Goal: Task Accomplishment & Management: Complete application form

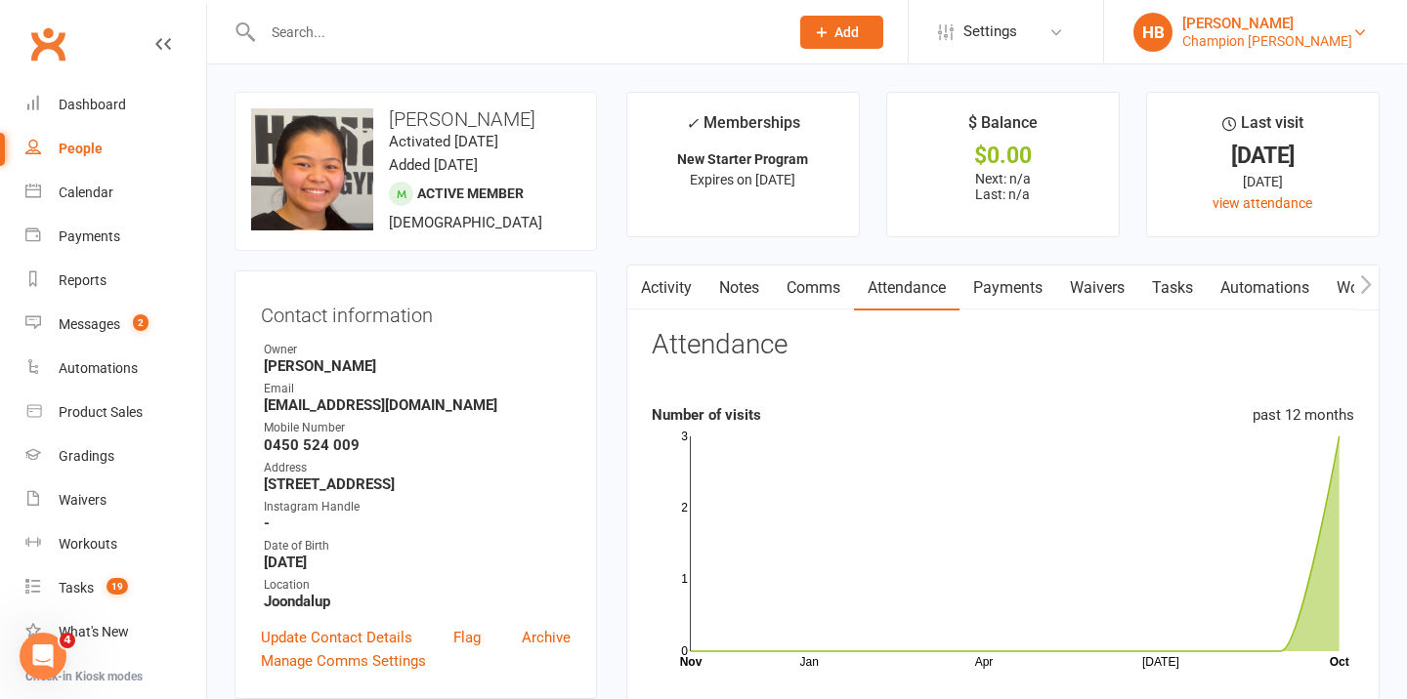
click at [1341, 27] on div "[PERSON_NAME]" at bounding box center [1267, 24] width 170 height 18
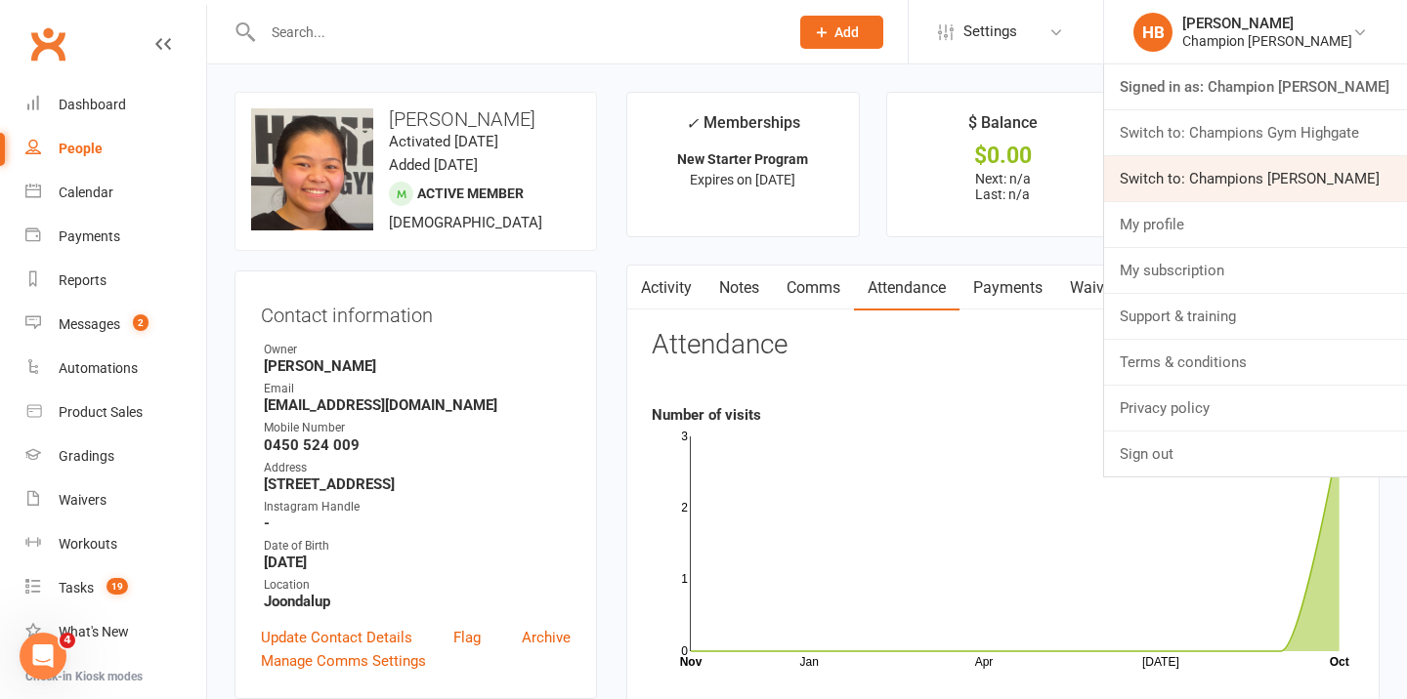
click at [1294, 162] on link "Switch to: Champions Gym Myaree" at bounding box center [1255, 178] width 303 height 45
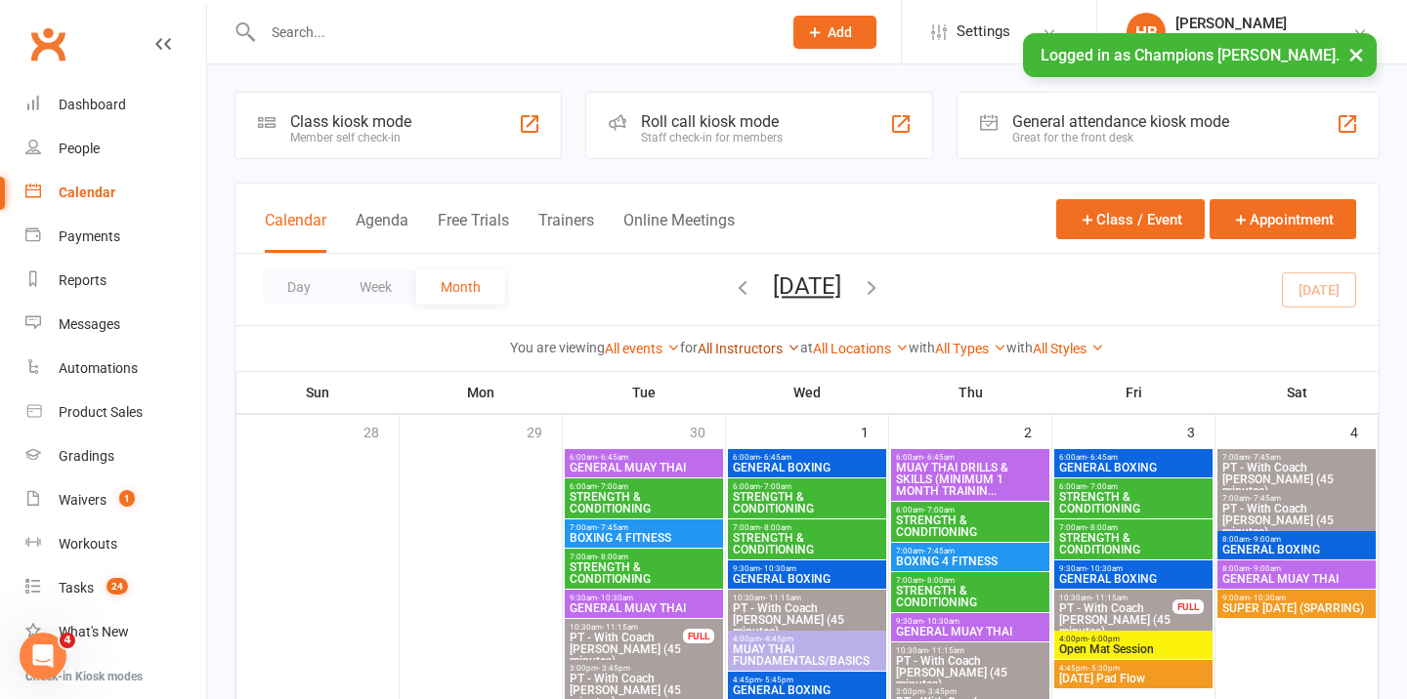
click at [759, 346] on link "All Instructors" at bounding box center [748, 349] width 103 height 16
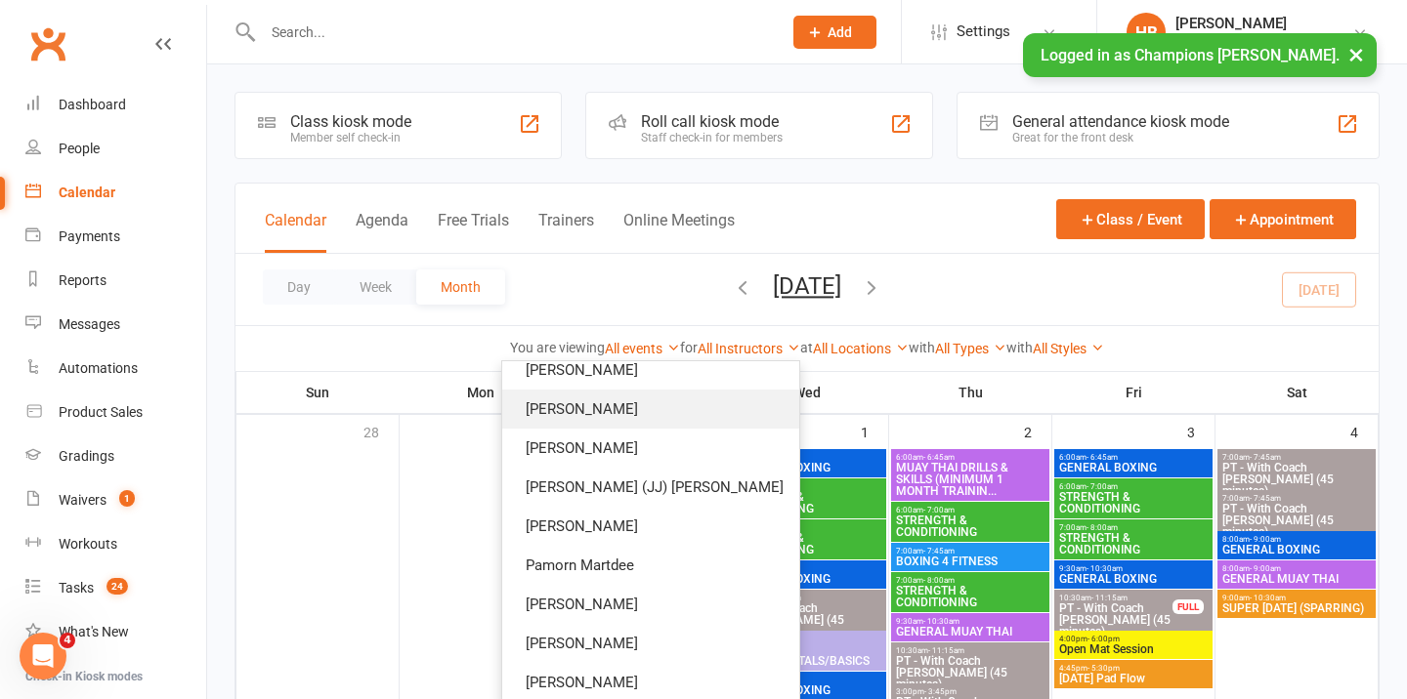
scroll to position [191, 0]
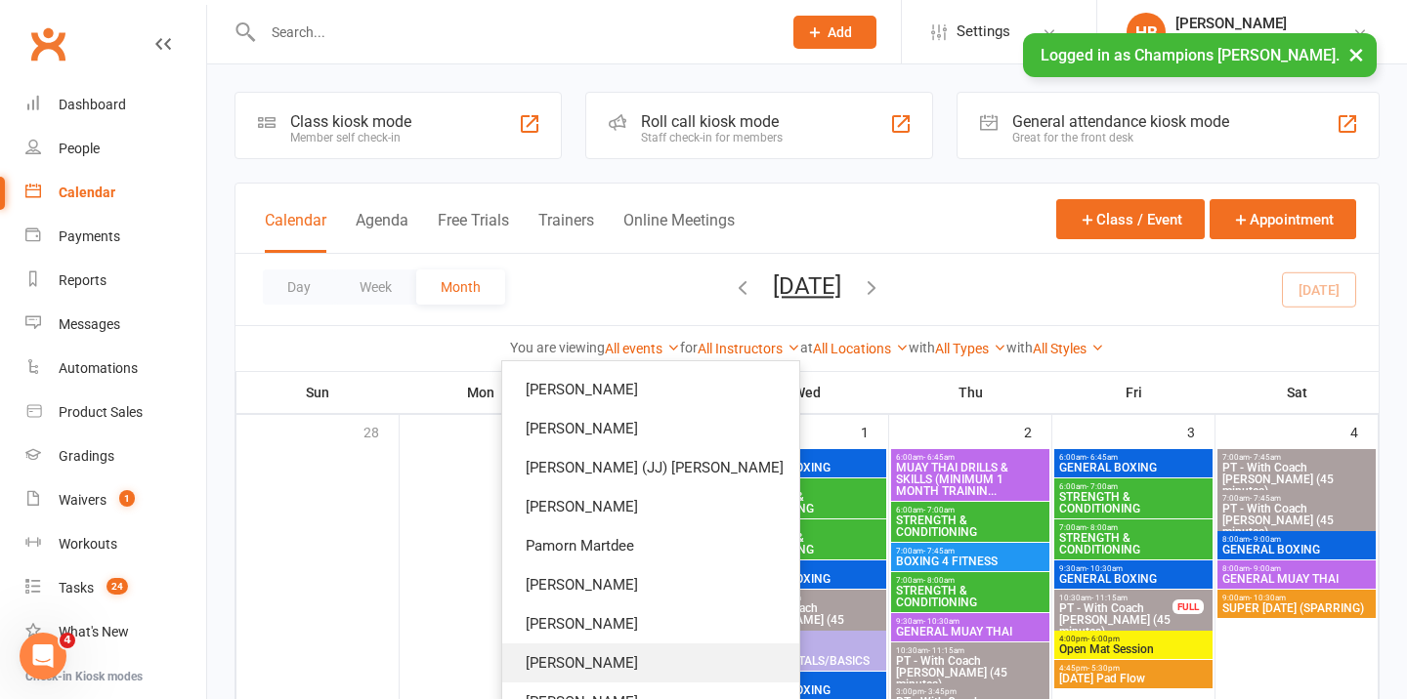
click at [711, 650] on link "[PERSON_NAME]" at bounding box center [650, 663] width 297 height 39
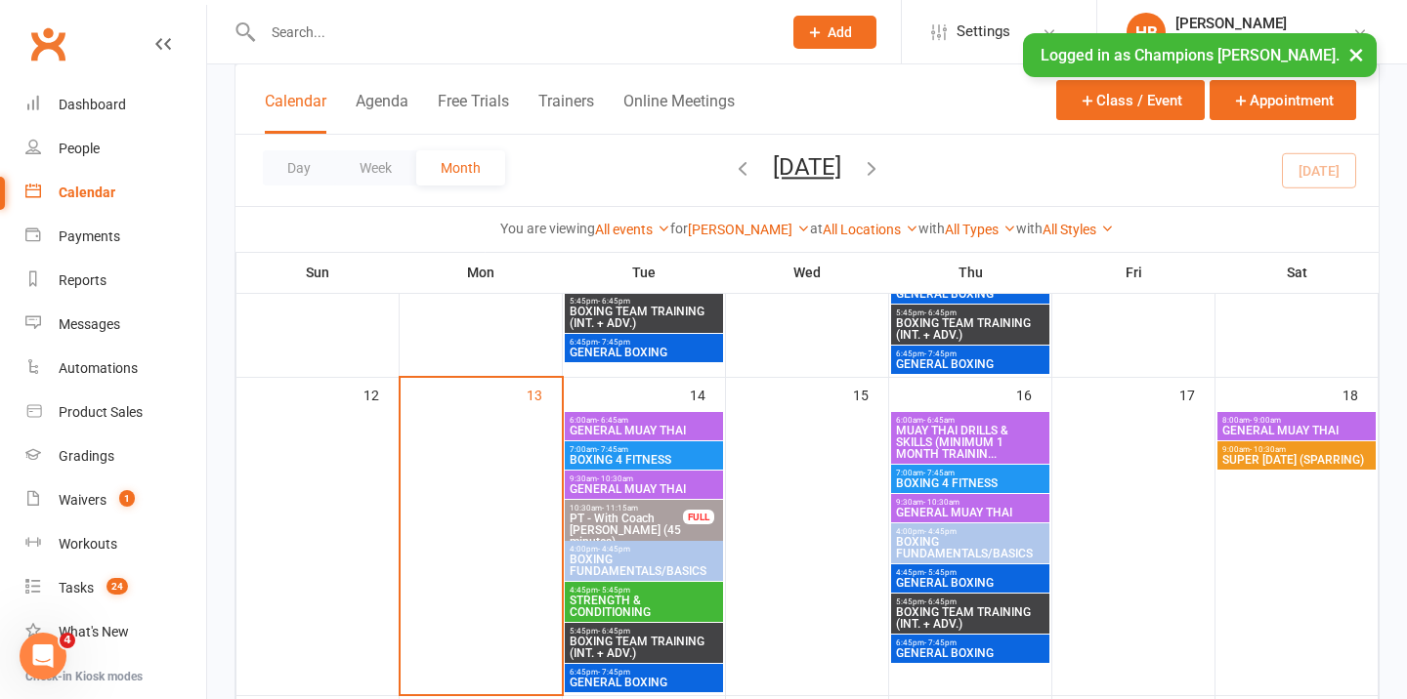
scroll to position [695, 0]
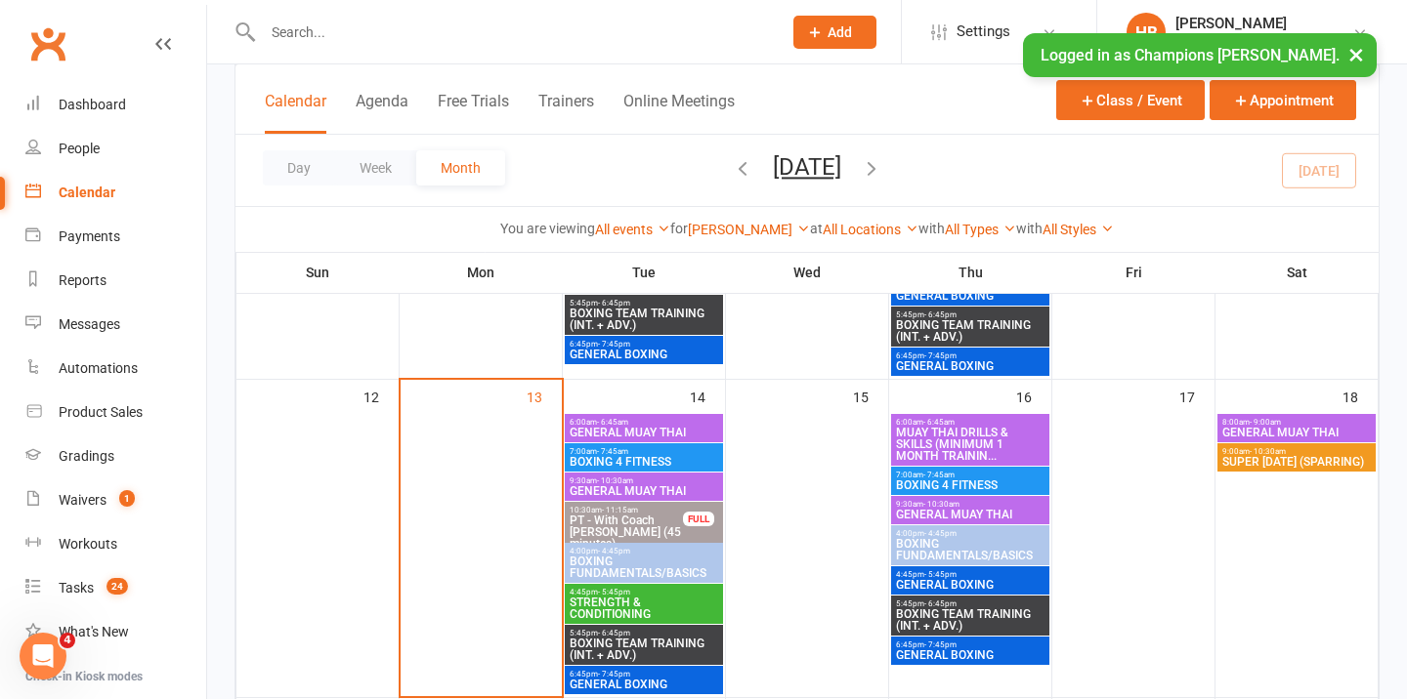
click at [630, 431] on span "GENERAL MUAY THAI" at bounding box center [644, 433] width 150 height 12
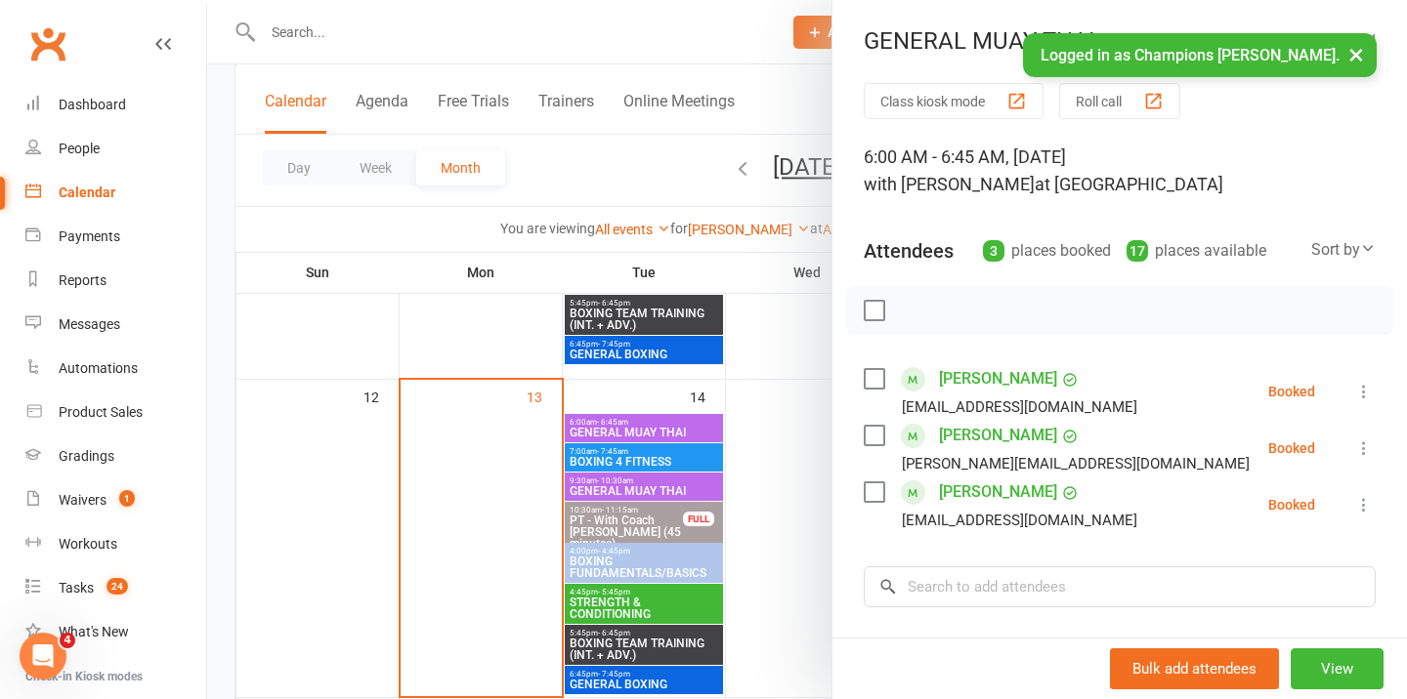
click at [878, 313] on label at bounding box center [874, 311] width 20 height 20
click at [1357, 56] on button "×" at bounding box center [1355, 54] width 35 height 42
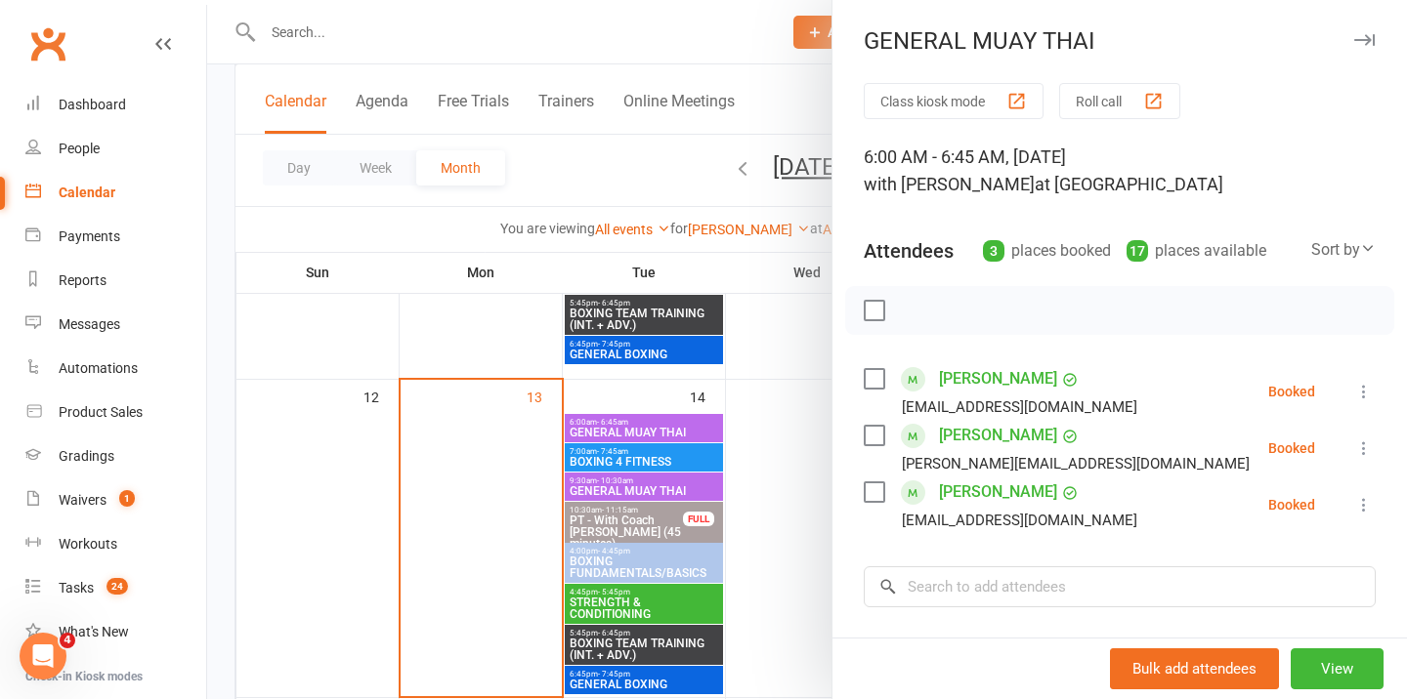
click at [1360, 39] on icon "button" at bounding box center [1364, 40] width 21 height 12
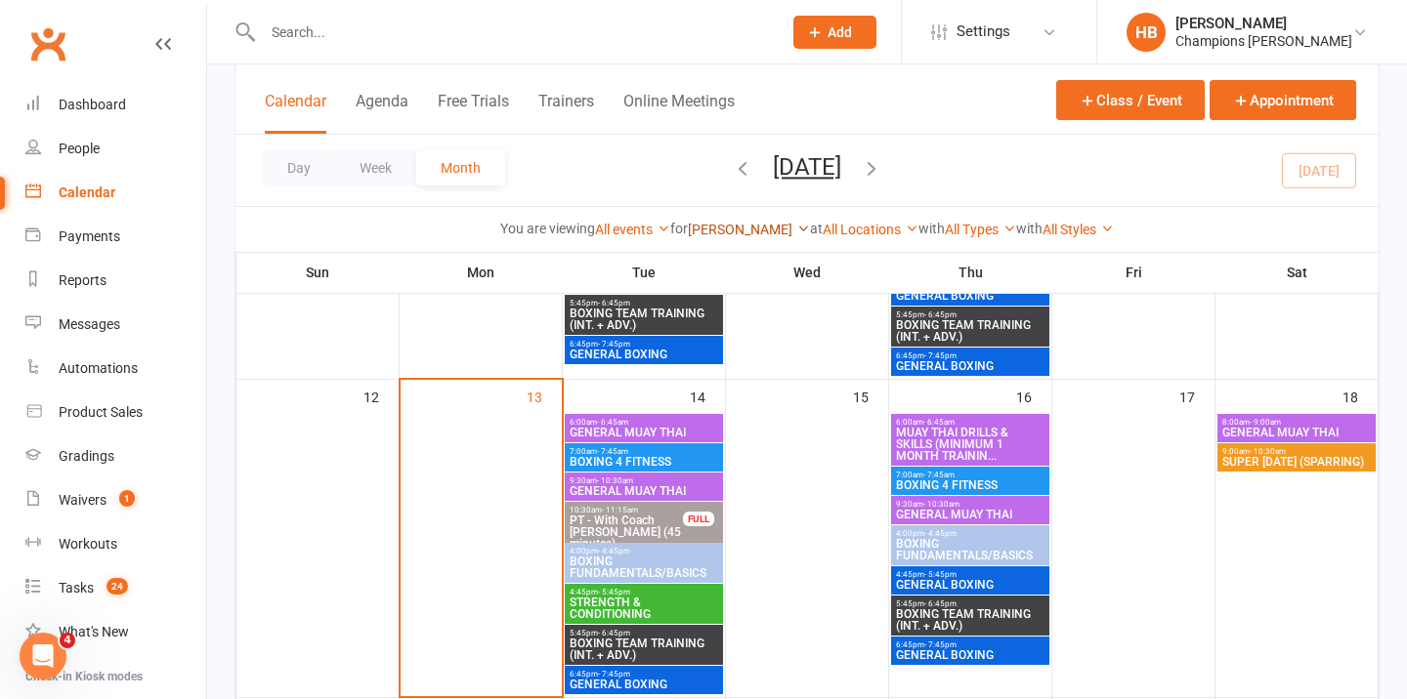
click at [738, 225] on link "[PERSON_NAME]" at bounding box center [749, 230] width 122 height 16
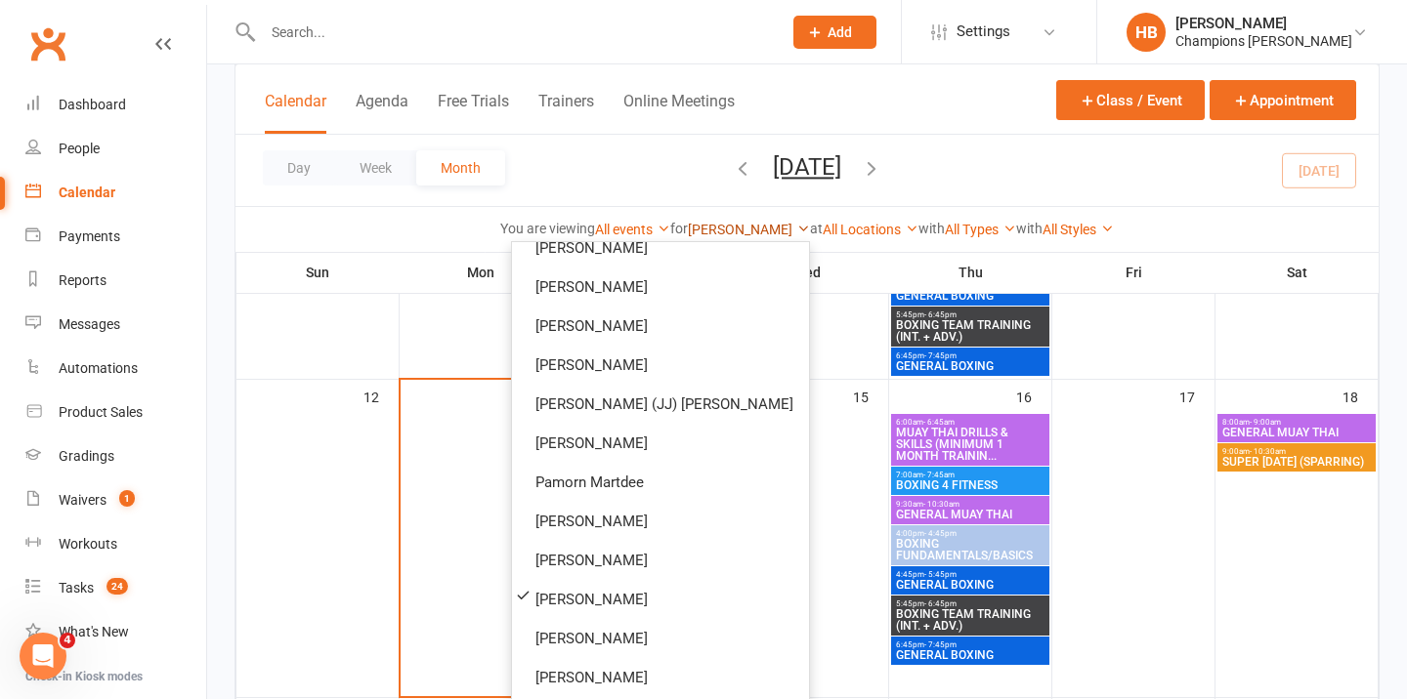
scroll to position [174, 0]
click at [803, 496] on div at bounding box center [807, 554] width 158 height 281
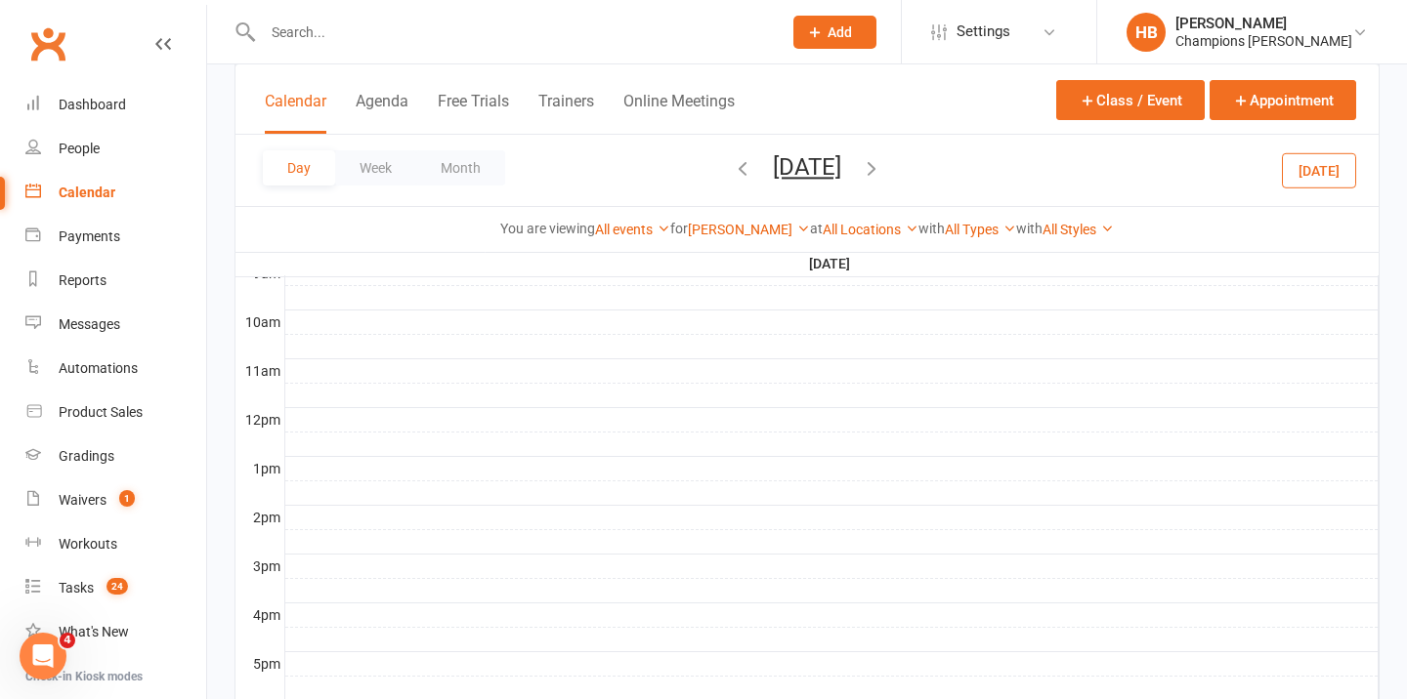
scroll to position [0, 0]
click at [441, 168] on button "Month" at bounding box center [460, 167] width 89 height 35
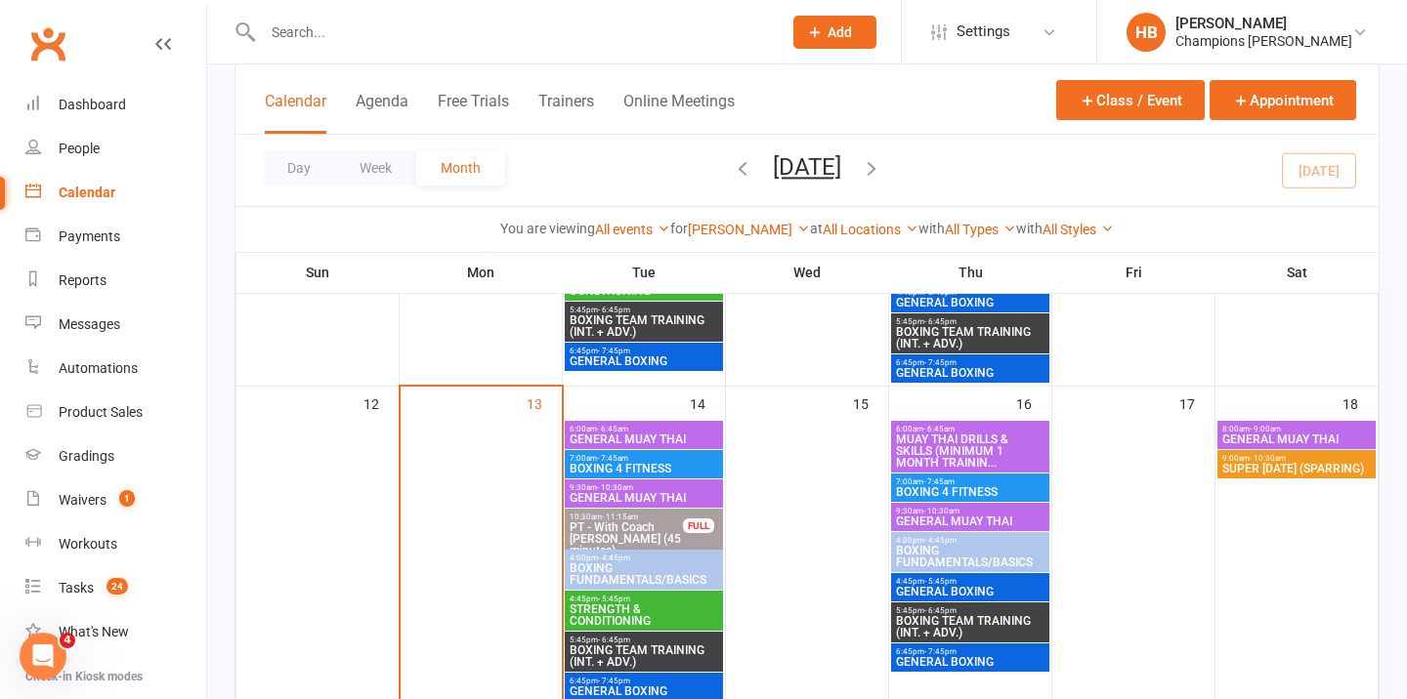
scroll to position [695, 0]
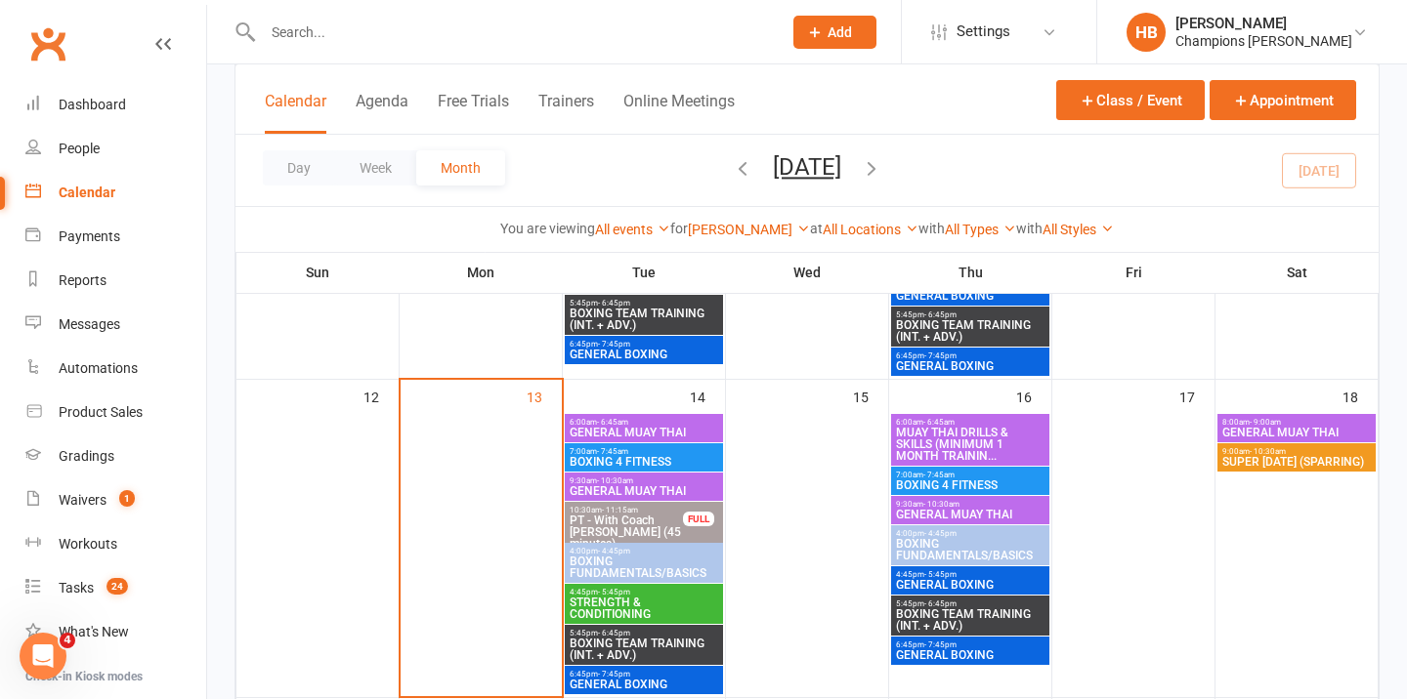
click at [612, 423] on span "- 6:45am" at bounding box center [612, 422] width 31 height 9
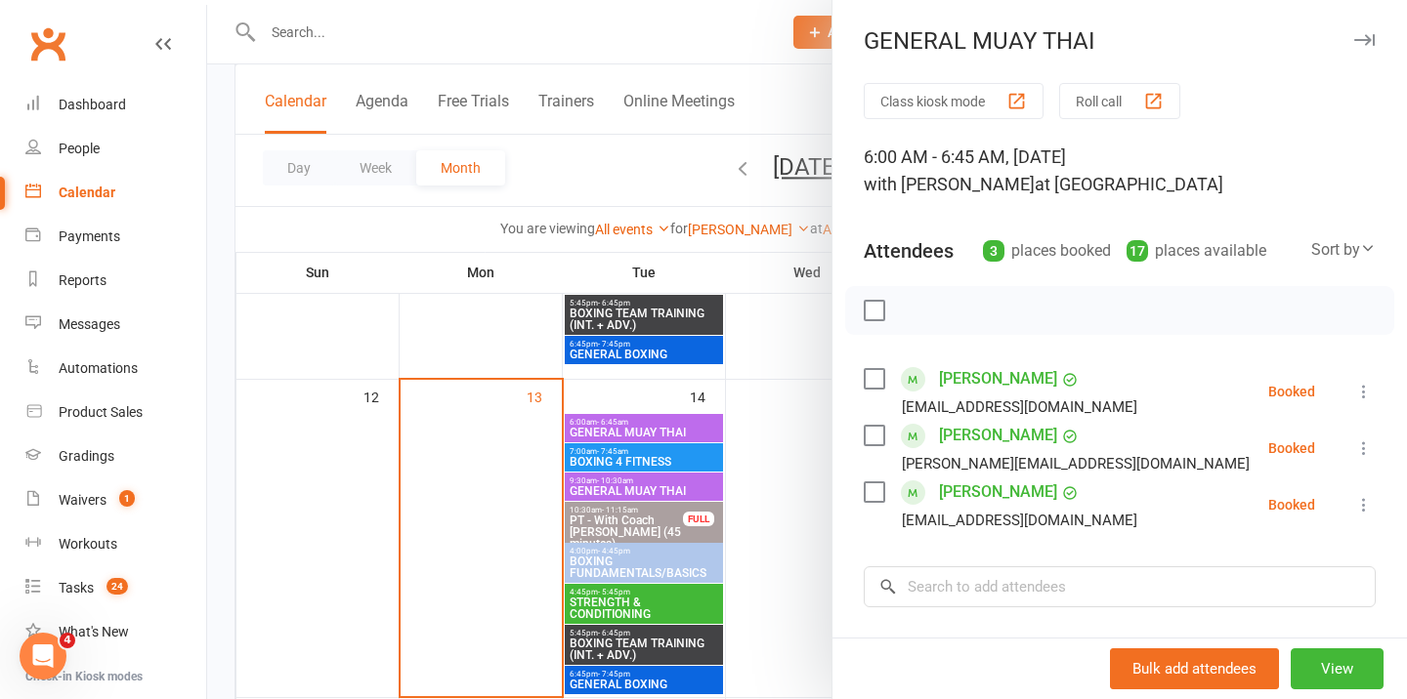
click at [875, 311] on label at bounding box center [874, 311] width 20 height 20
click at [996, 307] on icon "button" at bounding box center [999, 310] width 21 height 21
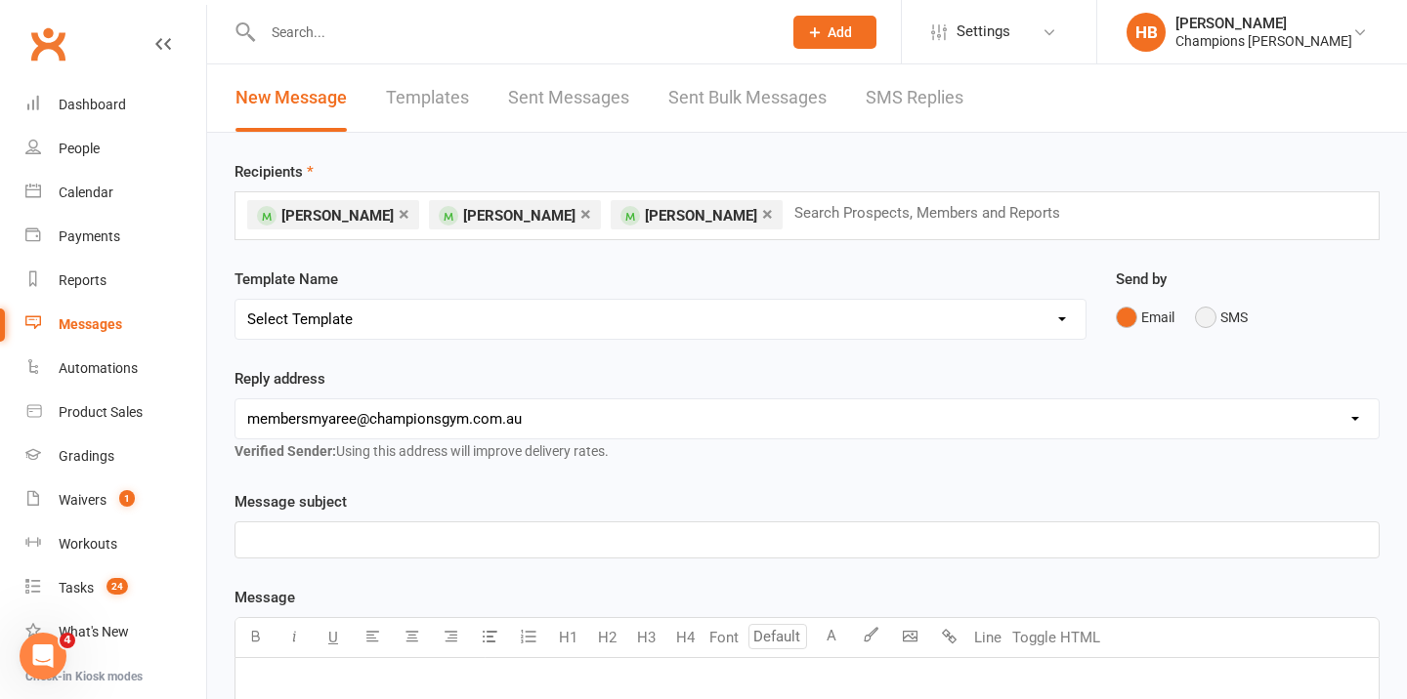
click at [1226, 316] on button "SMS" at bounding box center [1221, 317] width 53 height 37
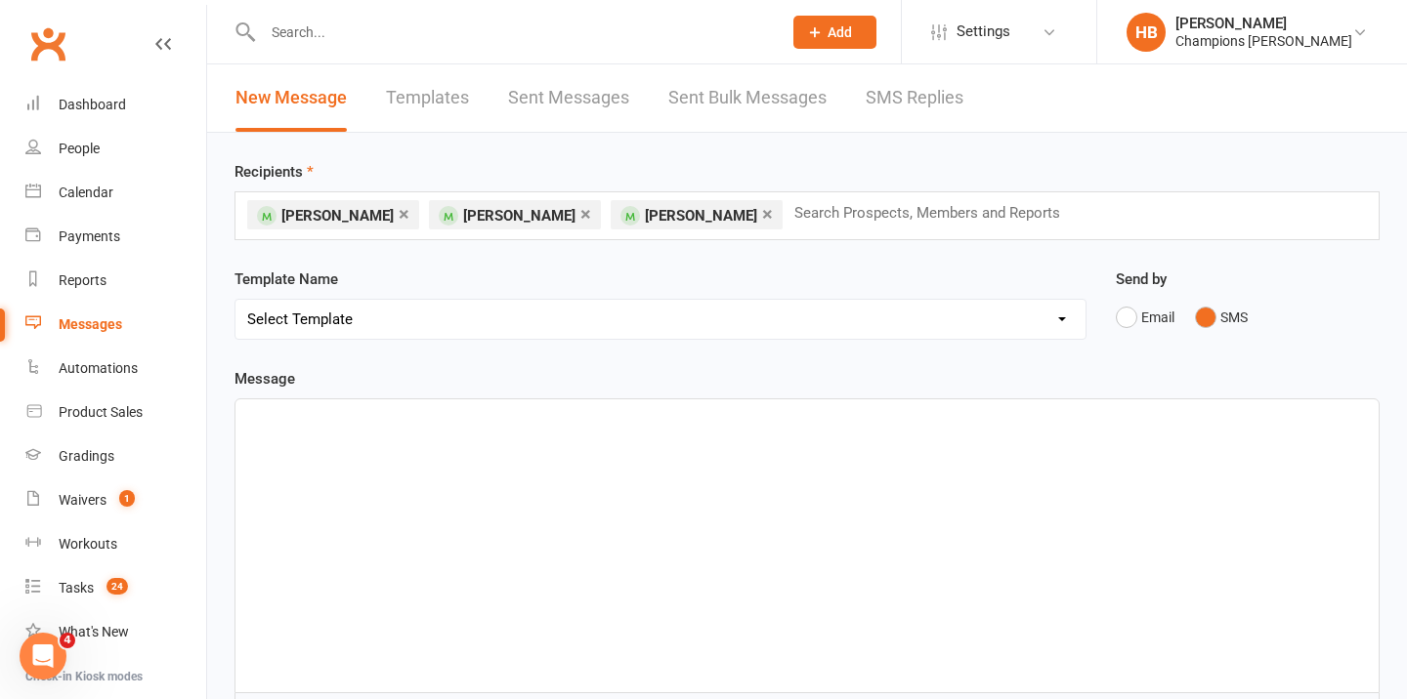
click at [534, 447] on div "﻿" at bounding box center [806, 546] width 1143 height 293
click at [264, 415] on span "Hi [DATE] class has changed from Muay Thai to Strength. See you there! 💪" at bounding box center [493, 417] width 493 height 18
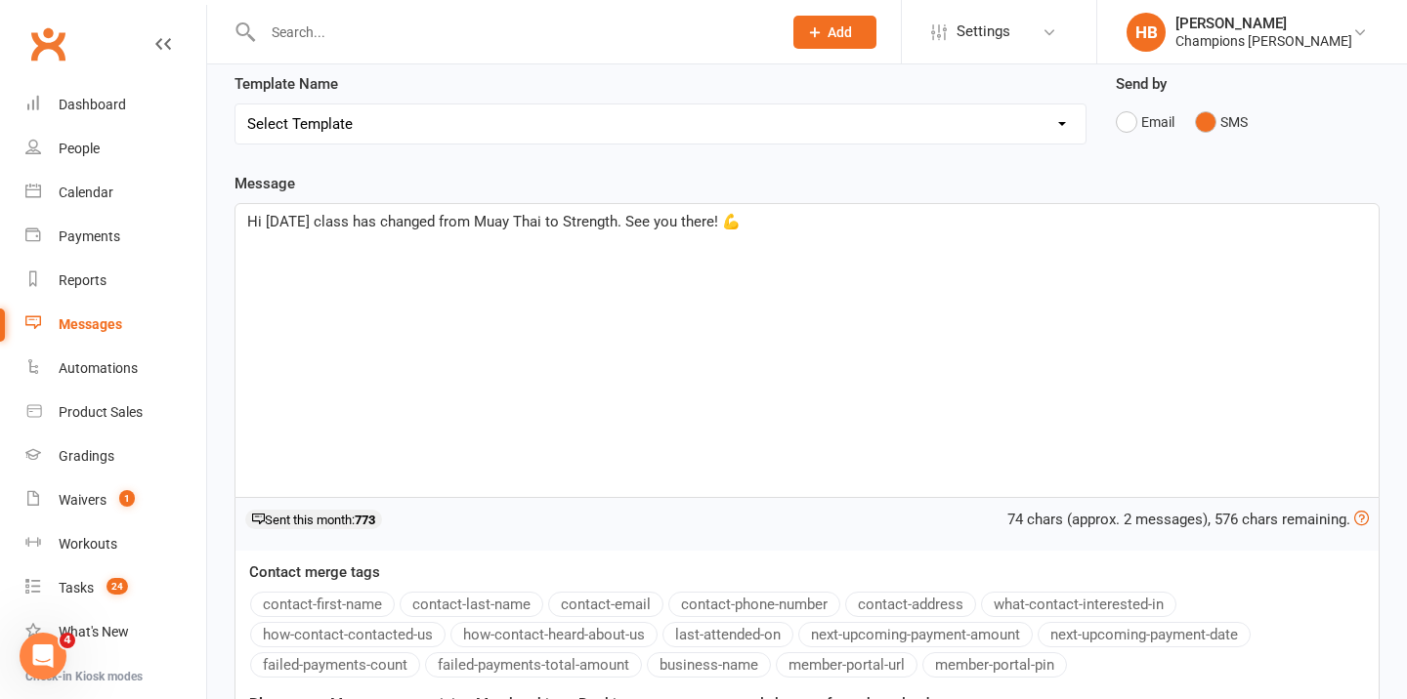
scroll to position [275, 0]
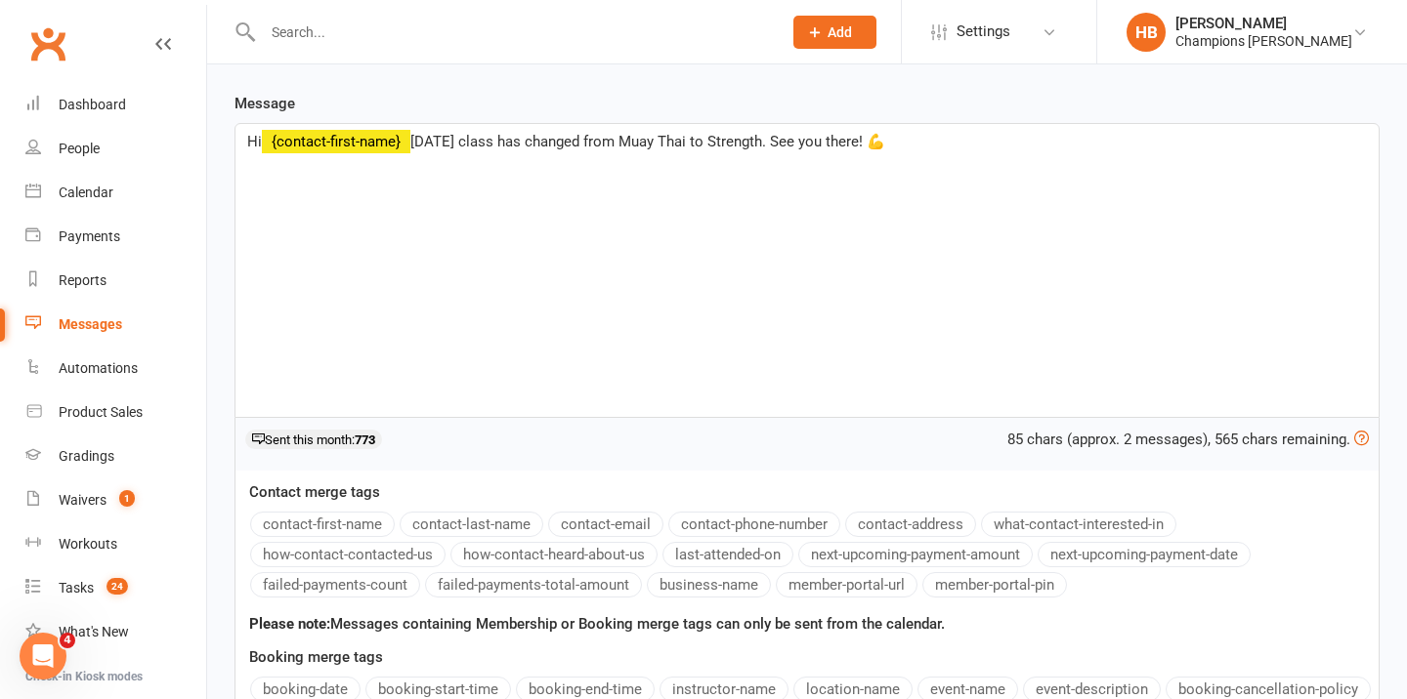
click at [332, 520] on button "contact-first-name" at bounding box center [322, 524] width 145 height 25
drag, startPoint x: 731, startPoint y: 141, endPoint x: 835, endPoint y: 144, distance: 104.6
click at [835, 144] on span "[DATE] 6AM Muay Thai class has changed from Muay Thai to Strength. See you ther…" at bounding box center [700, 142] width 580 height 18
drag, startPoint x: 957, startPoint y: 148, endPoint x: 226, endPoint y: 141, distance: 731.7
click at [226, 143] on div "Message Hi ﻿ {contact-first-name} [DATE] 6AM Muay Thai class has changed to Str…" at bounding box center [807, 515] width 1174 height 846
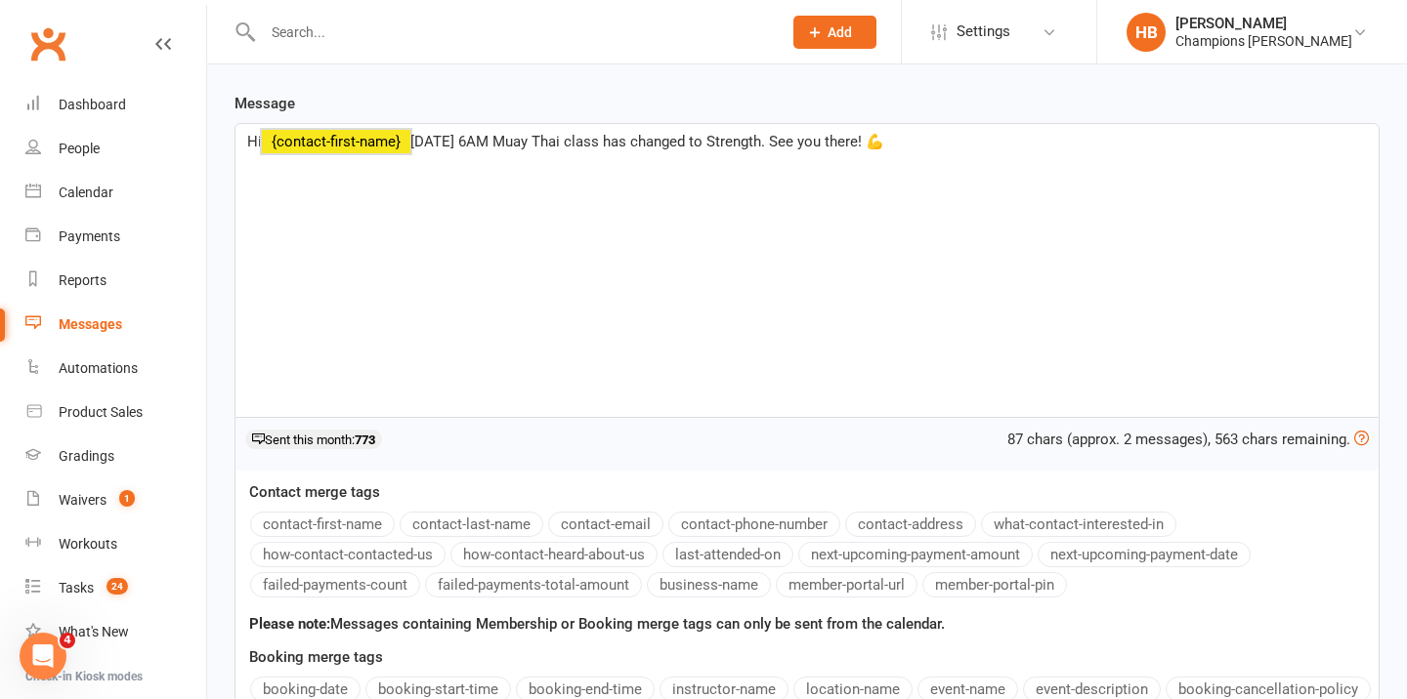
copy p "Hi ﻿ {contact-first-name} [DATE] 6AM Muay Thai class has changed to Strength. S…"
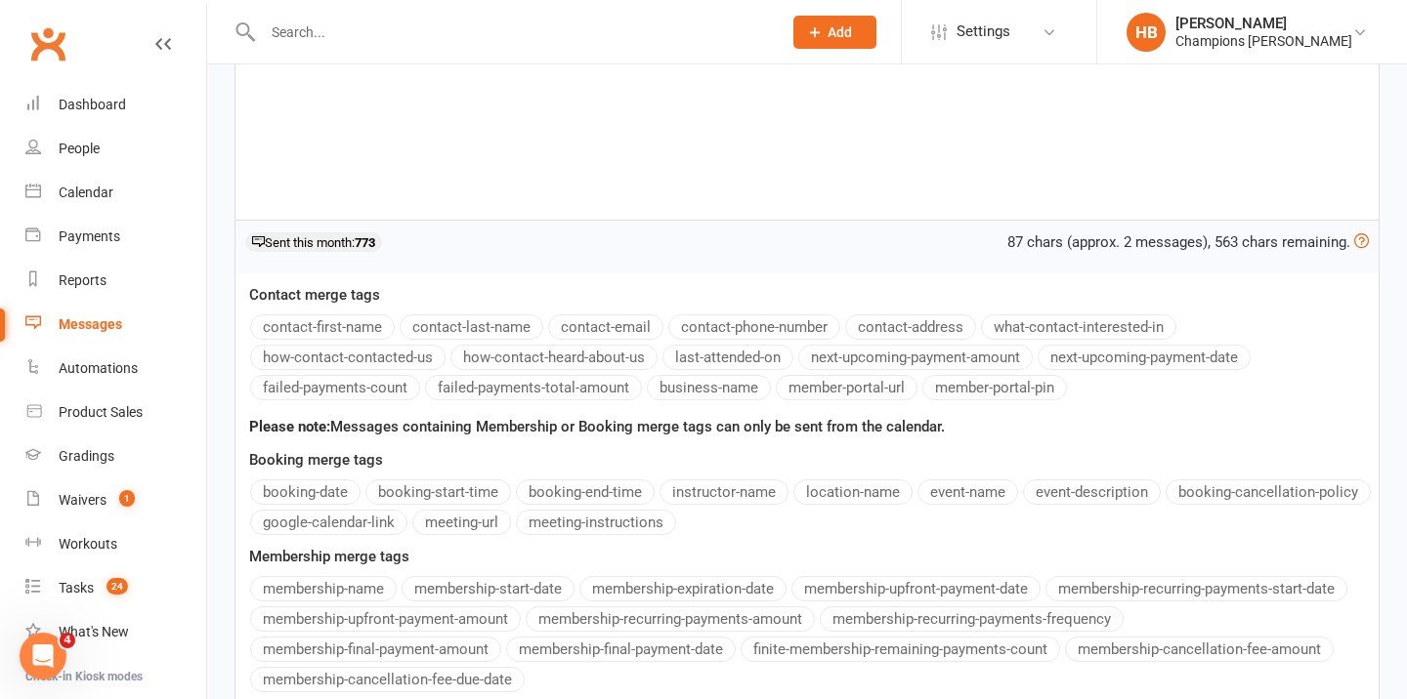
scroll to position [661, 0]
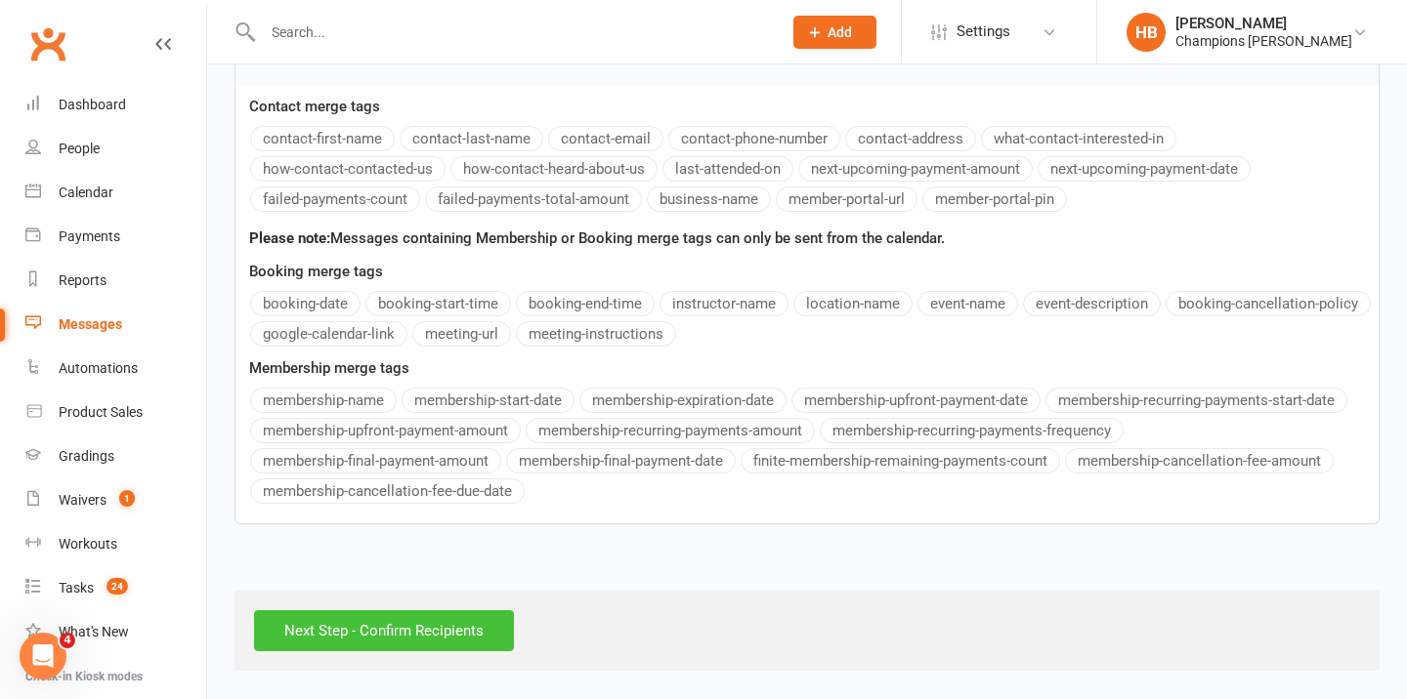
click at [353, 631] on input "Next Step - Confirm Recipients" at bounding box center [384, 631] width 260 height 41
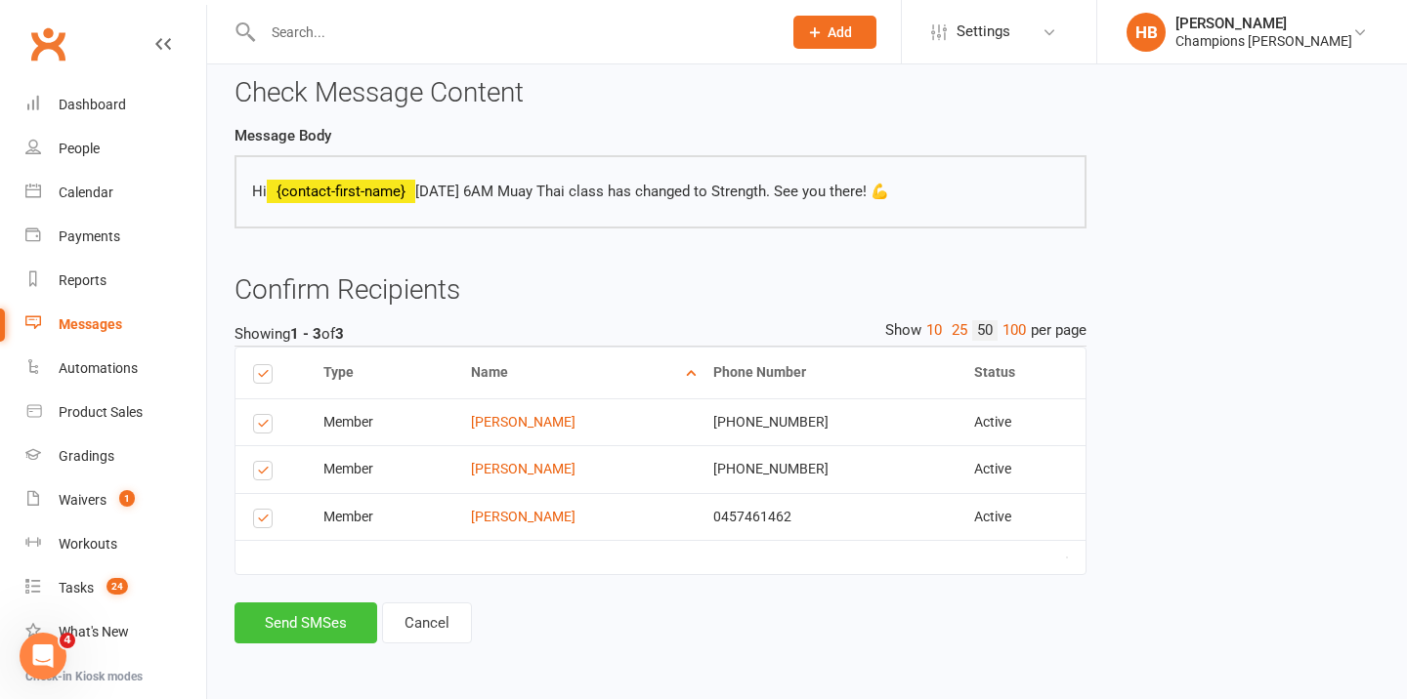
click at [318, 612] on button "Send SMSes" at bounding box center [305, 623] width 143 height 41
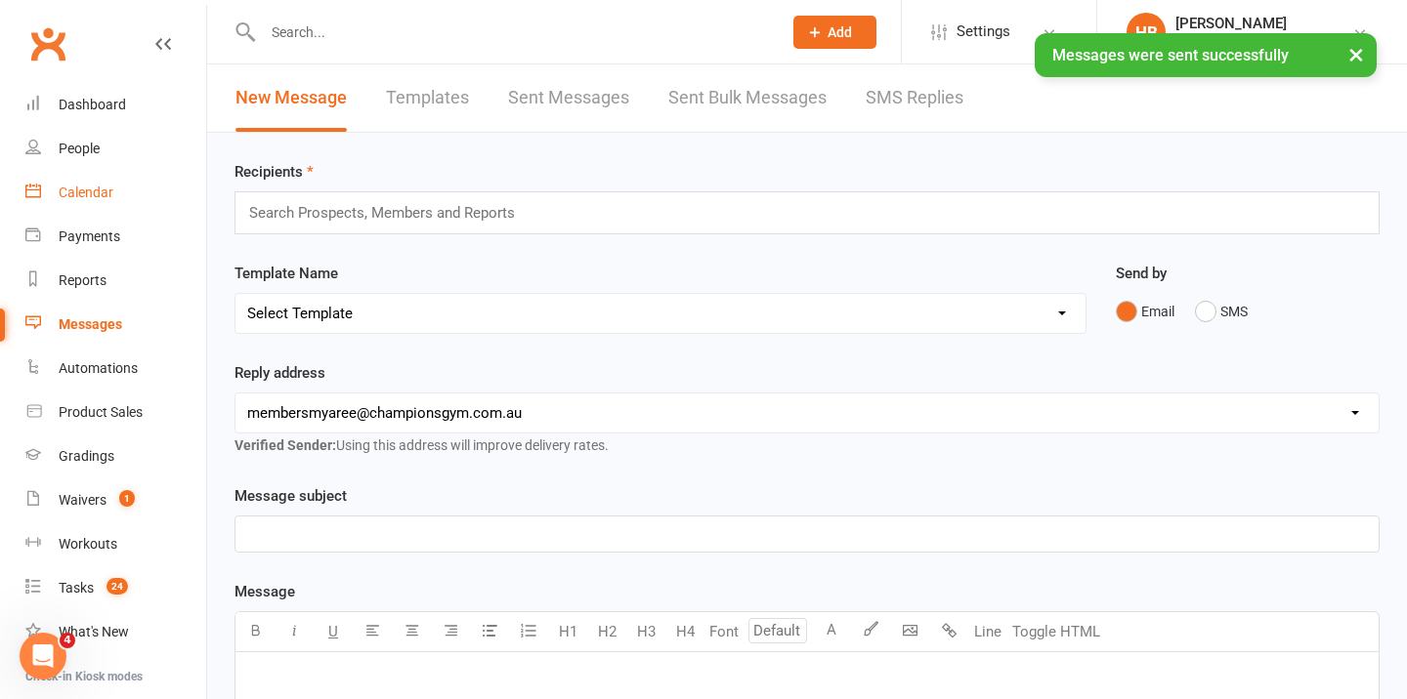
click at [61, 201] on link "Calendar" at bounding box center [115, 193] width 181 height 44
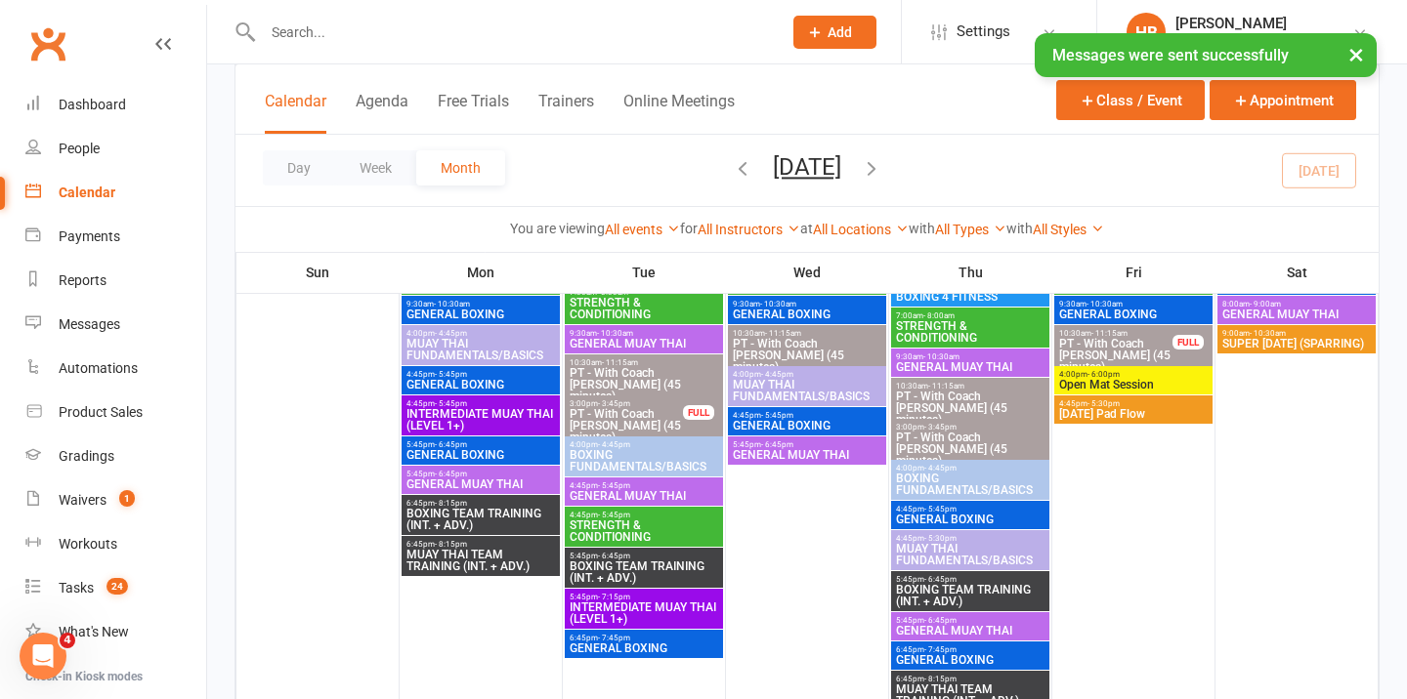
scroll to position [853, 0]
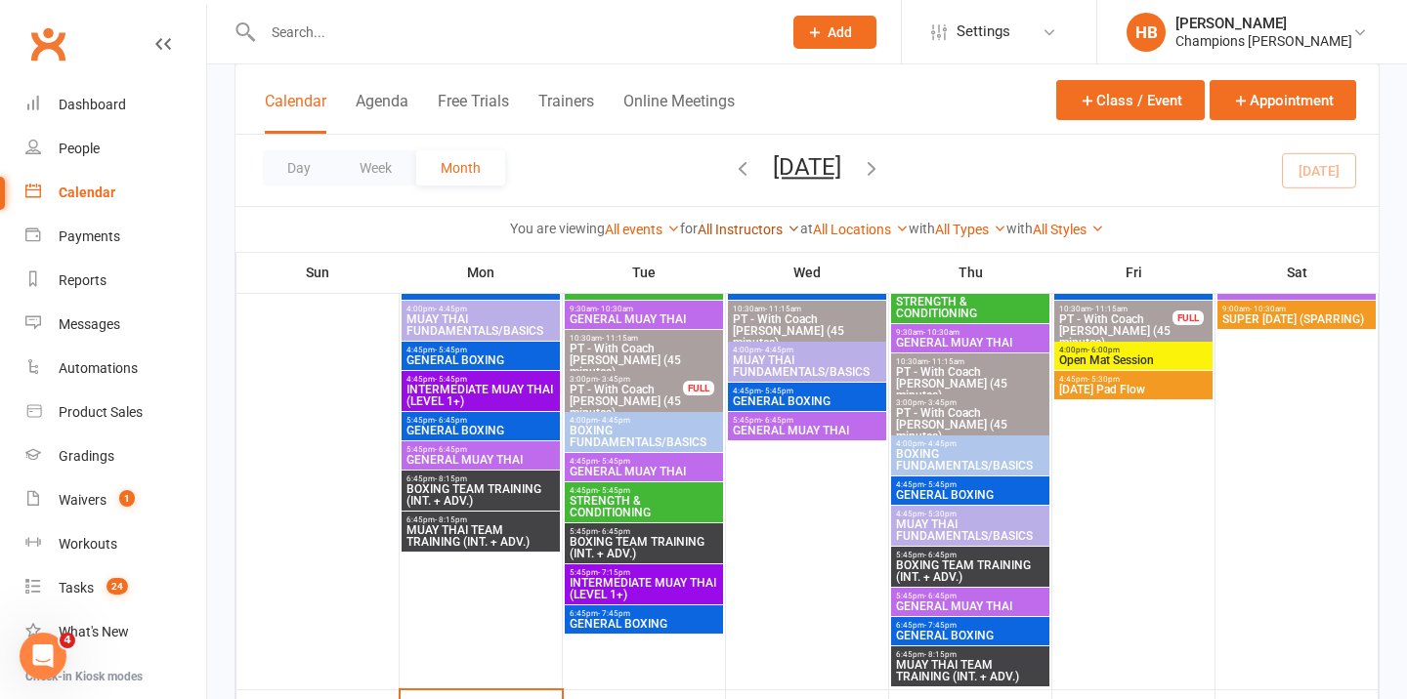
click at [740, 222] on link "All Instructors" at bounding box center [748, 230] width 103 height 16
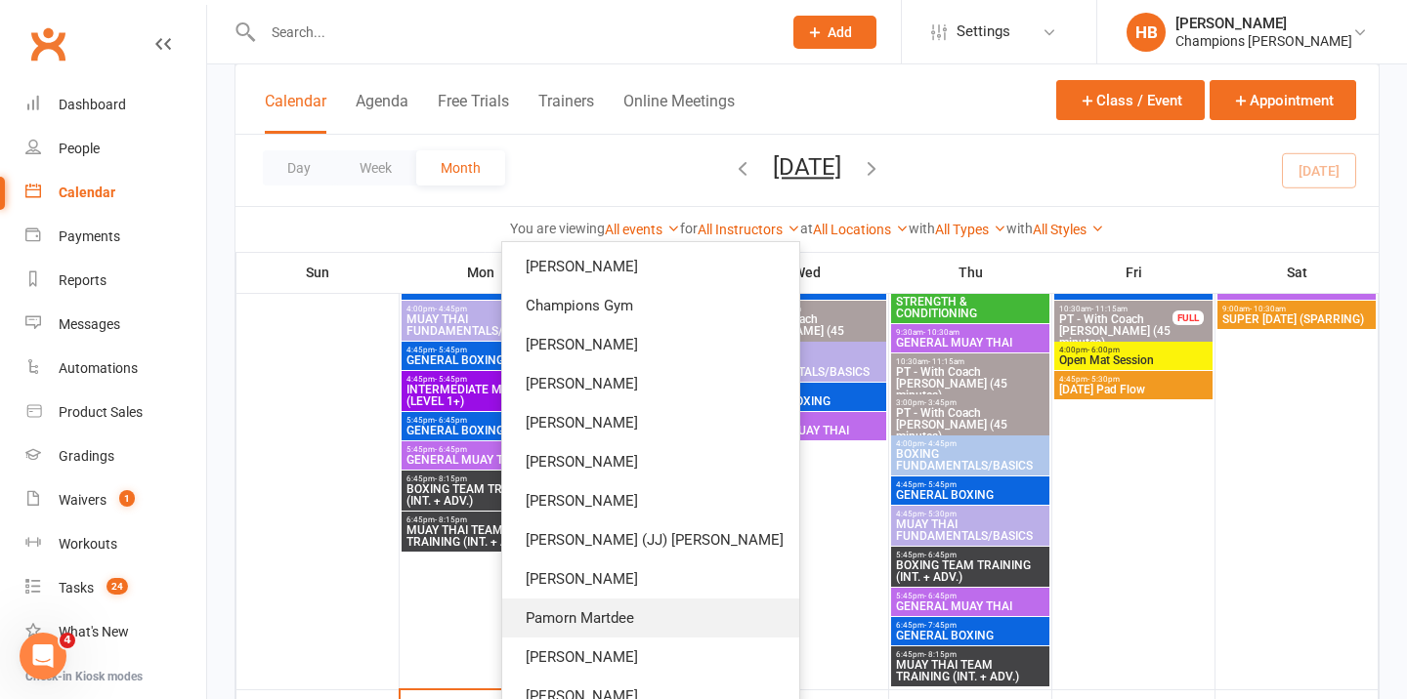
scroll to position [135, 0]
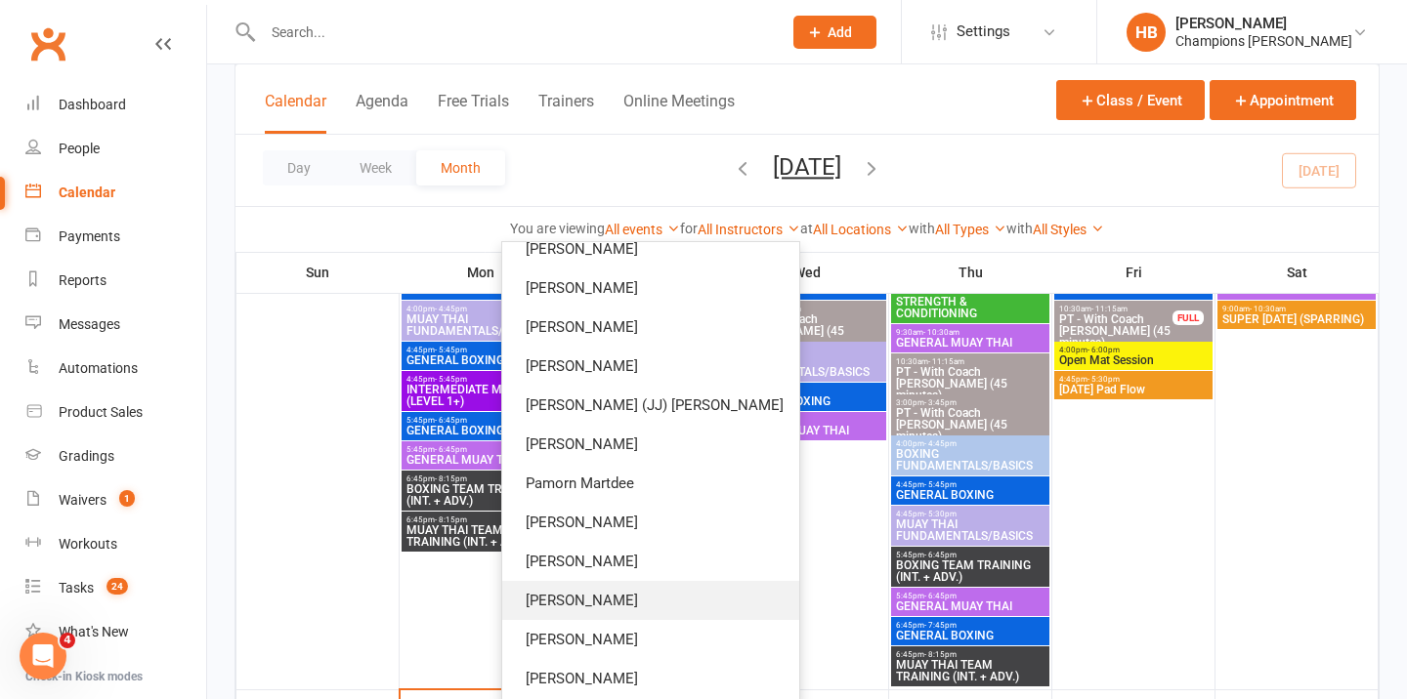
click at [677, 597] on link "[PERSON_NAME]" at bounding box center [650, 600] width 297 height 39
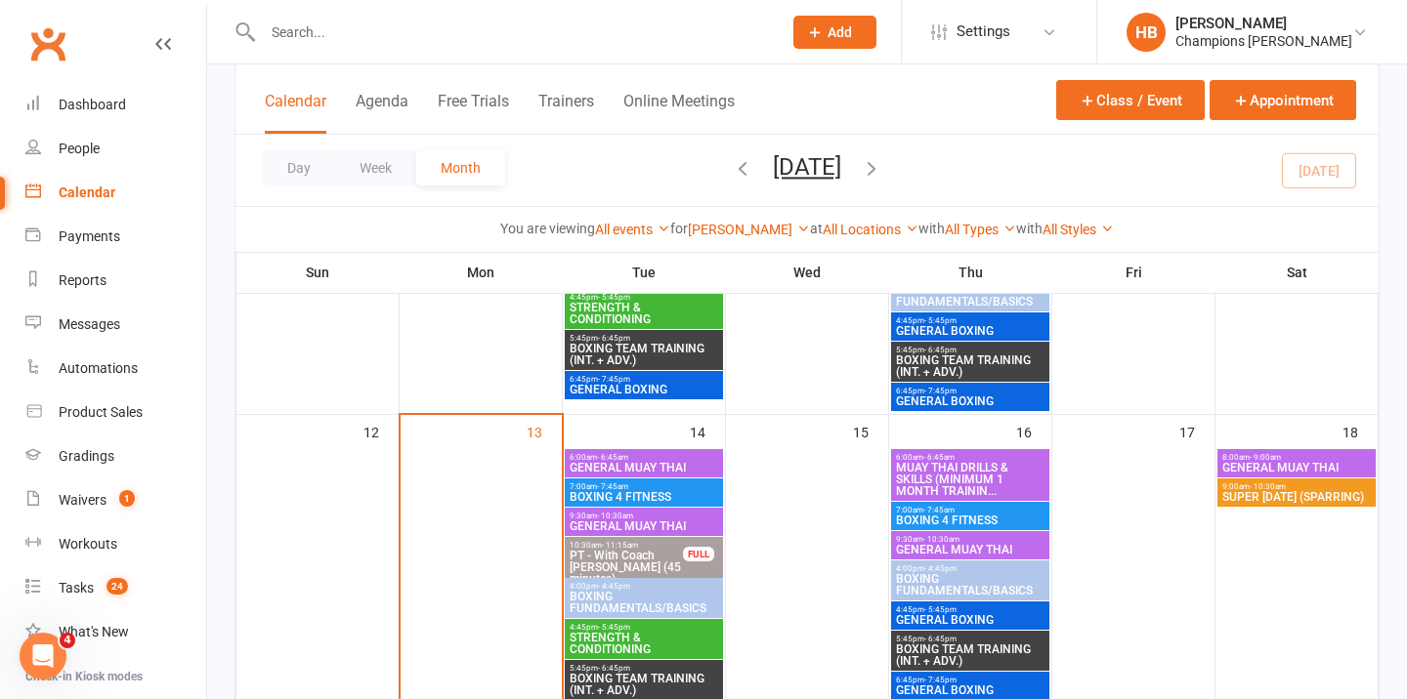
scroll to position [617, 0]
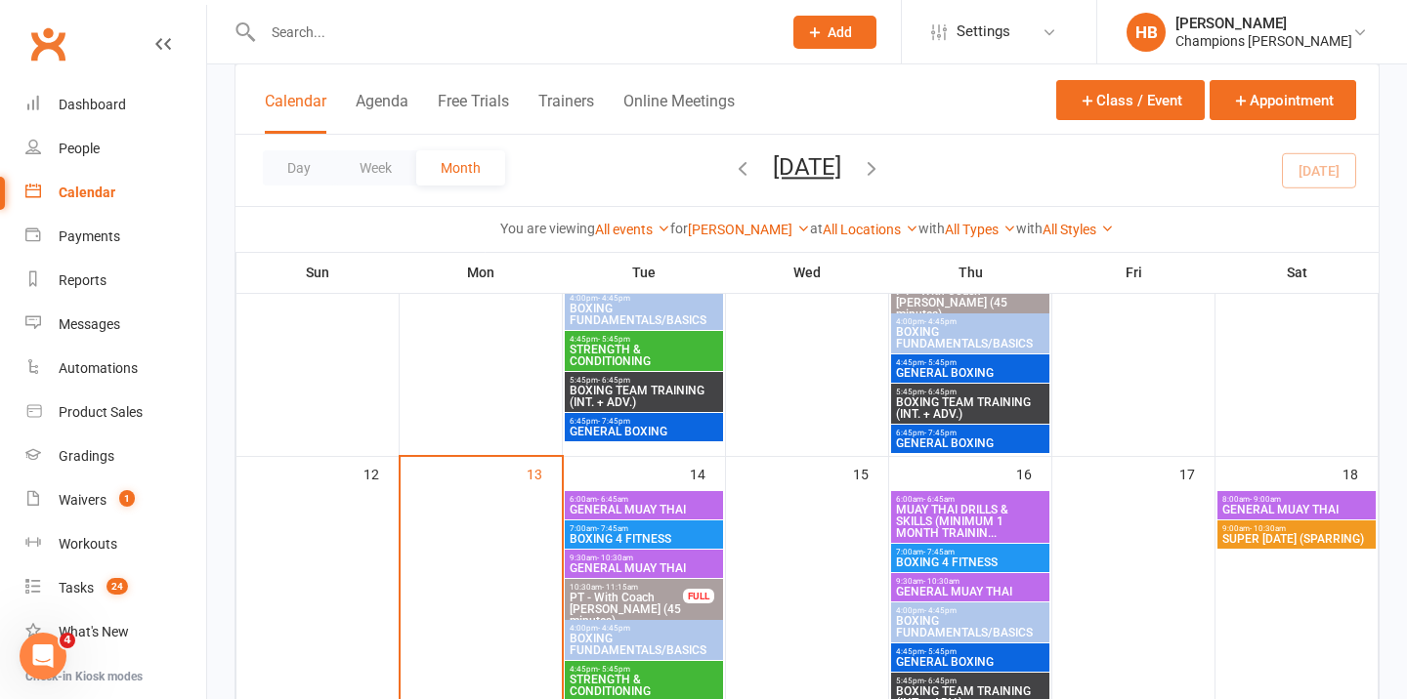
click at [649, 498] on span "6:00am - 6:45am" at bounding box center [644, 499] width 150 height 9
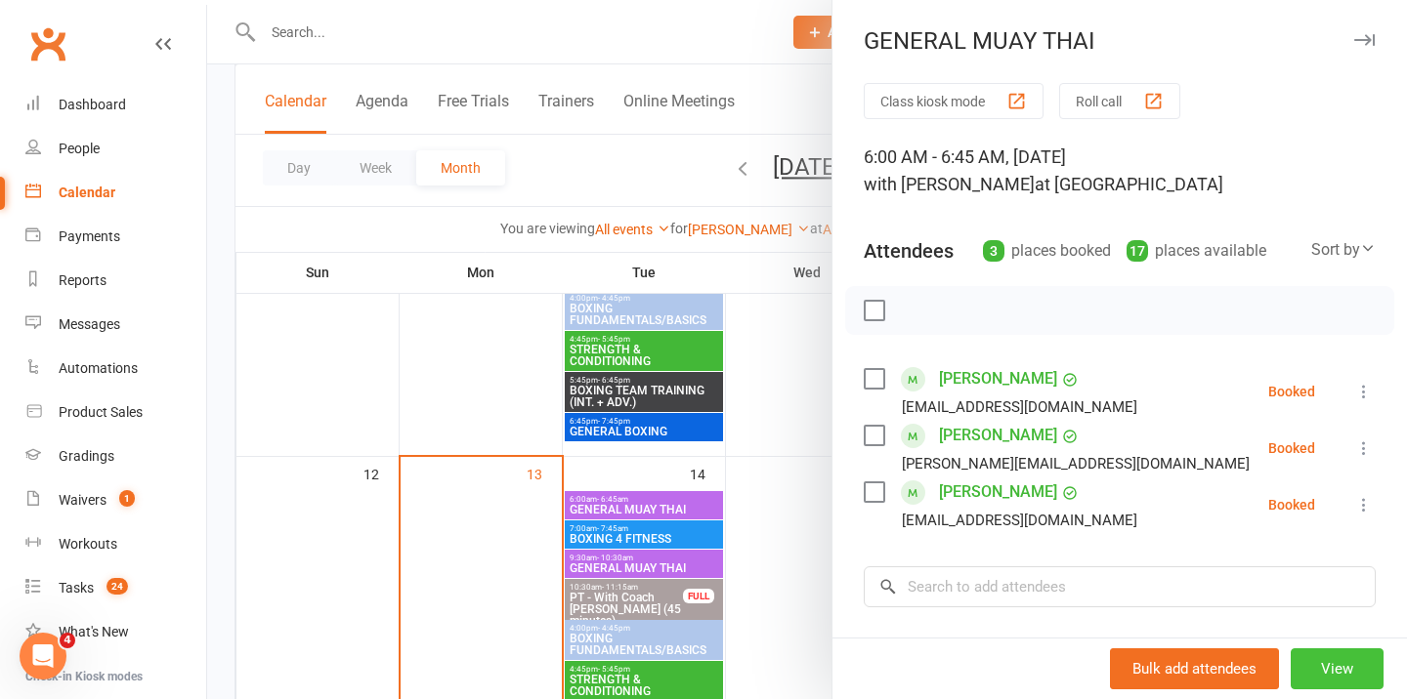
click at [1366, 659] on button "View" at bounding box center [1336, 669] width 93 height 41
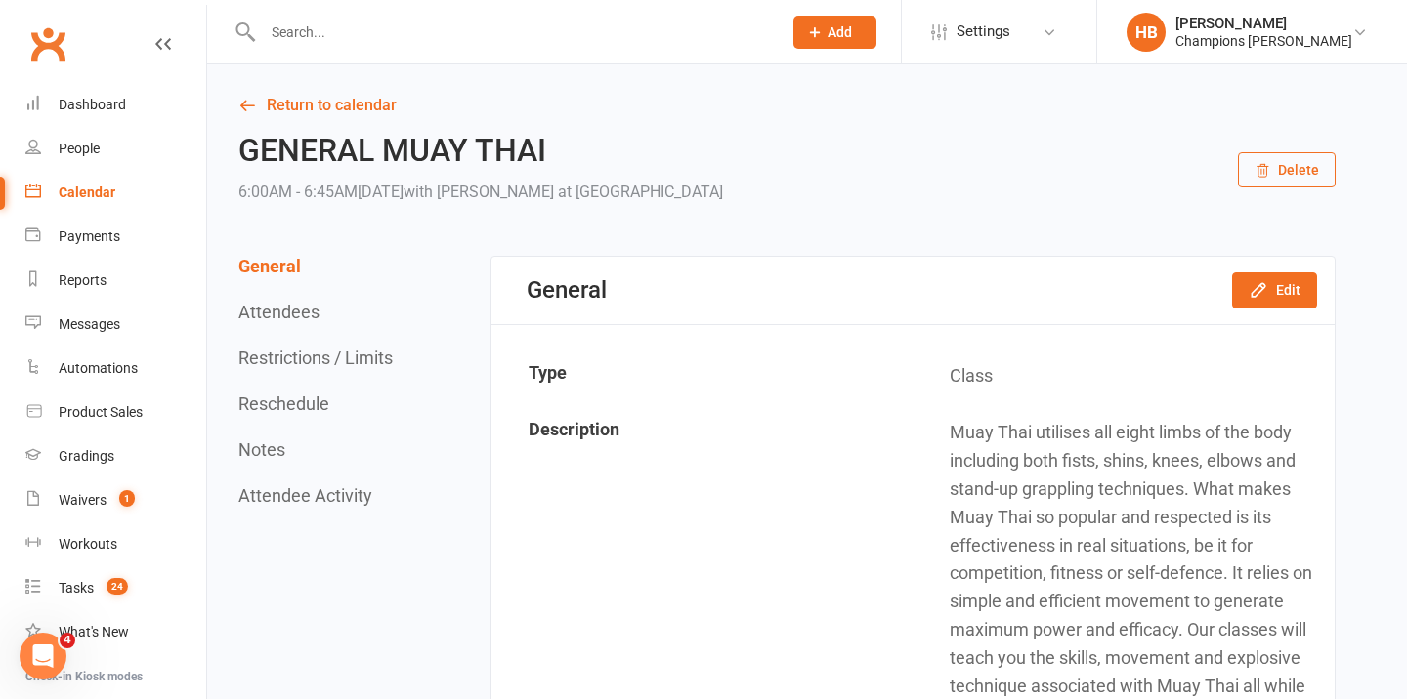
click at [1283, 156] on button "Delete" at bounding box center [1287, 169] width 98 height 35
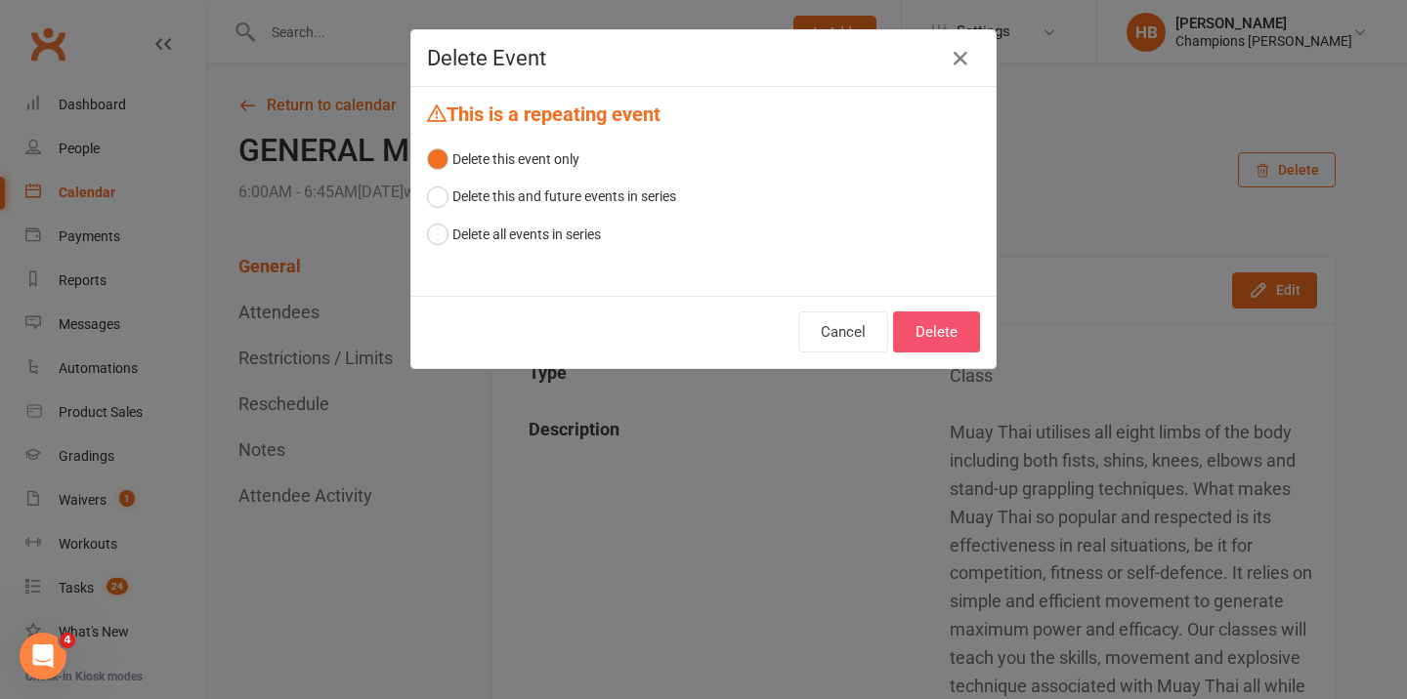
click at [960, 343] on button "Delete" at bounding box center [936, 332] width 87 height 41
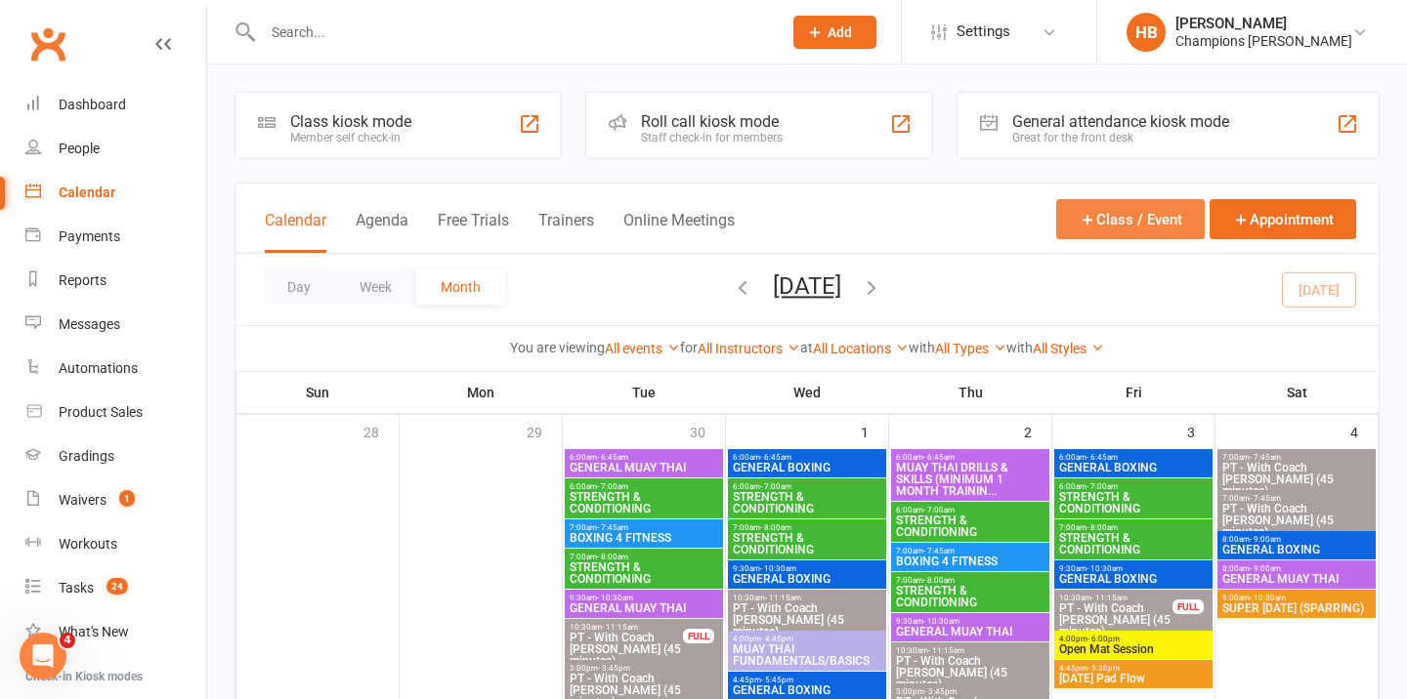
click at [1138, 212] on button "Class / Event" at bounding box center [1130, 219] width 148 height 40
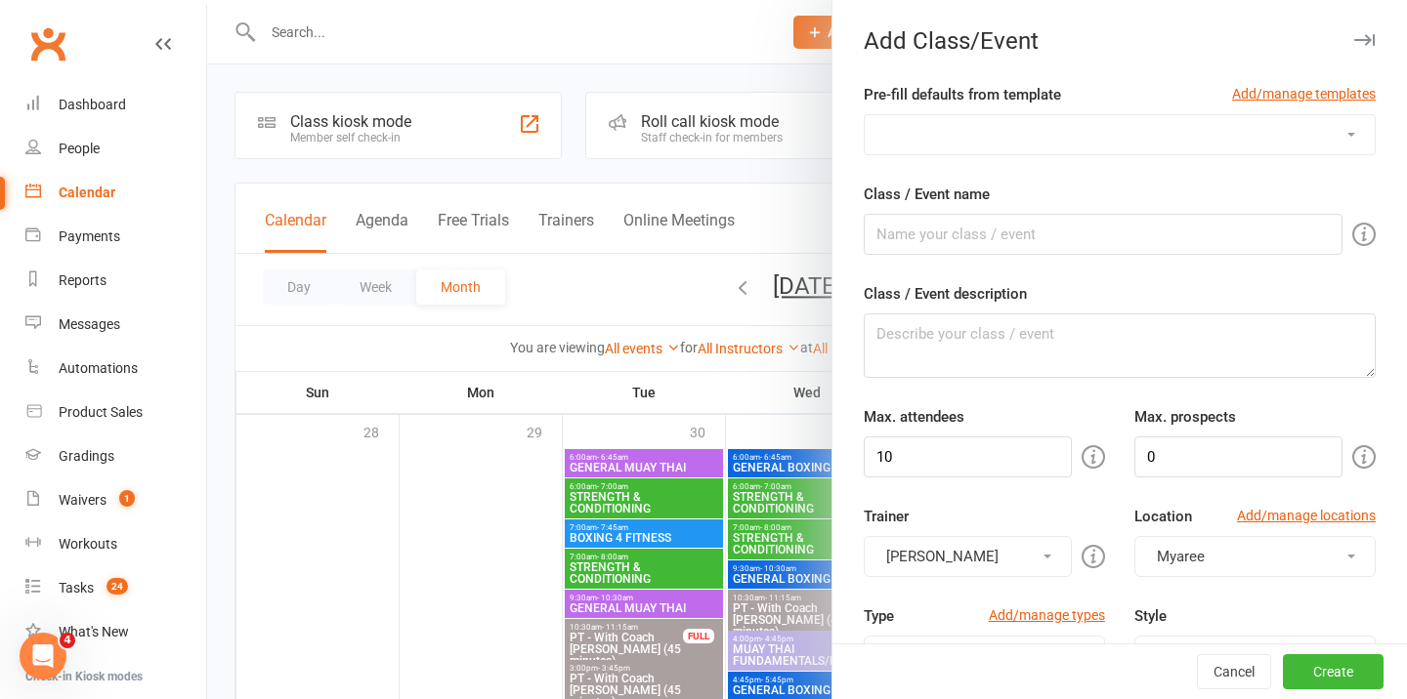
click at [1034, 137] on select "Advanced Boxing (LEVEL 2+) Advanced Muay Thai (Level 2+) Boxing 4 Fitness Boxin…" at bounding box center [1119, 134] width 510 height 39
select select "554"
click at [864, 115] on select "Advanced Boxing (LEVEL 2+) Advanced Muay Thai (Level 2+) Boxing 4 Fitness Boxin…" at bounding box center [1119, 134] width 510 height 39
type input "STRENGTH & CONDITIONING"
type textarea "Strength & Conditioning or “S&C” is a great way to your overall physique and fo…"
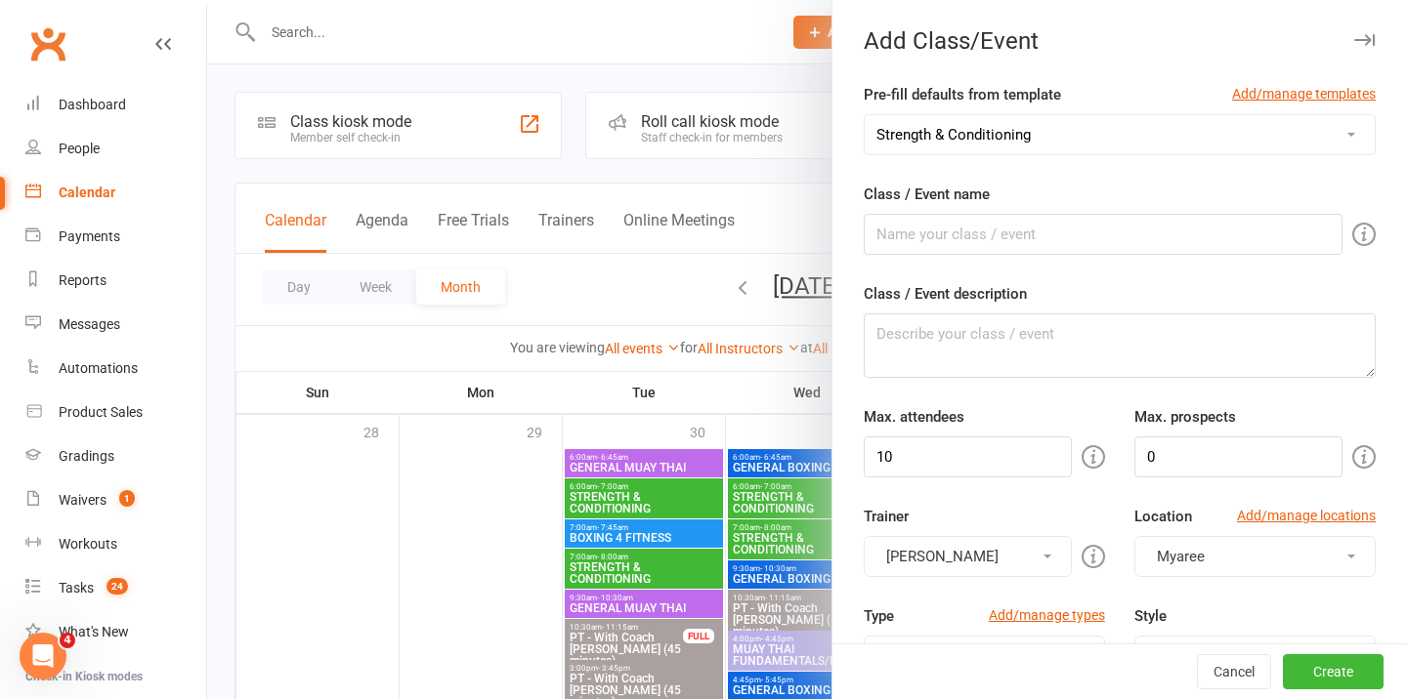
type input "16"
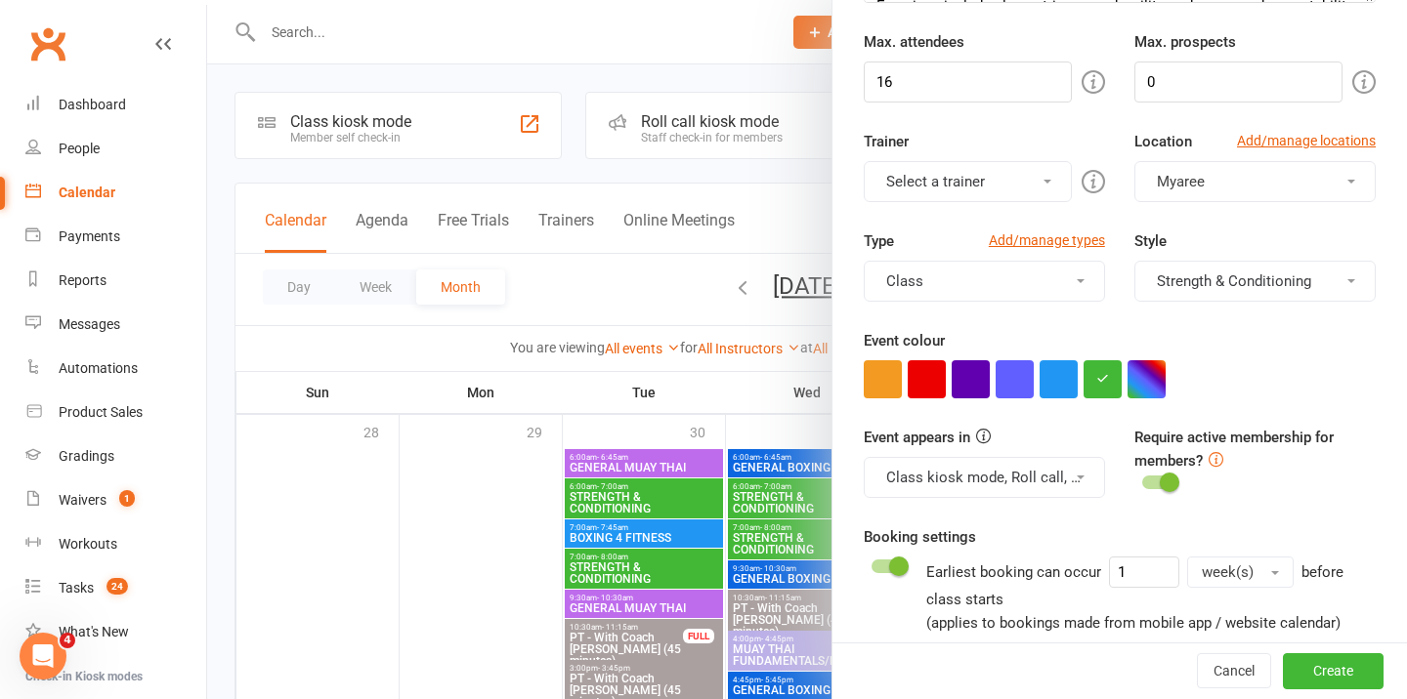
scroll to position [396, 0]
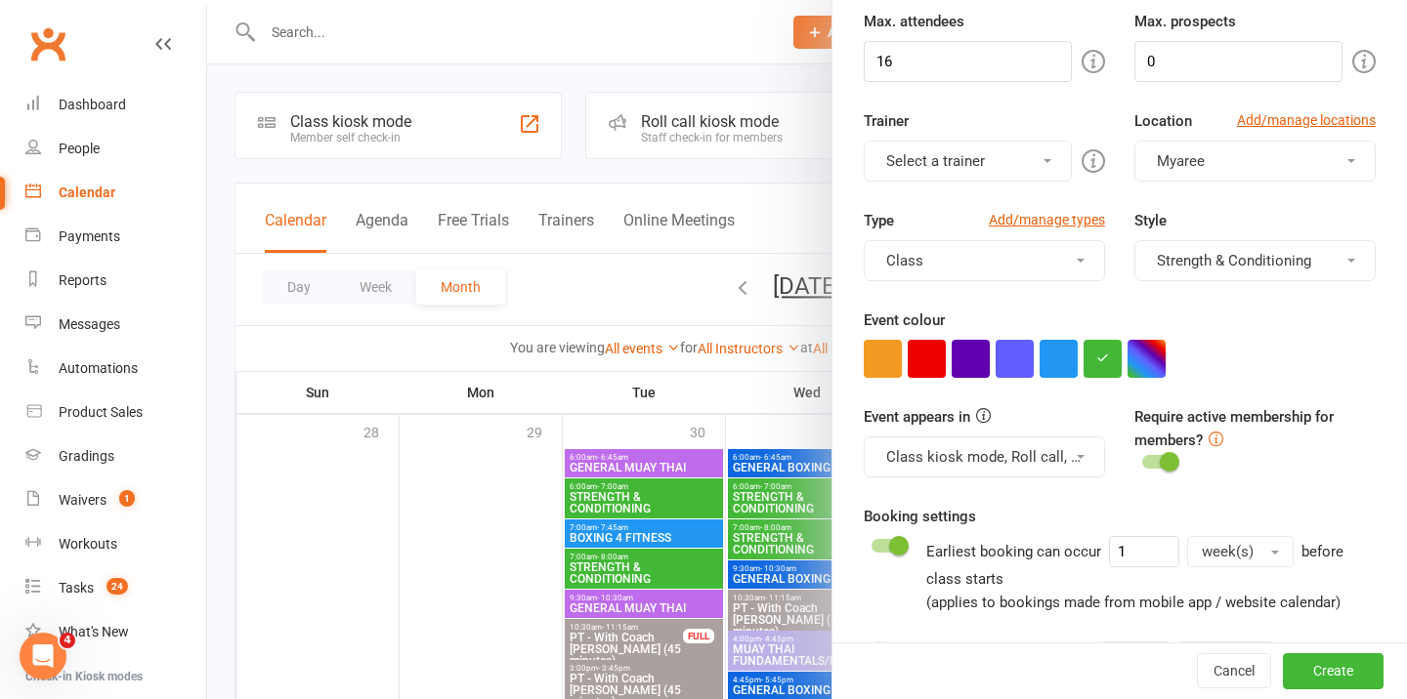
click at [937, 168] on button "Select a trainer" at bounding box center [968, 161] width 208 height 41
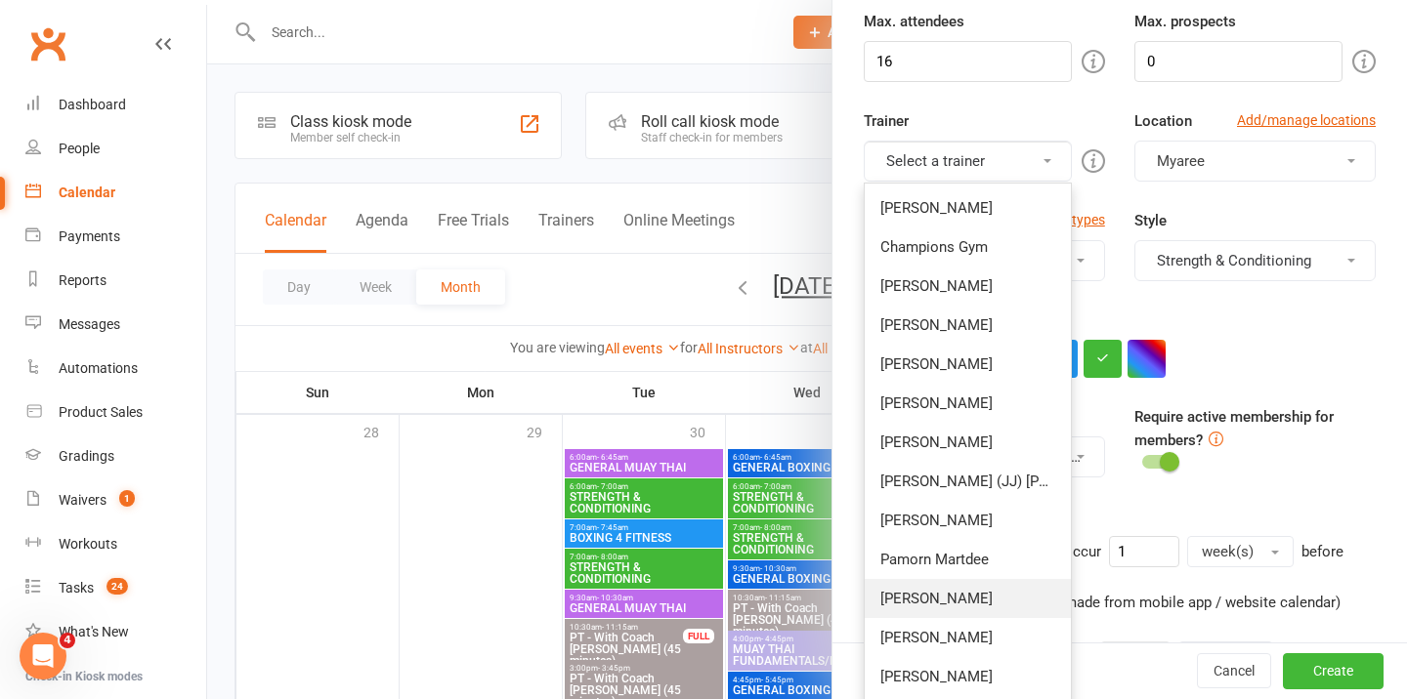
click at [951, 604] on link "[PERSON_NAME]" at bounding box center [967, 598] width 206 height 39
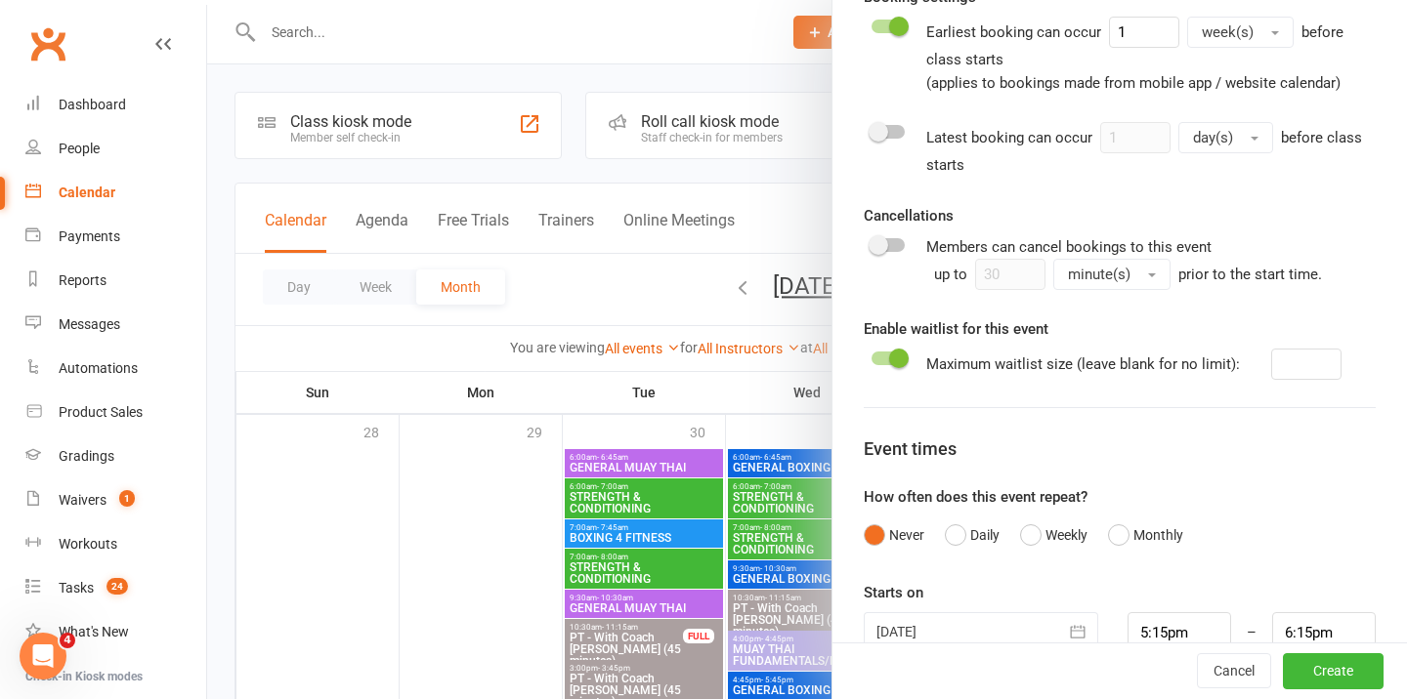
scroll to position [956, 0]
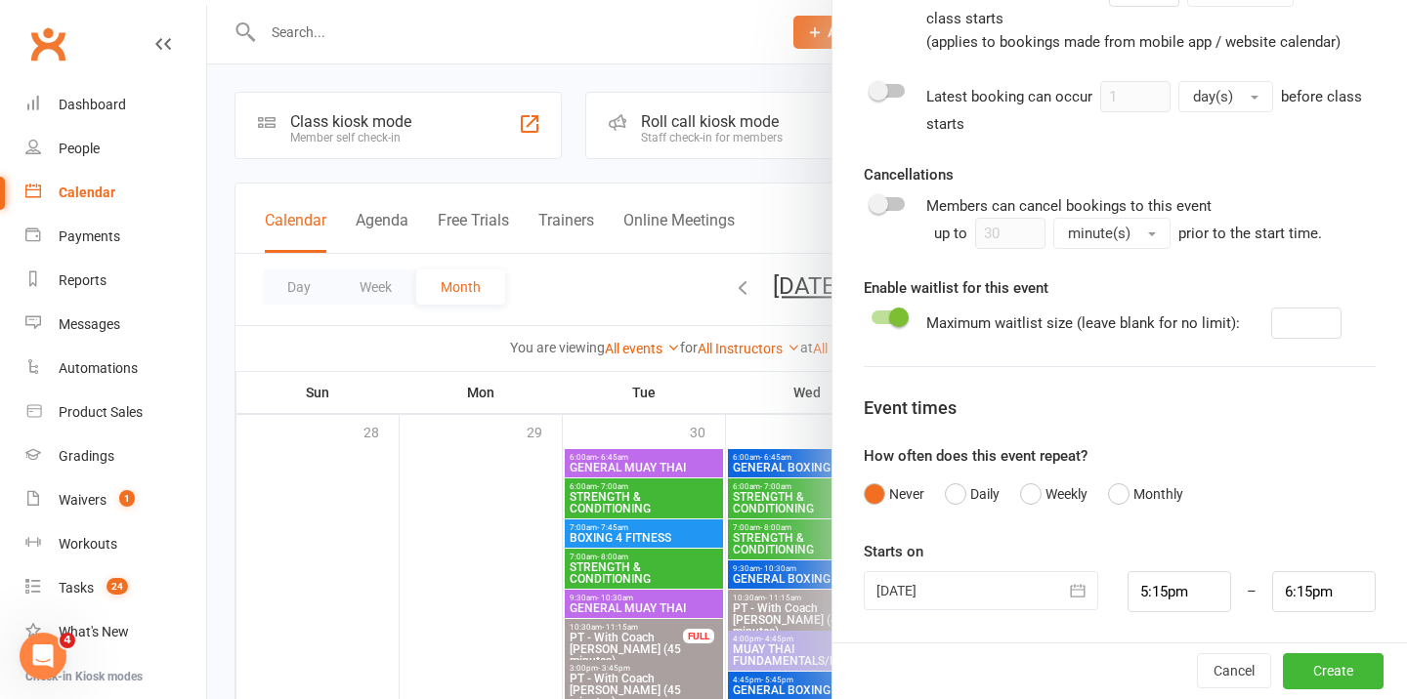
click at [1001, 584] on div at bounding box center [981, 590] width 234 height 39
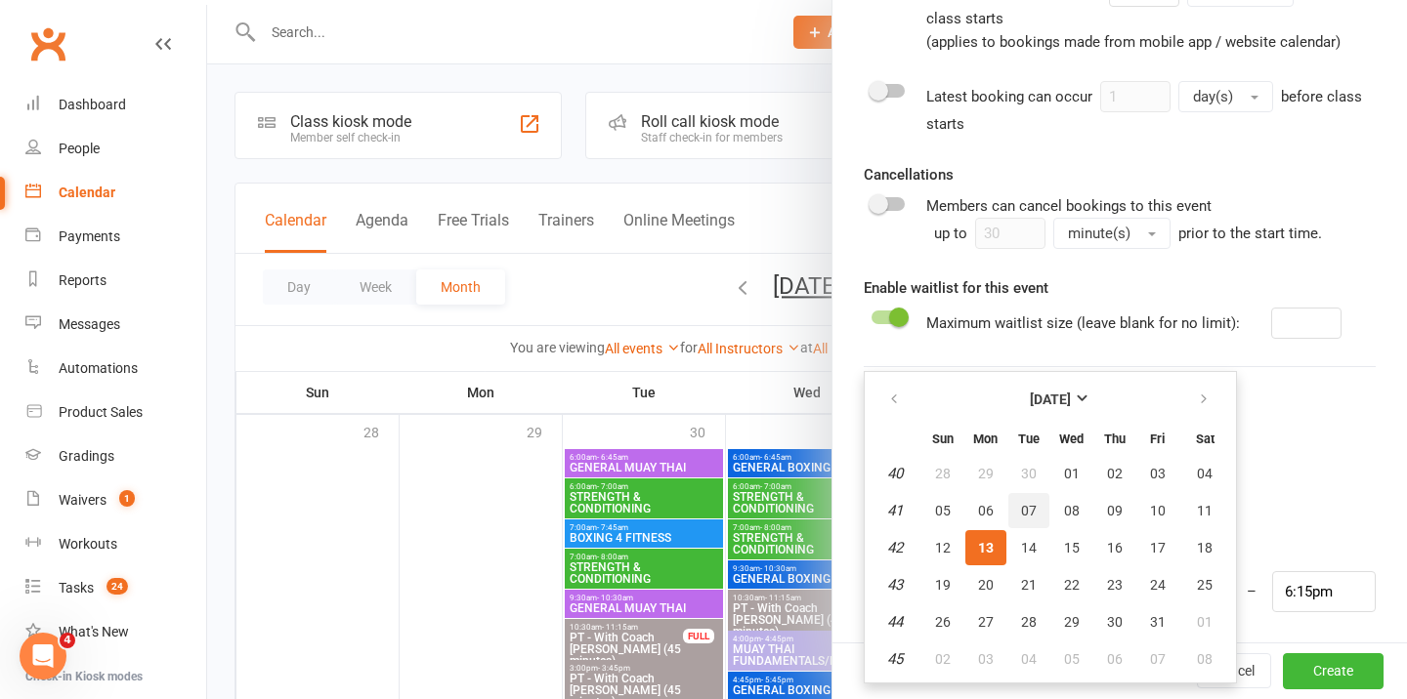
click at [1038, 526] on button "07" at bounding box center [1028, 510] width 41 height 35
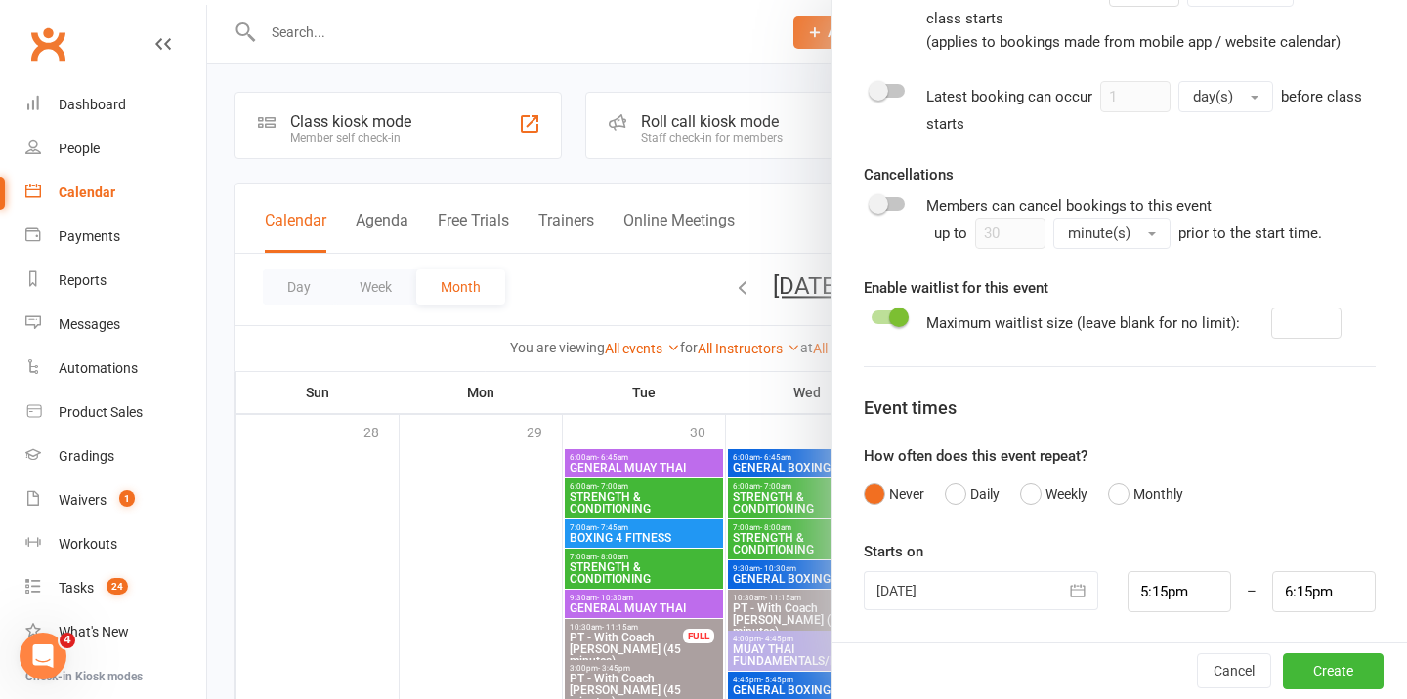
click at [998, 586] on div at bounding box center [981, 590] width 234 height 39
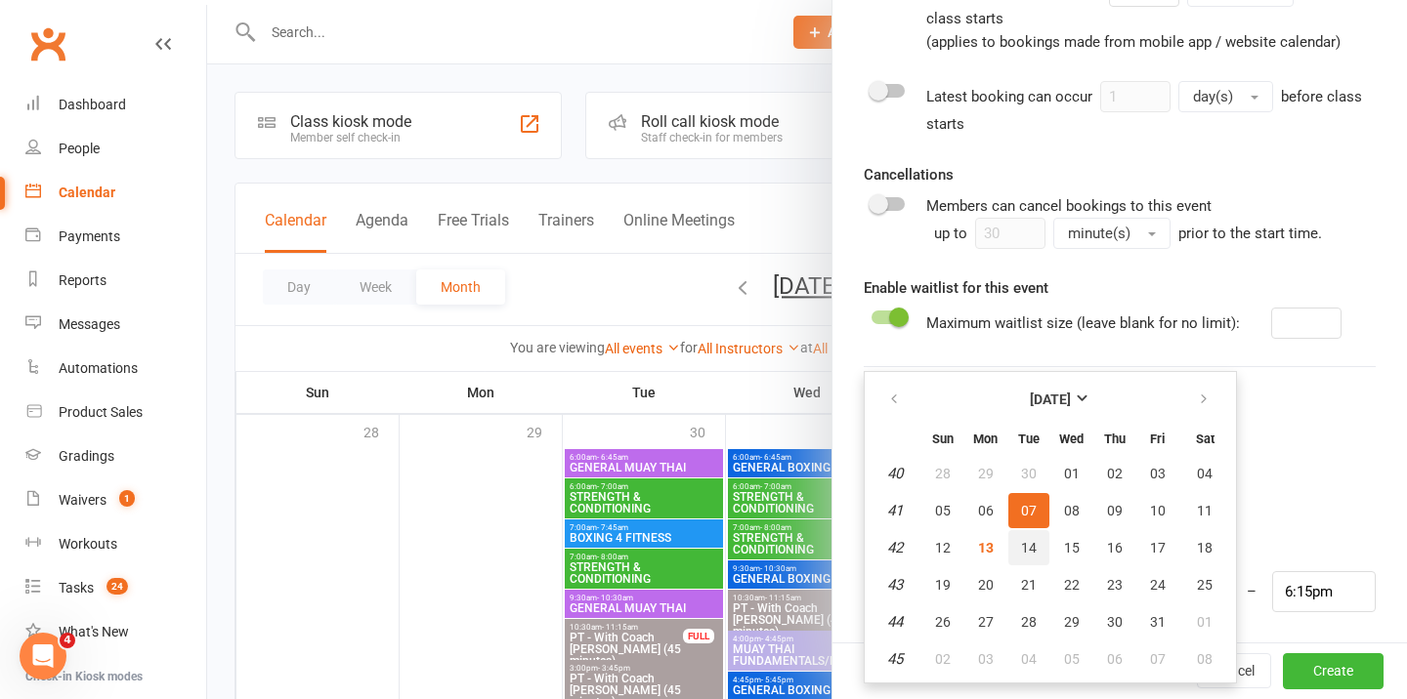
click at [1031, 543] on span "14" at bounding box center [1029, 548] width 16 height 16
type input "[DATE]"
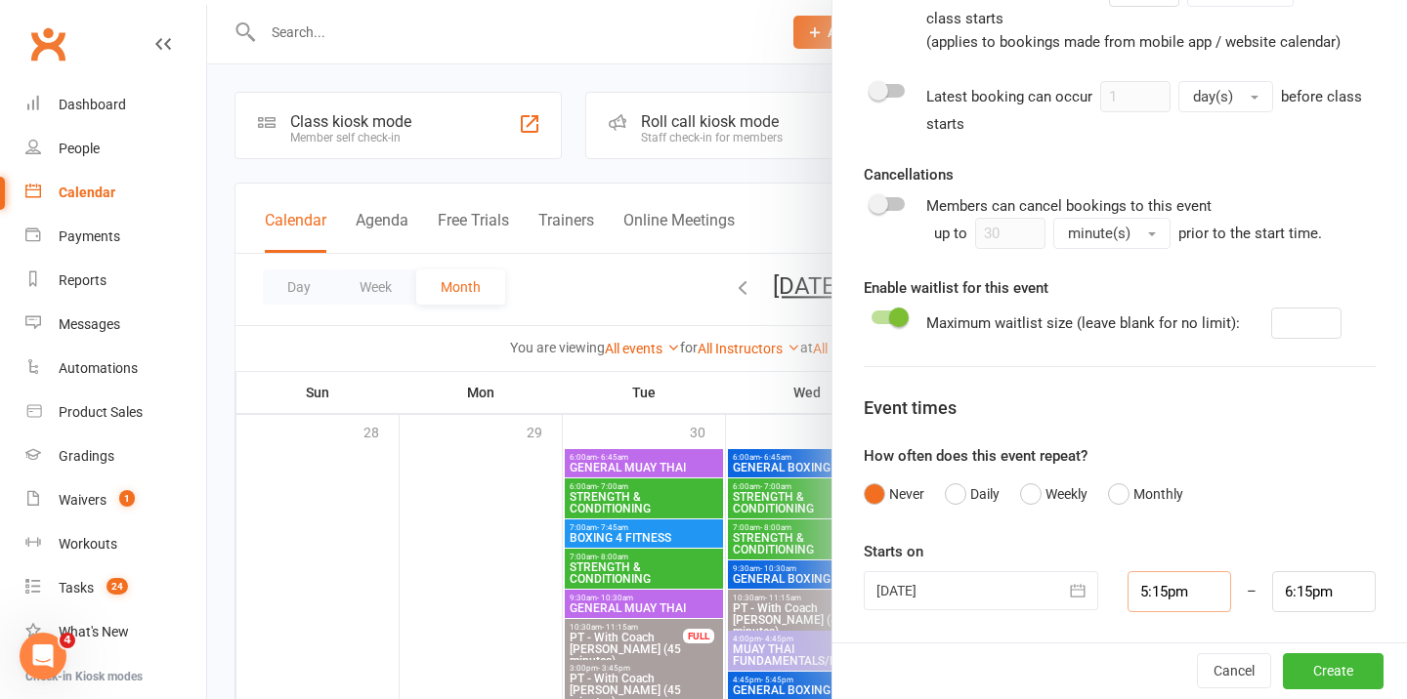
click at [1188, 603] on input "5:15pm" at bounding box center [1179, 591] width 104 height 41
type input "6:00am"
click at [1168, 519] on li "6:00am" at bounding box center [1175, 524] width 94 height 29
click at [1317, 597] on input "6:15pm" at bounding box center [1324, 591] width 104 height 41
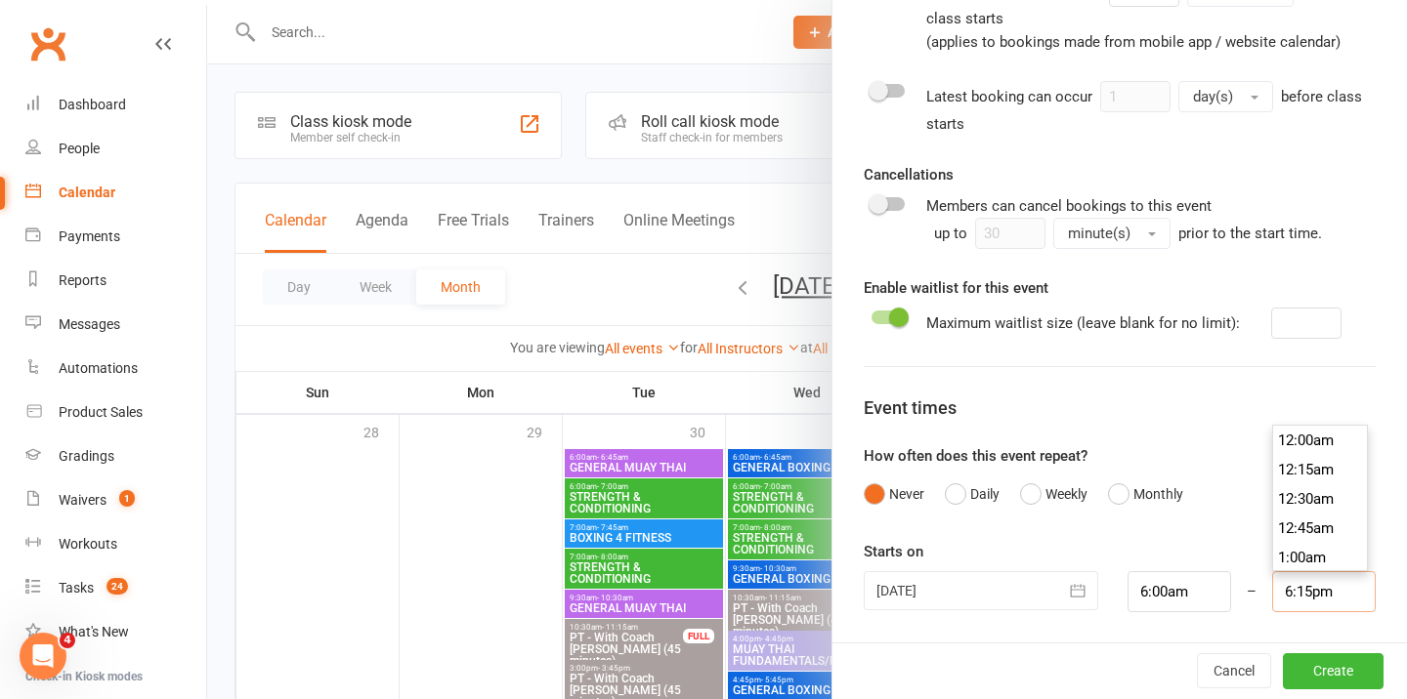
scroll to position [2110, 0]
click at [1305, 553] on li "7:00pm" at bounding box center [1320, 557] width 94 height 29
click at [1320, 595] on input "7:00pm" at bounding box center [1324, 591] width 104 height 41
type input "7:00am"
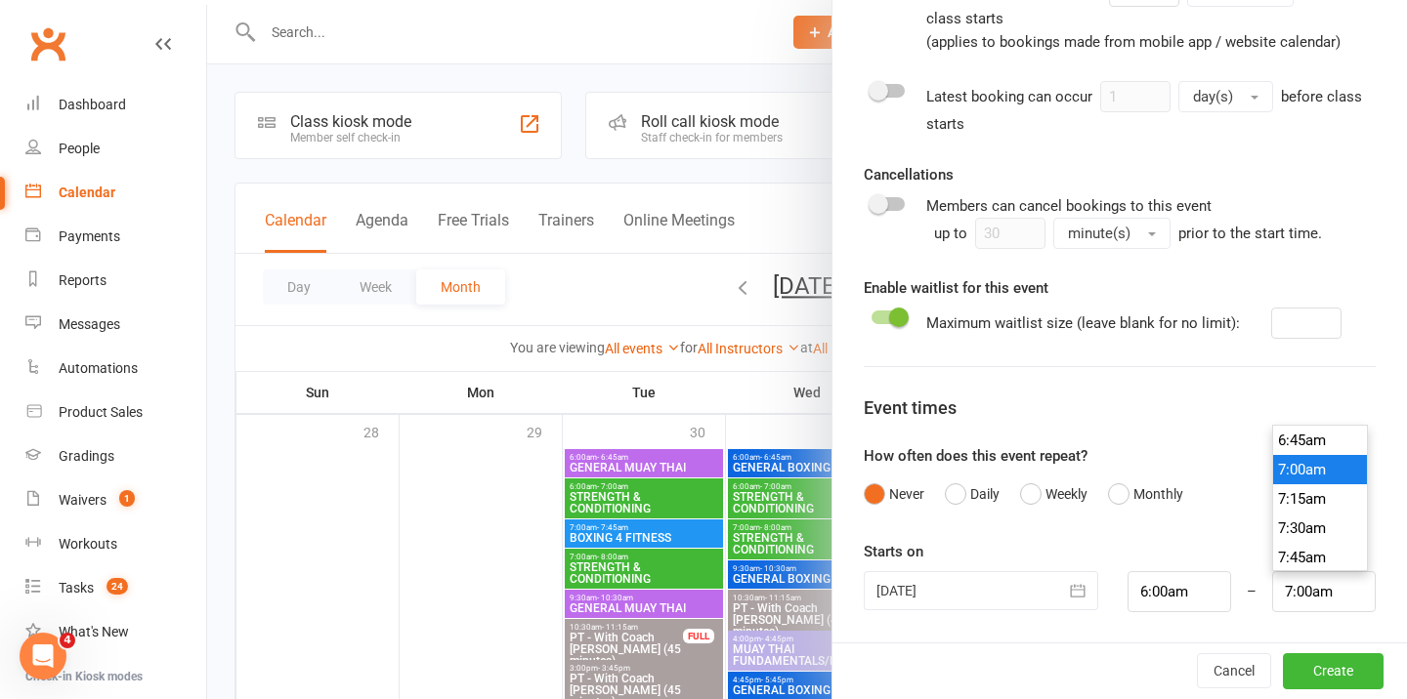
click at [1328, 678] on button "Create" at bounding box center [1333, 671] width 101 height 35
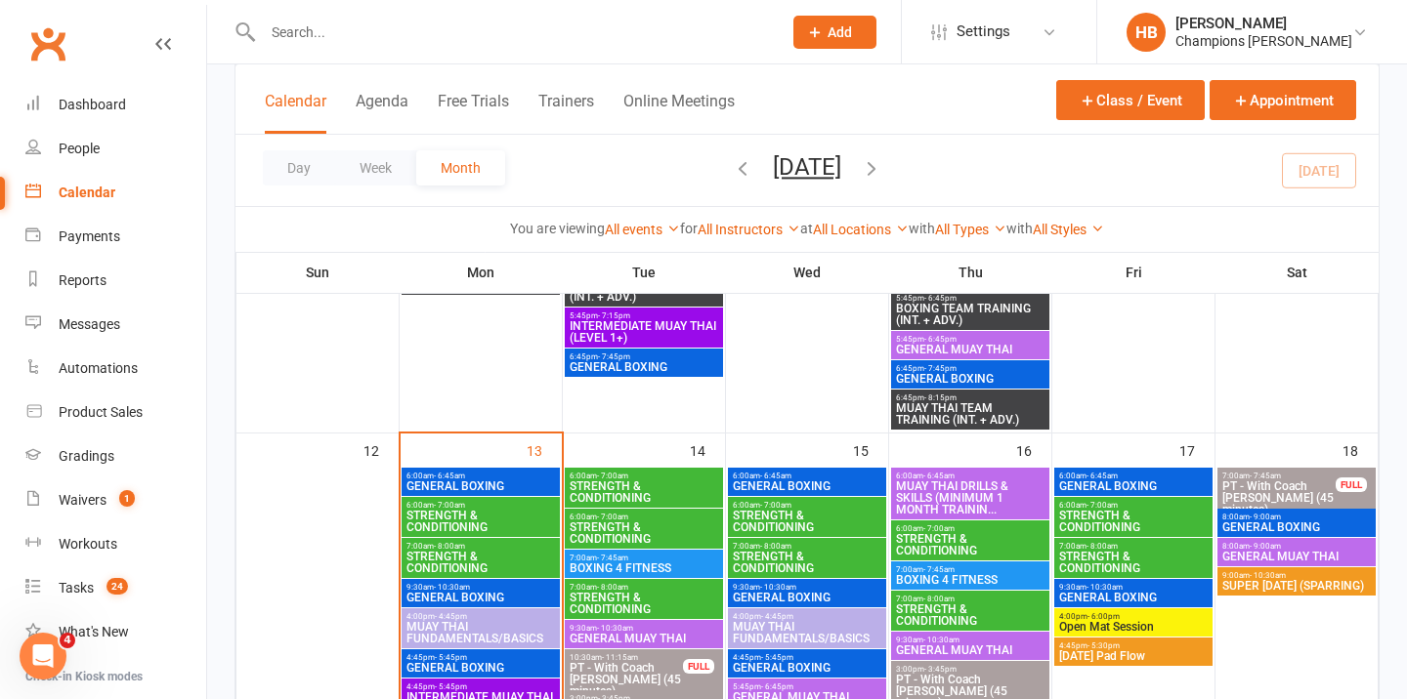
scroll to position [1149, 0]
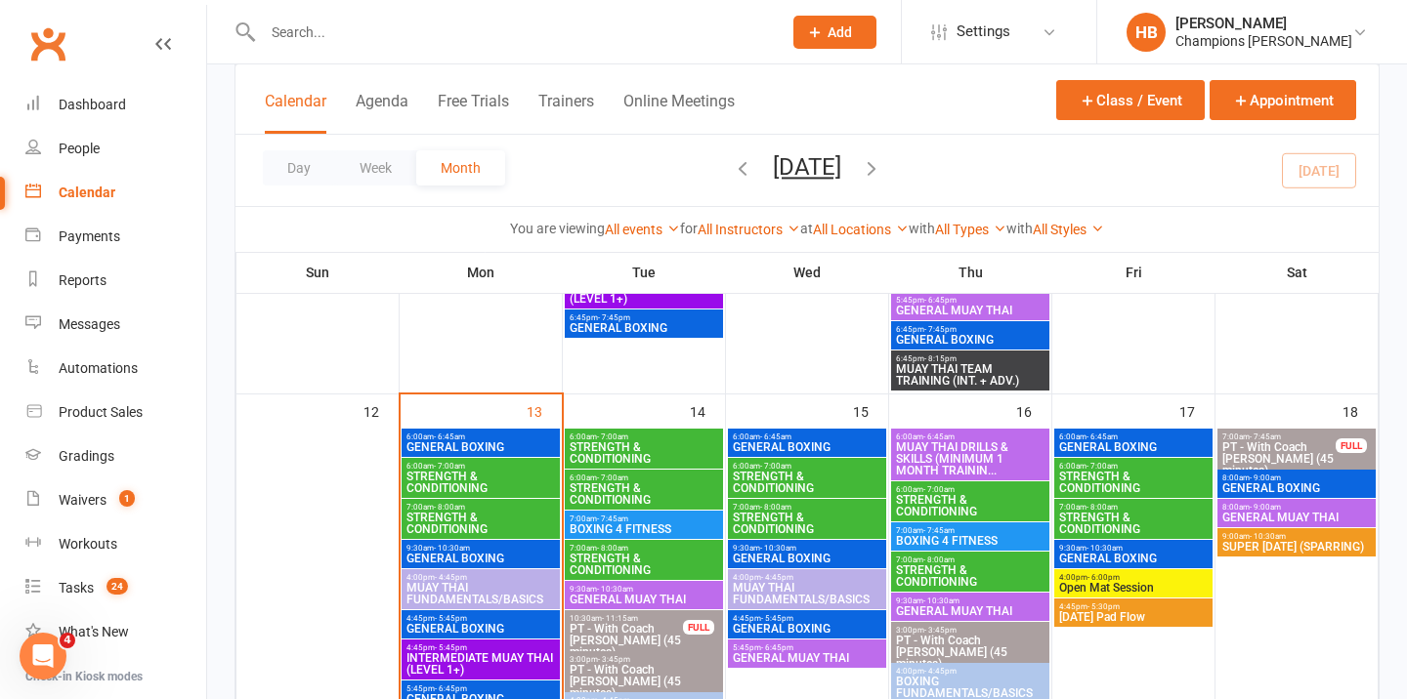
click at [615, 497] on span "STRENGTH & CONDITIONING" at bounding box center [644, 494] width 150 height 23
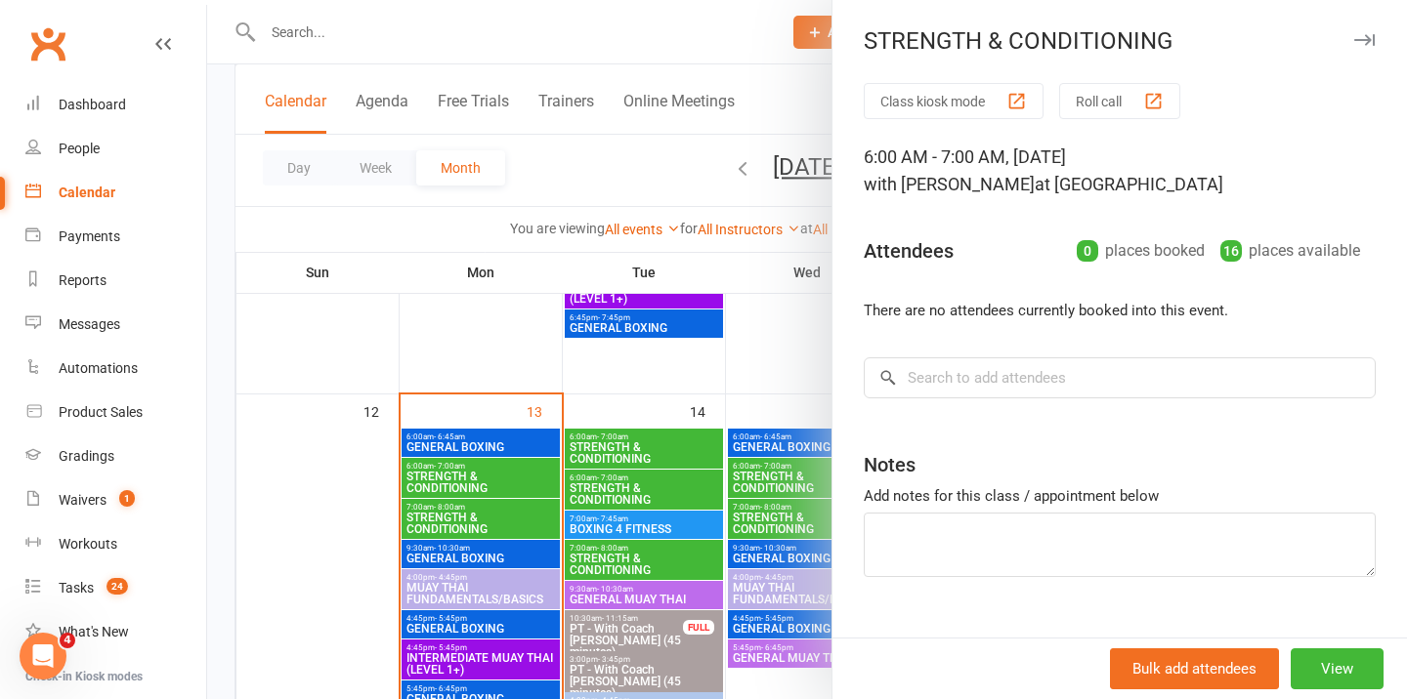
click at [622, 464] on div at bounding box center [807, 349] width 1200 height 699
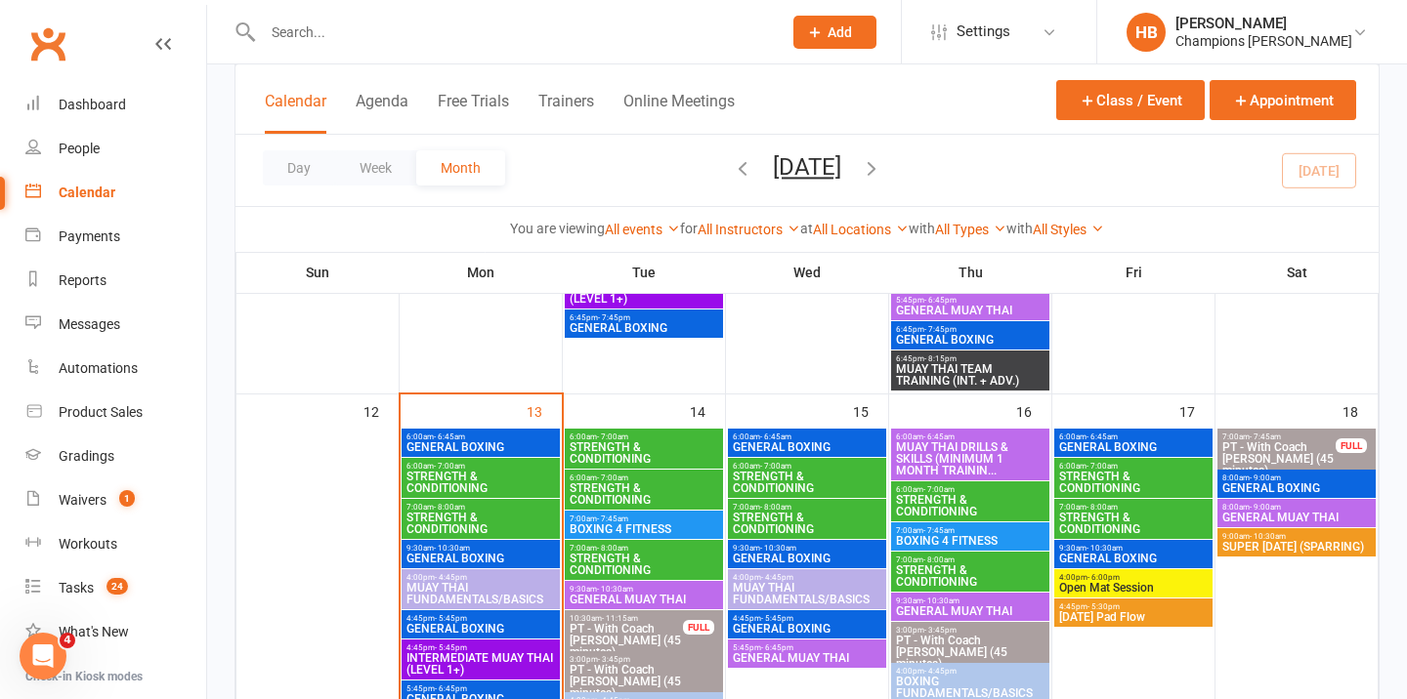
click at [622, 453] on span "STRENGTH & CONDITIONING" at bounding box center [644, 453] width 150 height 23
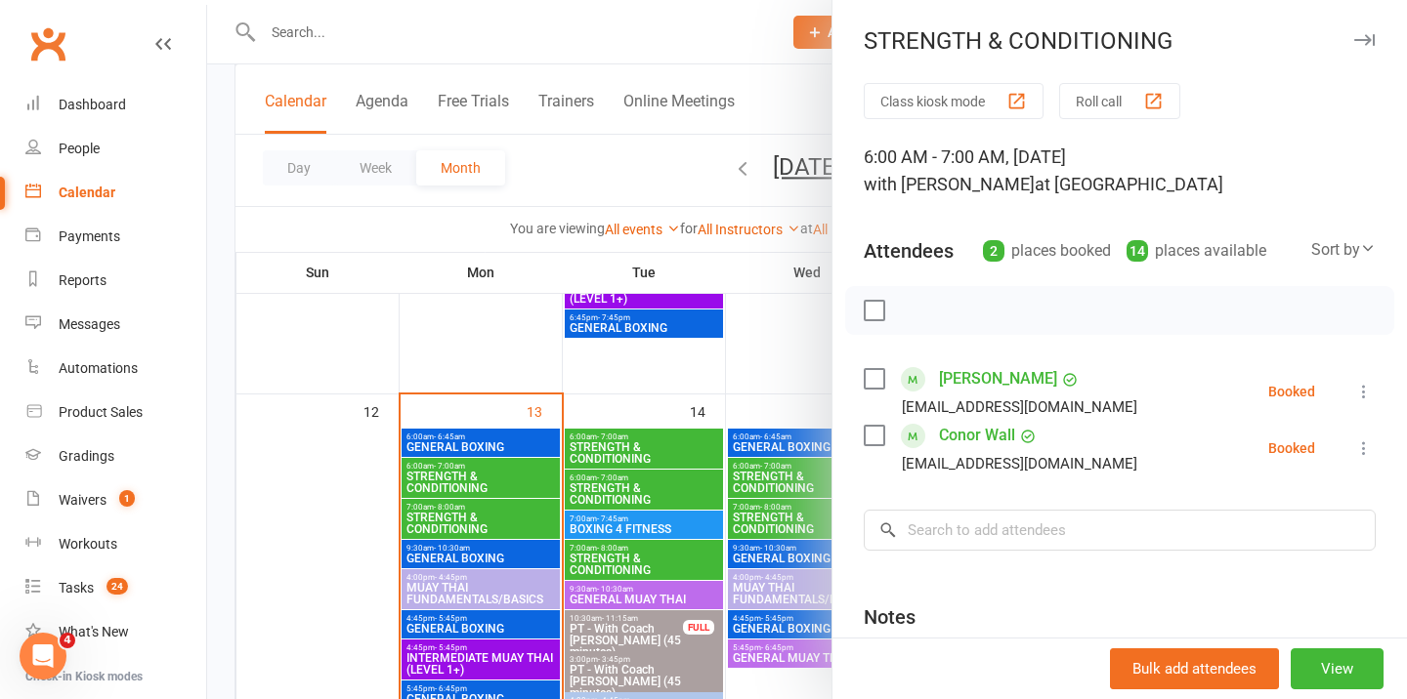
click at [622, 484] on div at bounding box center [807, 349] width 1200 height 699
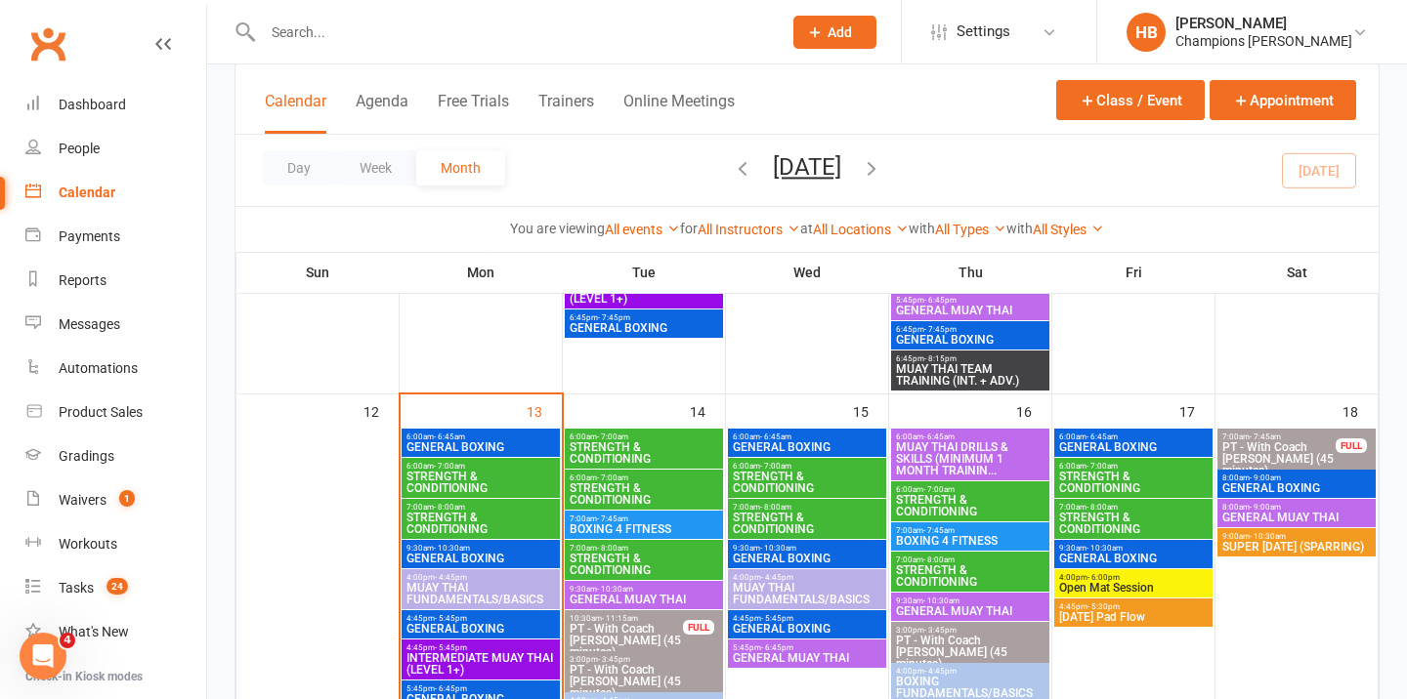
click at [622, 484] on span "STRENGTH & CONDITIONING" at bounding box center [644, 494] width 150 height 23
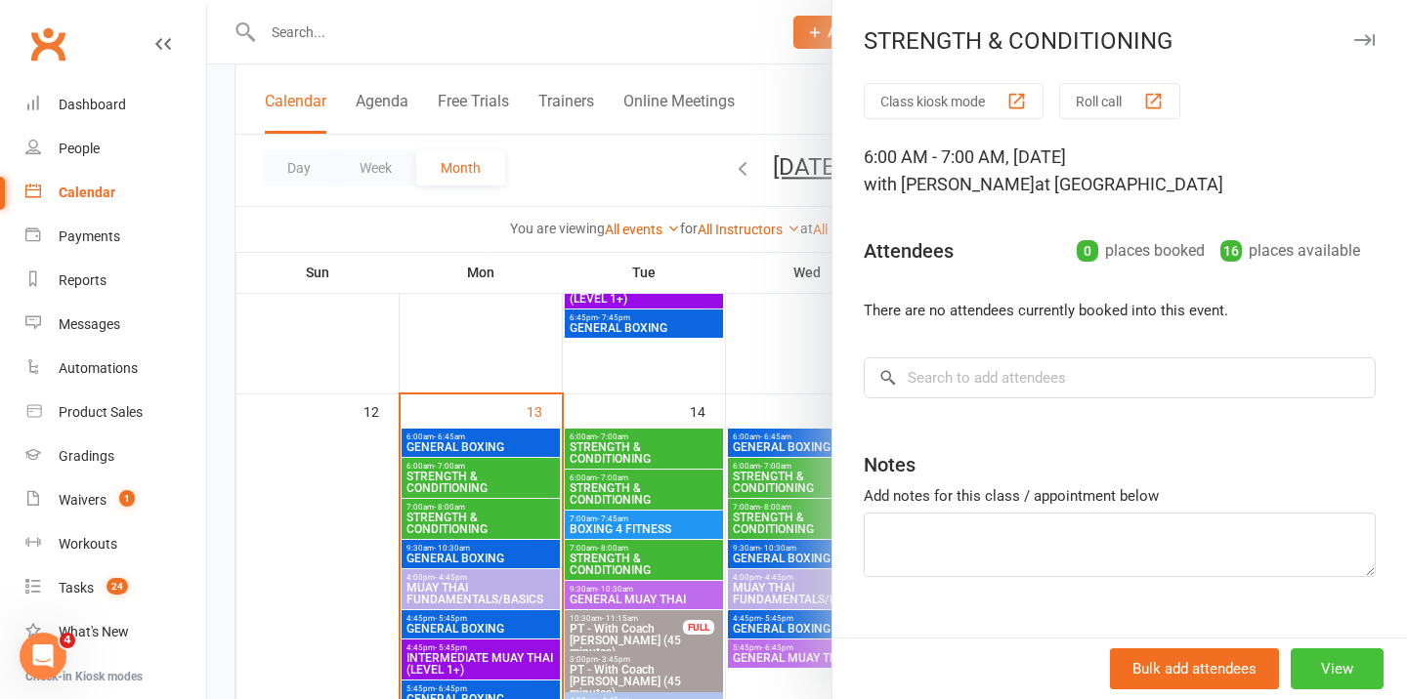
click at [1336, 665] on button "View" at bounding box center [1336, 669] width 93 height 41
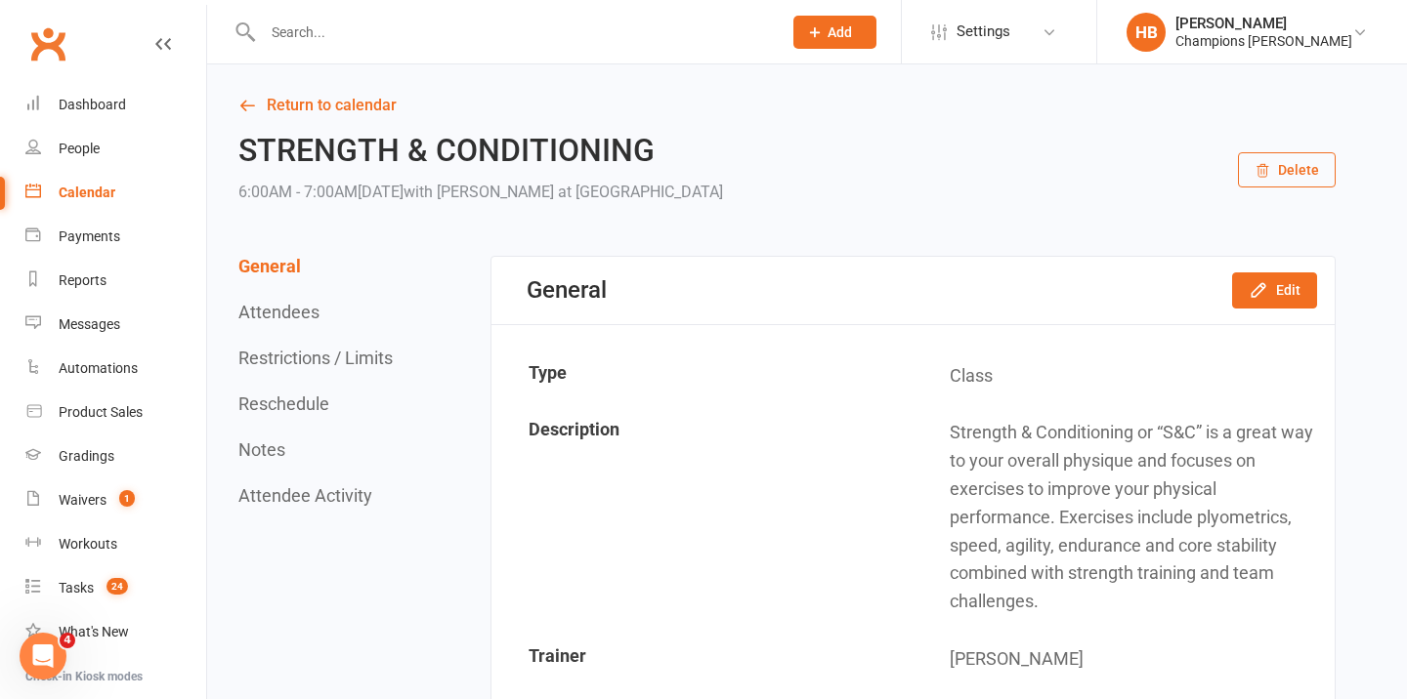
click at [1285, 176] on button "Delete" at bounding box center [1287, 169] width 98 height 35
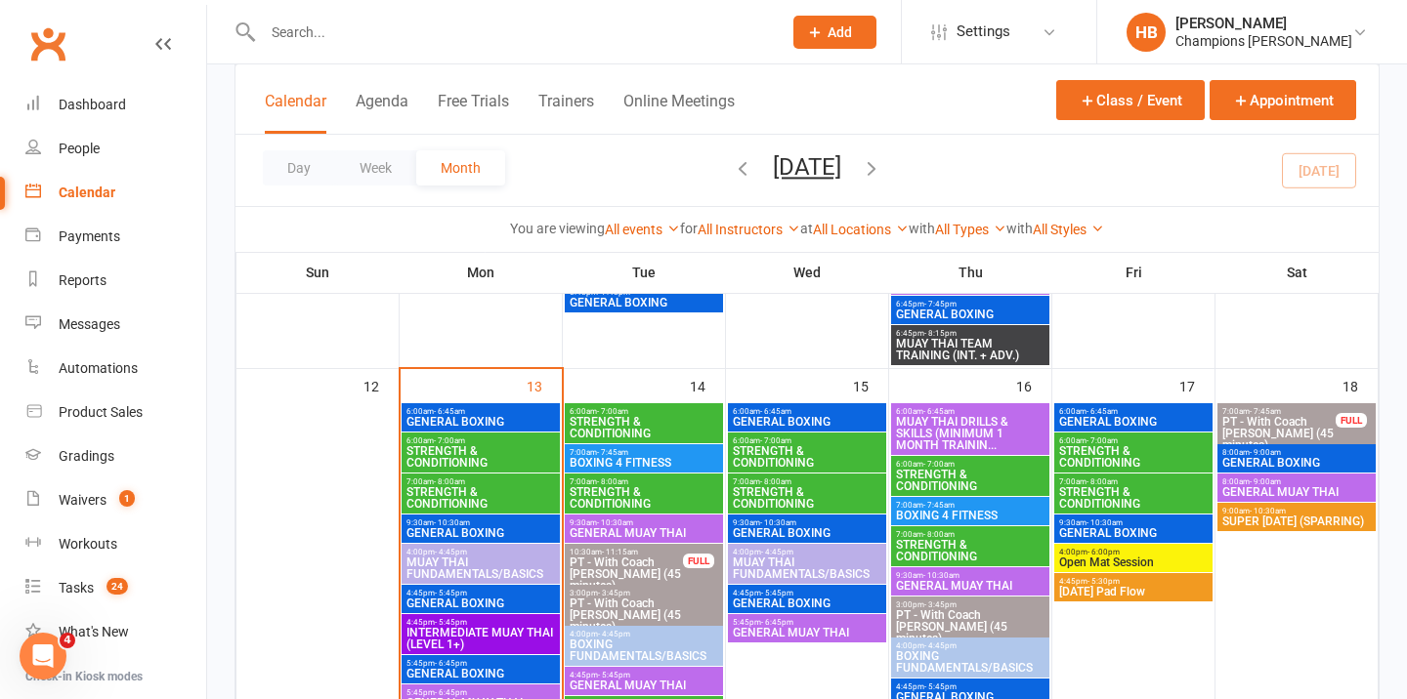
scroll to position [1179, 0]
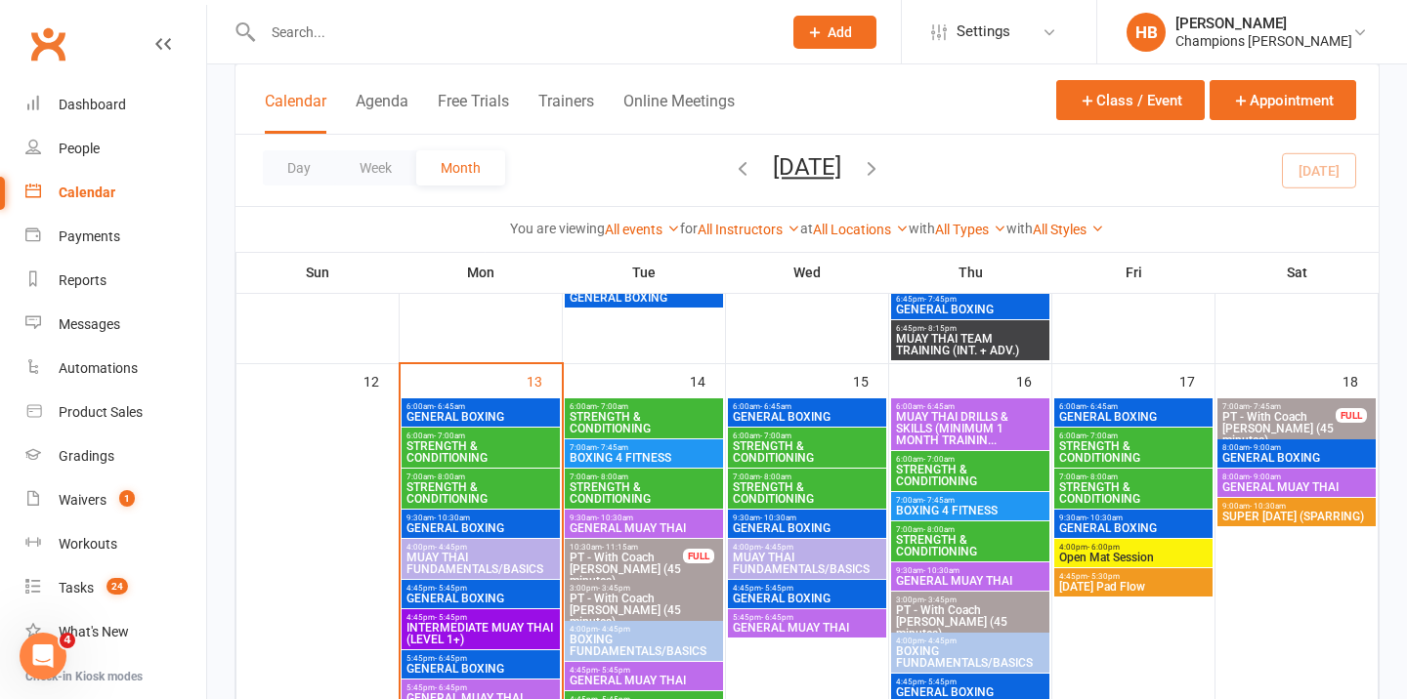
click at [666, 454] on span "BOXING 4 FITNESS" at bounding box center [644, 458] width 150 height 12
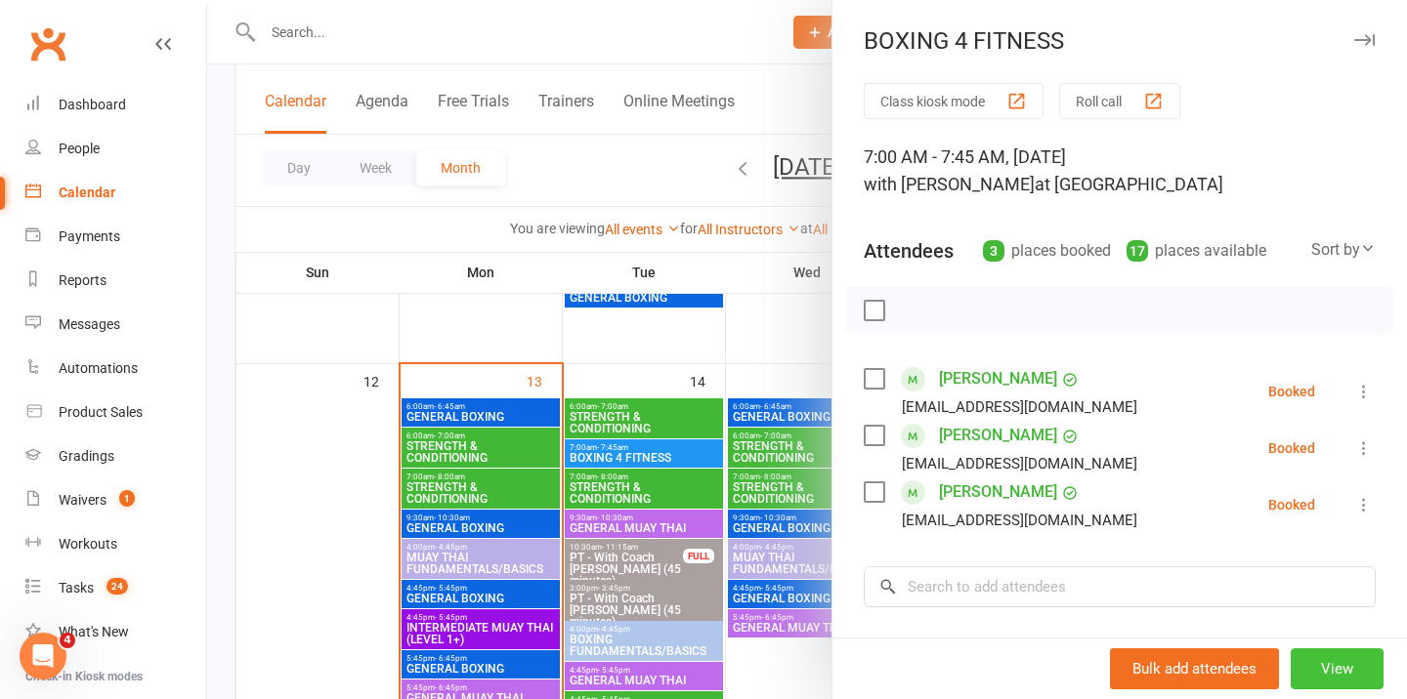
click at [1328, 654] on button "View" at bounding box center [1336, 669] width 93 height 41
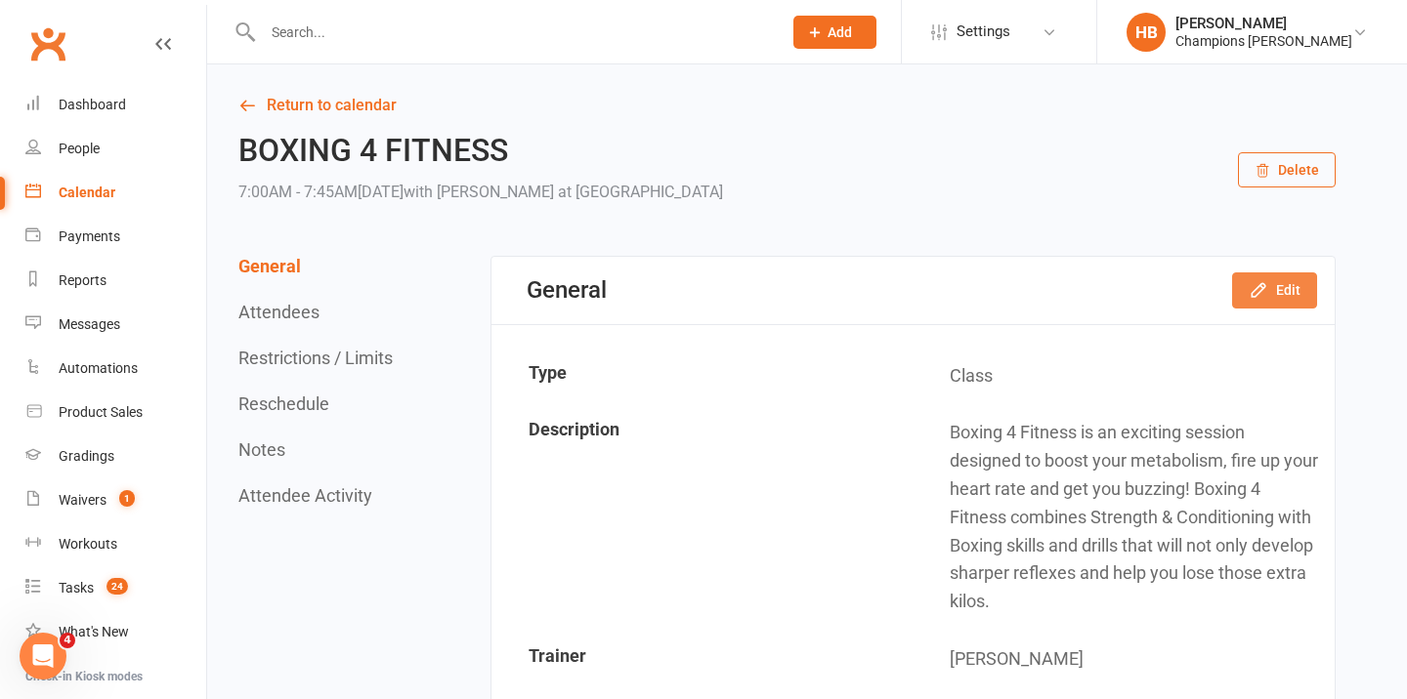
click at [1264, 295] on icon "button" at bounding box center [1258, 290] width 20 height 20
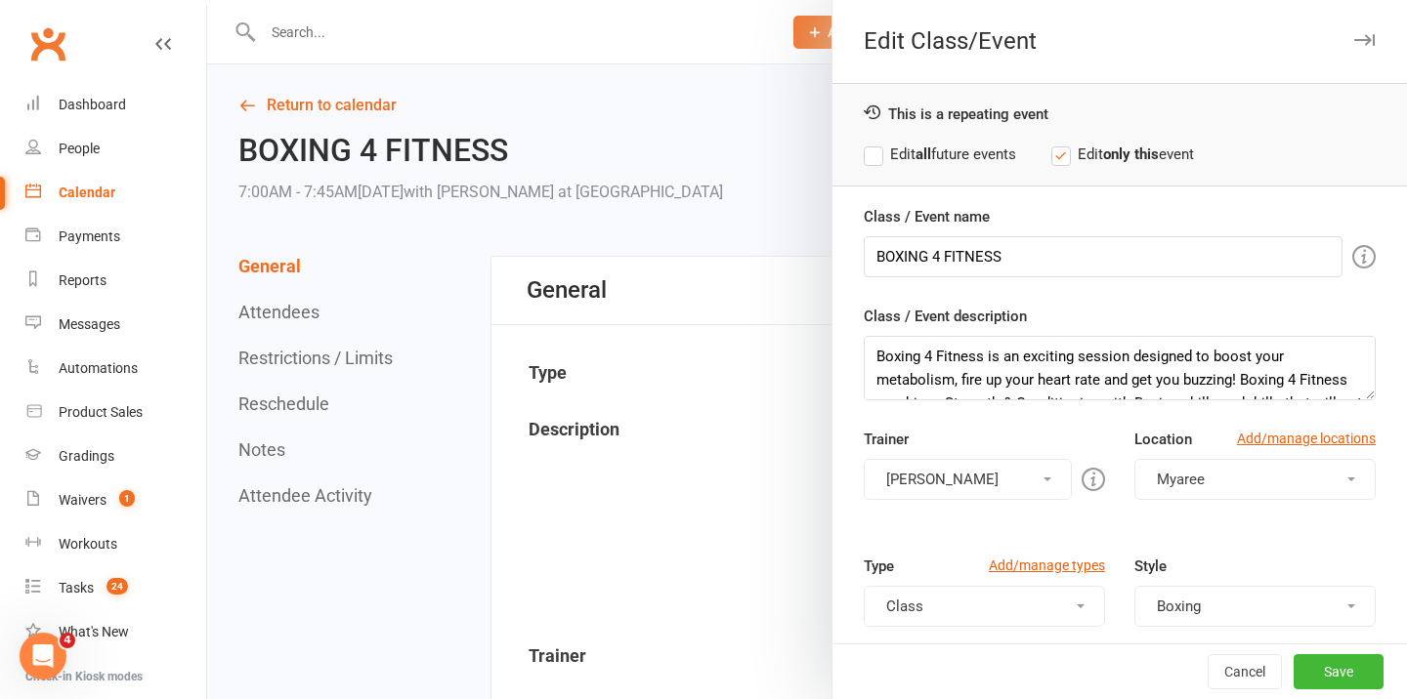
click at [958, 480] on button "[PERSON_NAME]" at bounding box center [968, 479] width 208 height 41
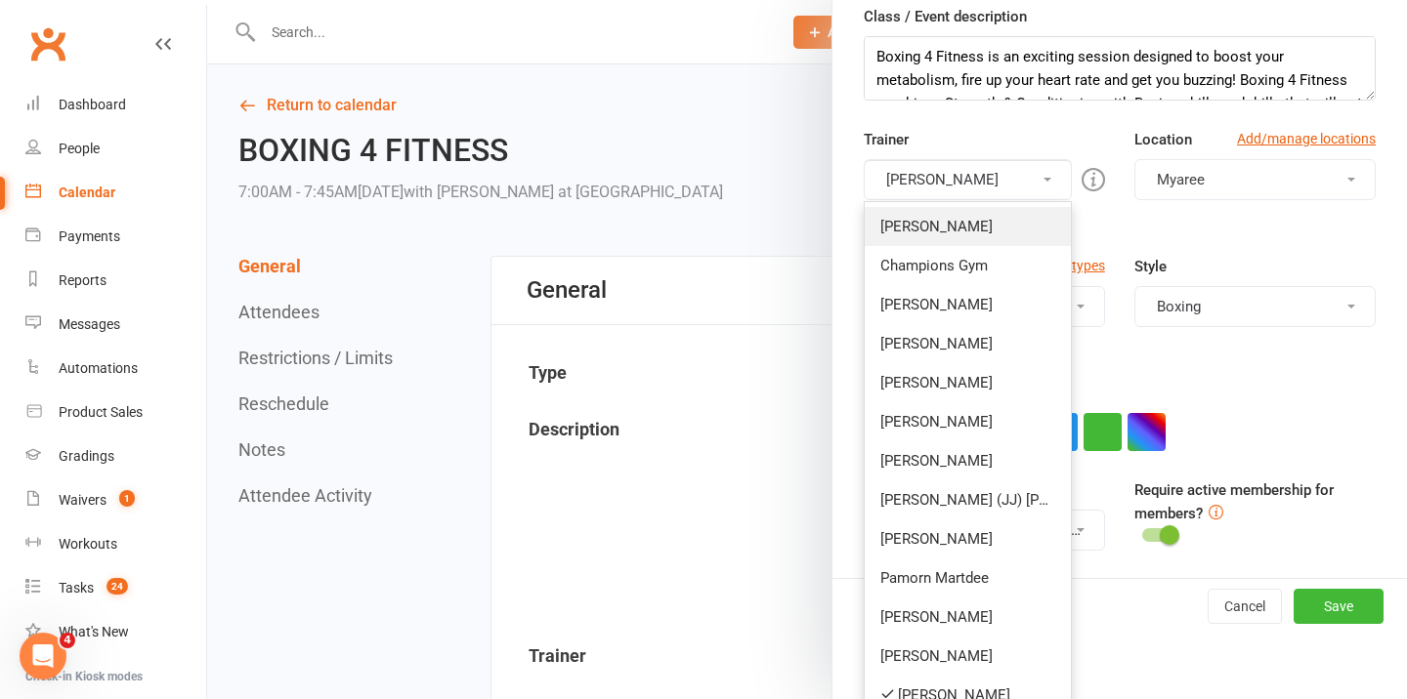
scroll to position [379, 0]
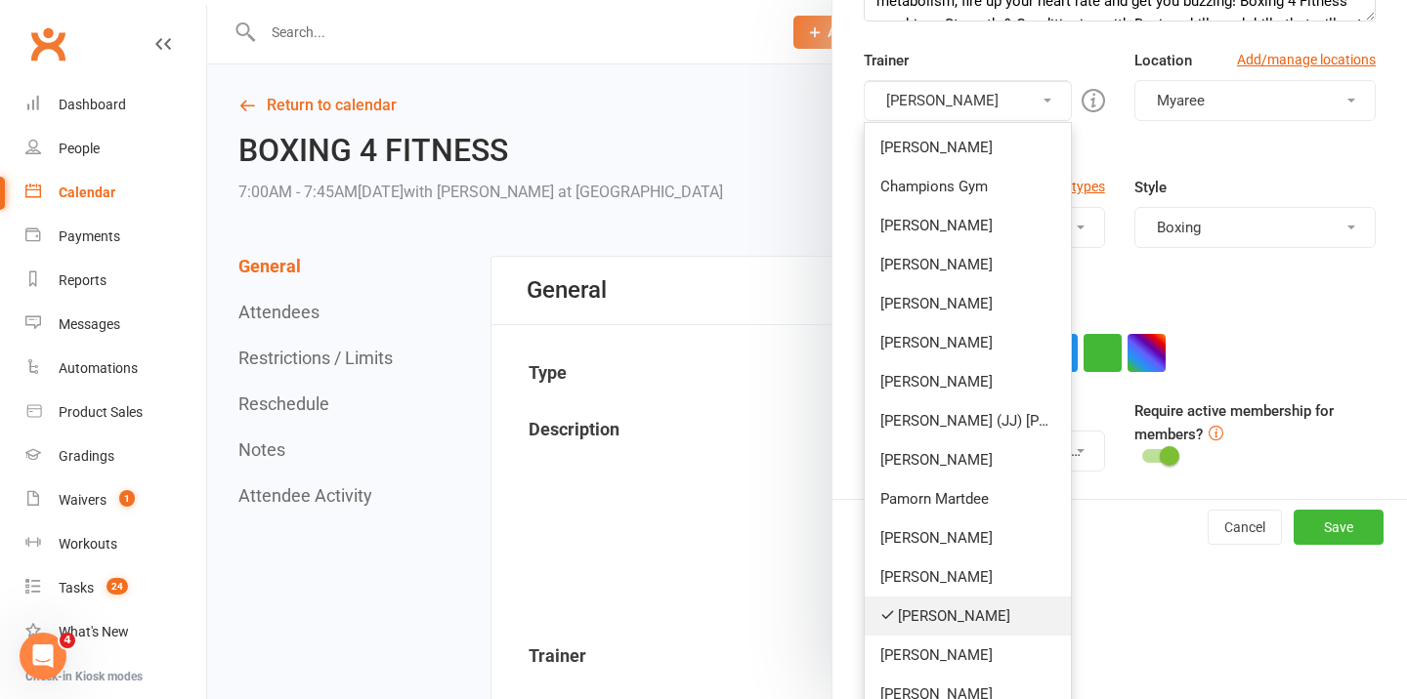
click at [954, 600] on link "[PERSON_NAME]" at bounding box center [967, 616] width 206 height 39
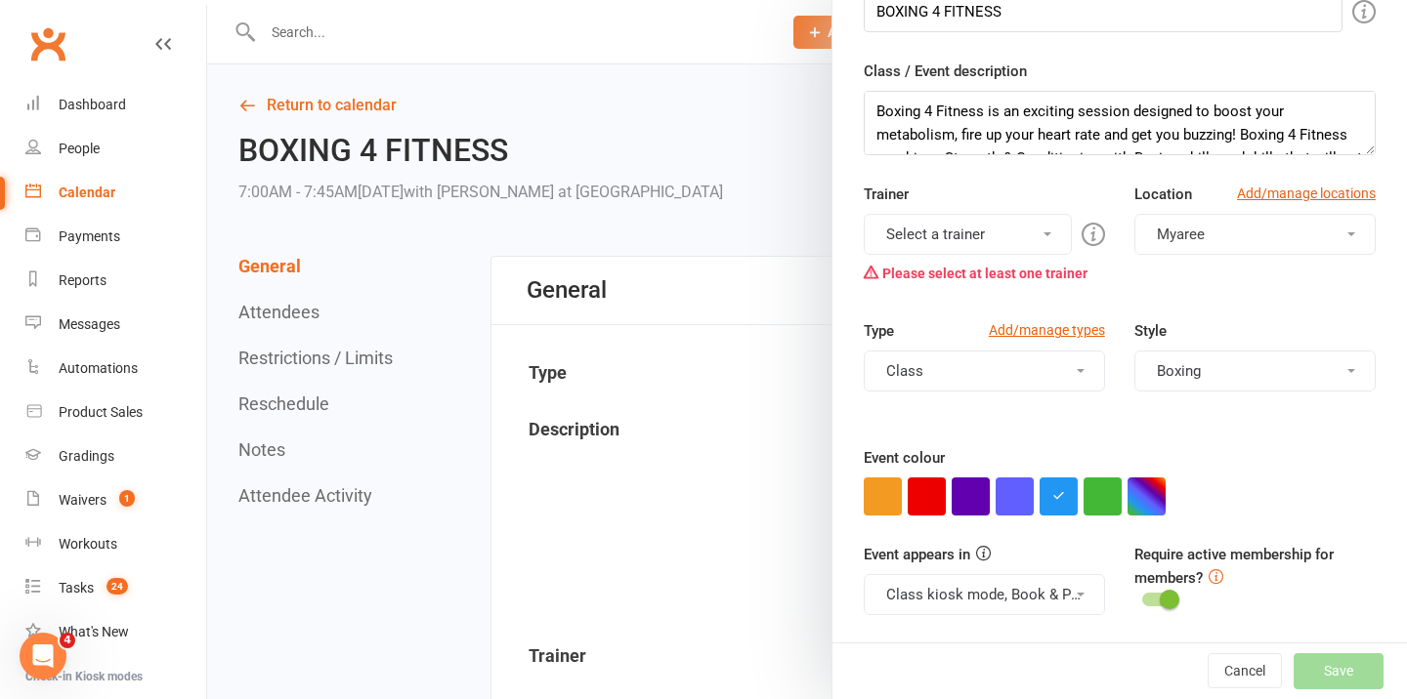
scroll to position [245, 0]
click at [952, 225] on button "Select a trainer" at bounding box center [968, 234] width 208 height 41
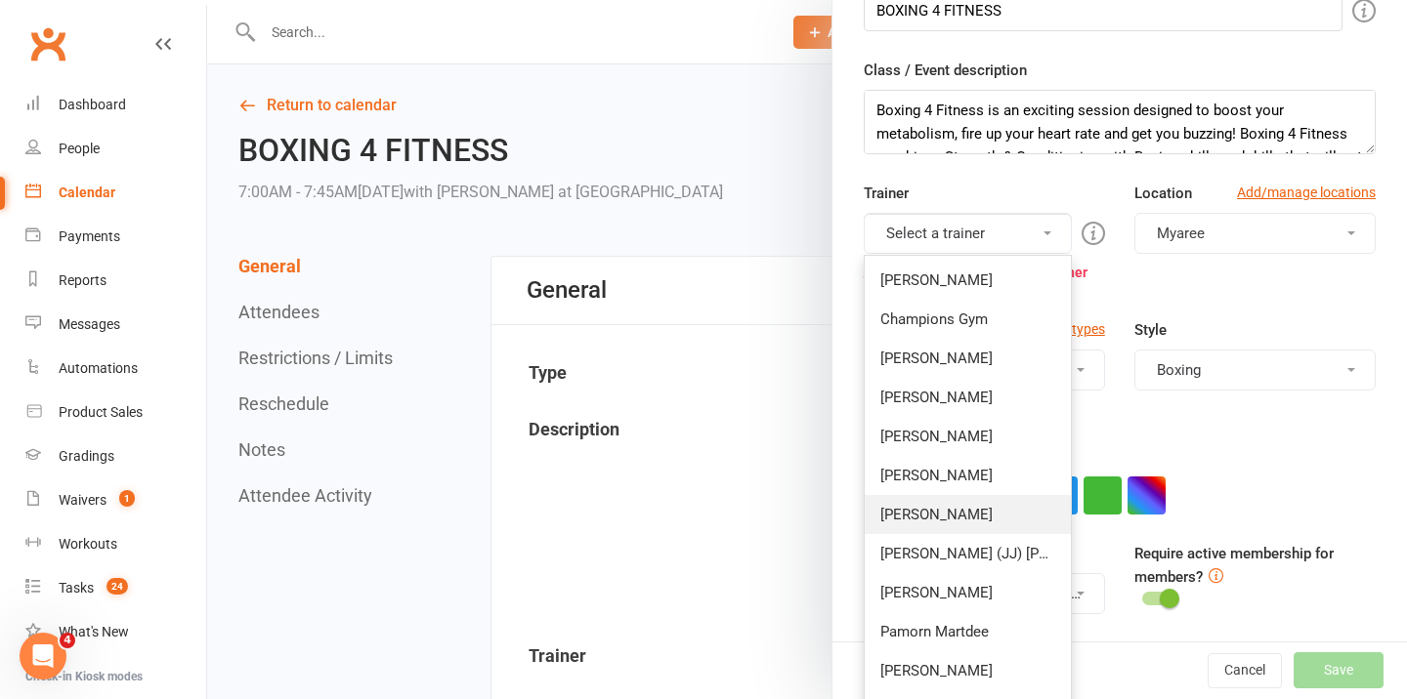
scroll to position [282, 0]
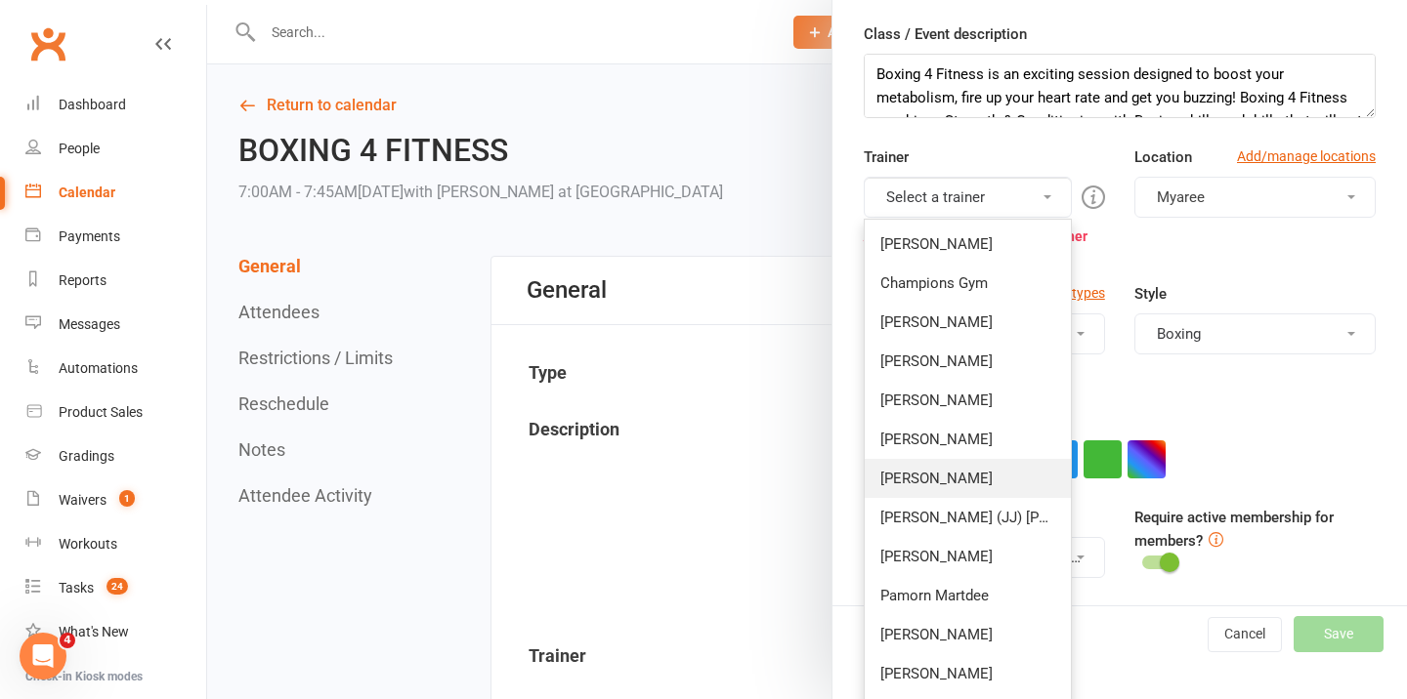
click at [958, 506] on link "[PERSON_NAME] (JJ) [PERSON_NAME]" at bounding box center [967, 517] width 206 height 39
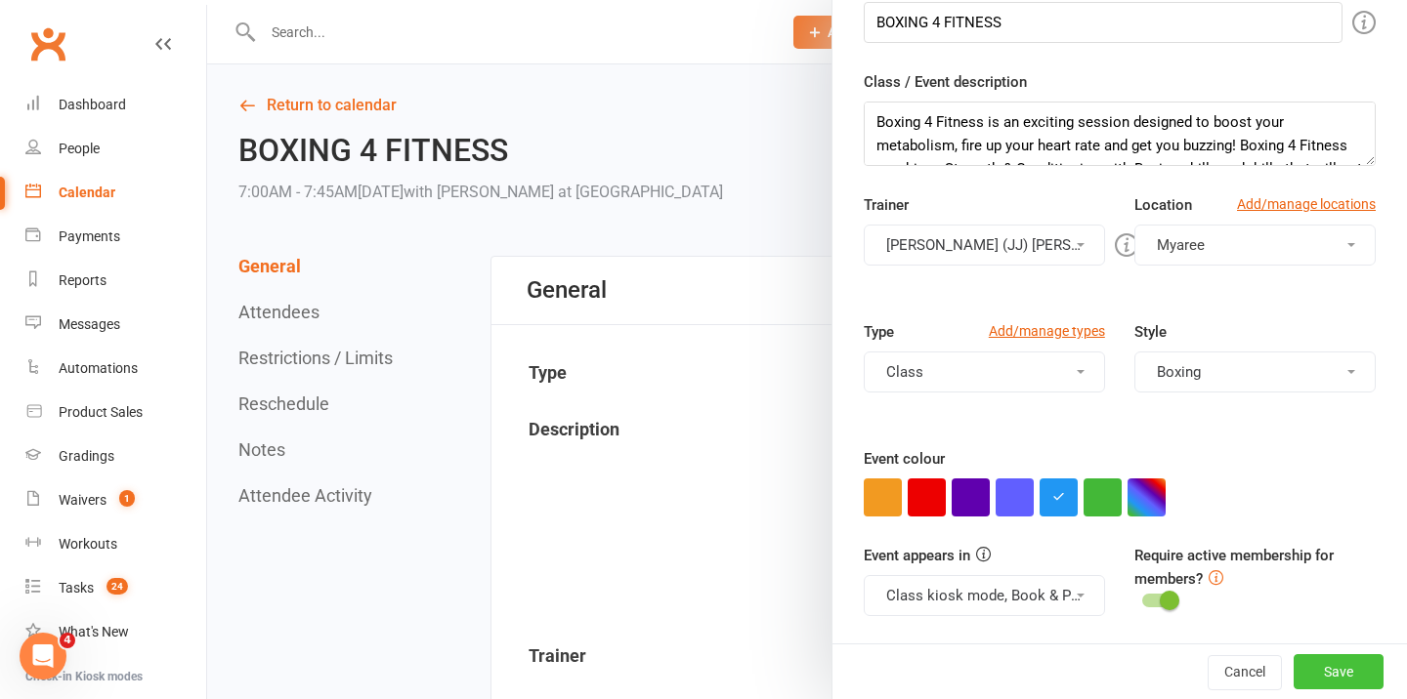
click at [1344, 664] on button "Save" at bounding box center [1338, 671] width 90 height 35
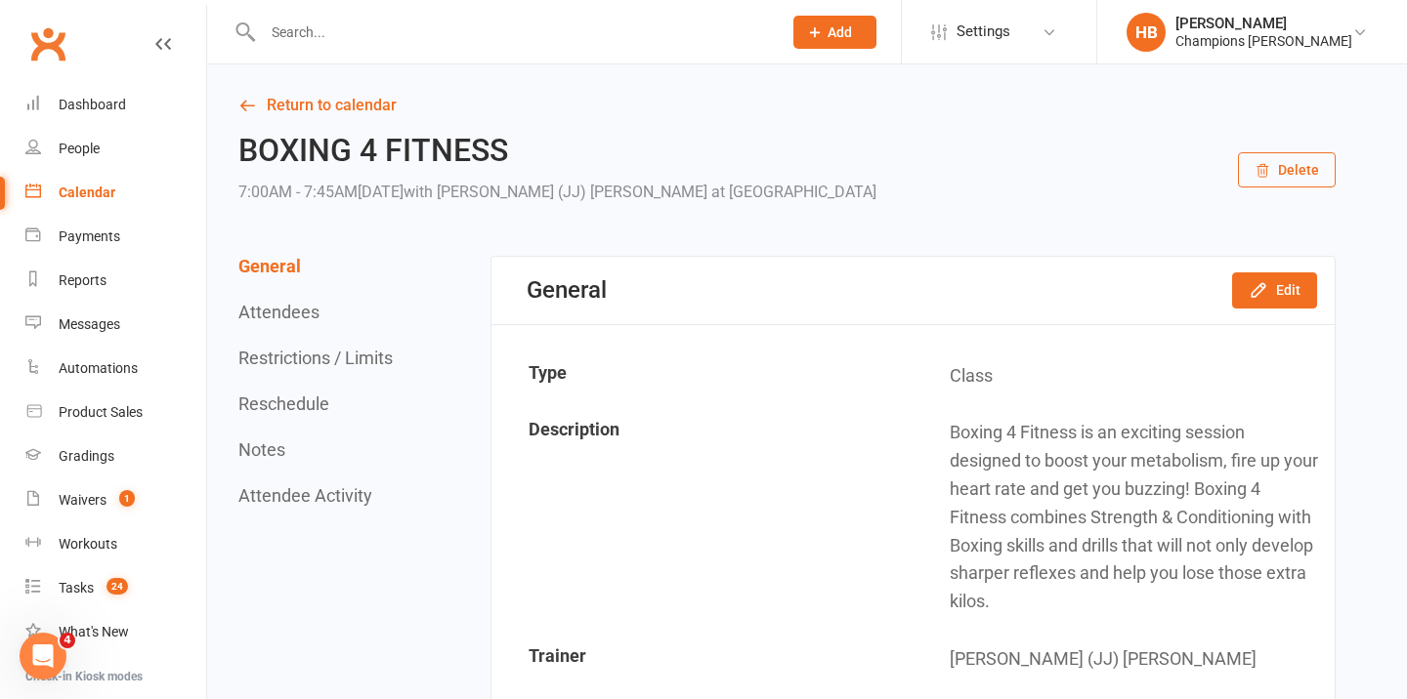
click at [373, 105] on link "Return to calendar" at bounding box center [786, 105] width 1097 height 27
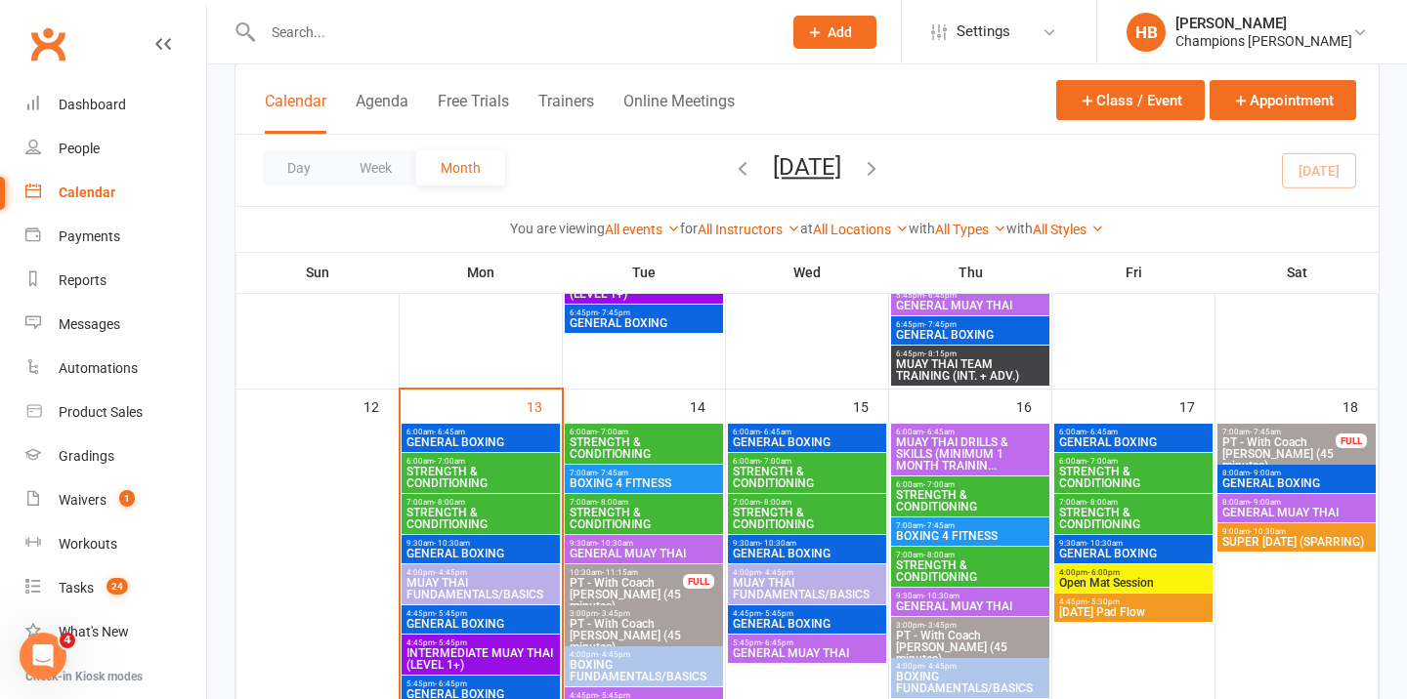
scroll to position [1155, 0]
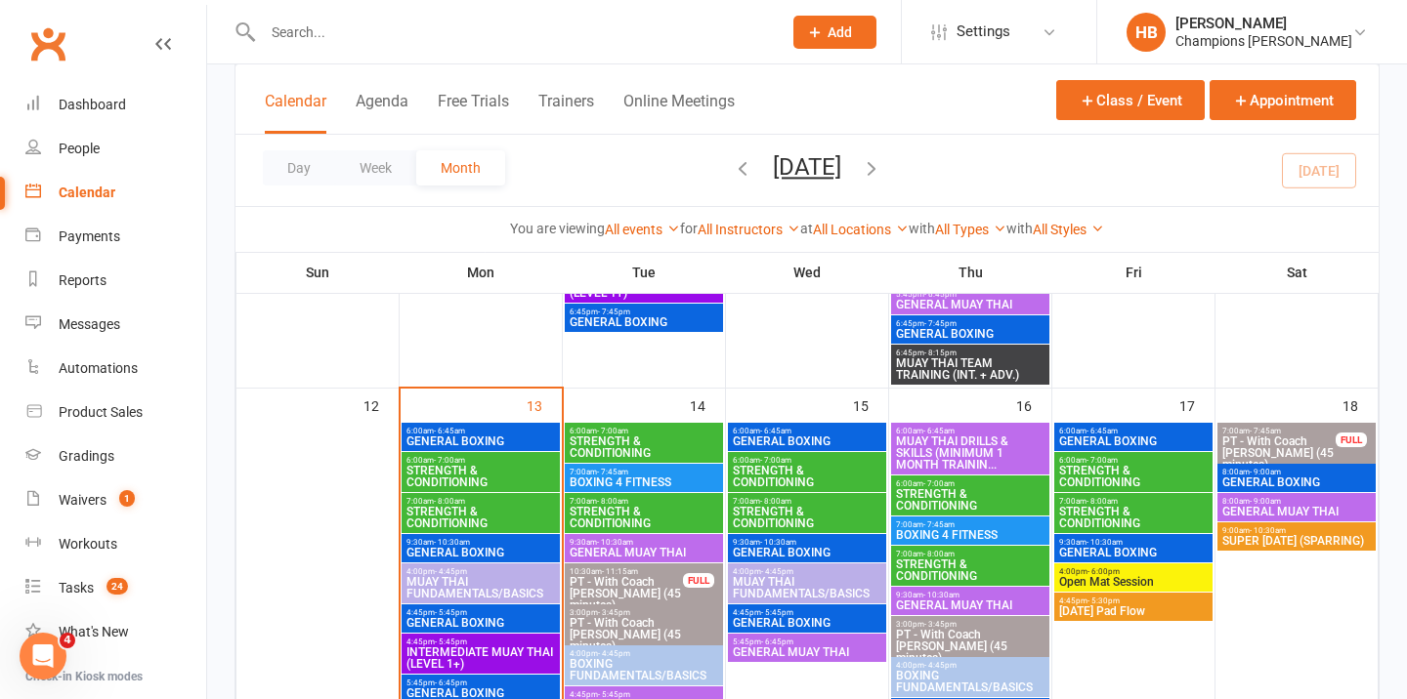
click at [633, 550] on span "GENERAL MUAY THAI" at bounding box center [644, 553] width 150 height 12
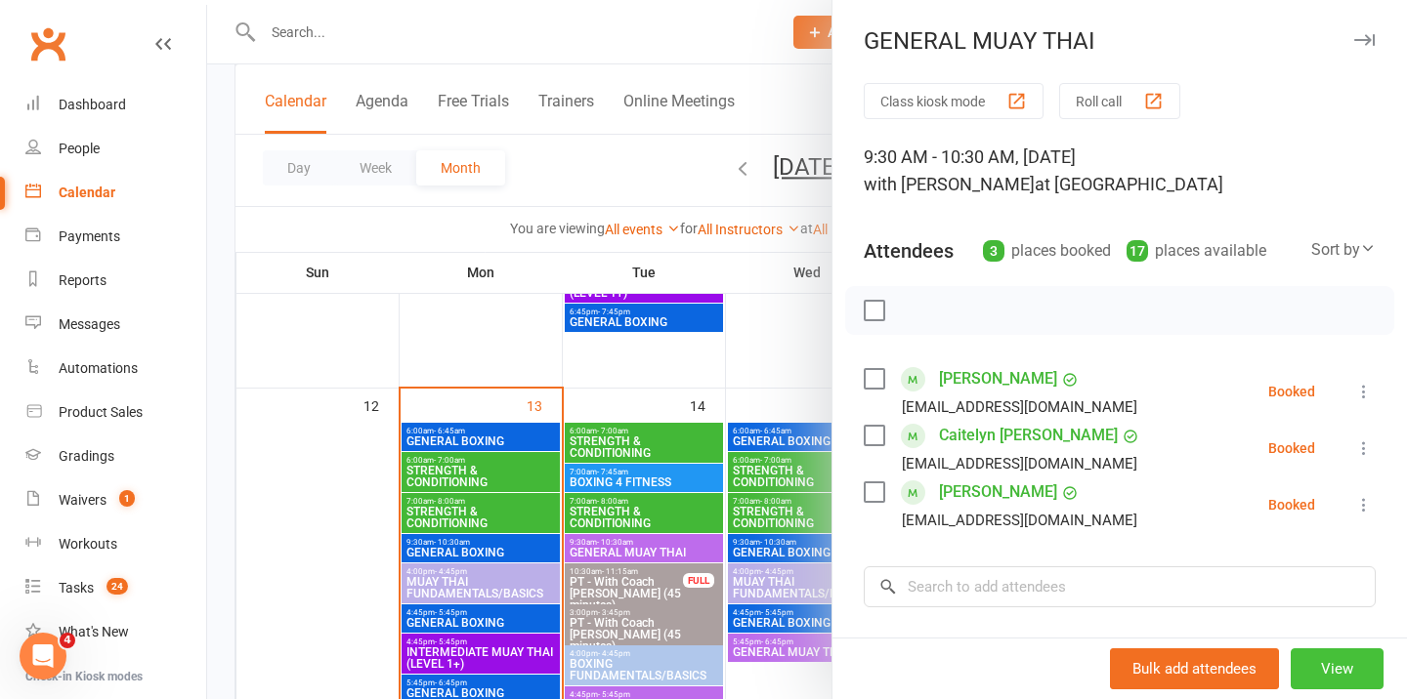
click at [1368, 669] on button "View" at bounding box center [1336, 669] width 93 height 41
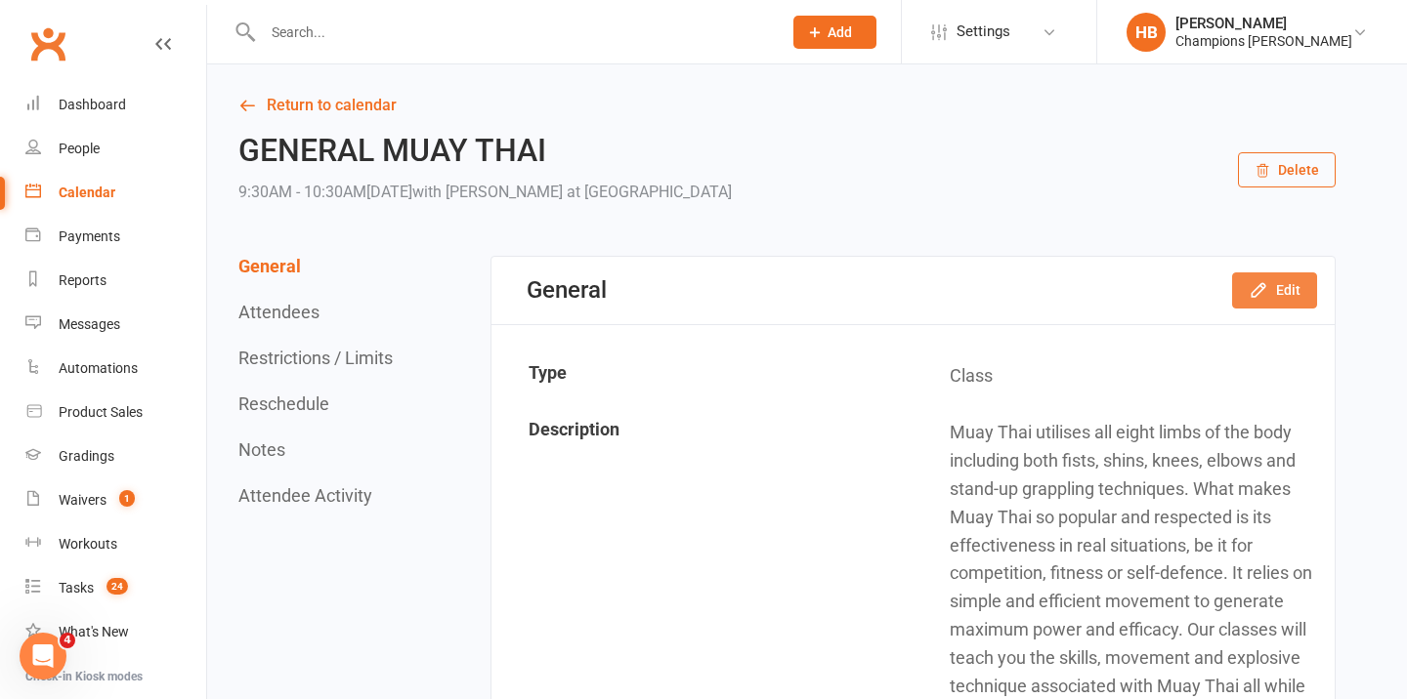
click at [1270, 287] on button "Edit" at bounding box center [1274, 290] width 85 height 35
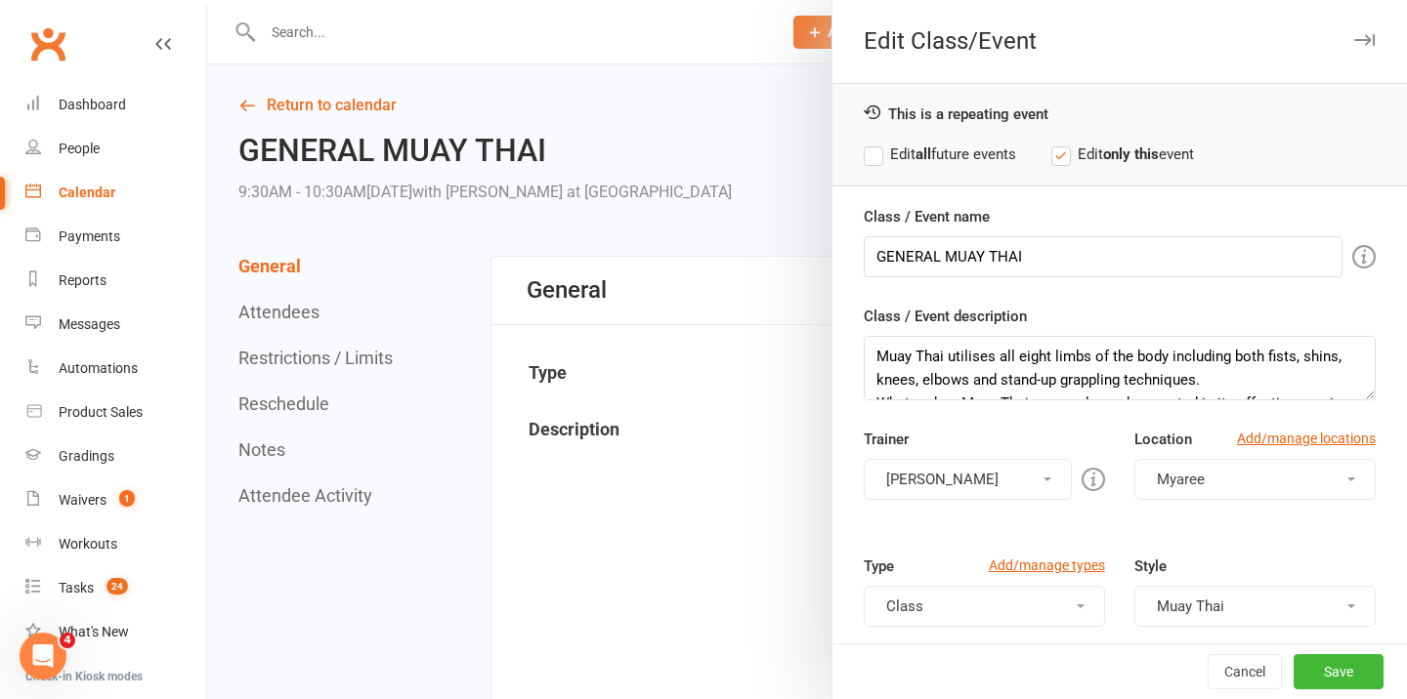
click at [940, 485] on button "[PERSON_NAME]" at bounding box center [968, 479] width 208 height 41
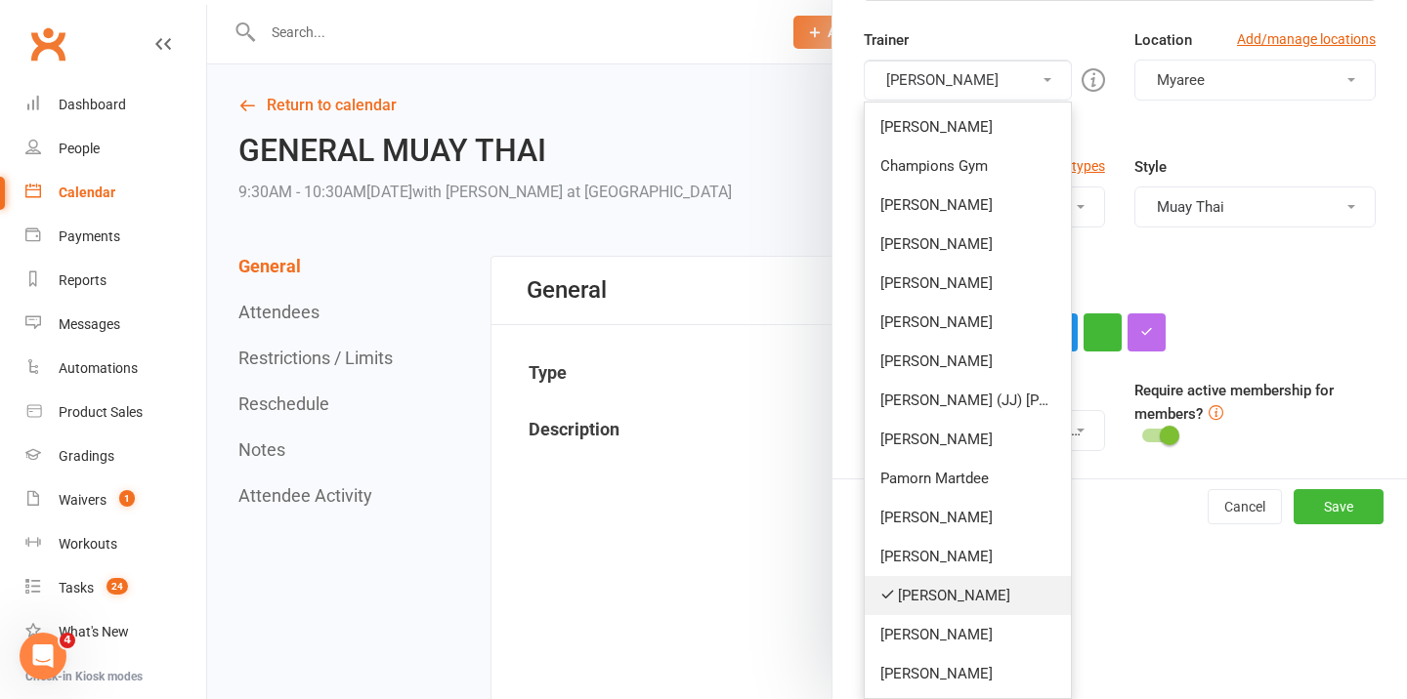
click at [946, 593] on link "[PERSON_NAME]" at bounding box center [967, 595] width 206 height 39
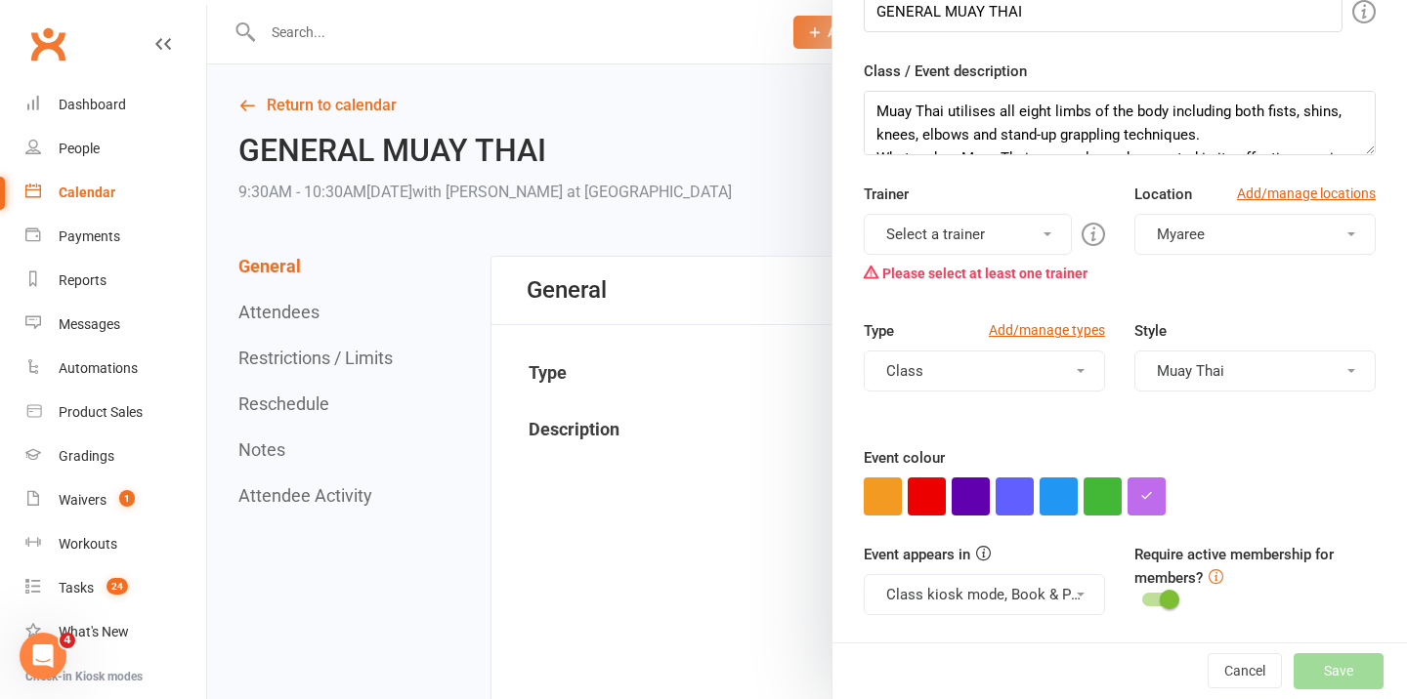
scroll to position [245, 0]
click at [945, 235] on button "Select a trainer" at bounding box center [968, 234] width 208 height 41
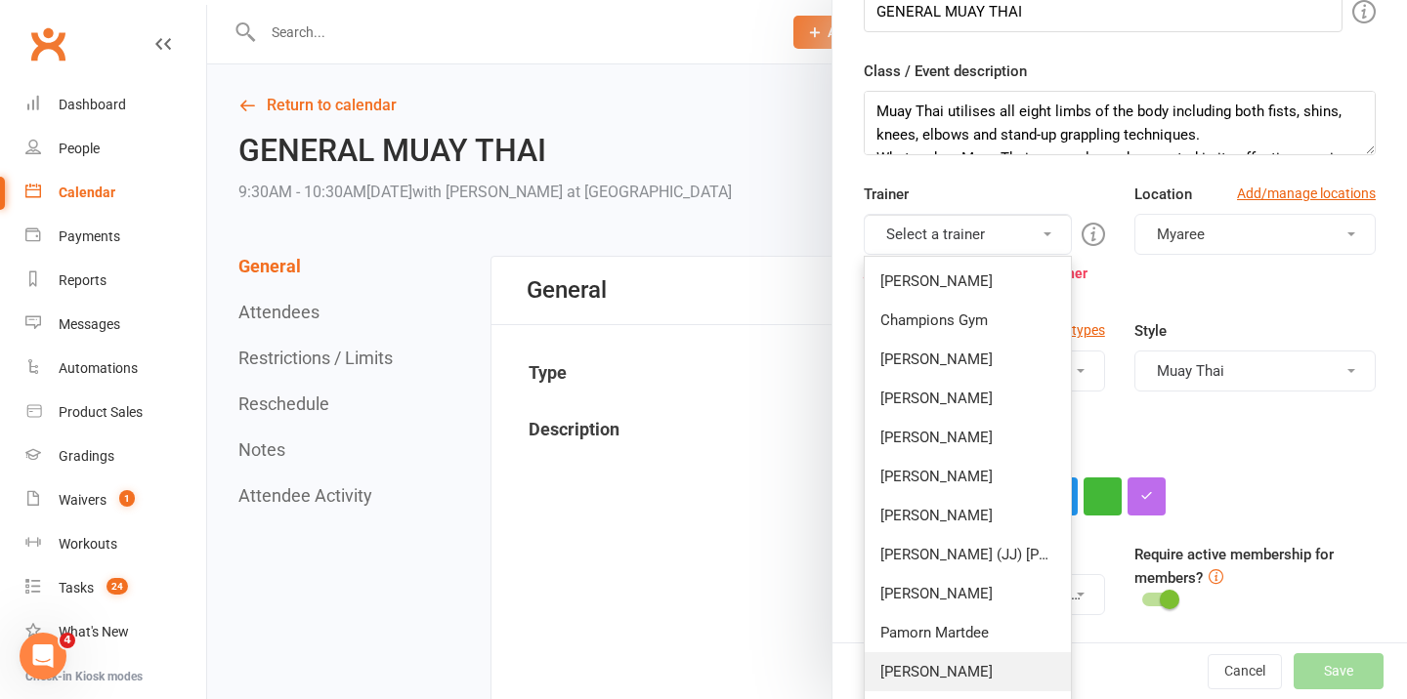
click at [940, 661] on link "[PERSON_NAME]" at bounding box center [967, 672] width 206 height 39
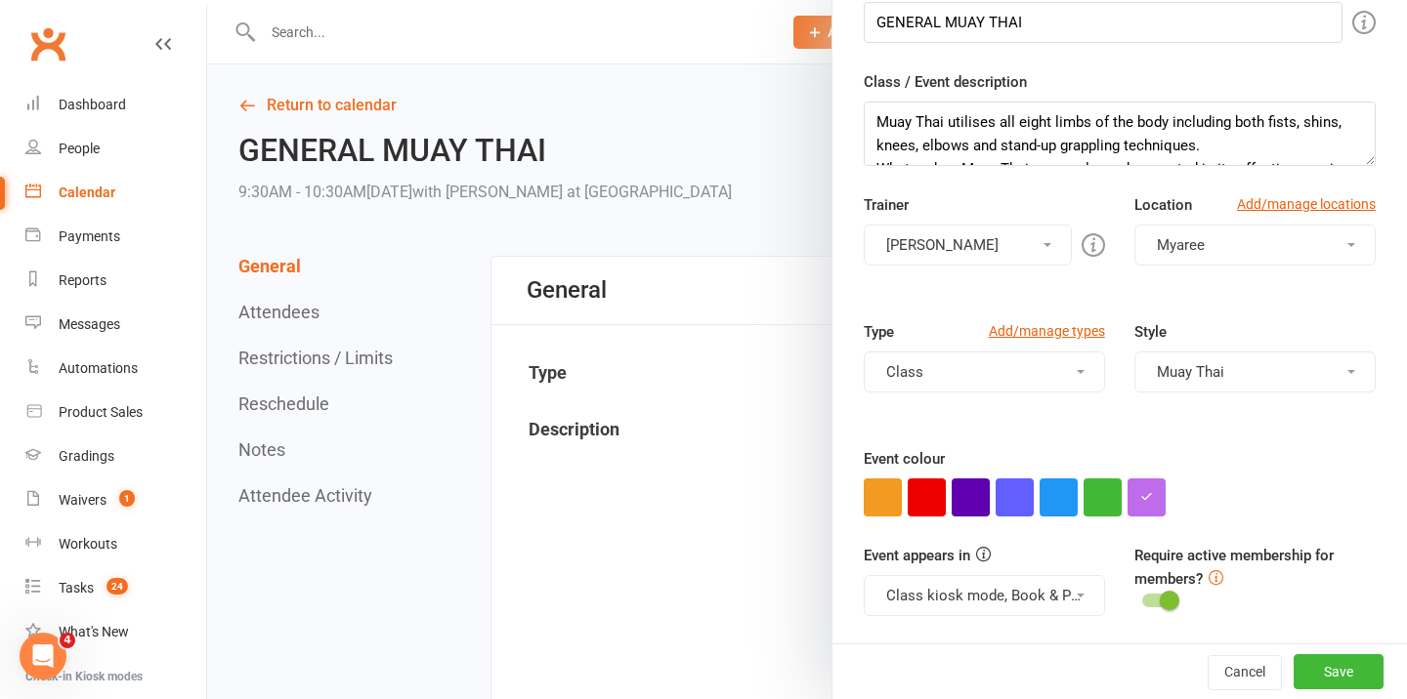
click at [1370, 650] on div "Cancel Save" at bounding box center [1119, 672] width 574 height 56
click at [1367, 667] on button "Save" at bounding box center [1338, 671] width 90 height 35
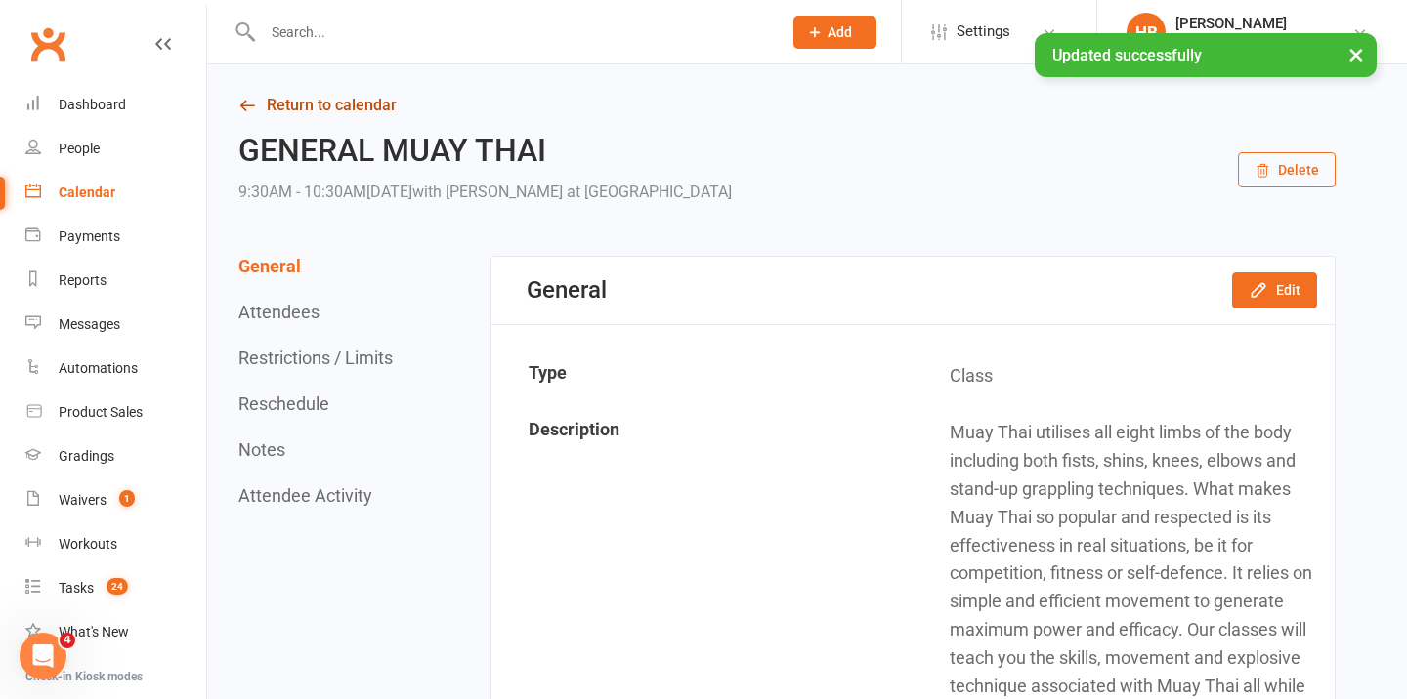
click at [338, 108] on link "Return to calendar" at bounding box center [786, 105] width 1097 height 27
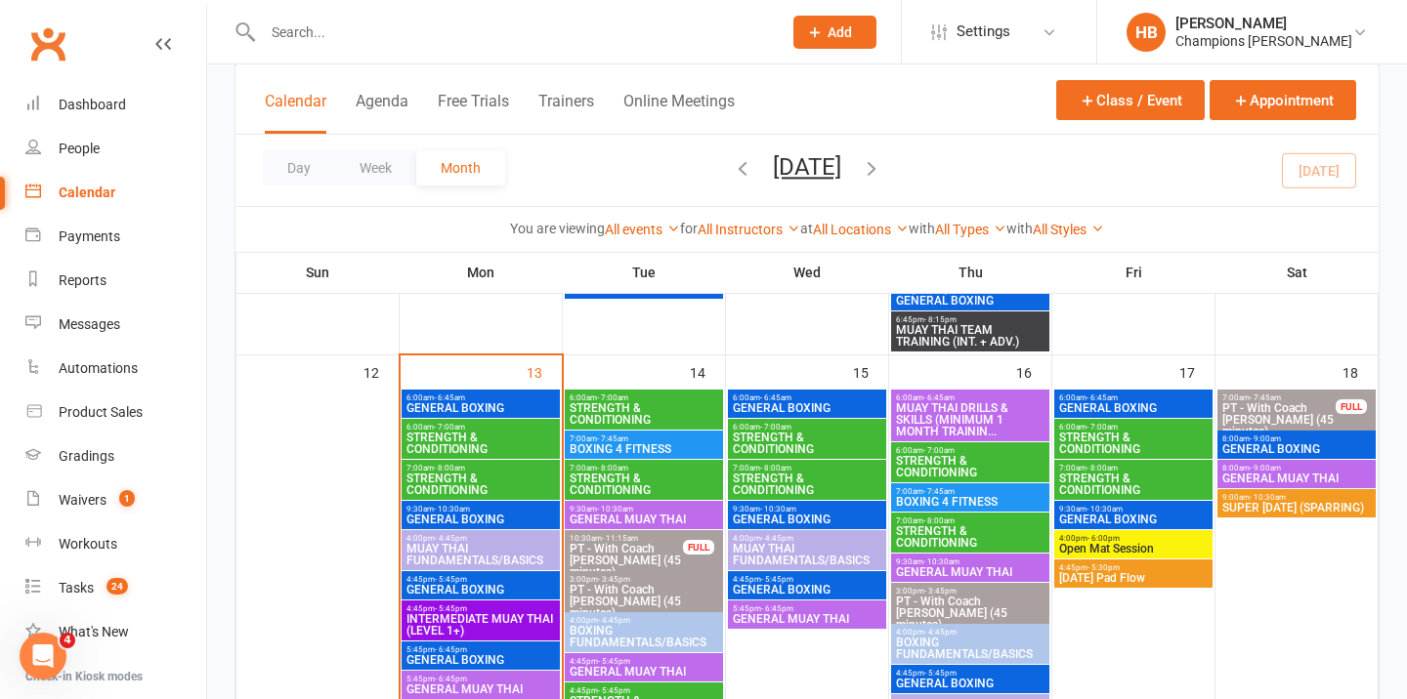
scroll to position [1234, 0]
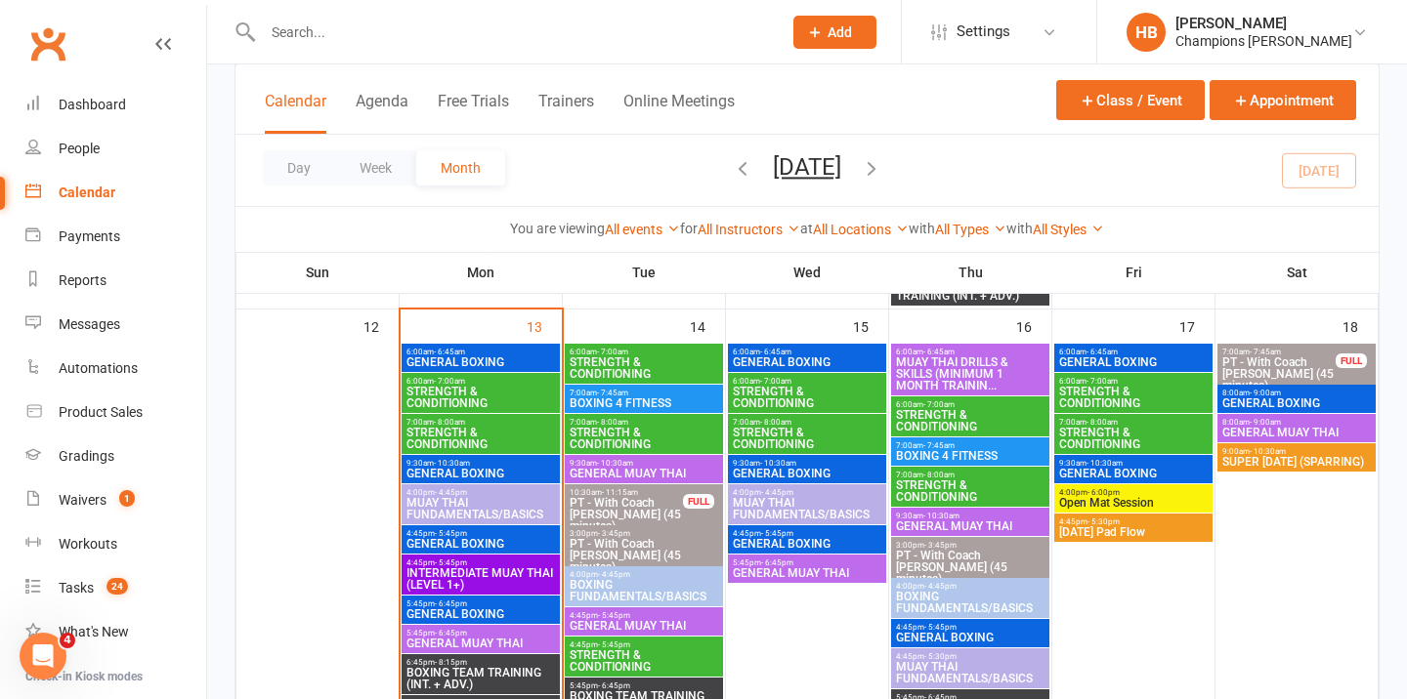
click at [649, 425] on span "7:00am - 8:00am" at bounding box center [644, 422] width 150 height 9
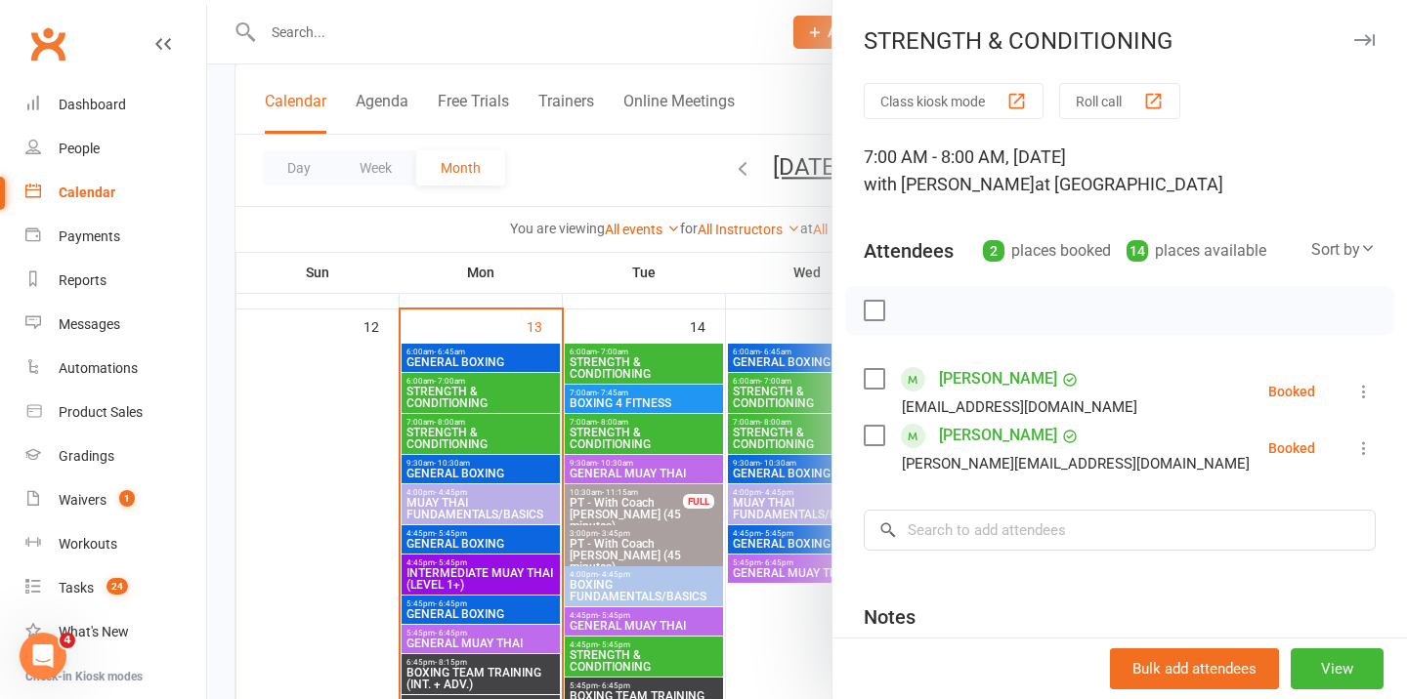
click at [654, 472] on div at bounding box center [807, 349] width 1200 height 699
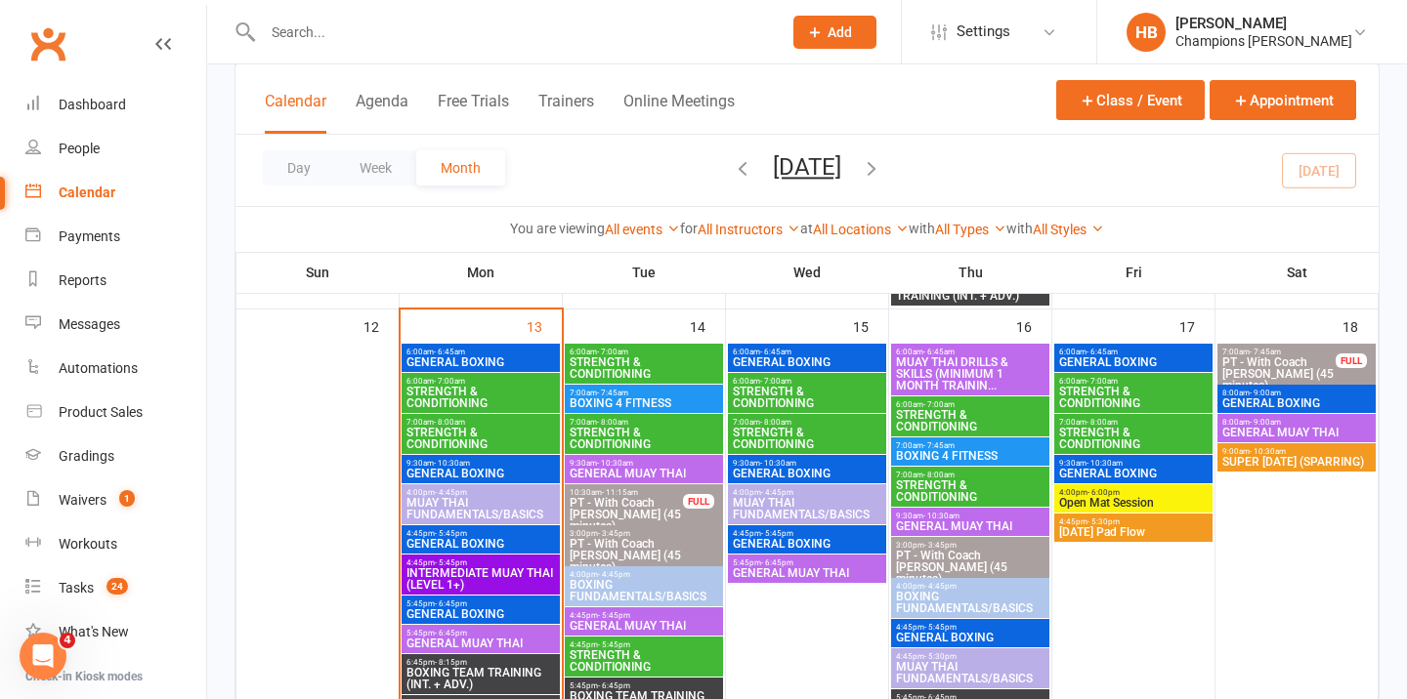
click at [646, 472] on span "GENERAL MUAY THAI" at bounding box center [644, 474] width 150 height 12
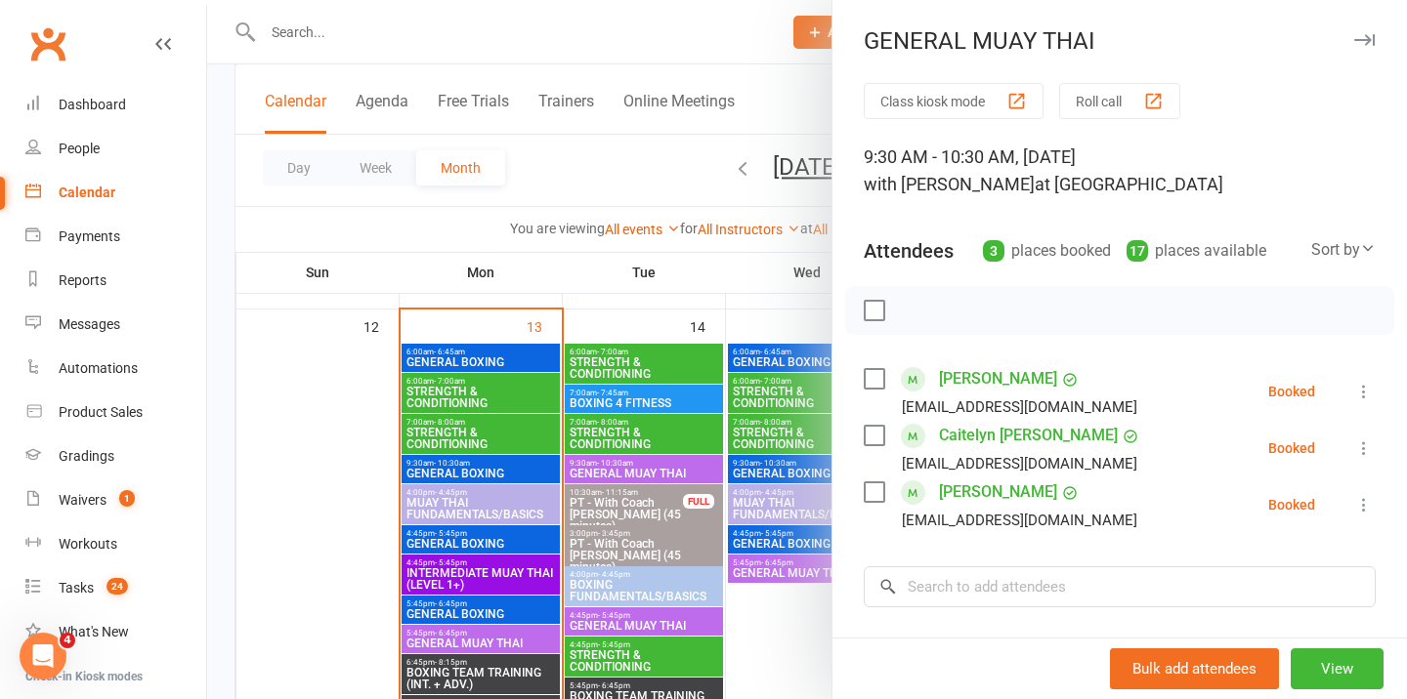
click at [644, 429] on div at bounding box center [807, 349] width 1200 height 699
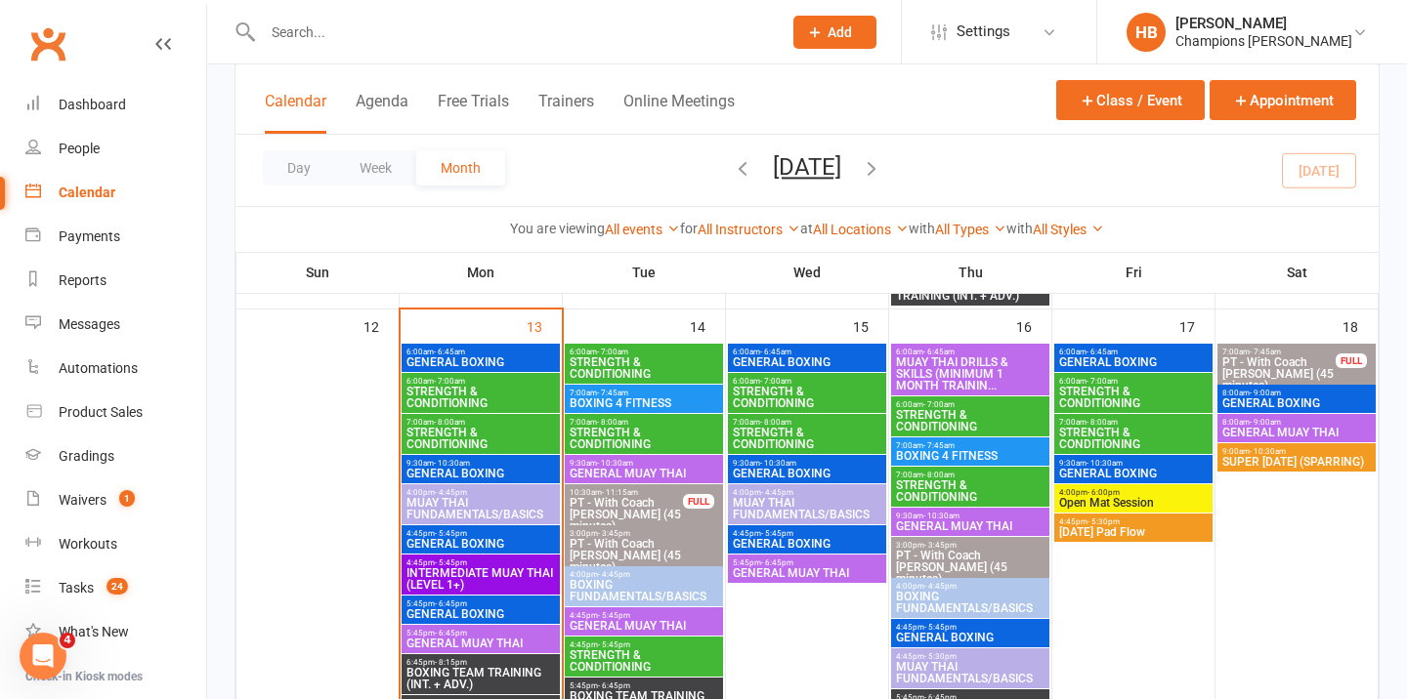
click at [638, 385] on div "7:00am - 7:45am BOXING 4 FITNESS" at bounding box center [644, 399] width 158 height 28
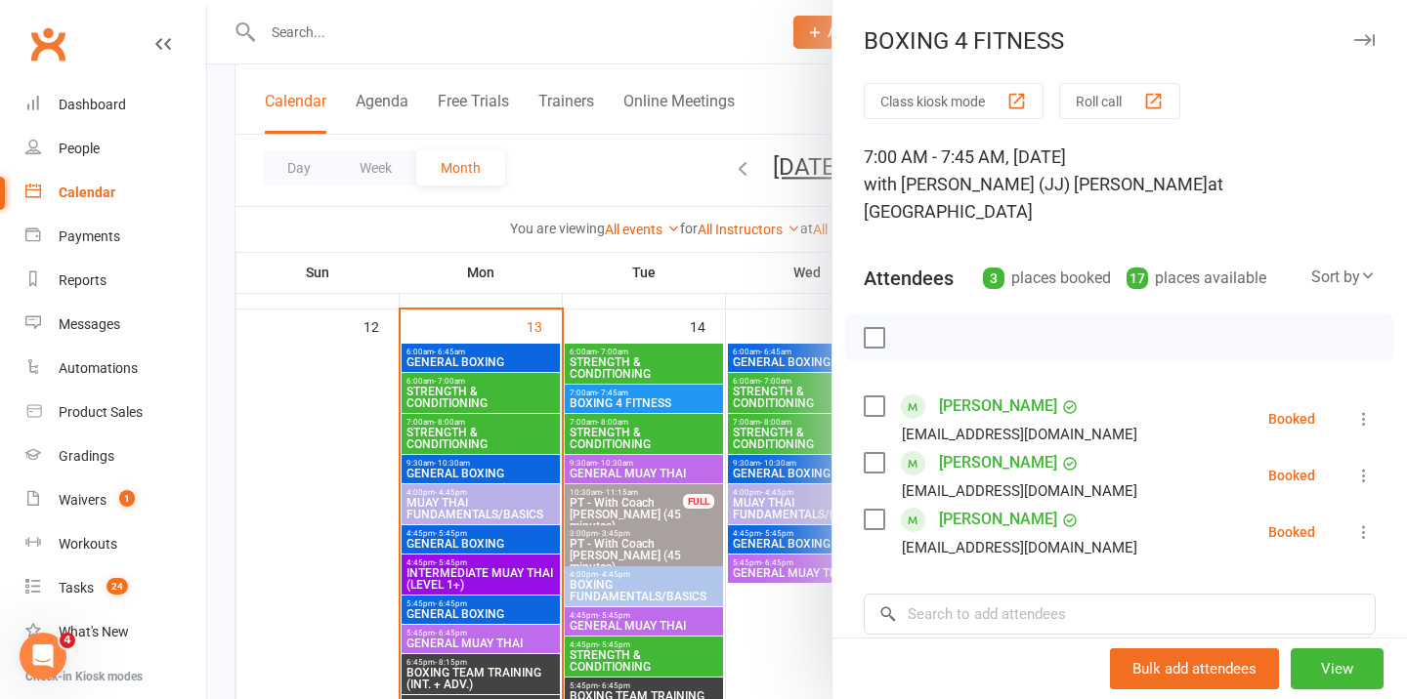
click at [635, 367] on div at bounding box center [807, 349] width 1200 height 699
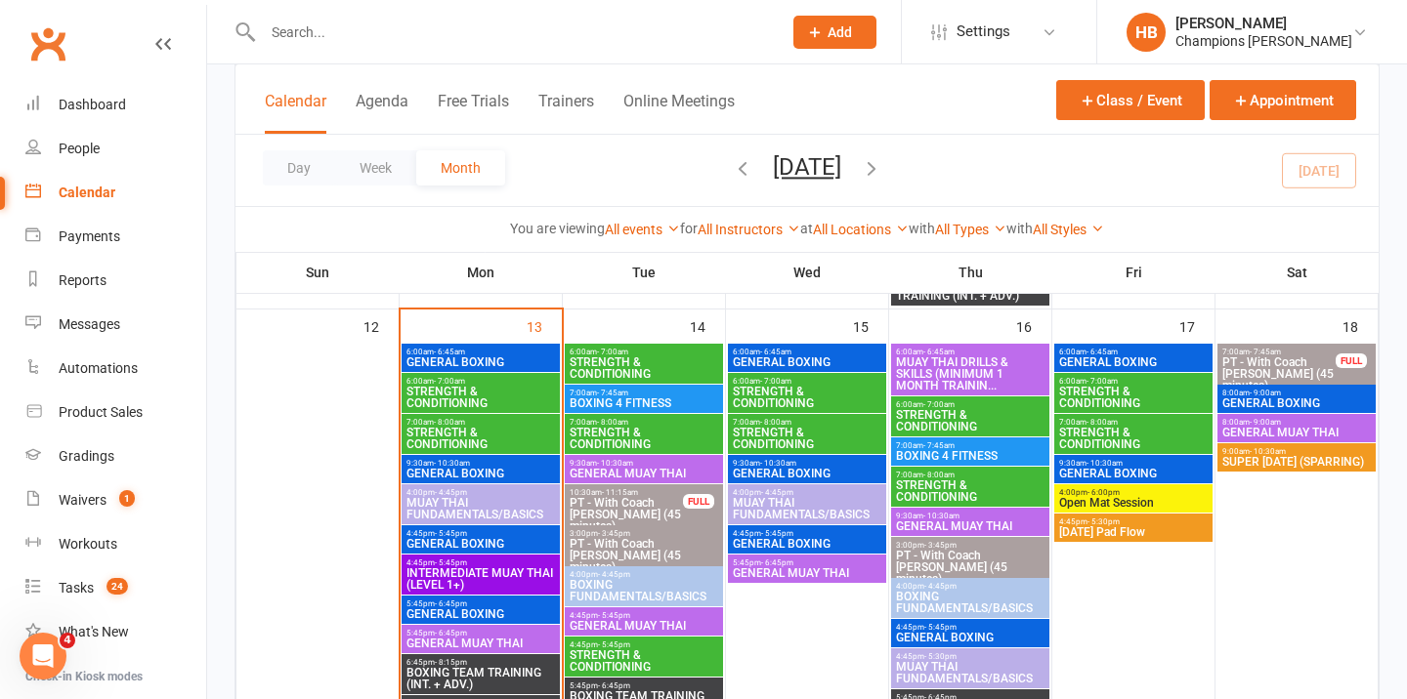
click at [636, 366] on span "STRENGTH & CONDITIONING" at bounding box center [644, 368] width 150 height 23
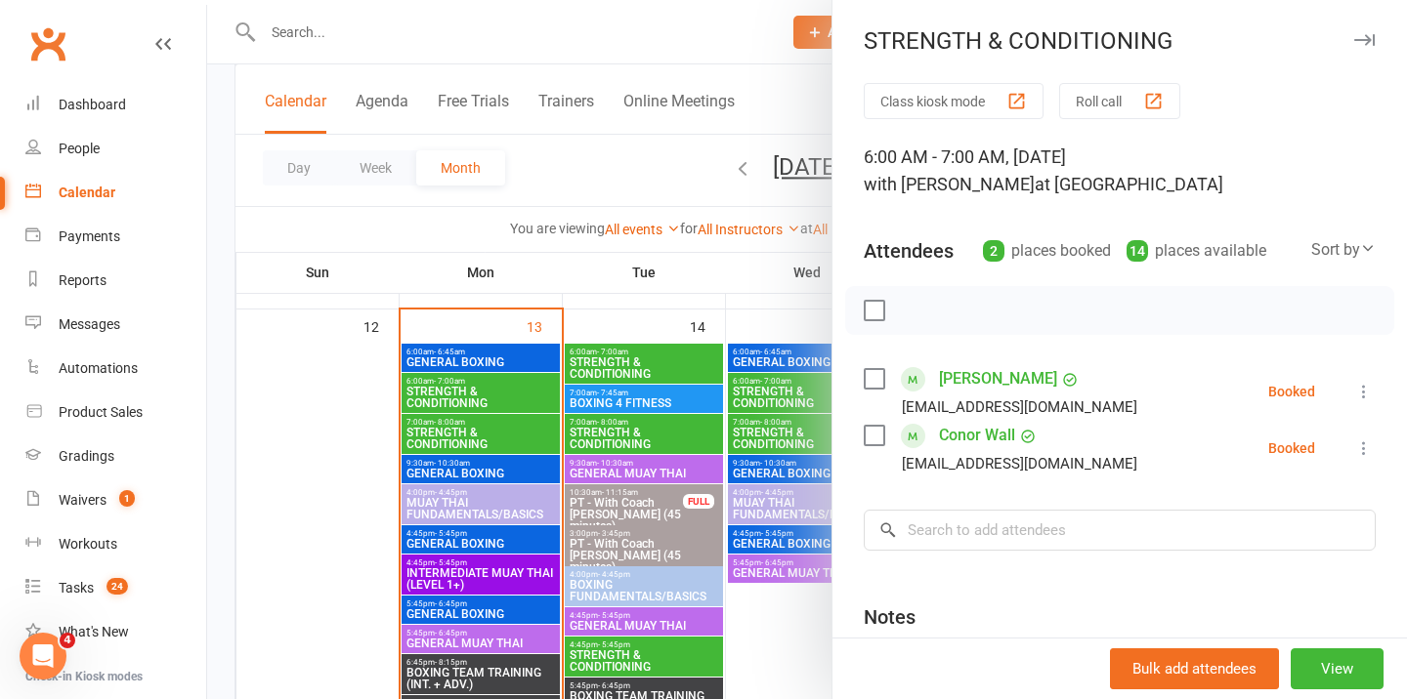
click at [1365, 34] on icon "button" at bounding box center [1364, 40] width 21 height 12
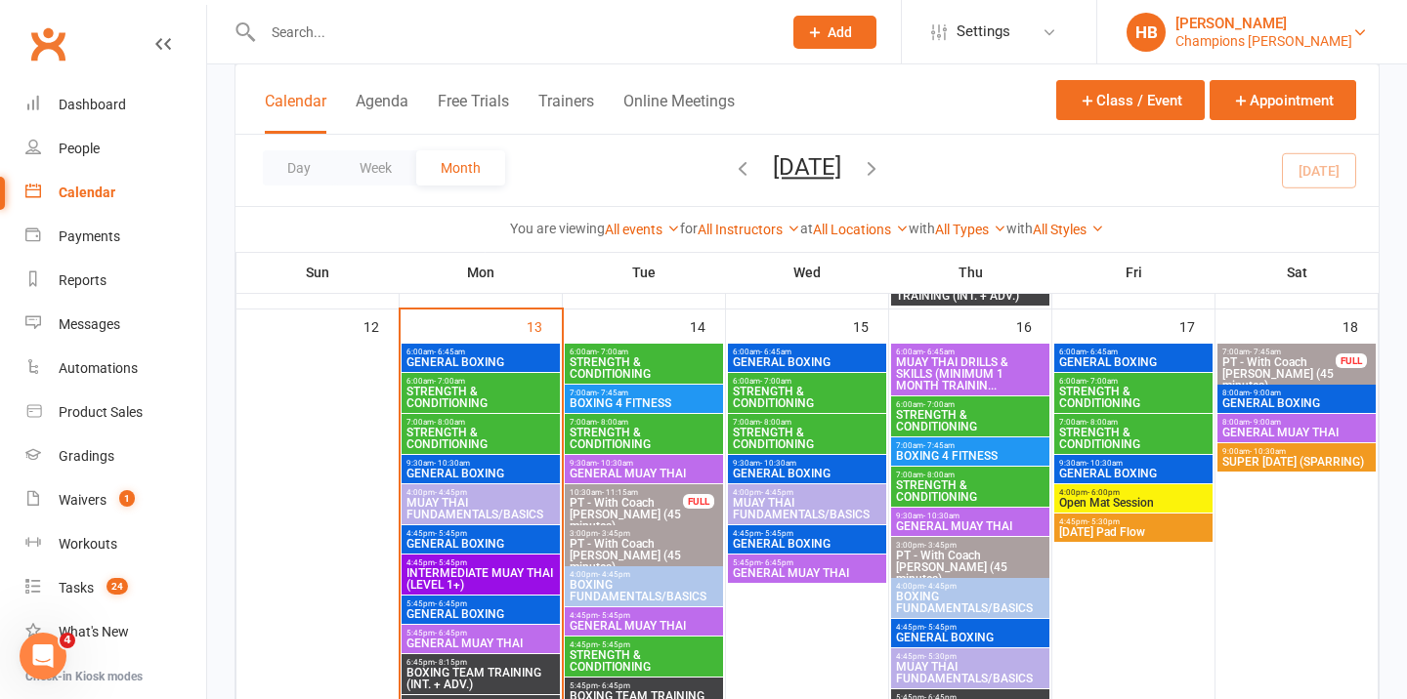
click at [1342, 39] on link "HB [PERSON_NAME] Champions [PERSON_NAME]" at bounding box center [1251, 32] width 251 height 39
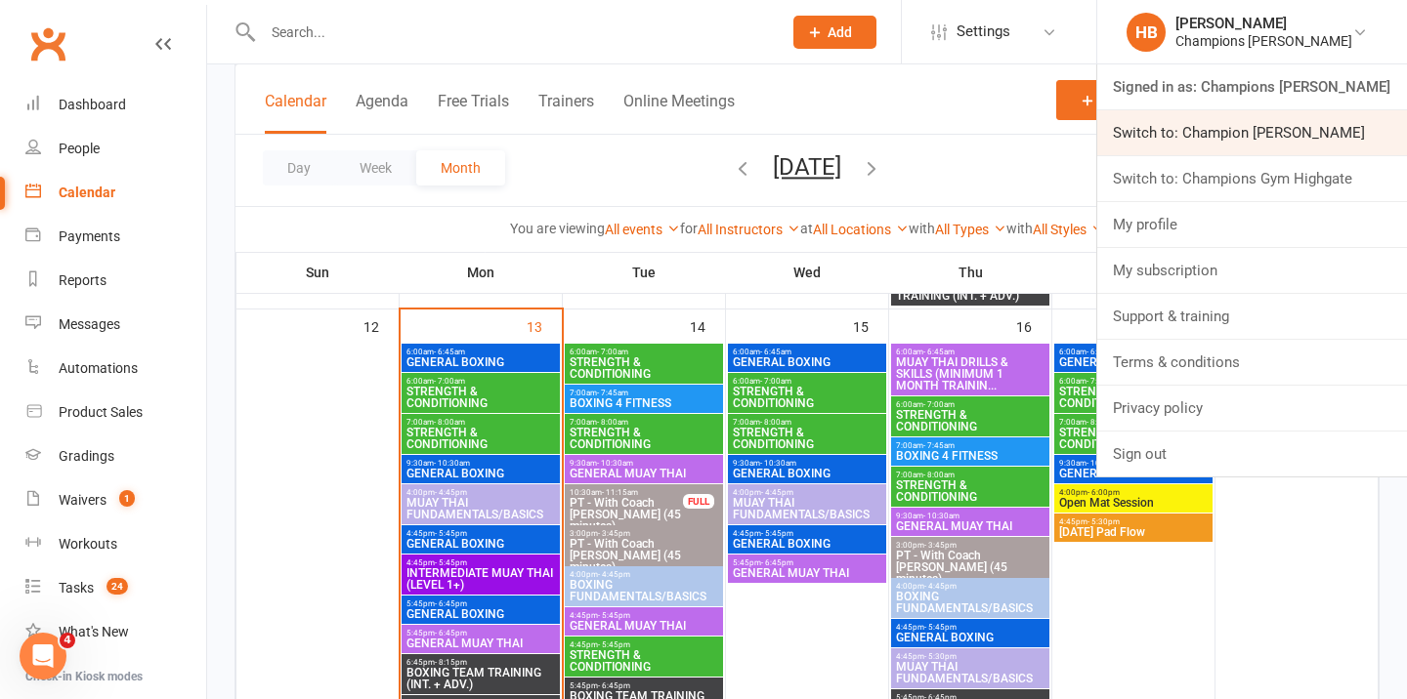
click at [1324, 132] on link "Switch to: Champion [PERSON_NAME]" at bounding box center [1252, 132] width 310 height 45
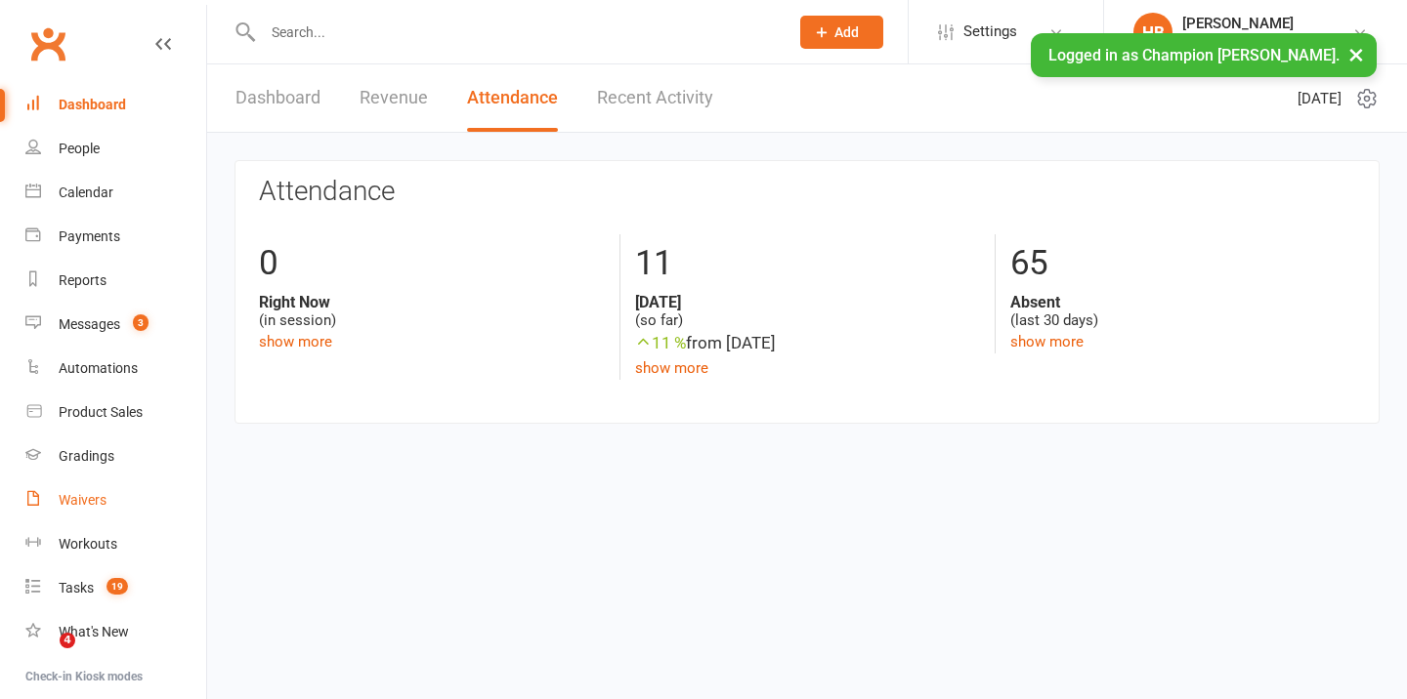
click at [113, 494] on link "Waivers" at bounding box center [115, 501] width 181 height 44
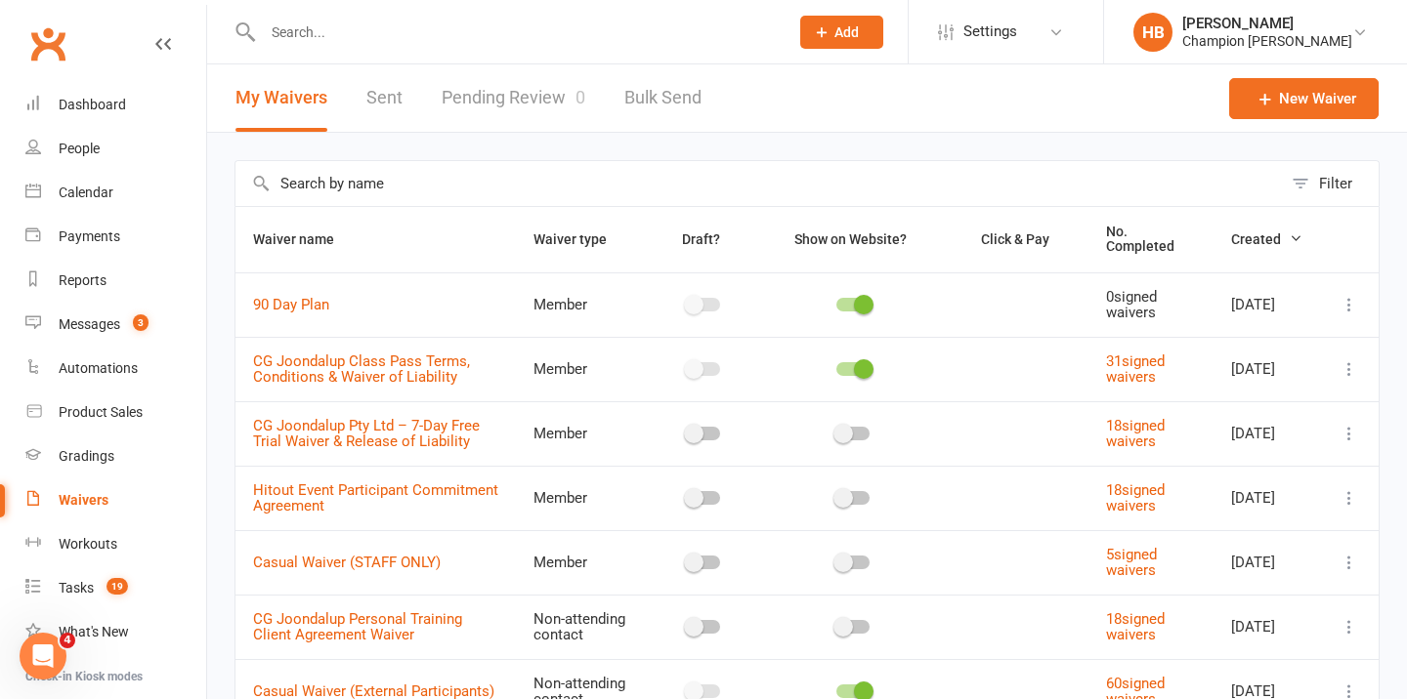
click at [510, 31] on input "text" at bounding box center [516, 32] width 518 height 27
paste input "Claudia-Rose Myers"
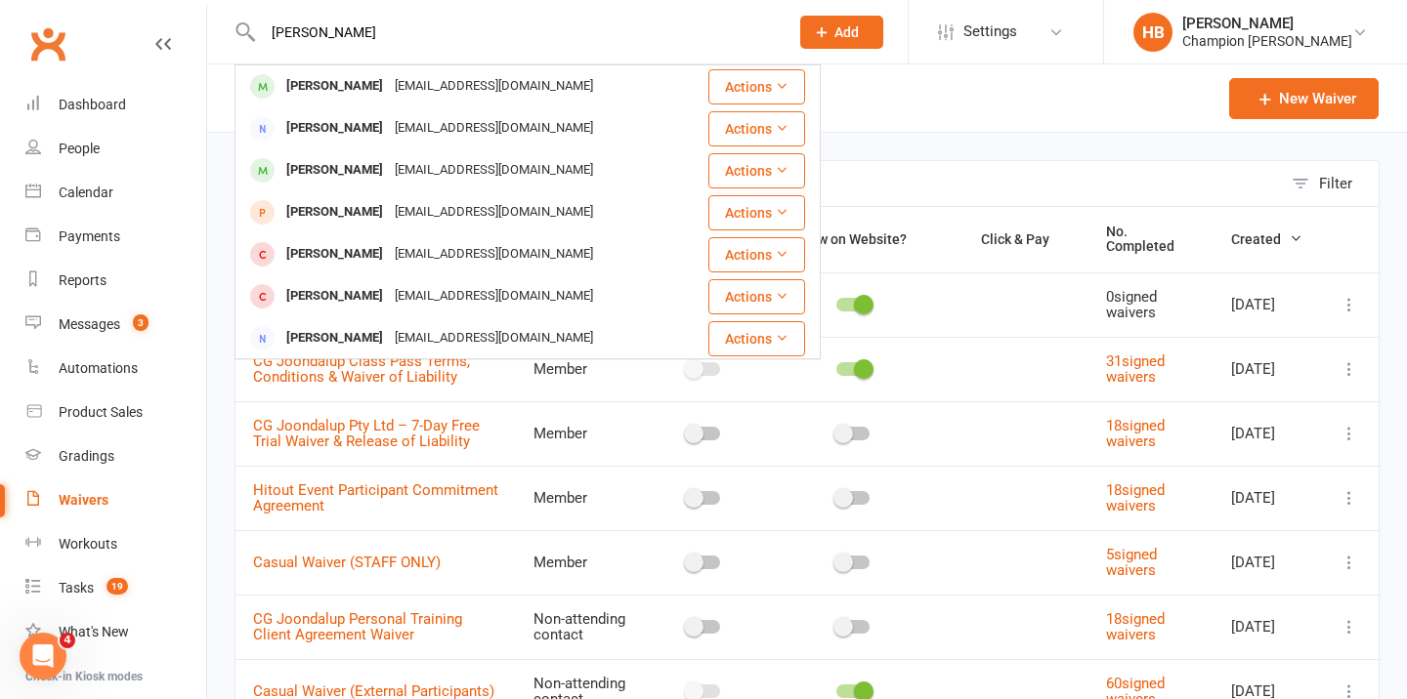
type input "Claudia-Rose Myers"
click at [814, 32] on button "Add" at bounding box center [841, 32] width 83 height 33
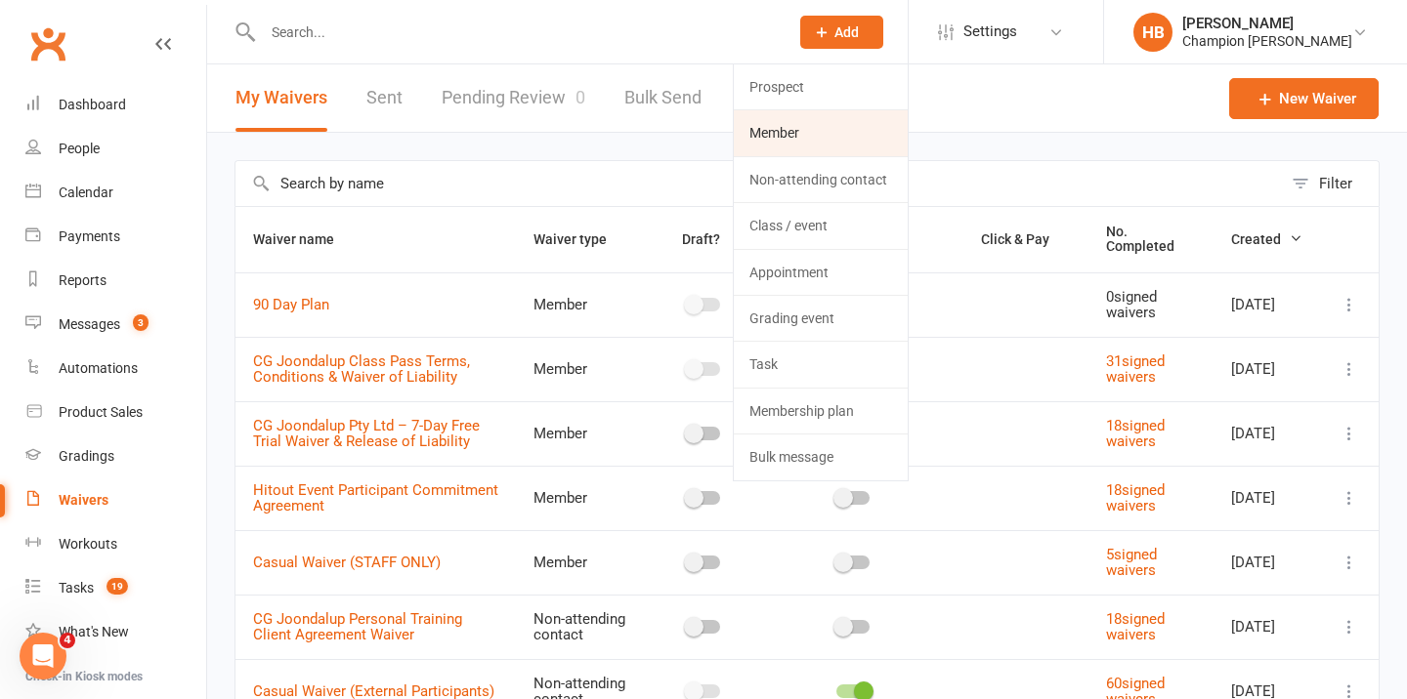
click at [795, 129] on link "Member" at bounding box center [821, 132] width 174 height 45
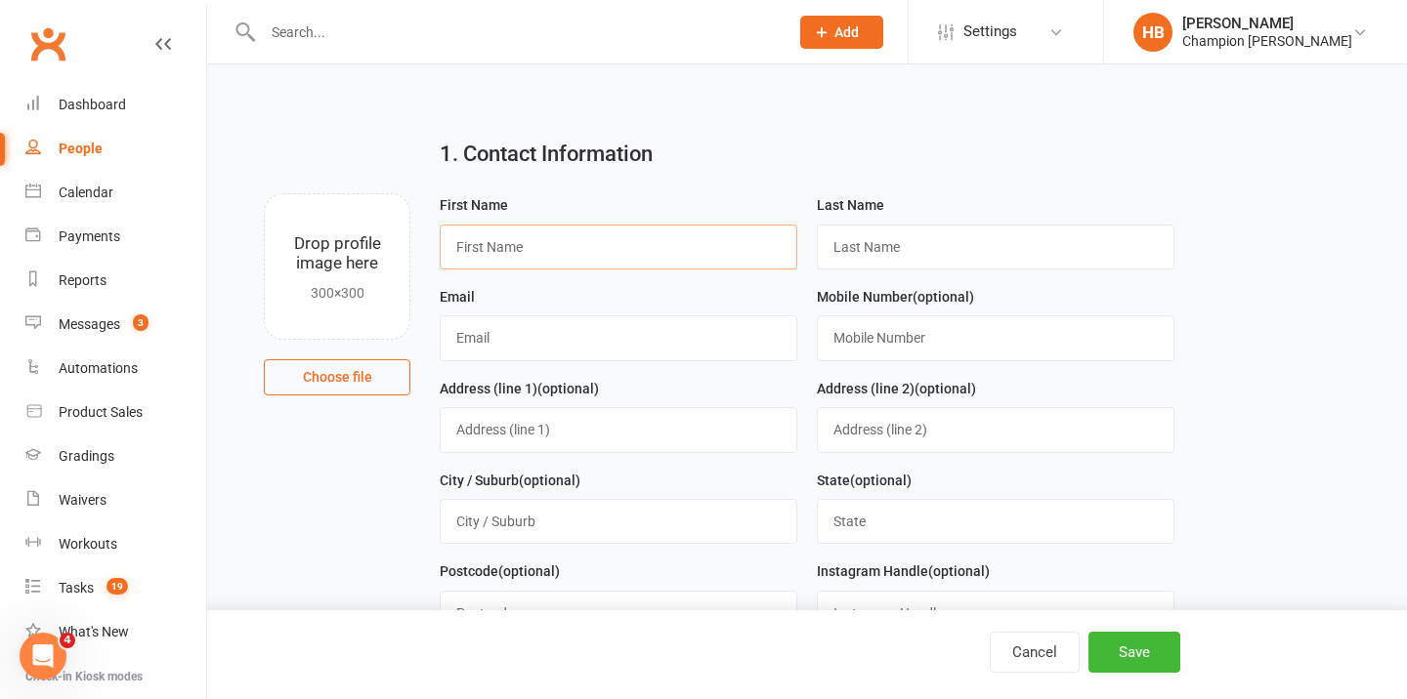
click at [665, 262] on input "text" at bounding box center [619, 247] width 358 height 45
paste input "Claudia-Rose Myers"
drag, startPoint x: 540, startPoint y: 245, endPoint x: 681, endPoint y: 255, distance: 141.0
click at [681, 255] on input "Claudia-Rose Myers" at bounding box center [619, 247] width 358 height 45
type input "Claudia-Rose"
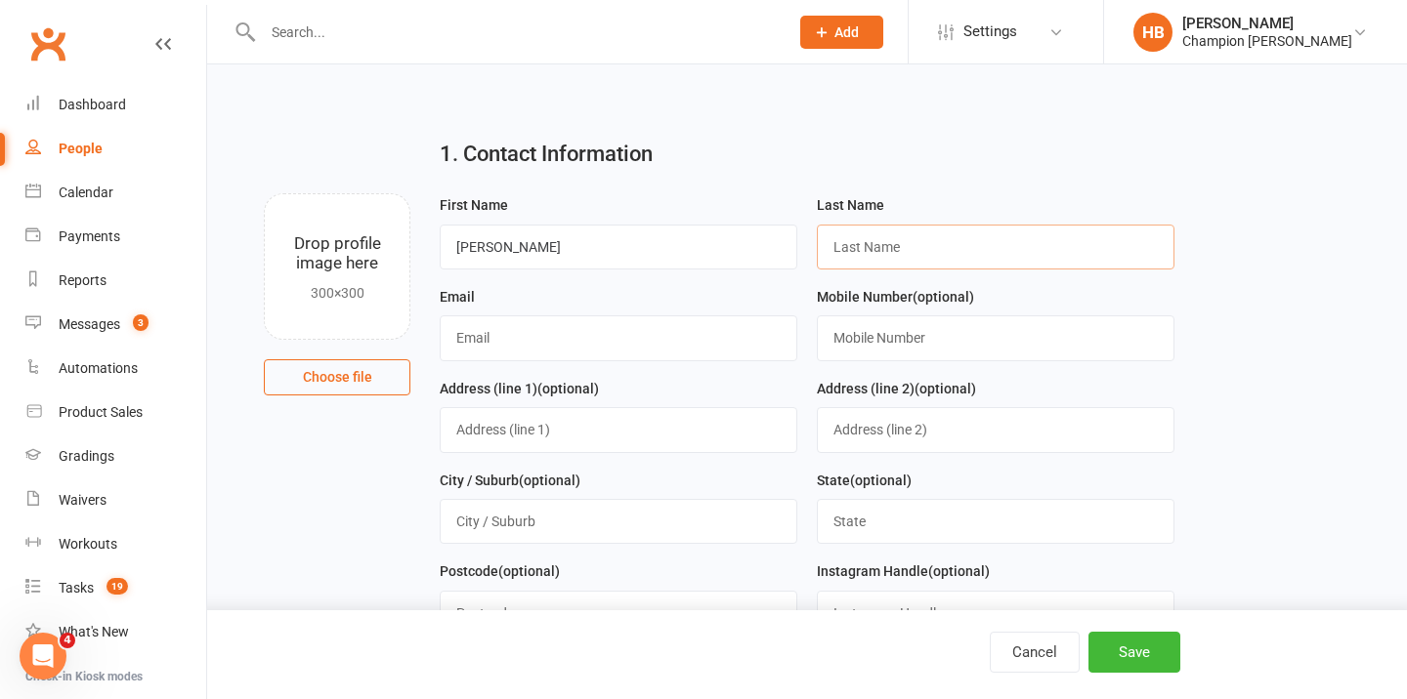
click at [848, 230] on input "text" at bounding box center [996, 247] width 358 height 45
paste input "Myers"
type input "Myers"
click at [872, 340] on input "text" at bounding box center [996, 338] width 358 height 45
paste input "452144872"
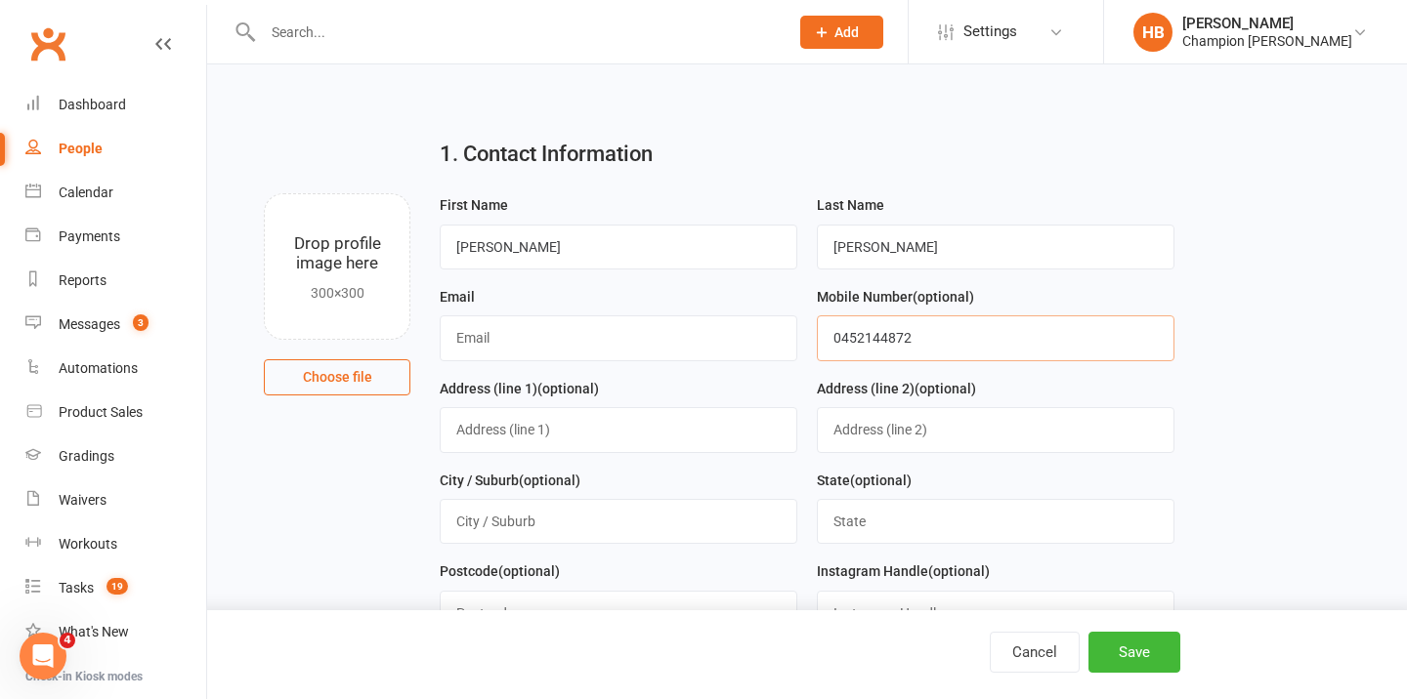
type input "0452144872"
click at [551, 342] on input "text" at bounding box center [619, 338] width 358 height 45
paste input "22 Hovea Avenue, Sorrento"
type input "22 Hovea Avenue, Sorrento"
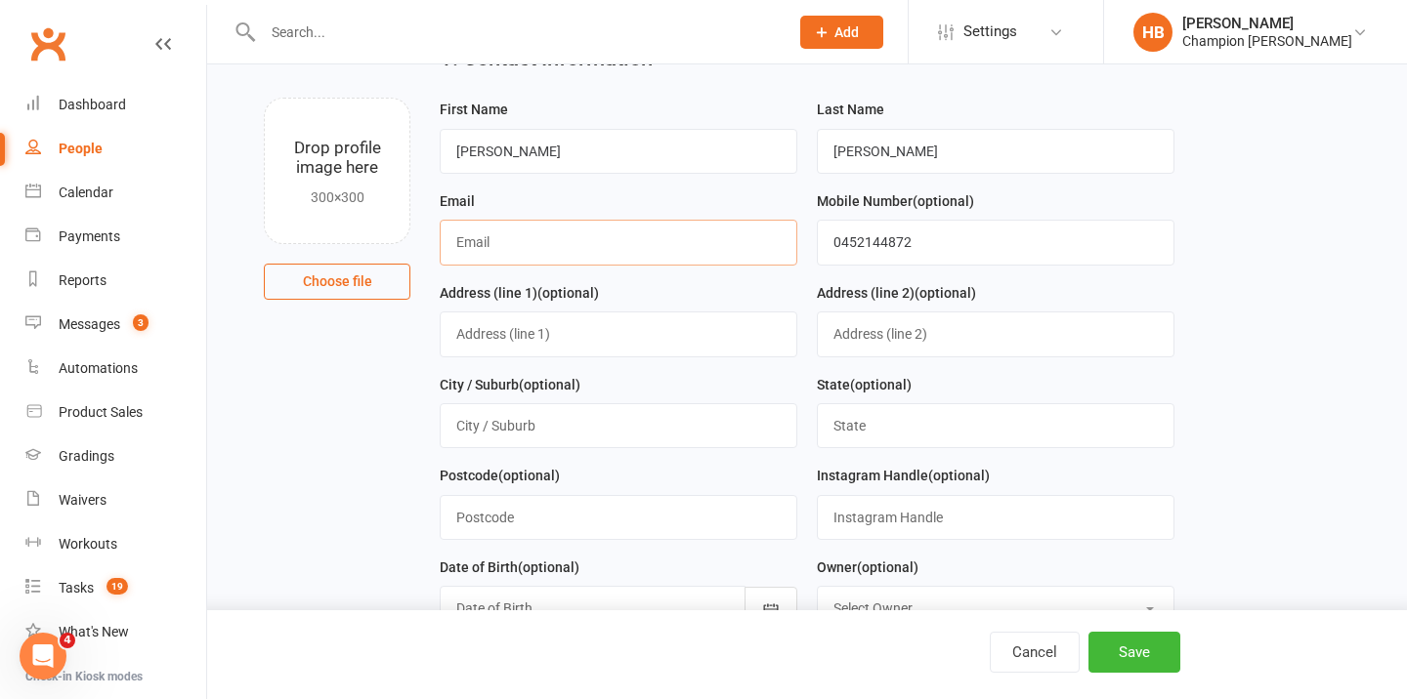
scroll to position [116, 0]
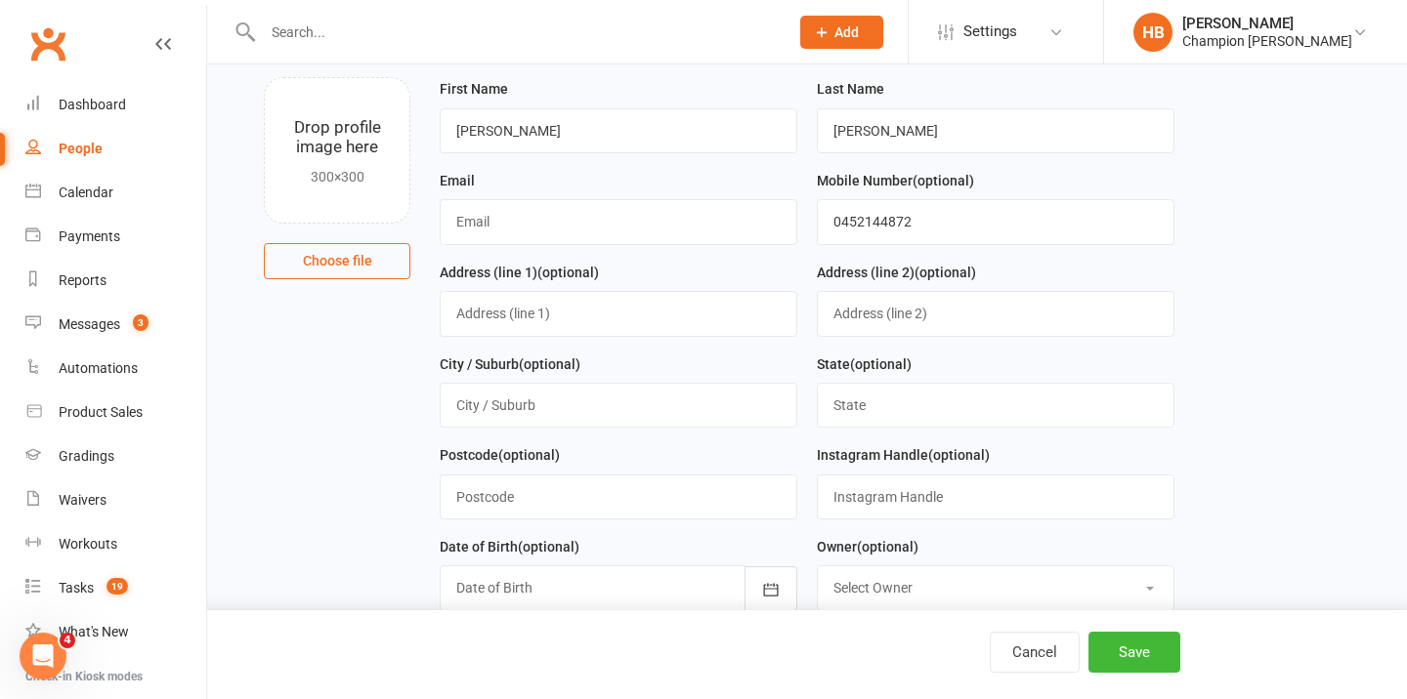
click at [501, 591] on div at bounding box center [619, 588] width 358 height 45
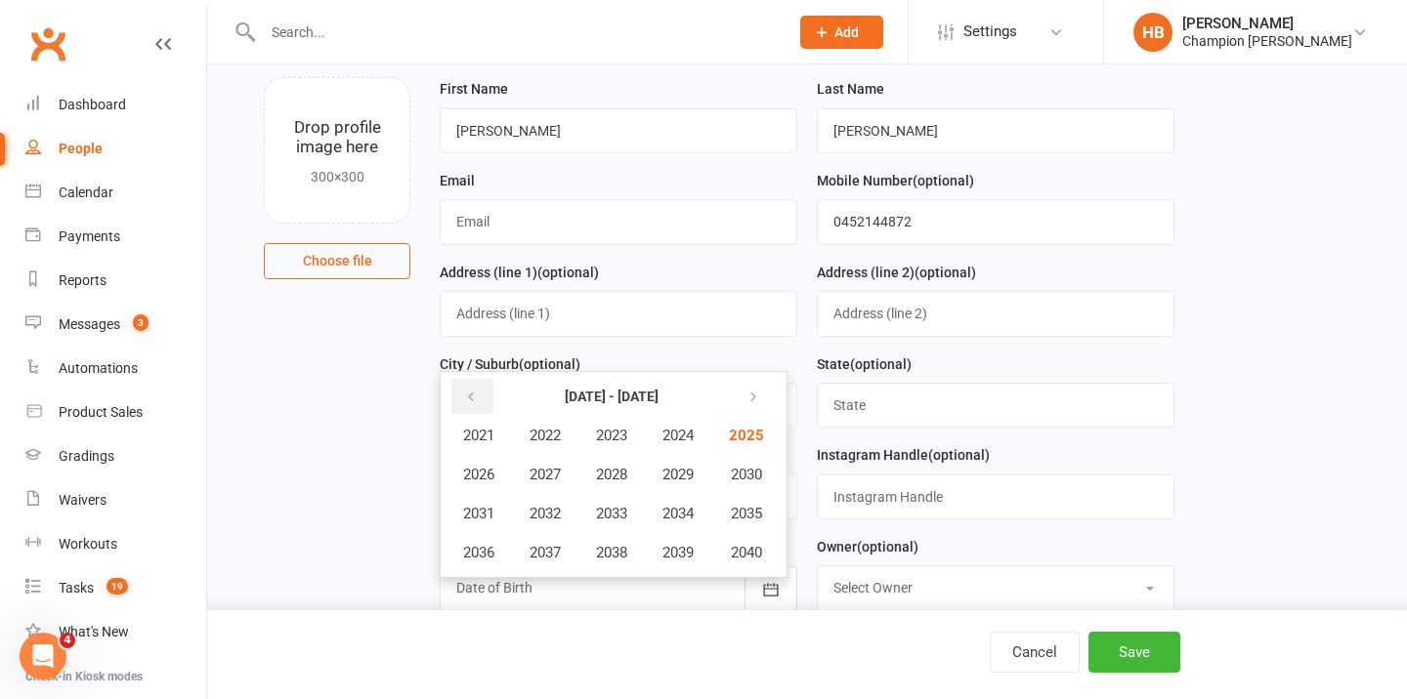
click at [483, 395] on button "button" at bounding box center [472, 396] width 42 height 35
click at [475, 401] on icon "button" at bounding box center [471, 398] width 14 height 16
click at [737, 557] on span "2000" at bounding box center [744, 553] width 31 height 18
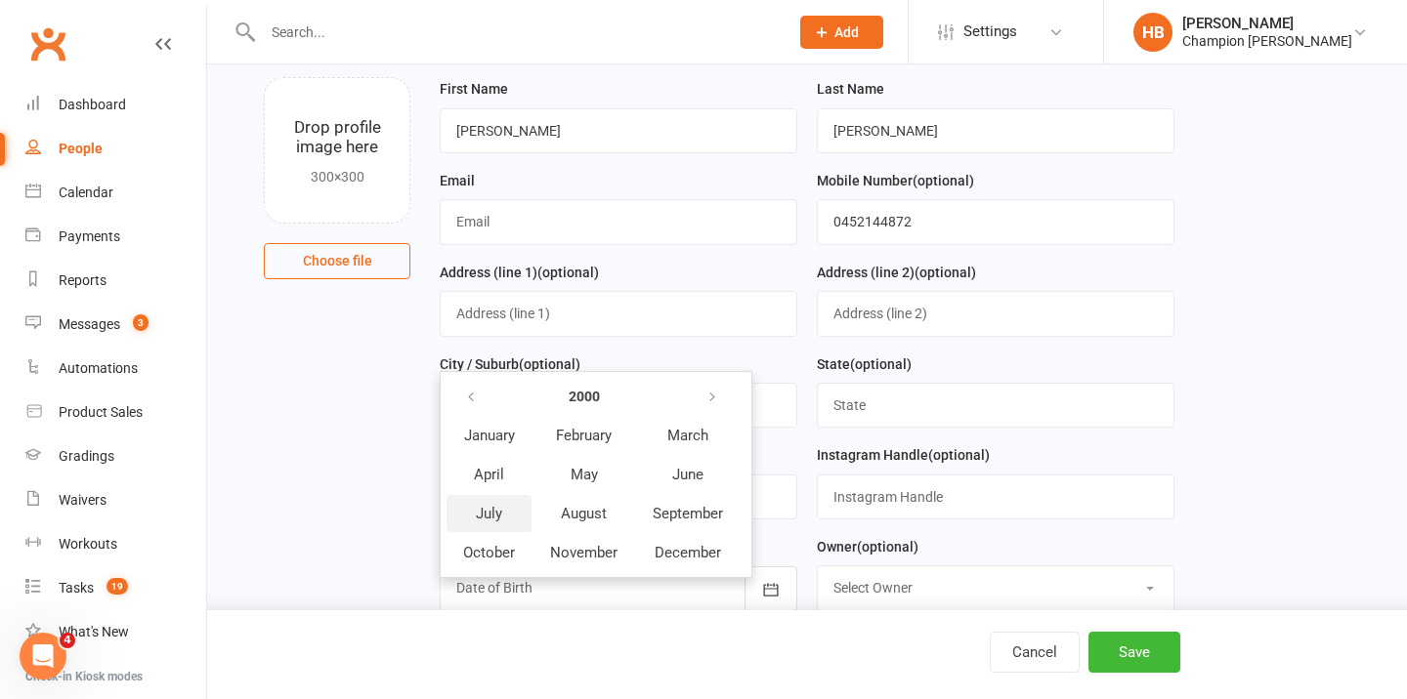
click at [501, 516] on span "July" at bounding box center [489, 514] width 26 height 18
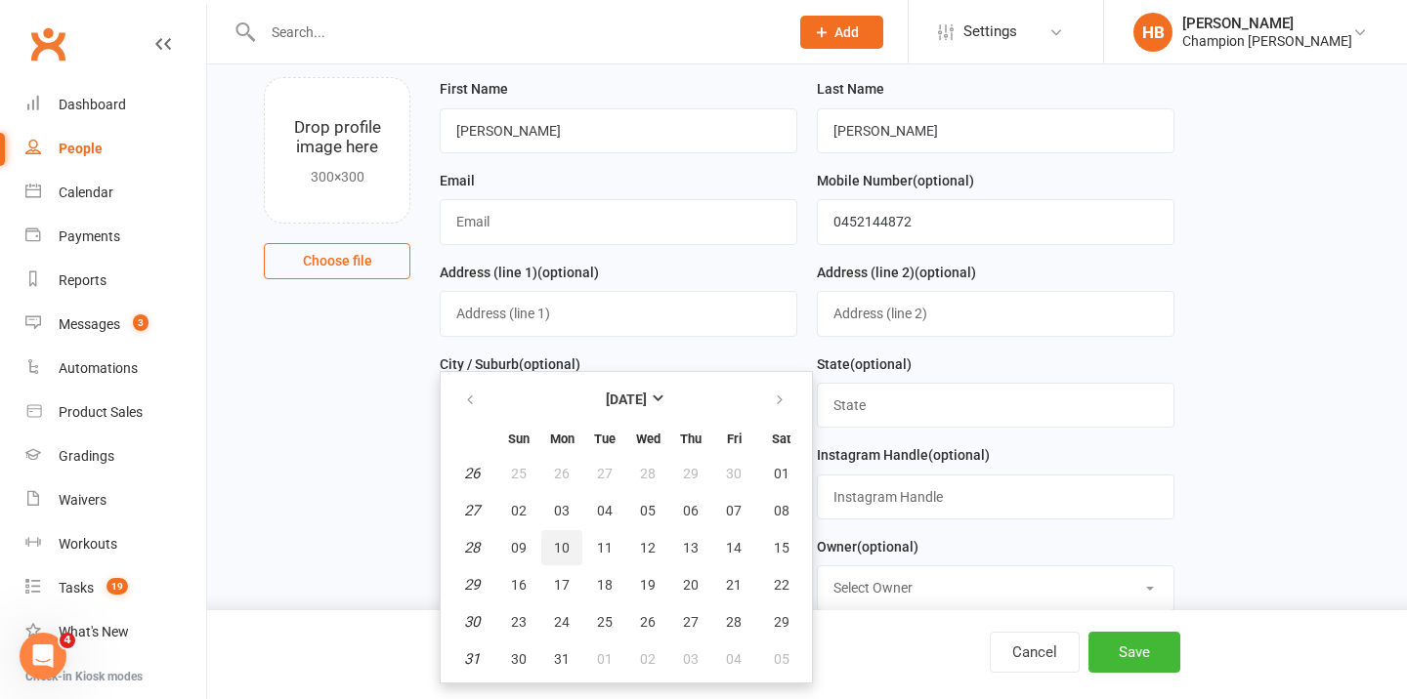
click at [548, 558] on button "10" at bounding box center [561, 547] width 41 height 35
type input "10 Jul 2000"
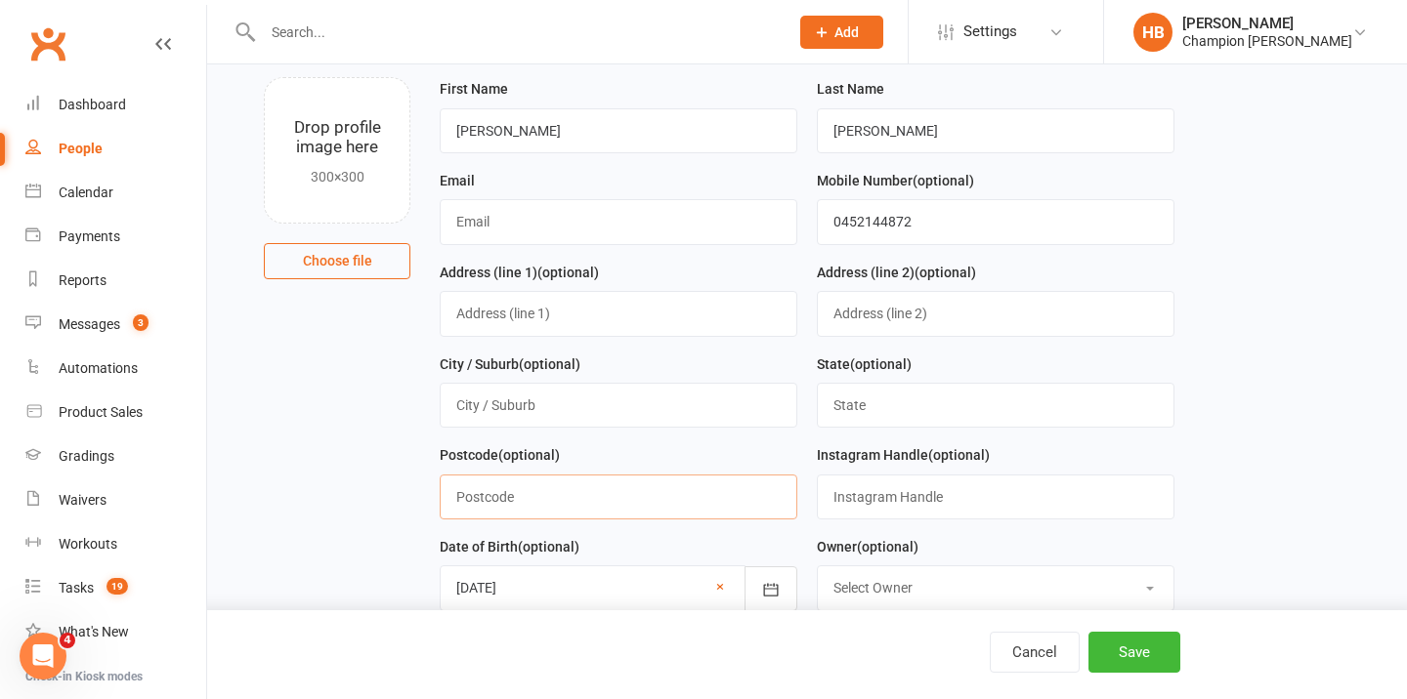
click at [519, 504] on input "text" at bounding box center [619, 497] width 358 height 45
click at [485, 323] on input "text" at bounding box center [619, 313] width 358 height 45
paste input "22 Hovea Avenue, Sorrento"
drag, startPoint x: 569, startPoint y: 319, endPoint x: 777, endPoint y: 317, distance: 207.1
click at [777, 317] on input "22 Hovea Avenue, Sorrento" at bounding box center [619, 313] width 358 height 45
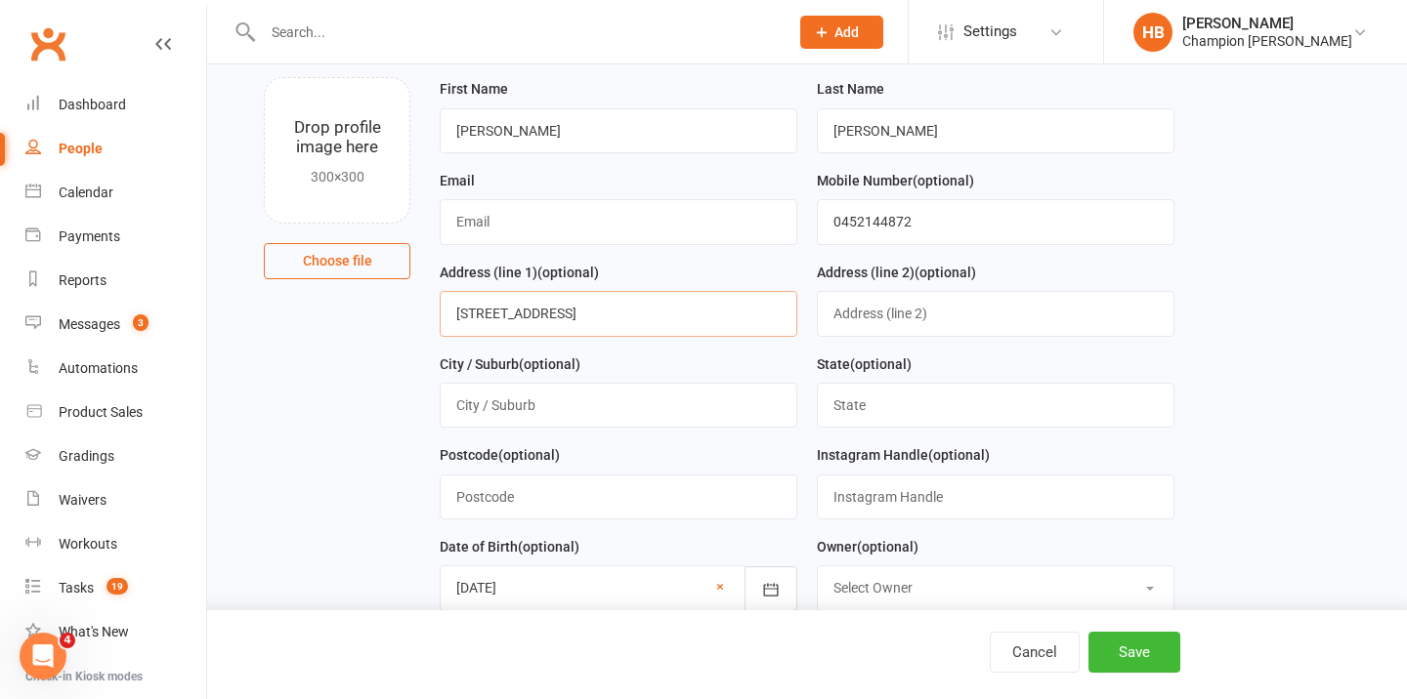
type input "22 Hovea Avenue"
click at [766, 403] on input "text" at bounding box center [619, 405] width 358 height 45
paste input "Sorrento"
type input "Sorrento"
click at [903, 421] on input "text" at bounding box center [996, 405] width 358 height 45
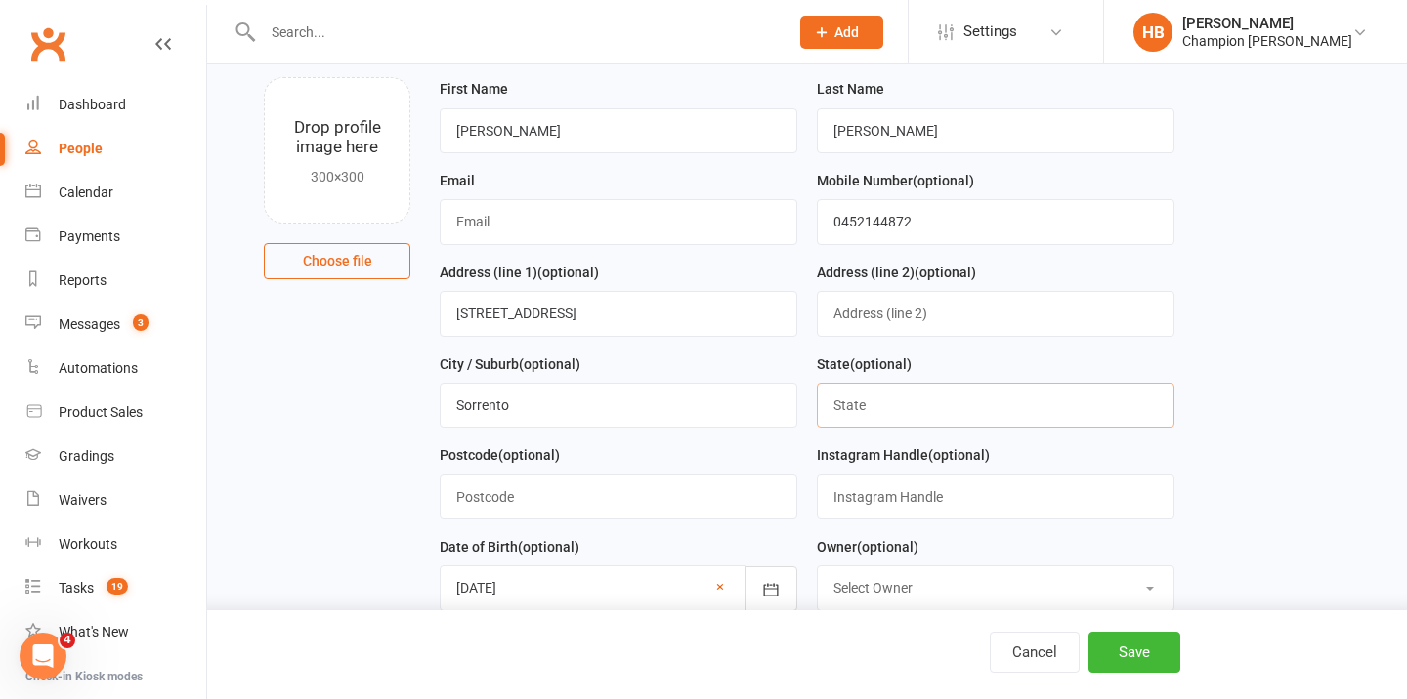
type input "WA"
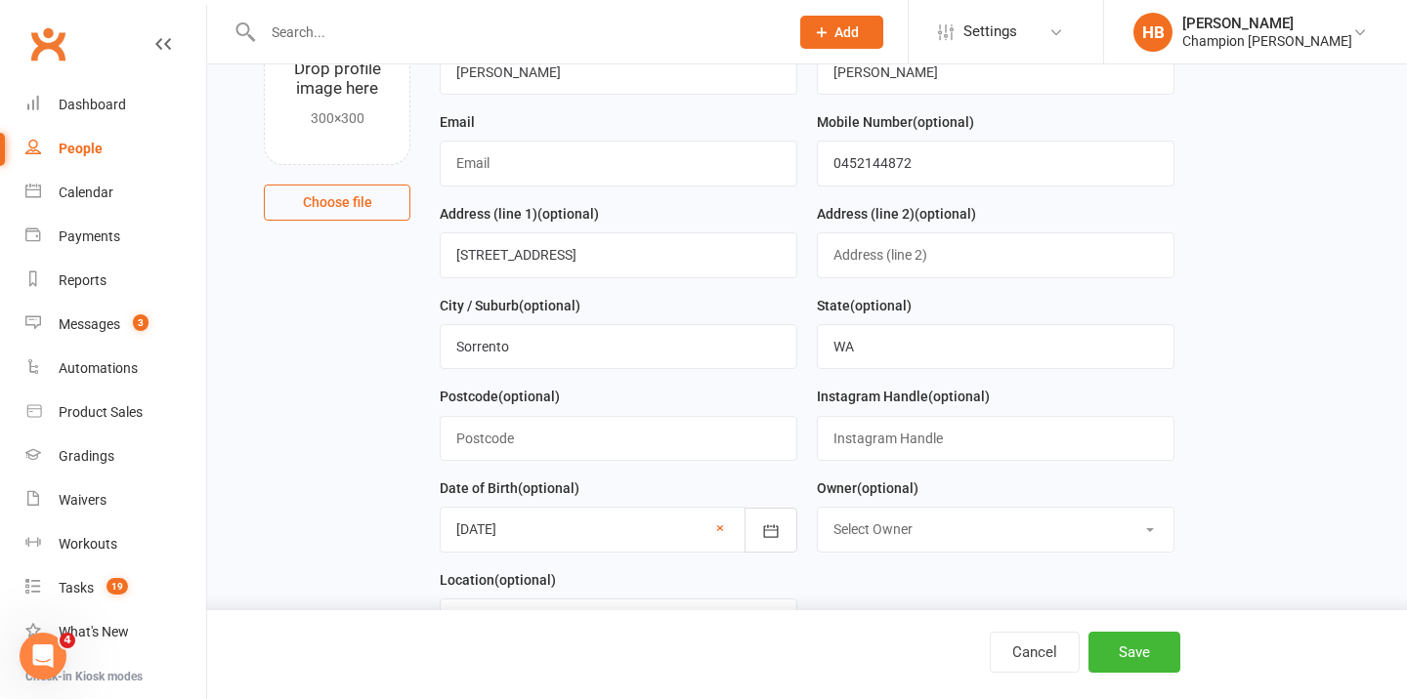
click at [923, 524] on select "Select Owner Helen Bologa Joondalup Reception William Parkes Krishan Nain Champ…" at bounding box center [996, 529] width 356 height 43
select select "4"
click at [818, 511] on select "Select Owner Helen Bologa Joondalup Reception William Parkes Krishan Nain Champ…" at bounding box center [996, 529] width 356 height 43
click at [541, 161] on input "text" at bounding box center [619, 163] width 358 height 45
paste input "claudiarosemyers@gmail.com"
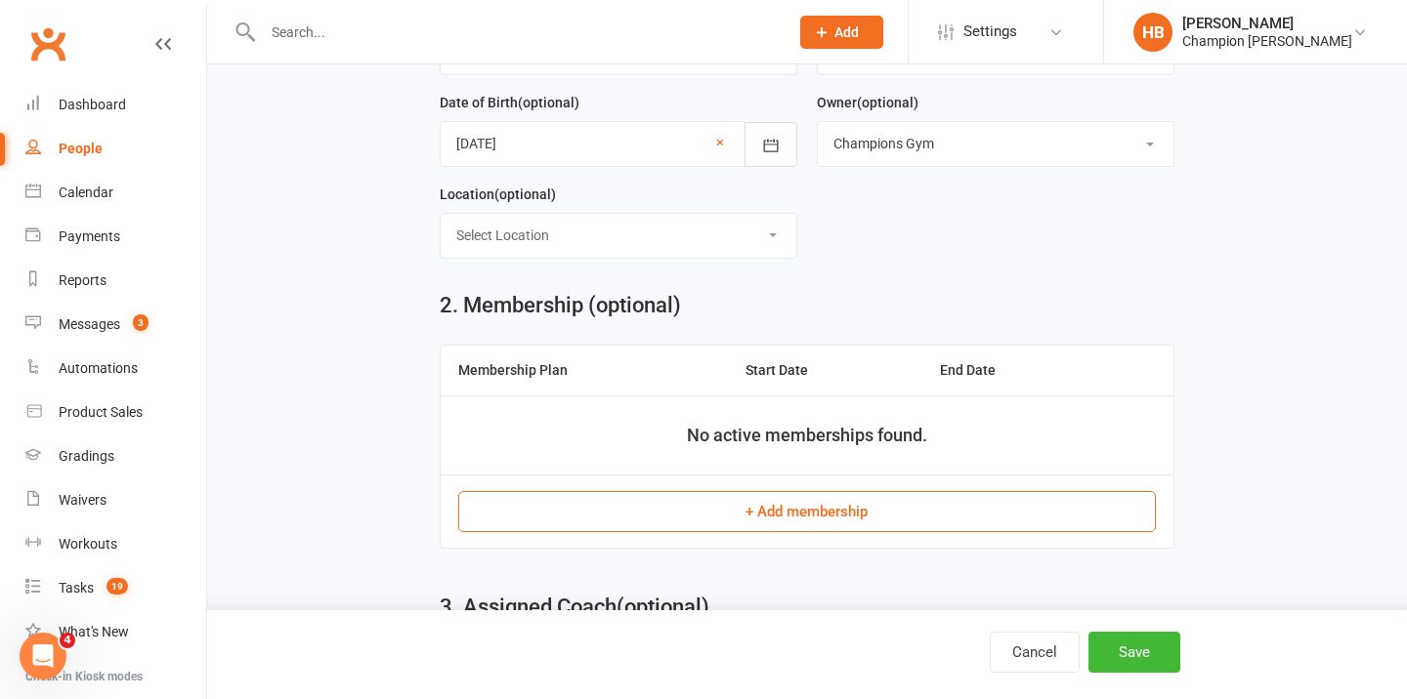
scroll to position [564, 0]
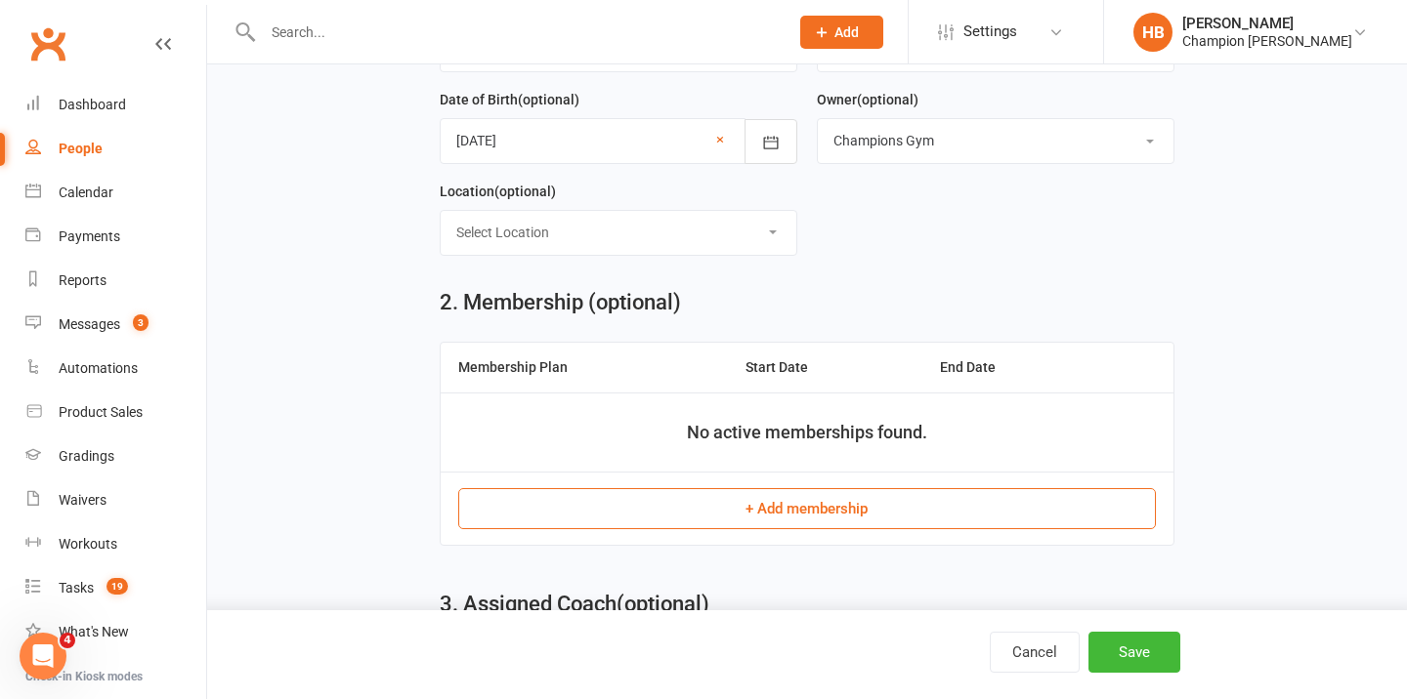
type input "claudiarosemyers@gmail.com"
click at [542, 242] on select "Select Location Highgate Joondalup Myaree" at bounding box center [619, 232] width 356 height 43
select select "1"
click at [441, 214] on select "Select Location Highgate Joondalup Myaree" at bounding box center [619, 232] width 356 height 43
click at [779, 500] on button "+ Add membership" at bounding box center [806, 508] width 696 height 41
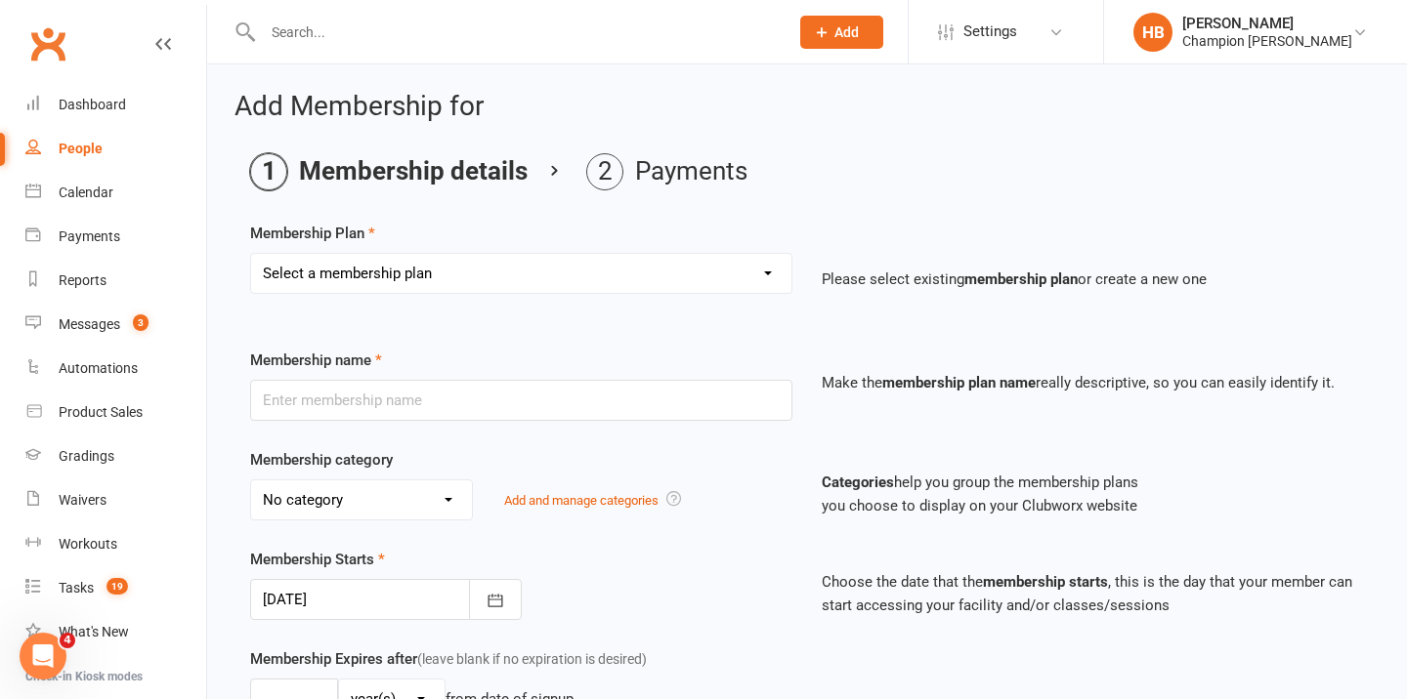
click at [463, 264] on select "Select a membership plan Create new Membership Plan New Starter Program FIFO Ne…" at bounding box center [521, 273] width 540 height 39
select select "1"
click at [251, 254] on select "Select a membership plan Create new Membership Plan New Starter Program FIFO Ne…" at bounding box center [521, 273] width 540 height 39
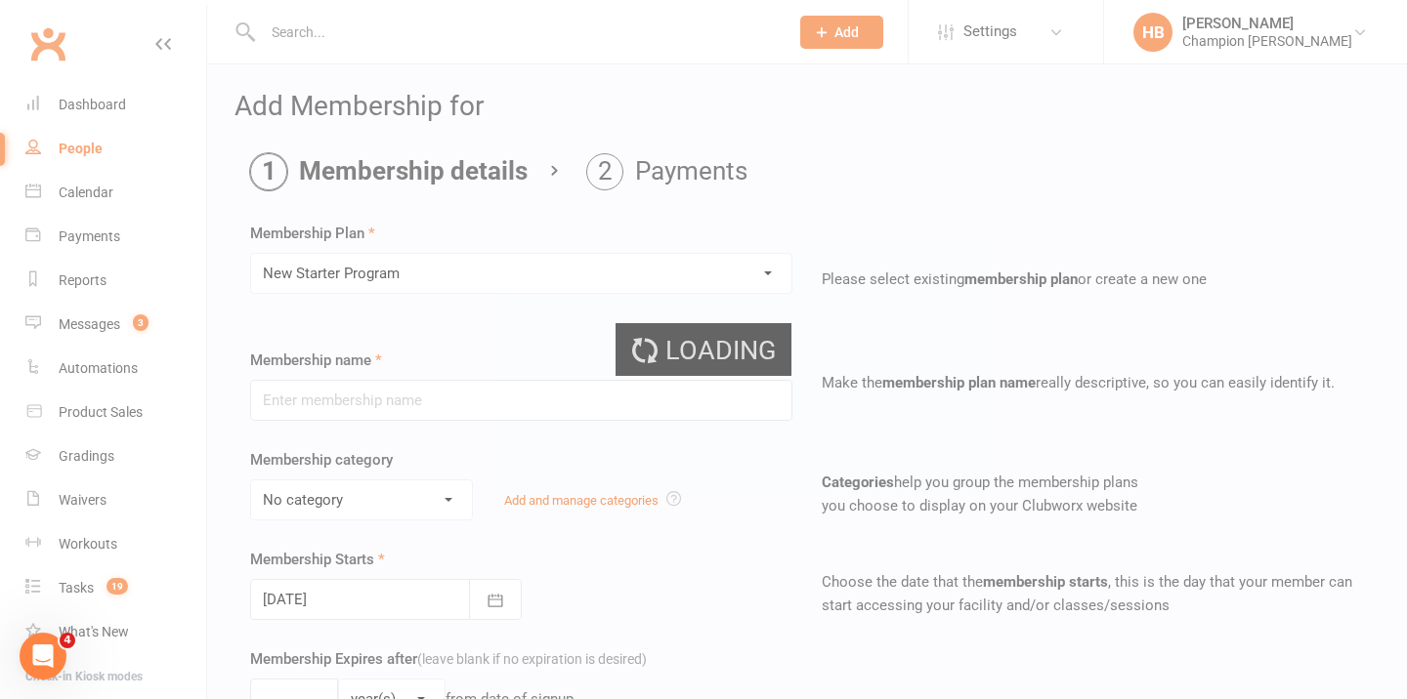
type input "New Starter Program"
select select "3"
type input "29"
select select "0"
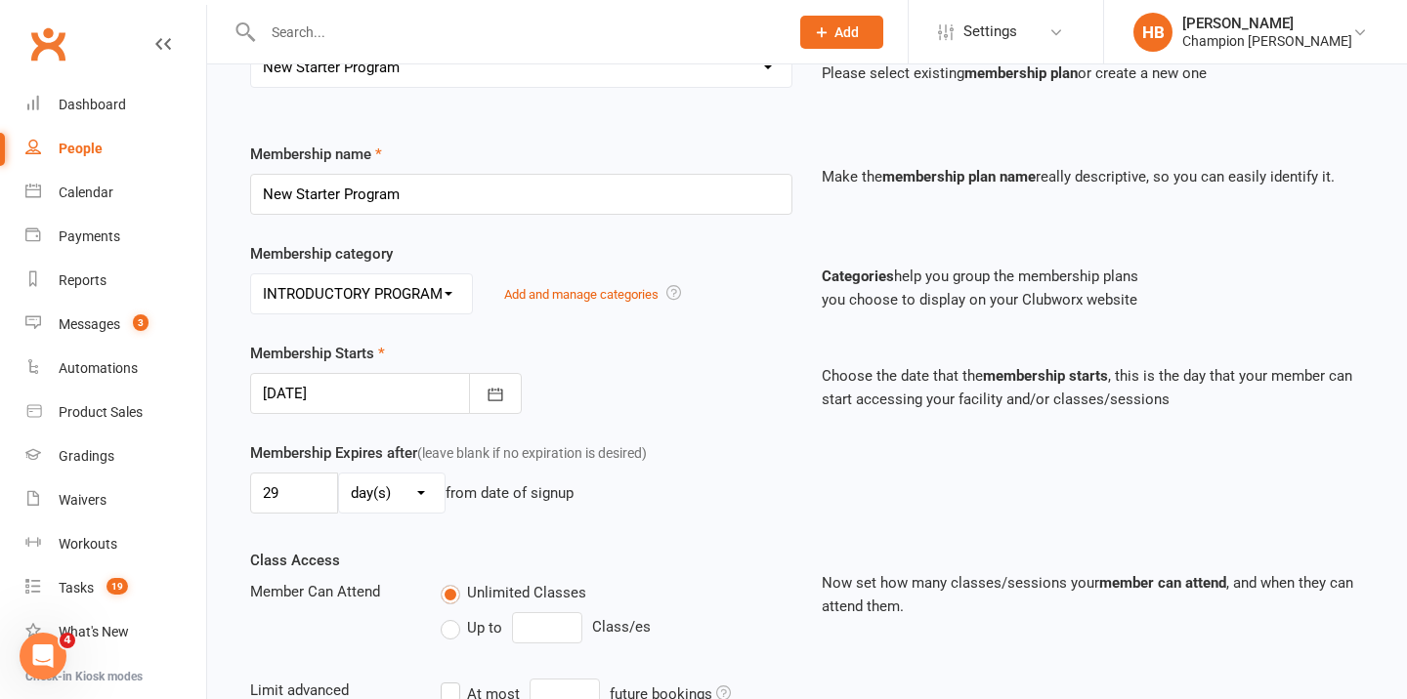
scroll to position [284, 0]
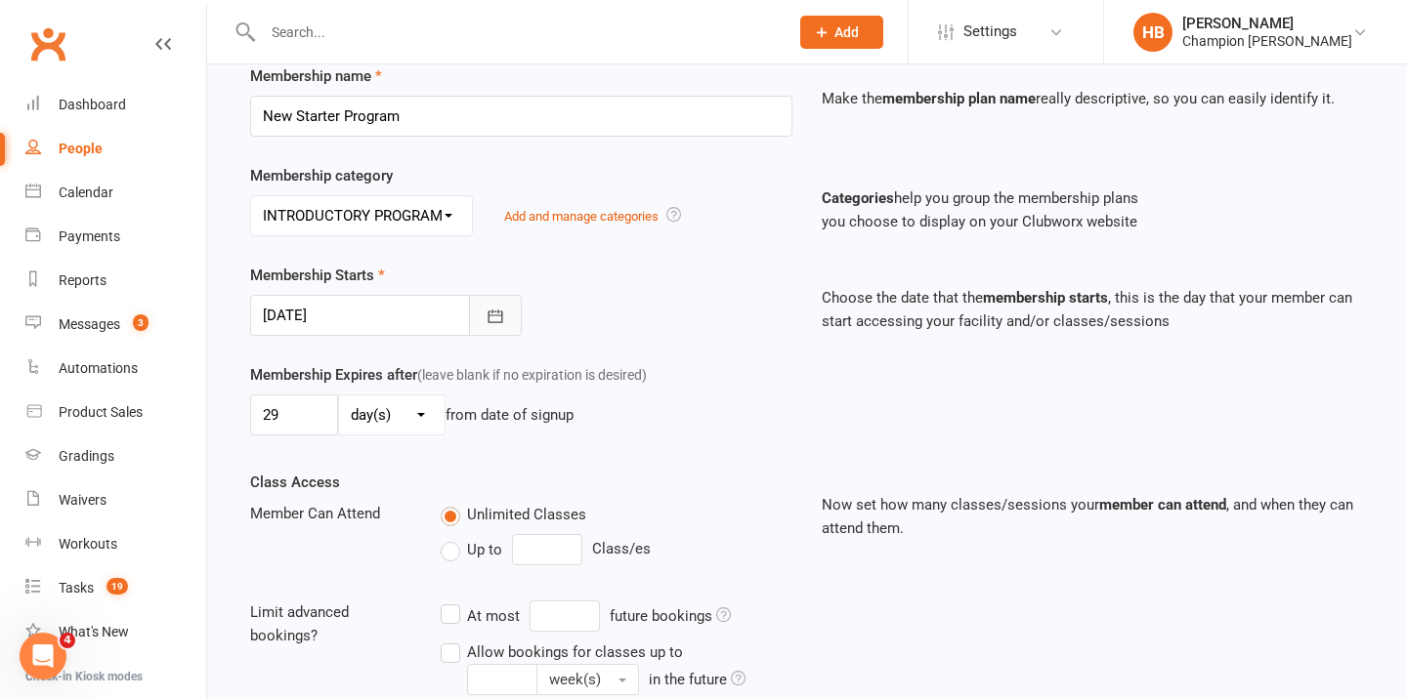
click at [481, 313] on button "button" at bounding box center [495, 315] width 53 height 41
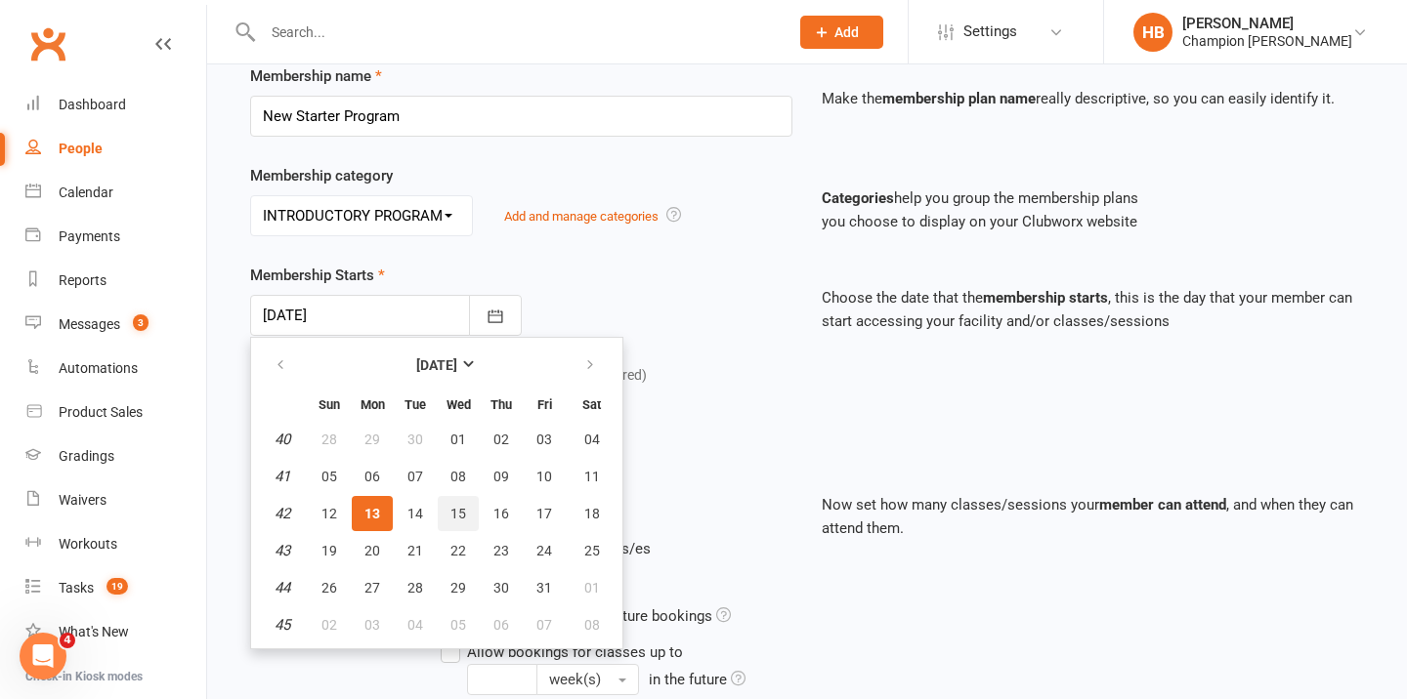
click at [447, 510] on button "15" at bounding box center [458, 513] width 41 height 35
type input "15 Oct 2025"
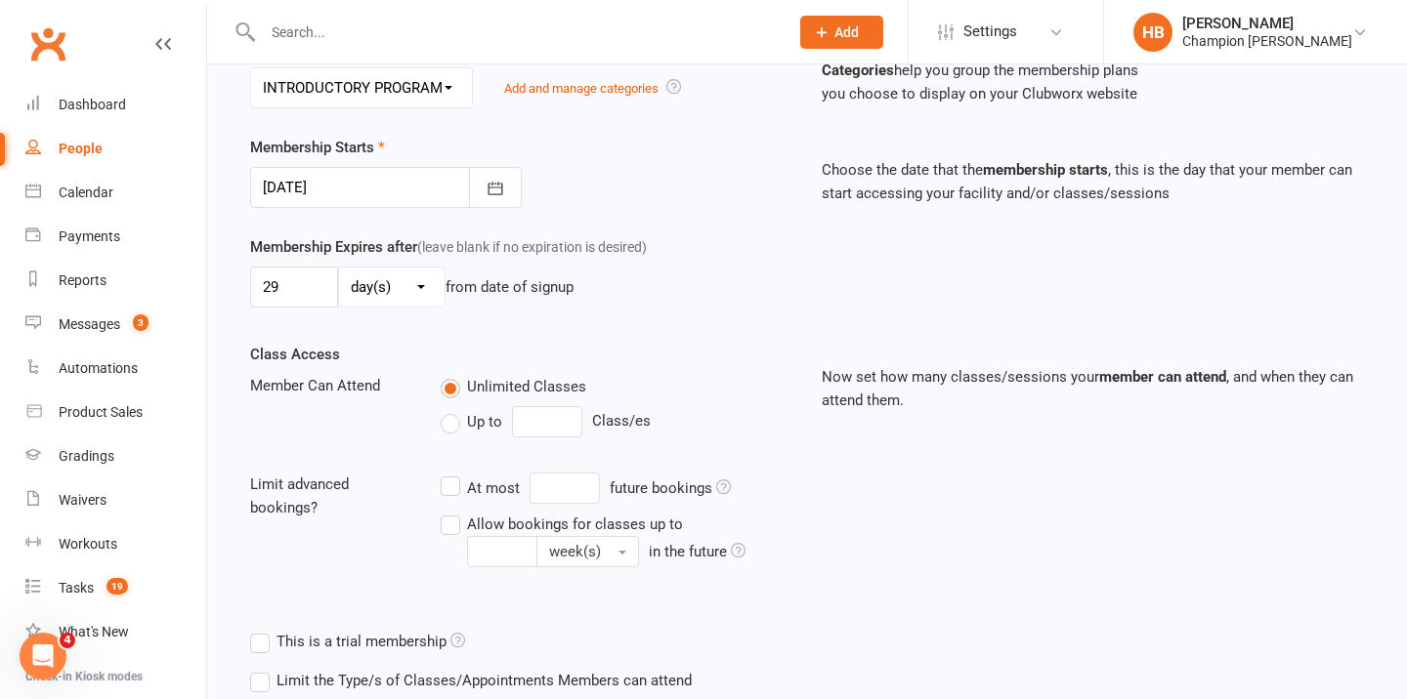
scroll to position [580, 0]
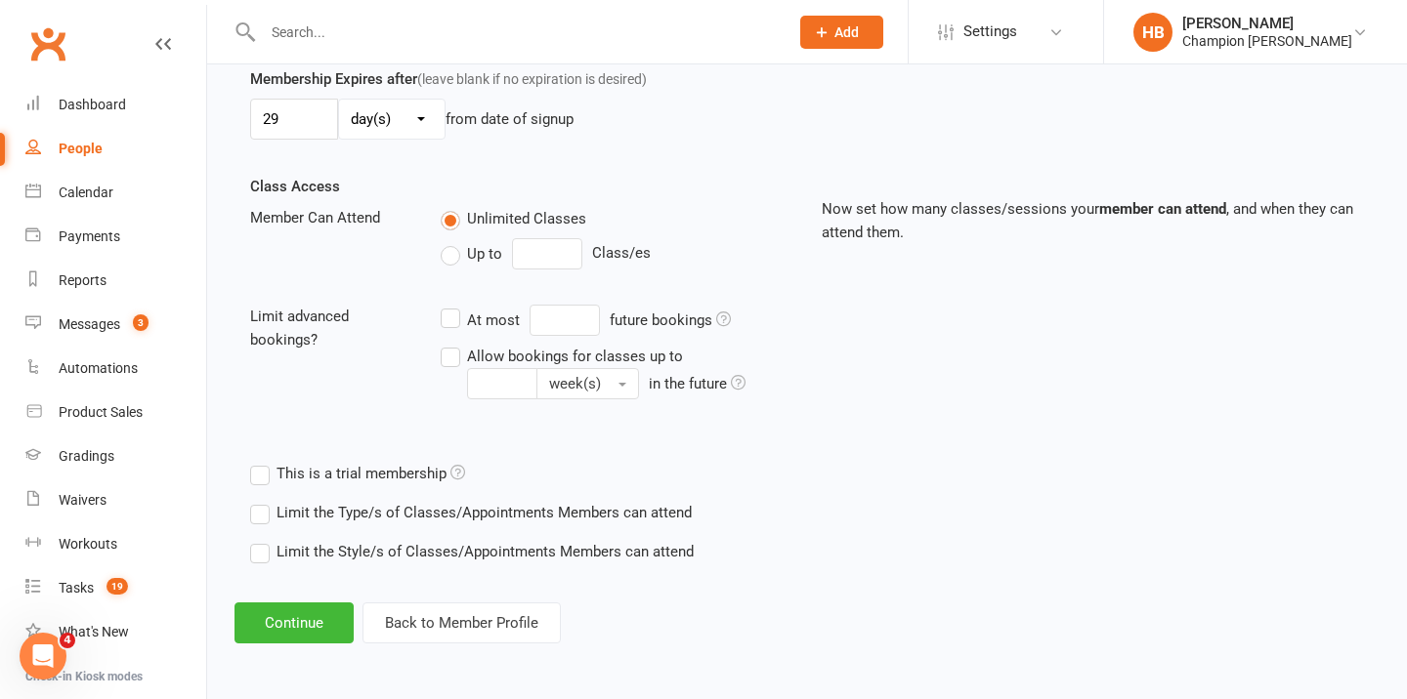
click at [316, 509] on label "Limit the Type/s of Classes/Appointments Members can attend" at bounding box center [471, 512] width 442 height 23
click at [263, 501] on input "Limit the Type/s of Classes/Appointments Members can attend" at bounding box center [256, 501] width 13 height 0
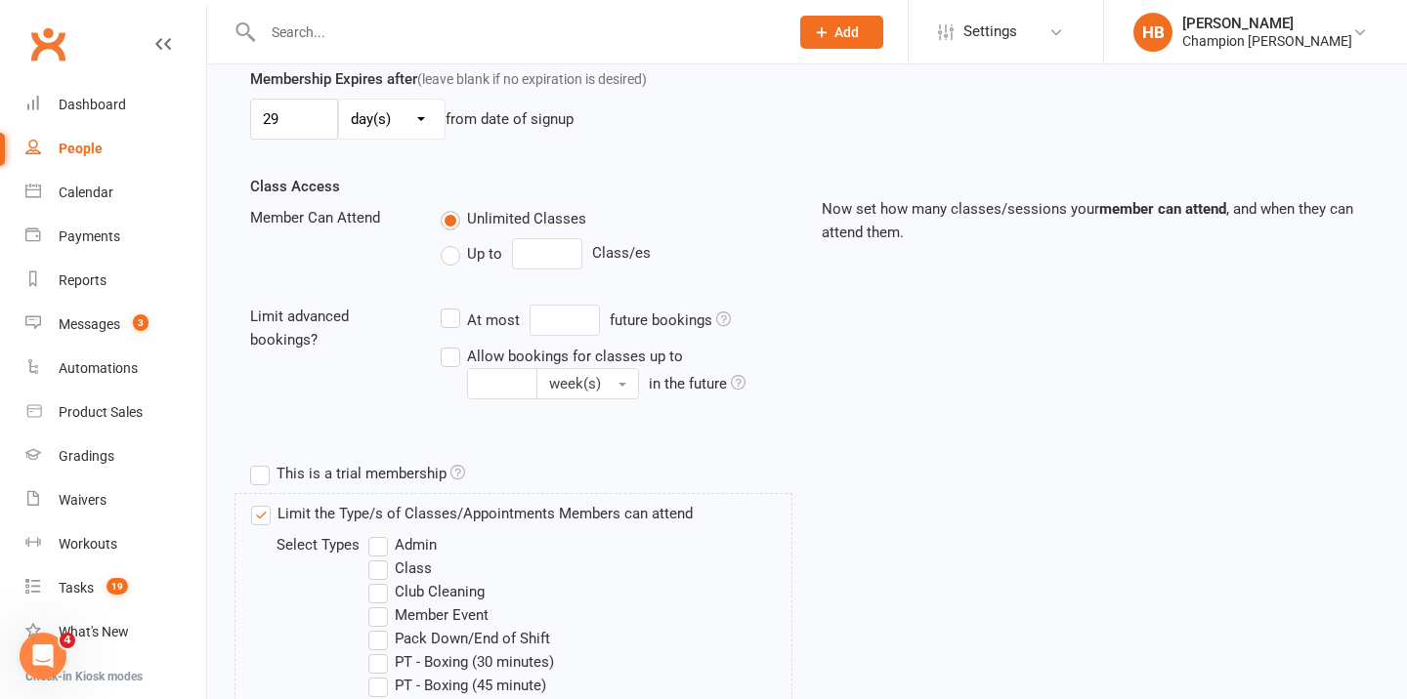
click at [427, 565] on label "Class" at bounding box center [399, 568] width 63 height 23
click at [381, 557] on input "Class" at bounding box center [374, 557] width 13 height 0
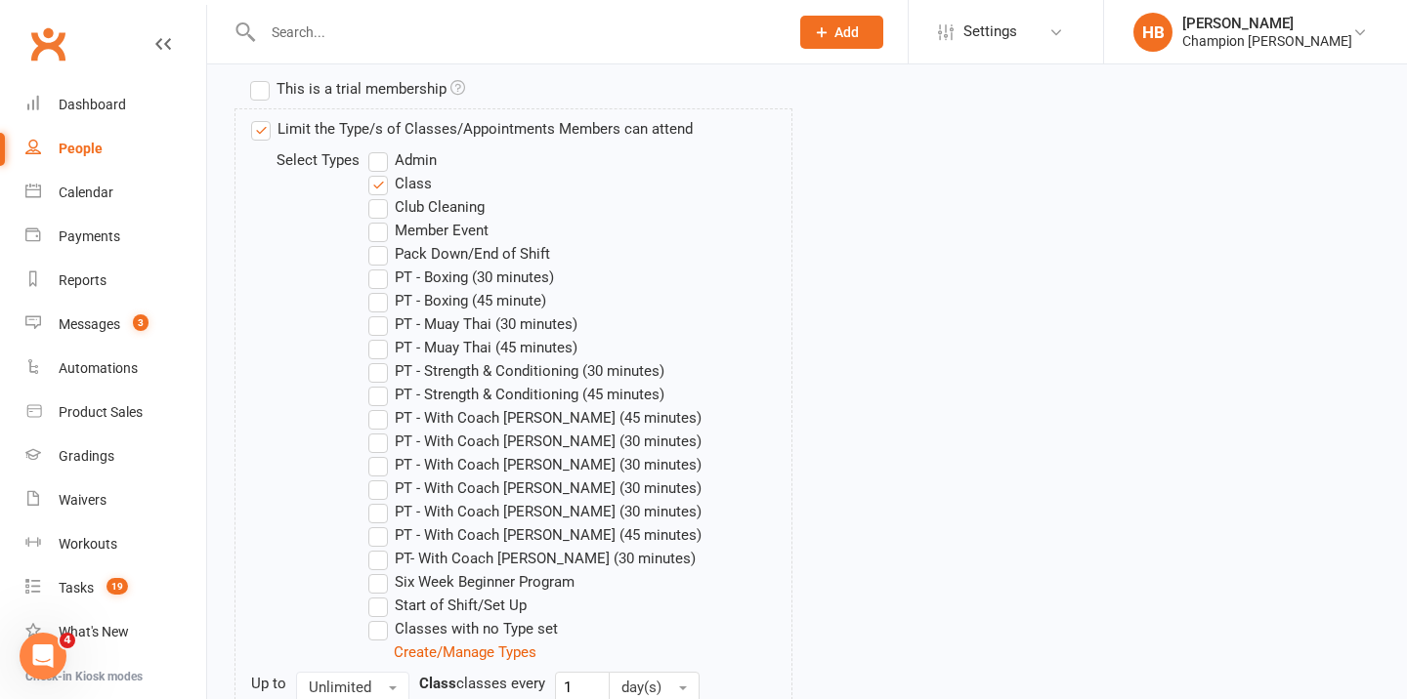
scroll to position [1155, 0]
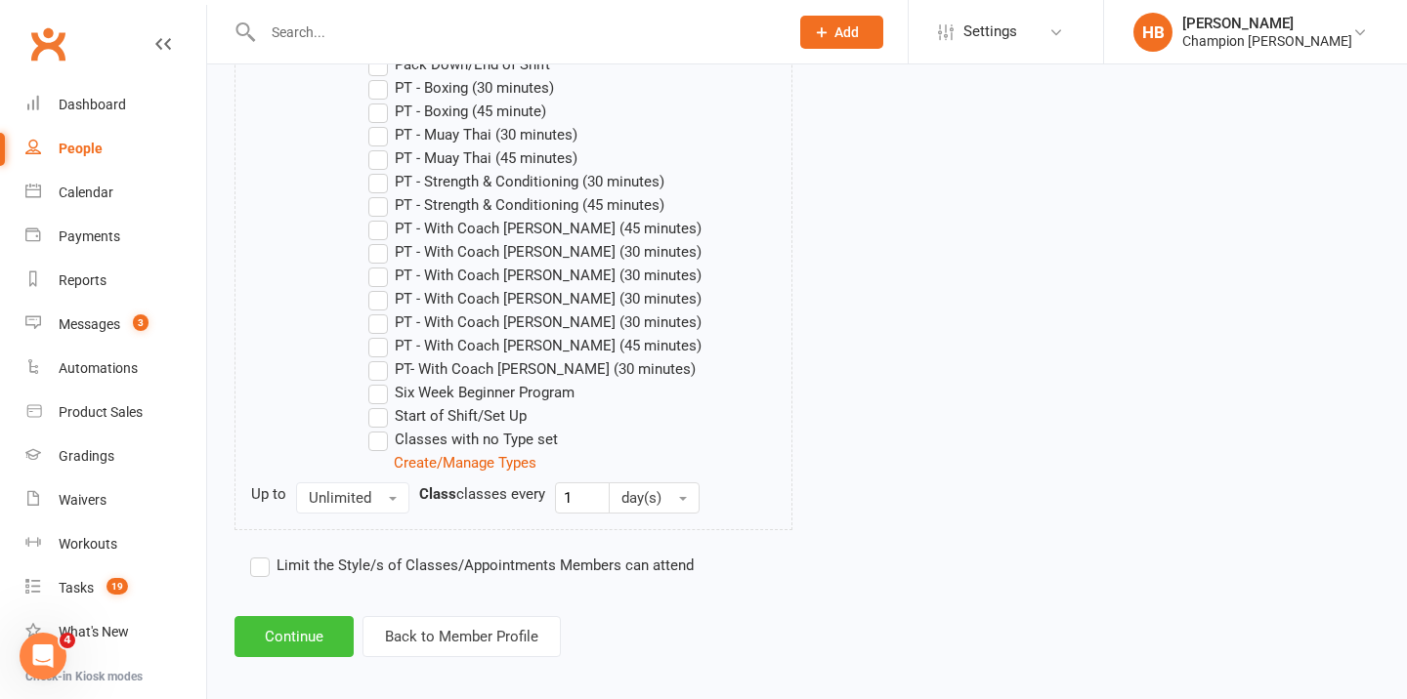
click at [338, 630] on button "Continue" at bounding box center [293, 636] width 119 height 41
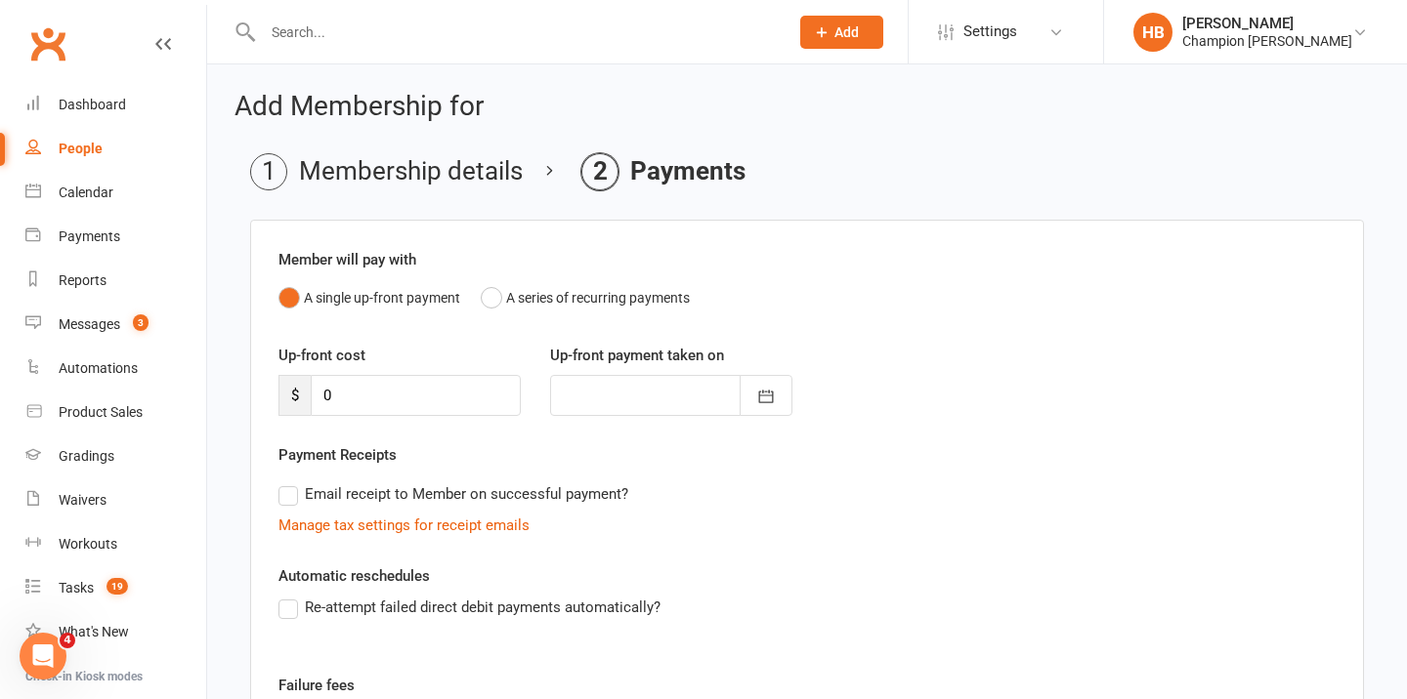
scroll to position [286, 0]
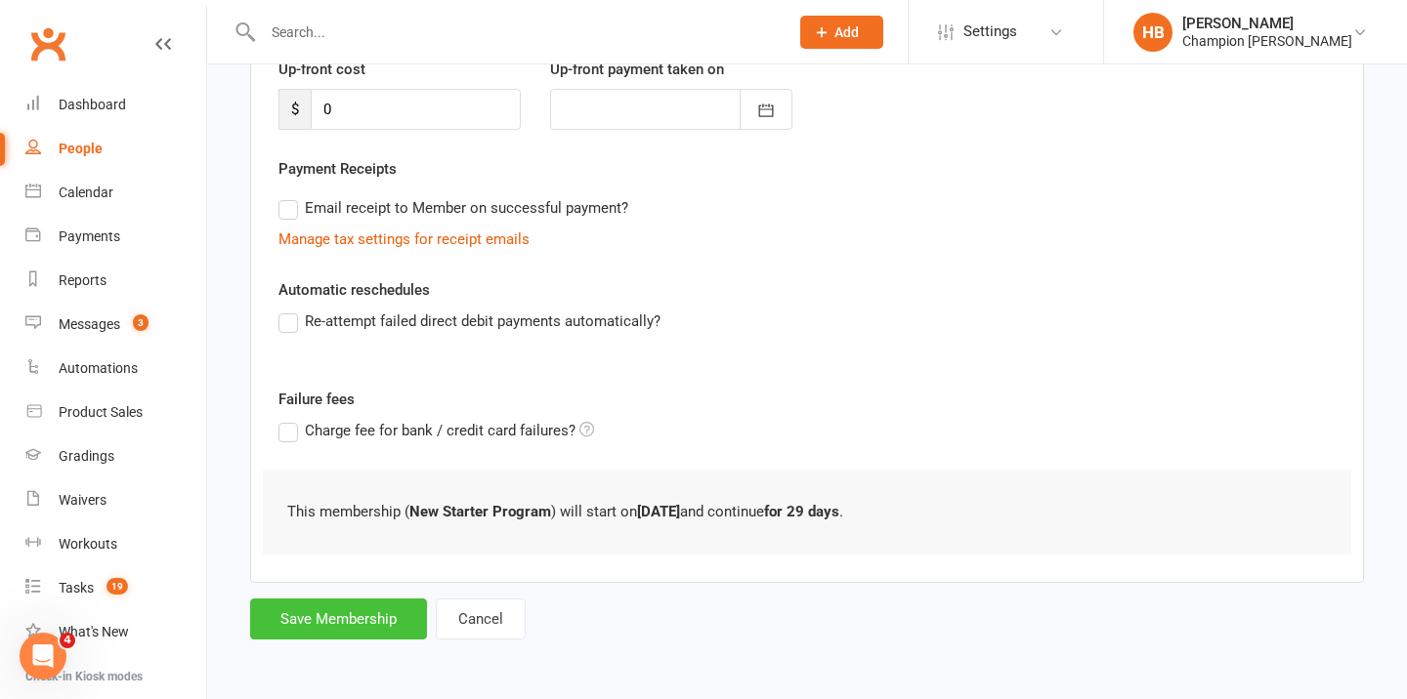
click at [338, 626] on button "Save Membership" at bounding box center [338, 619] width 177 height 41
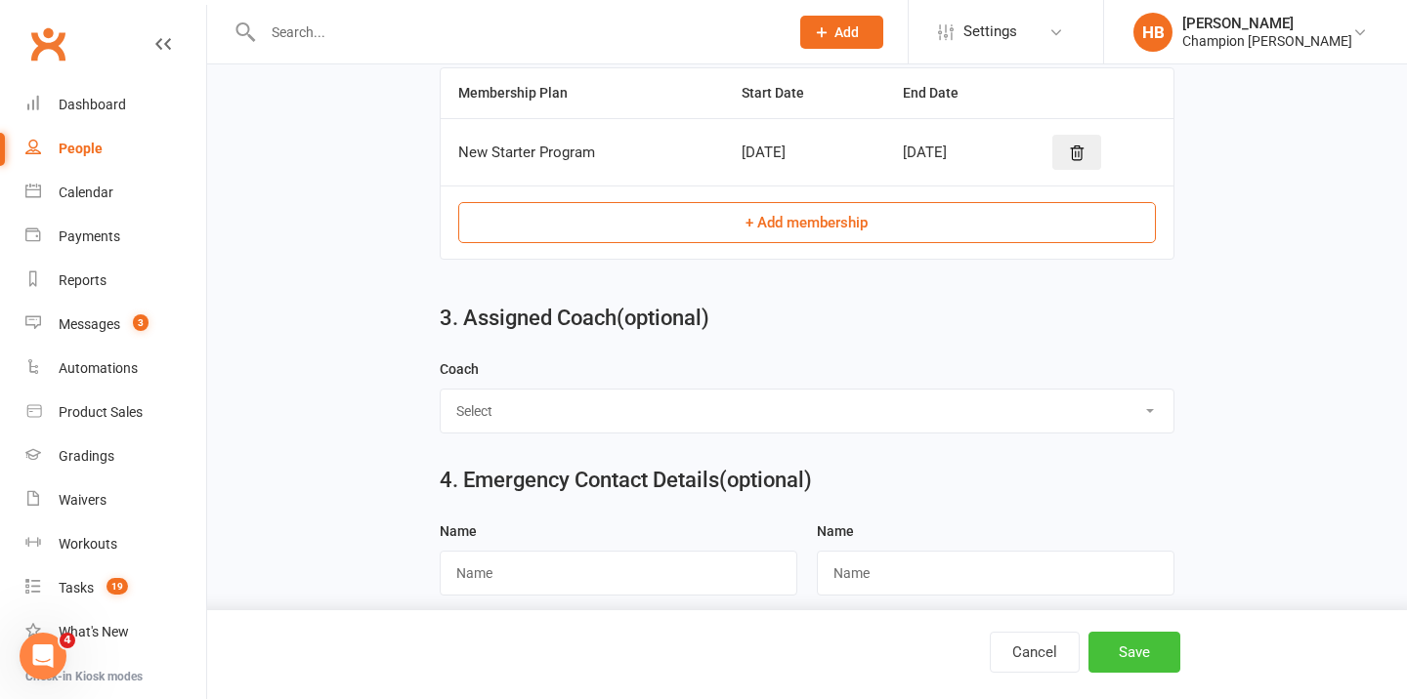
click at [1158, 644] on button "Save" at bounding box center [1134, 652] width 92 height 41
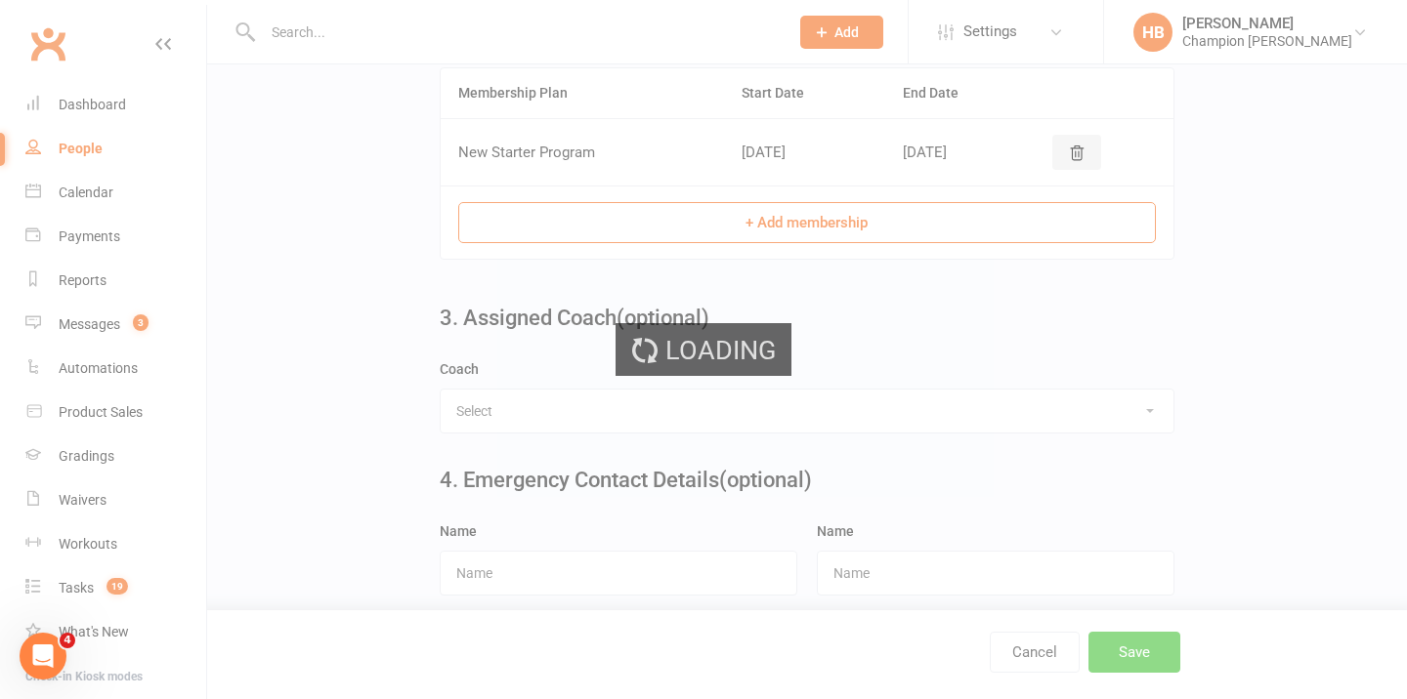
scroll to position [0, 0]
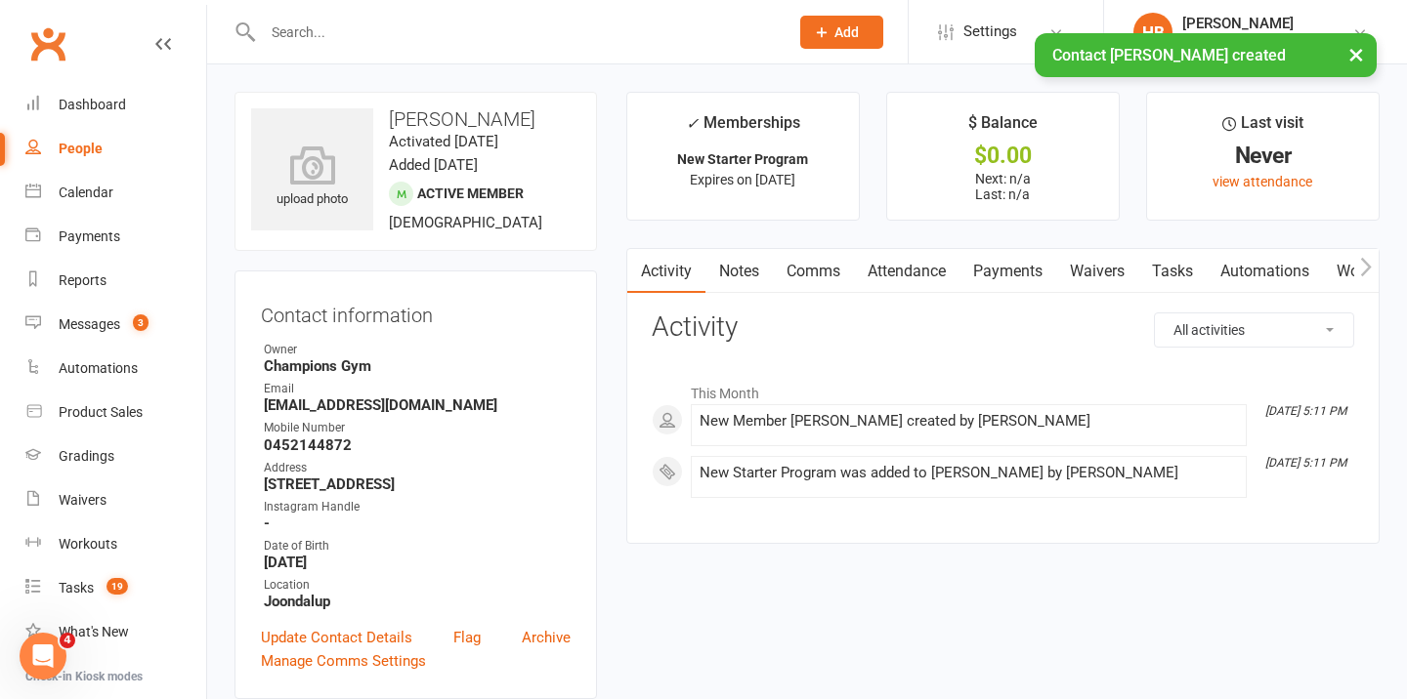
click at [741, 274] on link "Notes" at bounding box center [738, 271] width 67 height 45
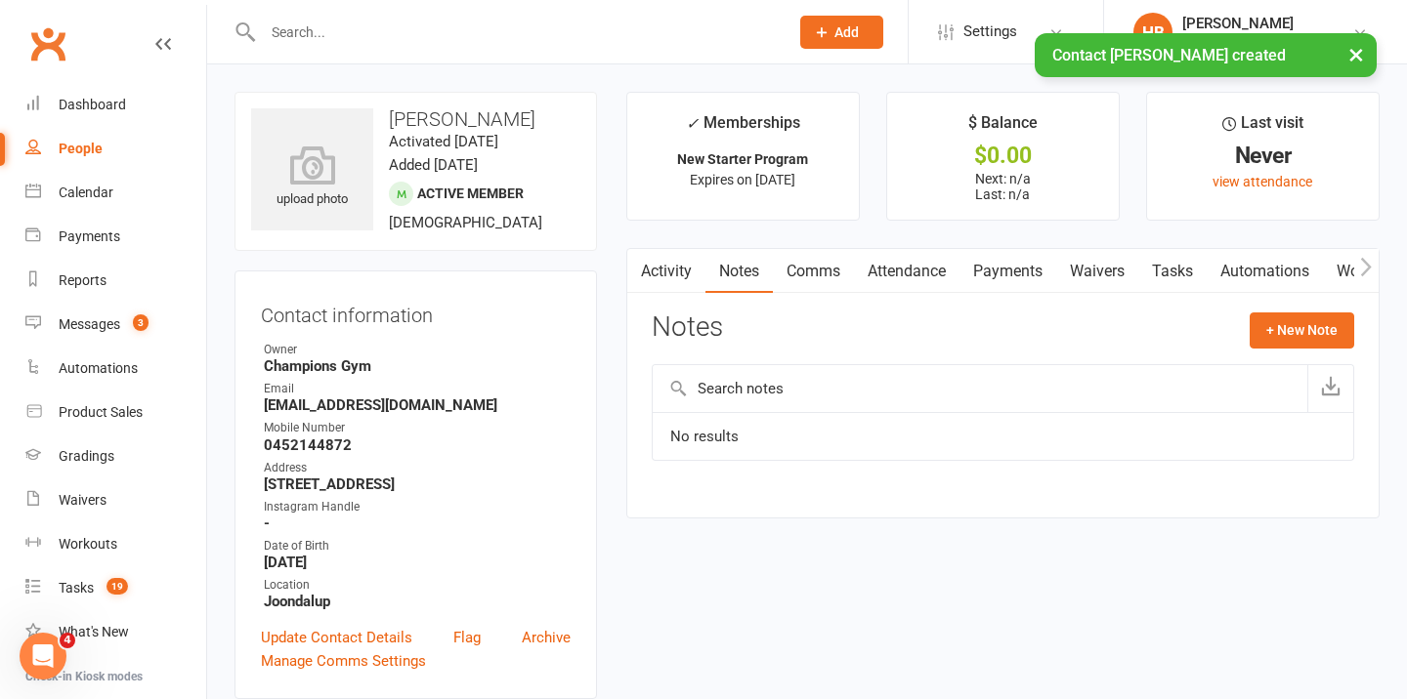
click at [789, 267] on link "Comms" at bounding box center [813, 271] width 81 height 45
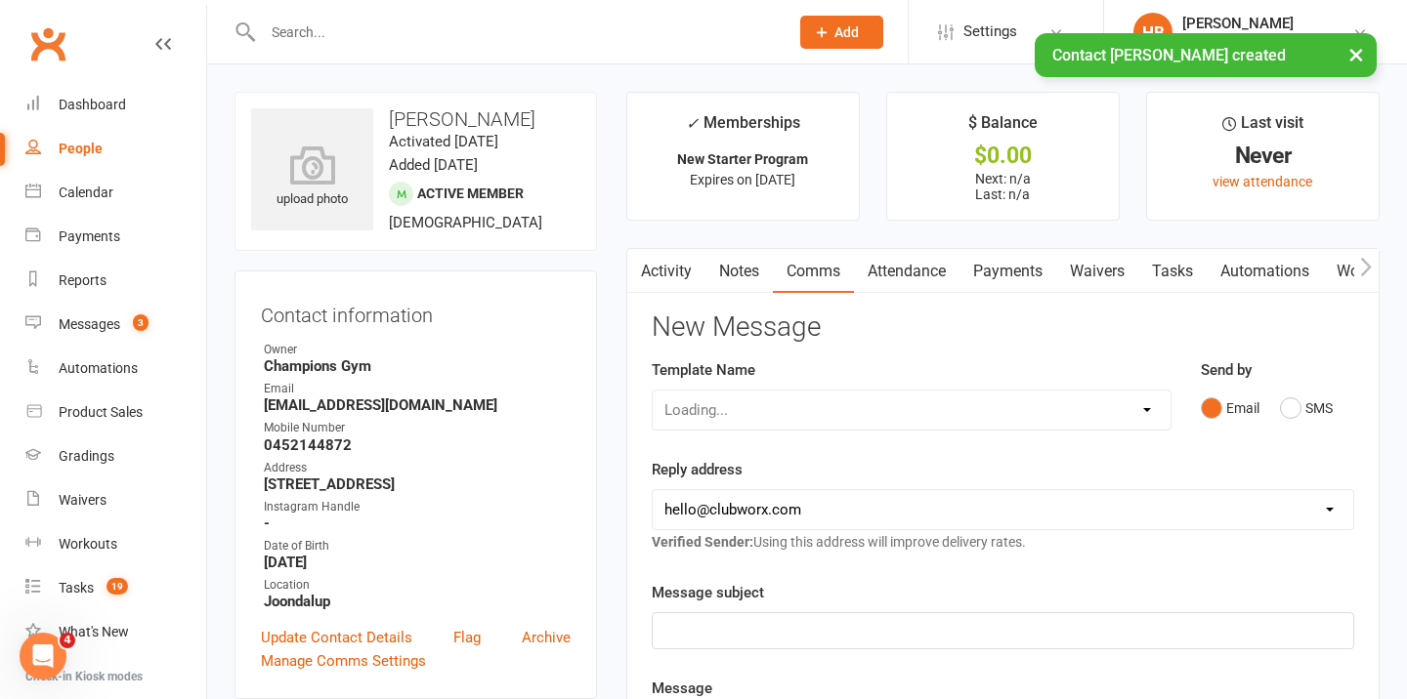
click at [1156, 416] on div "Loading..." at bounding box center [912, 410] width 520 height 41
click at [1149, 402] on div "Loading..." at bounding box center [912, 410] width 520 height 41
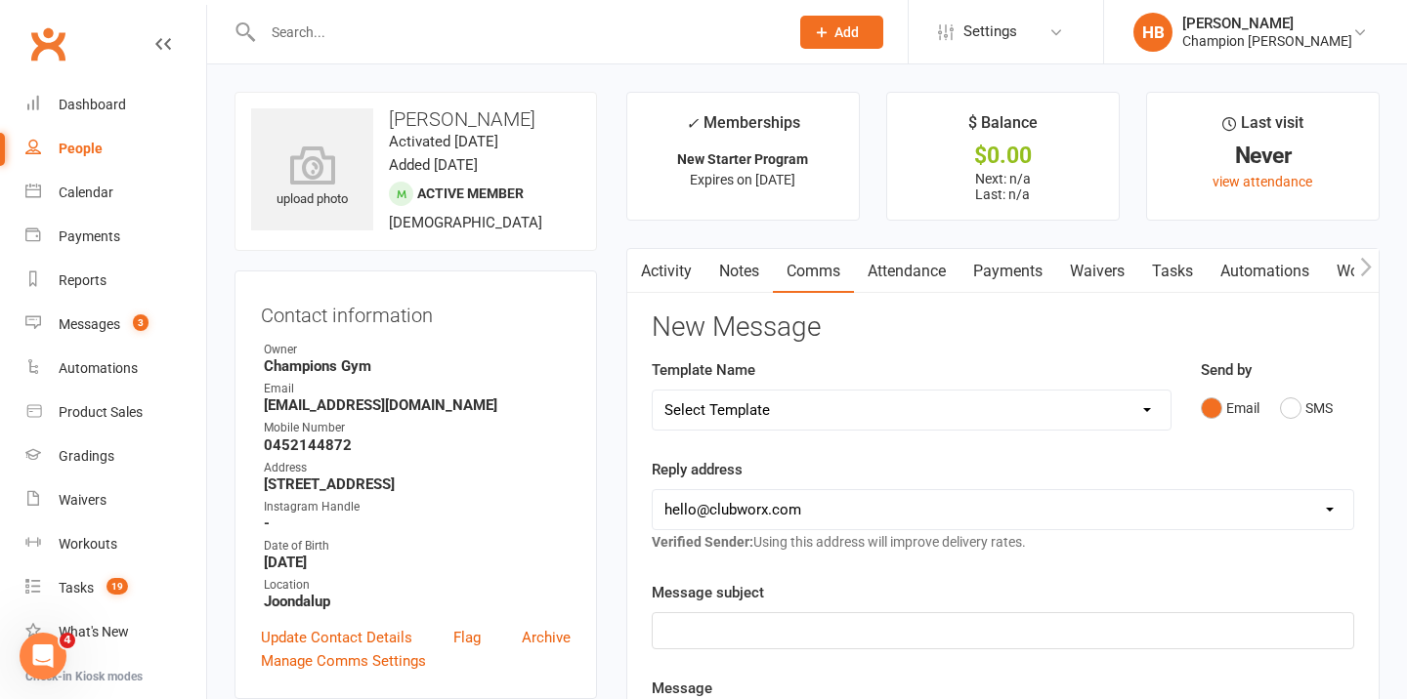
click at [1149, 404] on select "Select Template [Email] Goal Setting Template [SMS] 14 days absence [Email] 202…" at bounding box center [912, 410] width 518 height 39
select select "35"
click at [653, 391] on select "Select Template [Email] Goal Setting Template [SMS] 14 days absence [Email] 202…" at bounding box center [912, 410] width 518 height 39
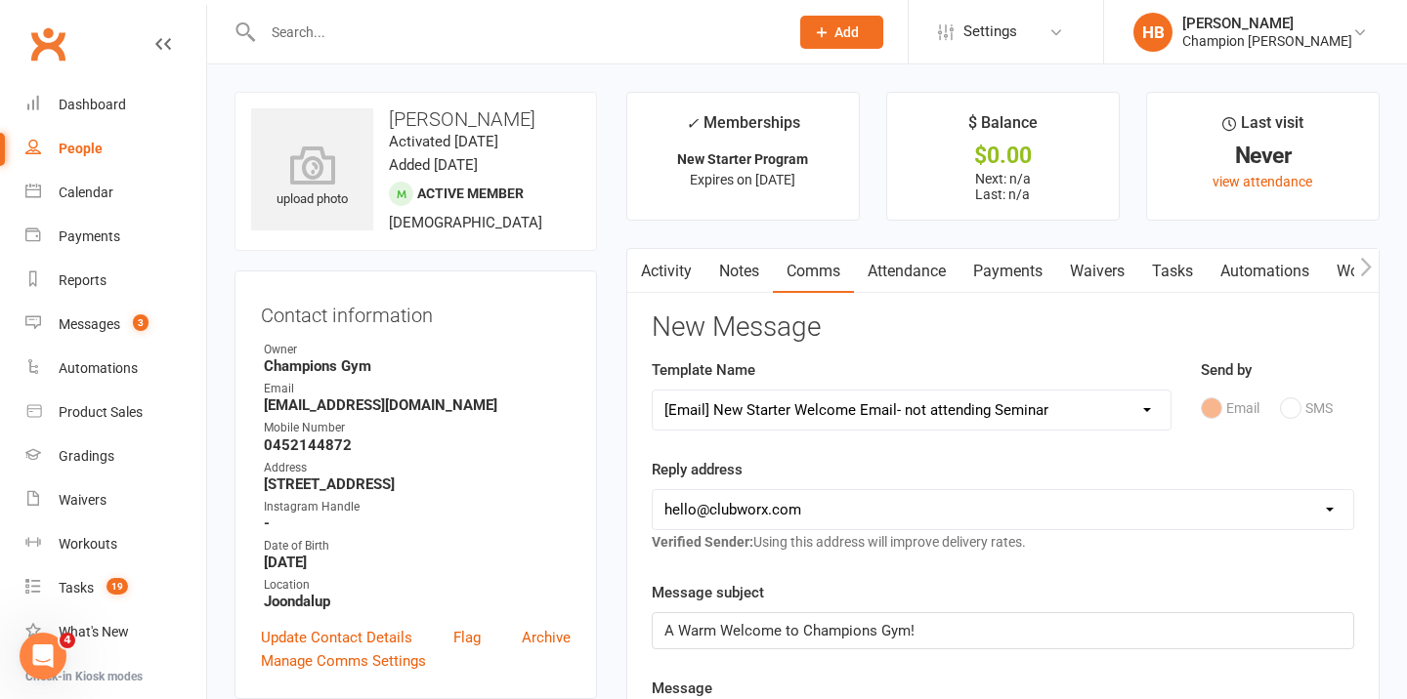
click at [893, 501] on select "hello@clubworx.com joondalup@championsgym.com.au helen@championsgym.com.au admi…" at bounding box center [1003, 509] width 700 height 39
select select "5"
click at [653, 490] on select "hello@clubworx.com joondalup@championsgym.com.au helen@championsgym.com.au admi…" at bounding box center [1003, 509] width 700 height 39
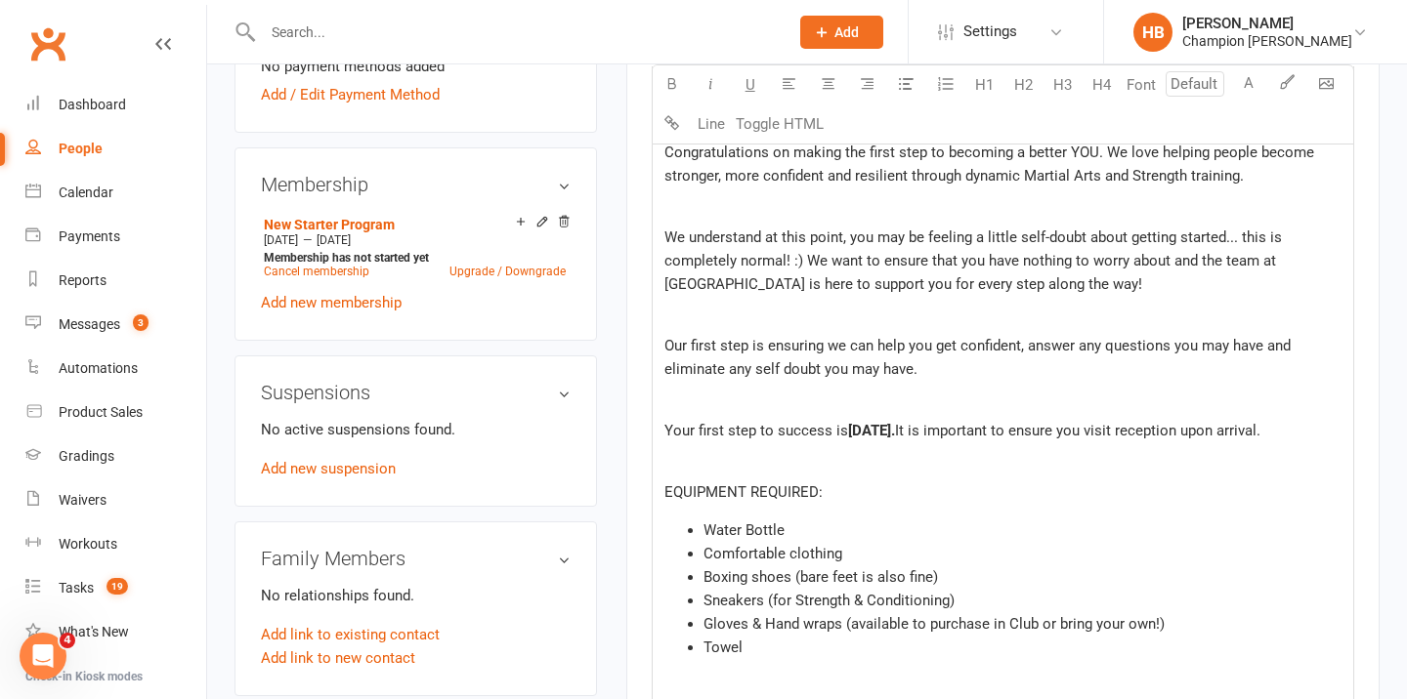
scroll to position [730, 0]
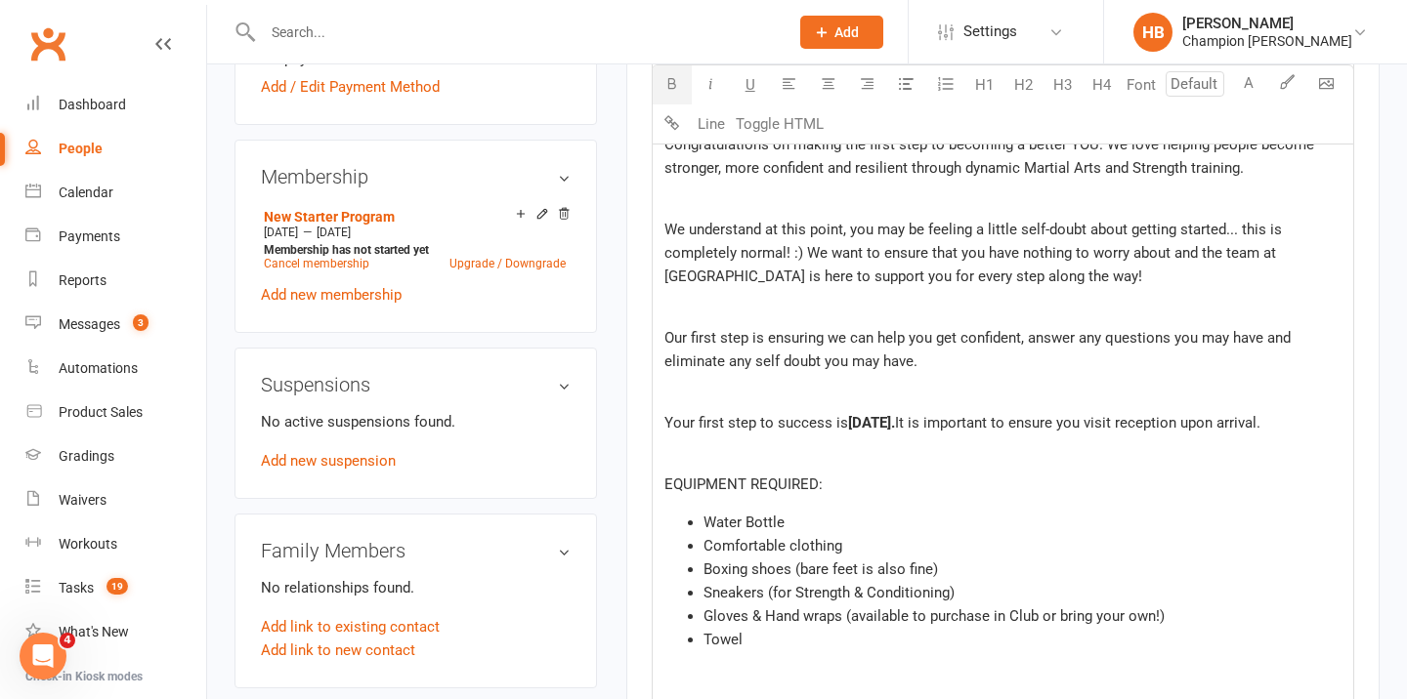
drag, startPoint x: 849, startPoint y: 424, endPoint x: 1039, endPoint y: 428, distance: 190.5
click at [895, 428] on span "Thursday, 14th January, 2023." at bounding box center [871, 423] width 47 height 18
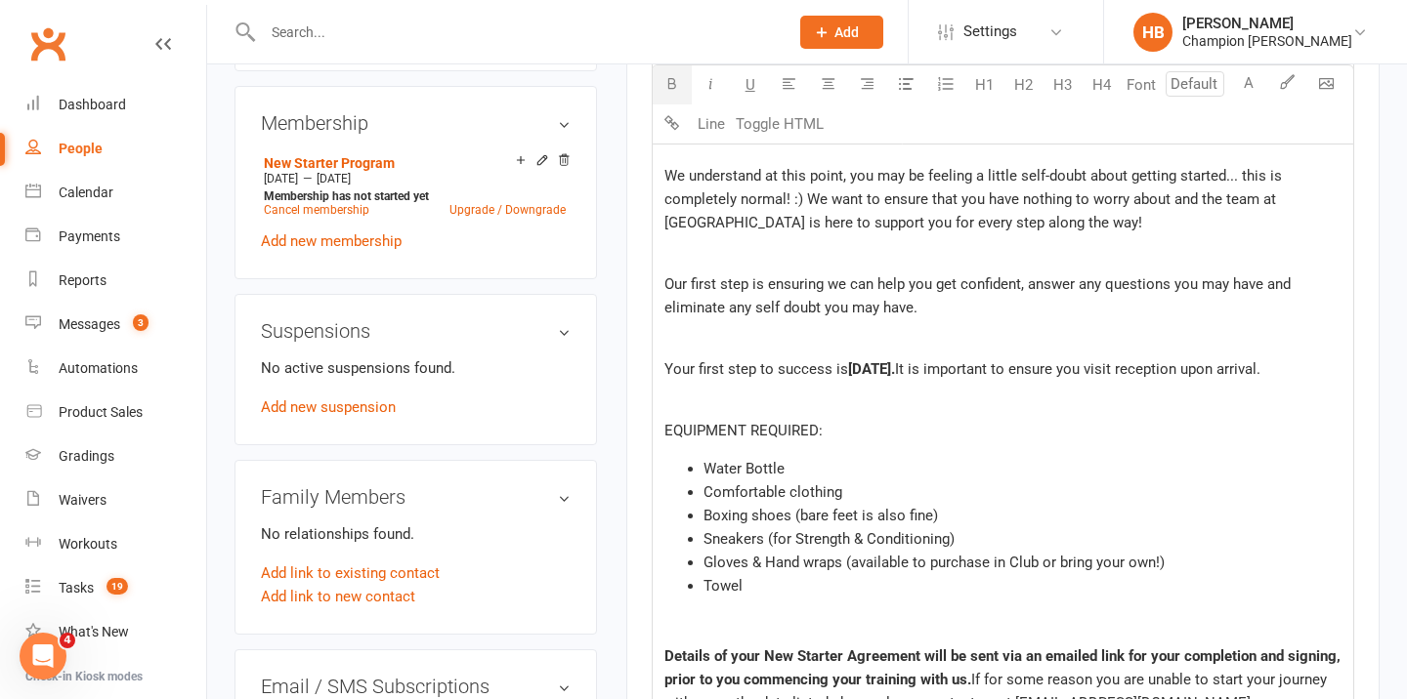
scroll to position [796, 0]
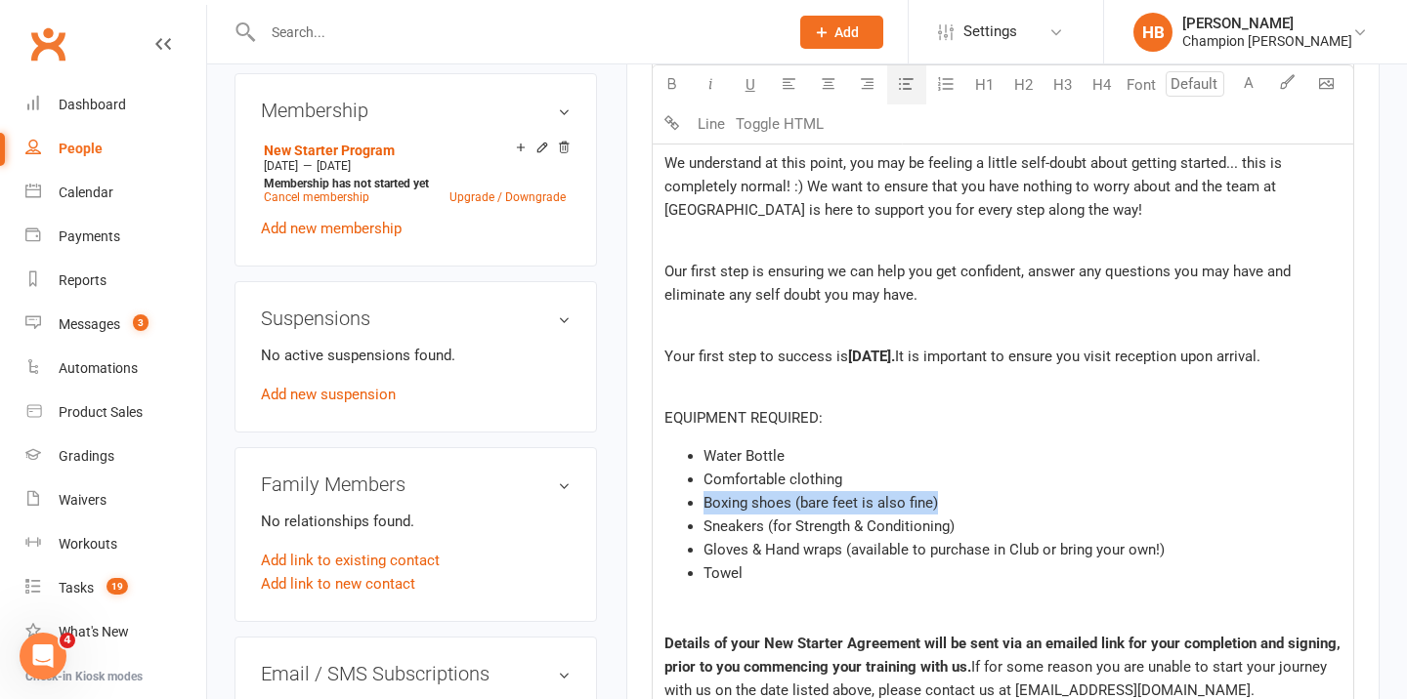
drag, startPoint x: 952, startPoint y: 526, endPoint x: 661, endPoint y: 532, distance: 291.2
click at [661, 532] on div "Dear ﻿ {contact-first-name} Congratulations on making the first step to becomin…" at bounding box center [1003, 670] width 700 height 1357
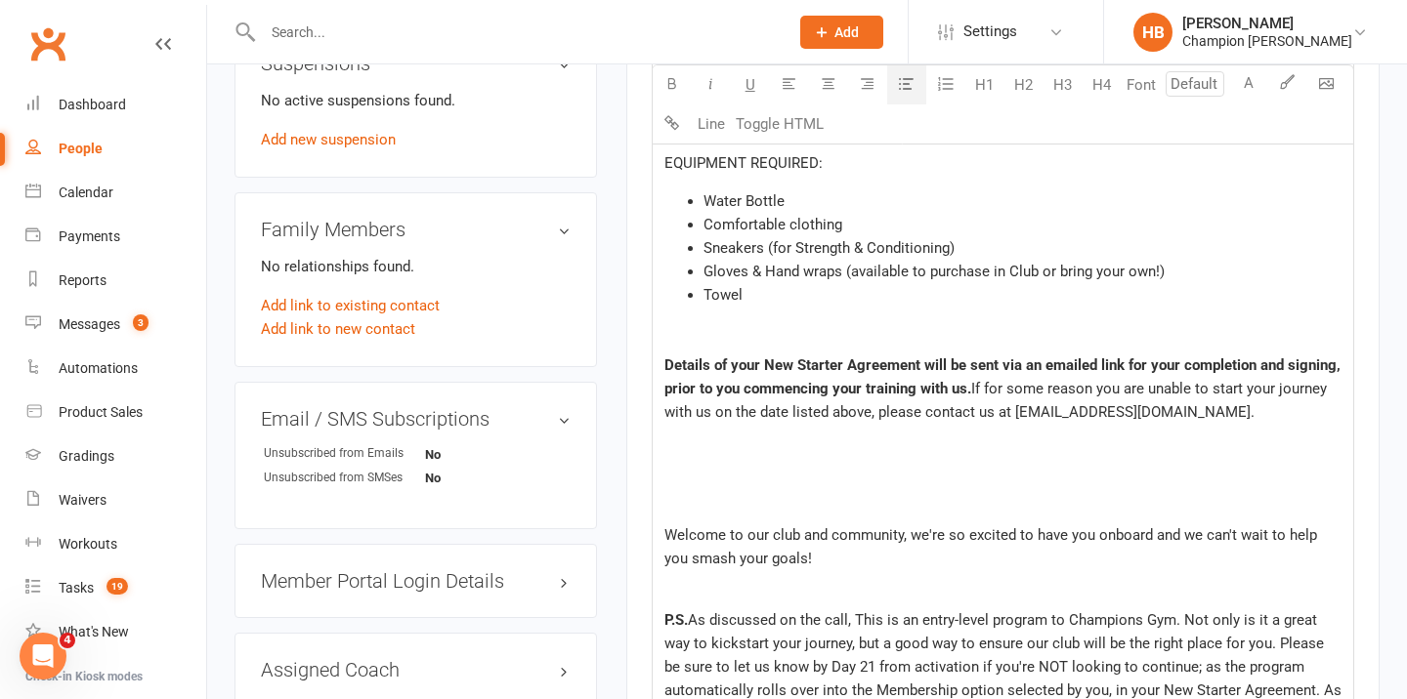
scroll to position [1102, 0]
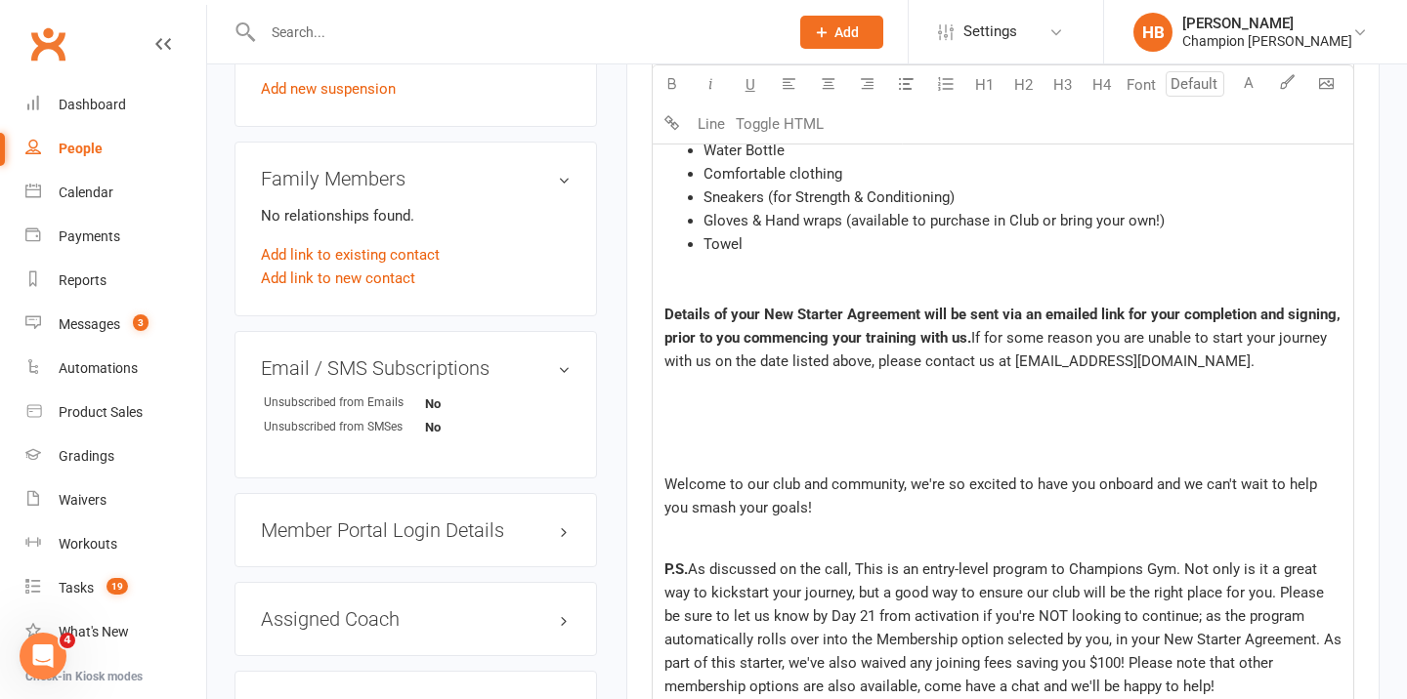
click at [703, 465] on p at bounding box center [1002, 453] width 677 height 23
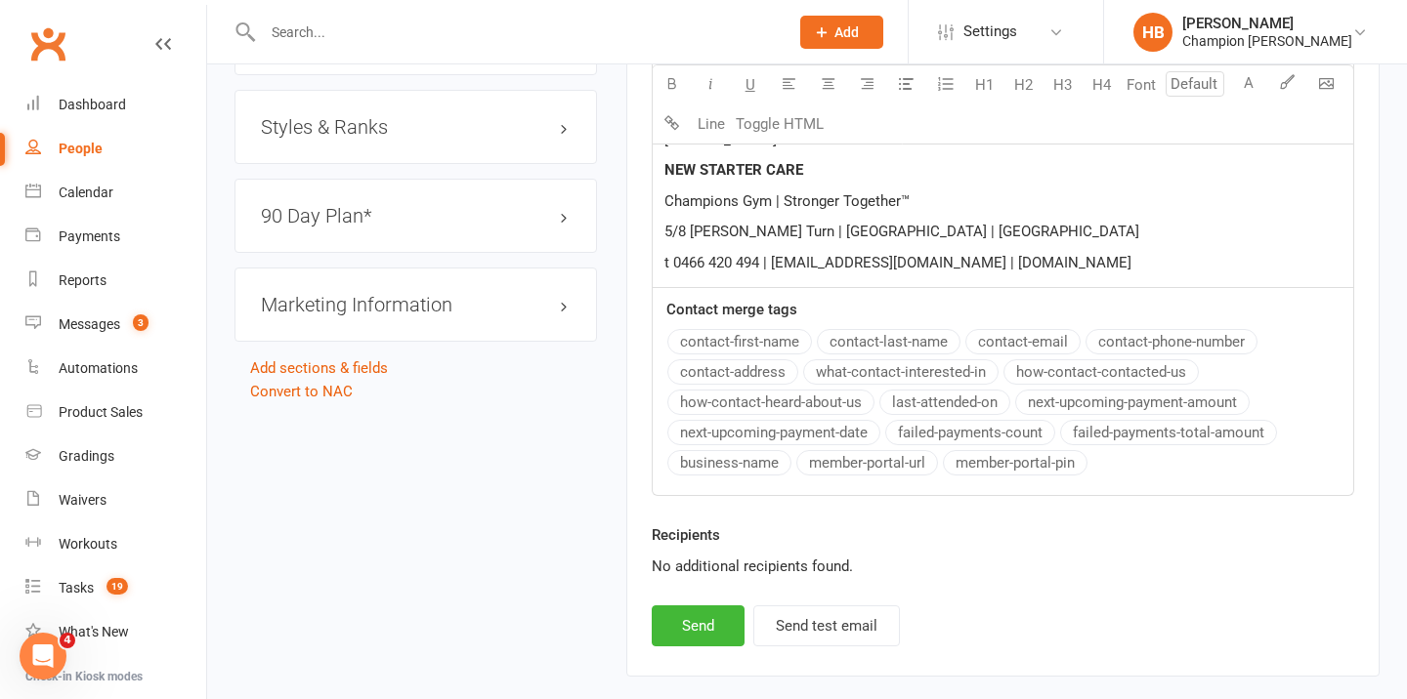
scroll to position [1795, 0]
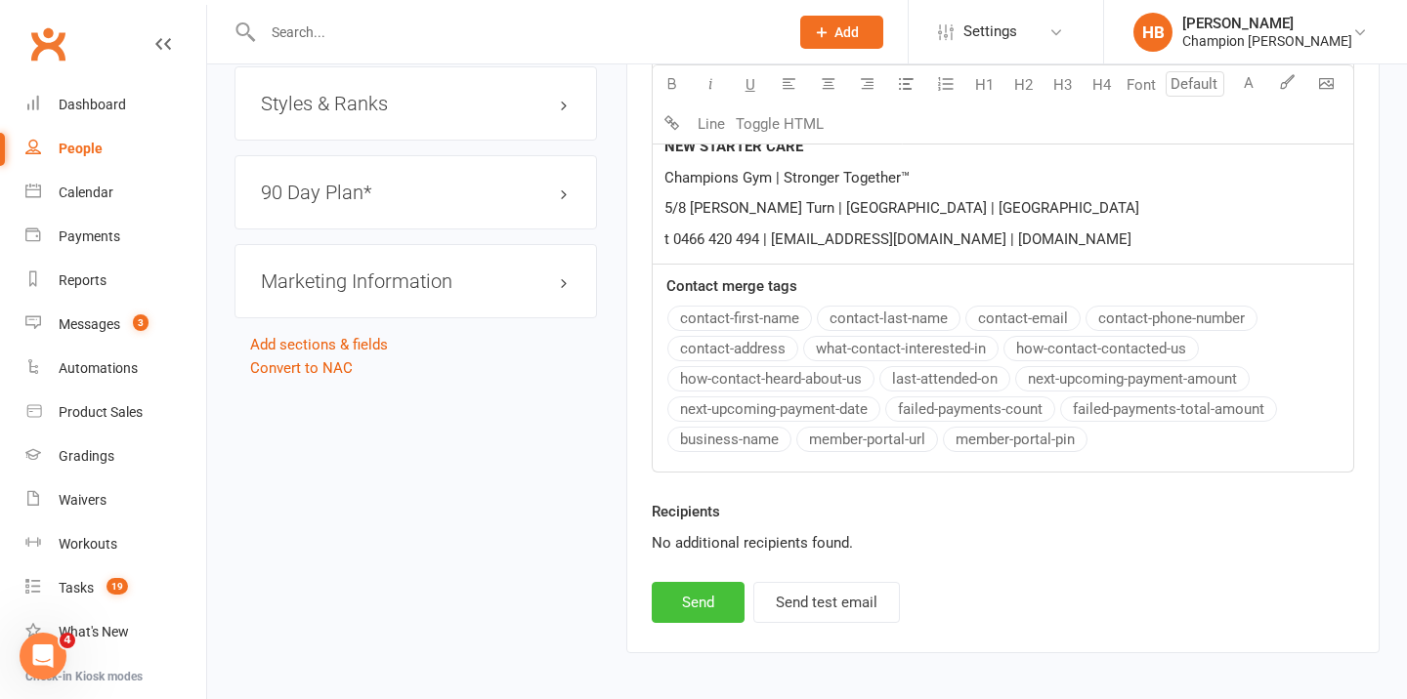
click at [705, 623] on button "Send" at bounding box center [698, 602] width 93 height 41
select select
select select "0"
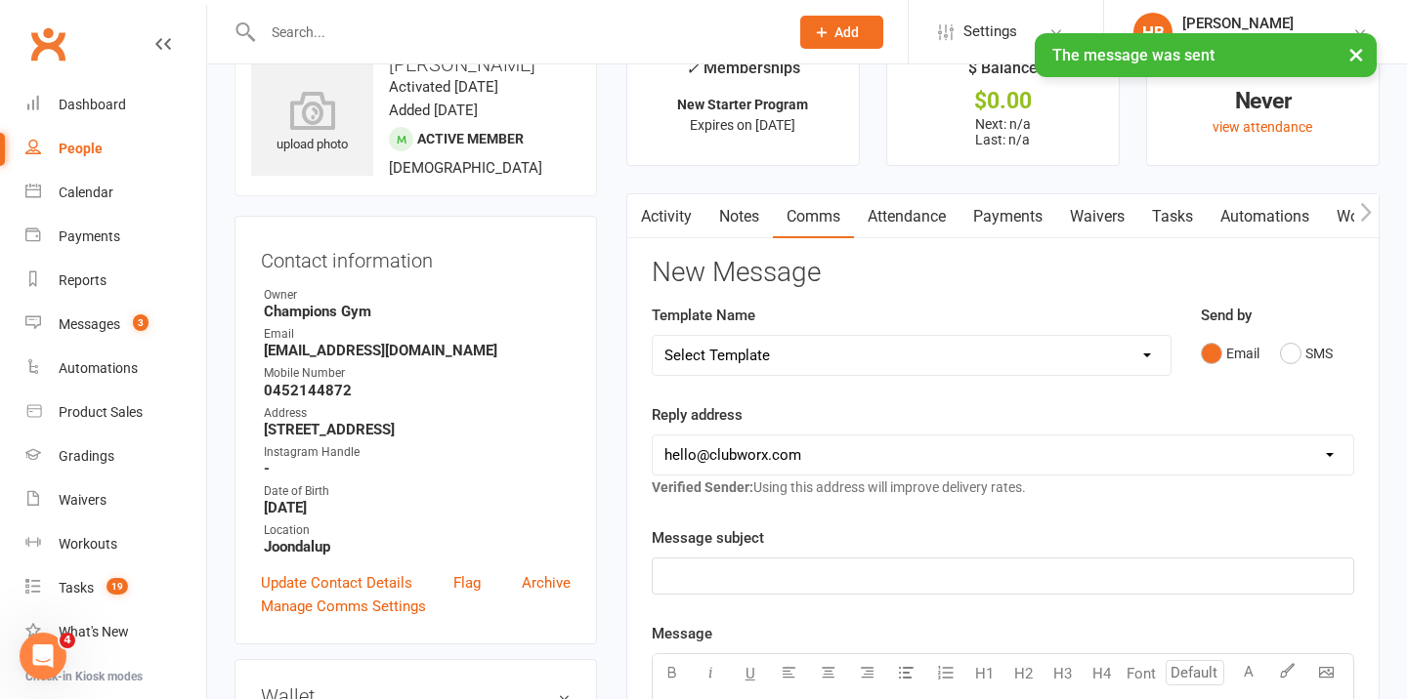
scroll to position [0, 0]
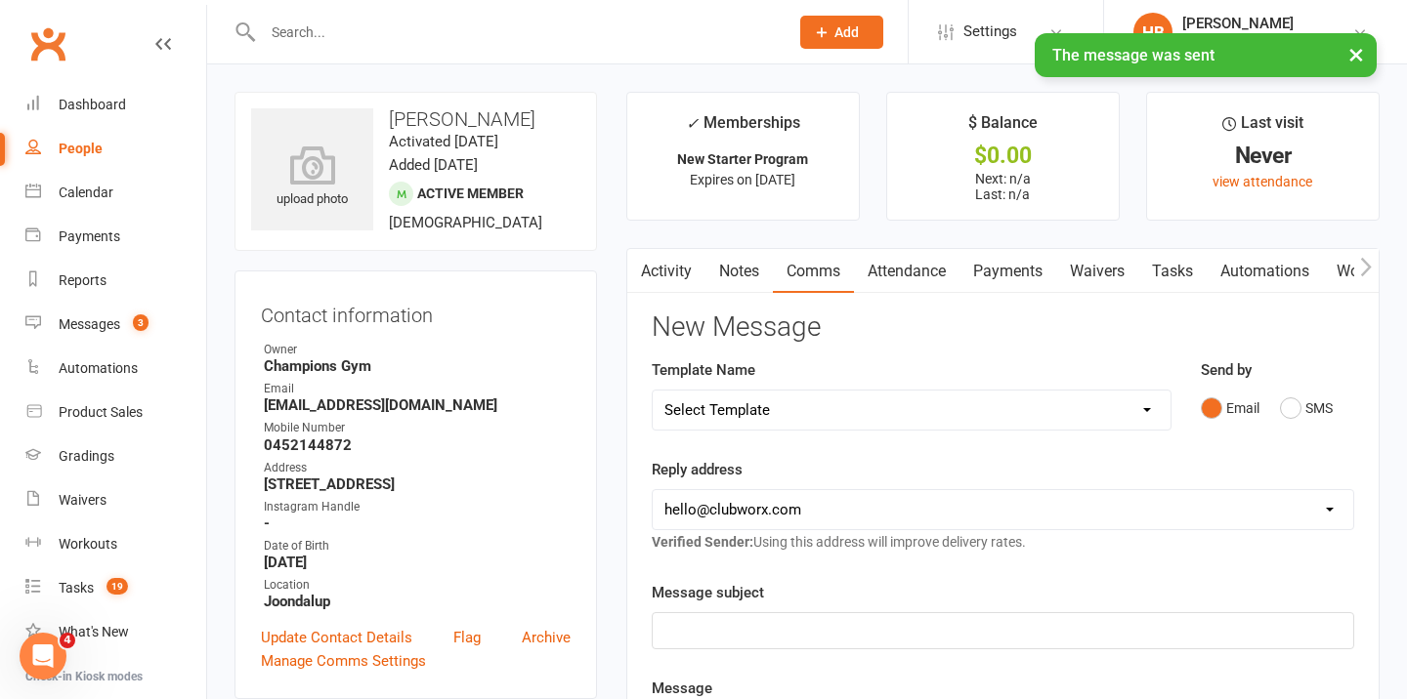
click at [1067, 273] on link "Waivers" at bounding box center [1097, 271] width 82 height 45
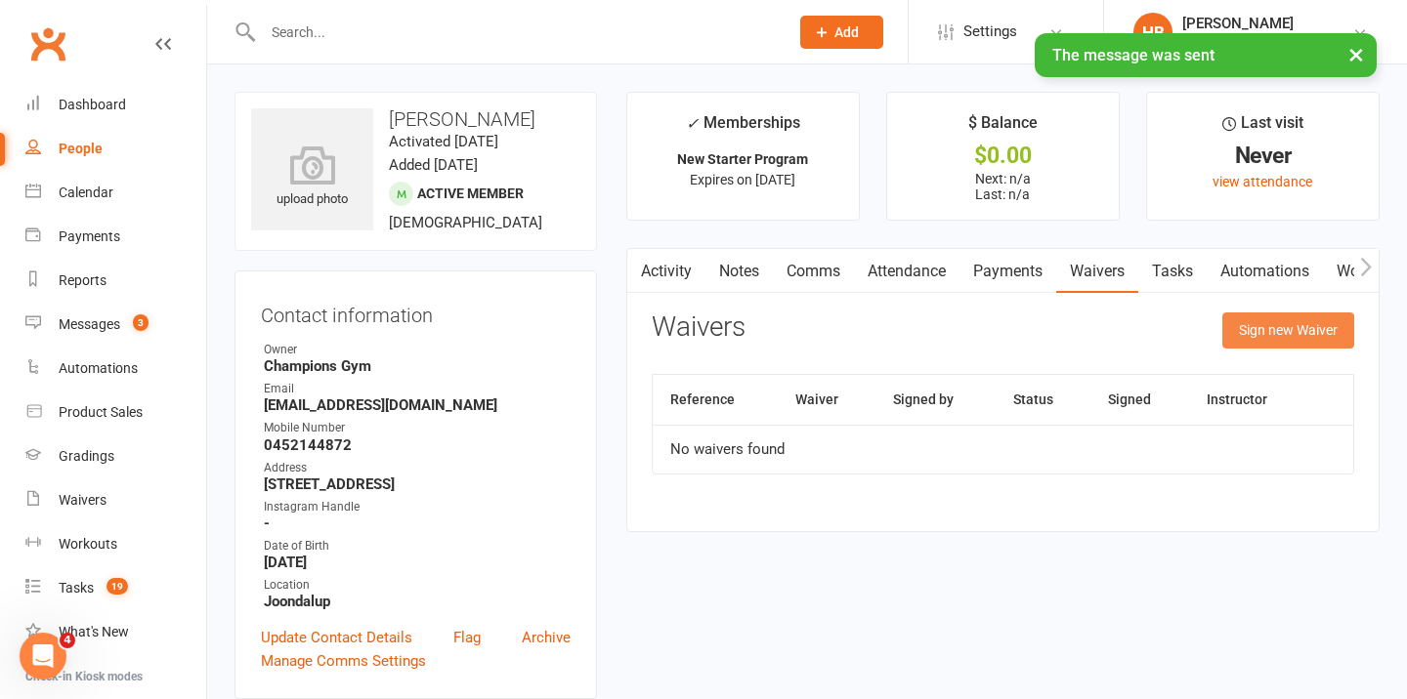
click at [1244, 334] on button "Sign new Waiver" at bounding box center [1288, 330] width 132 height 35
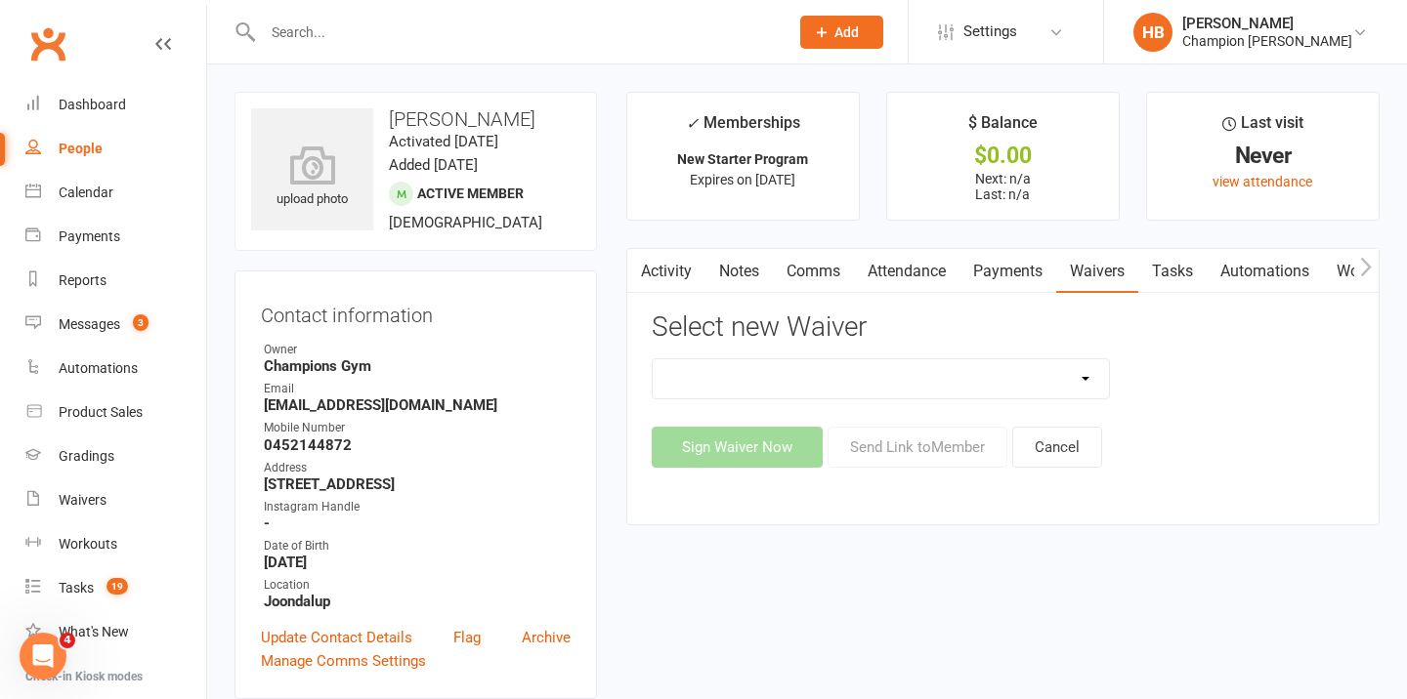
click at [1086, 375] on select "90 Day Plan Casual Waiver Casual Waiver (STAFF ONLY) CG Joondalup Cancellation …" at bounding box center [881, 378] width 457 height 39
select select "9198"
click at [653, 359] on select "90 Day Plan Casual Waiver Casual Waiver (STAFF ONLY) CG Joondalup Cancellation …" at bounding box center [881, 378] width 457 height 39
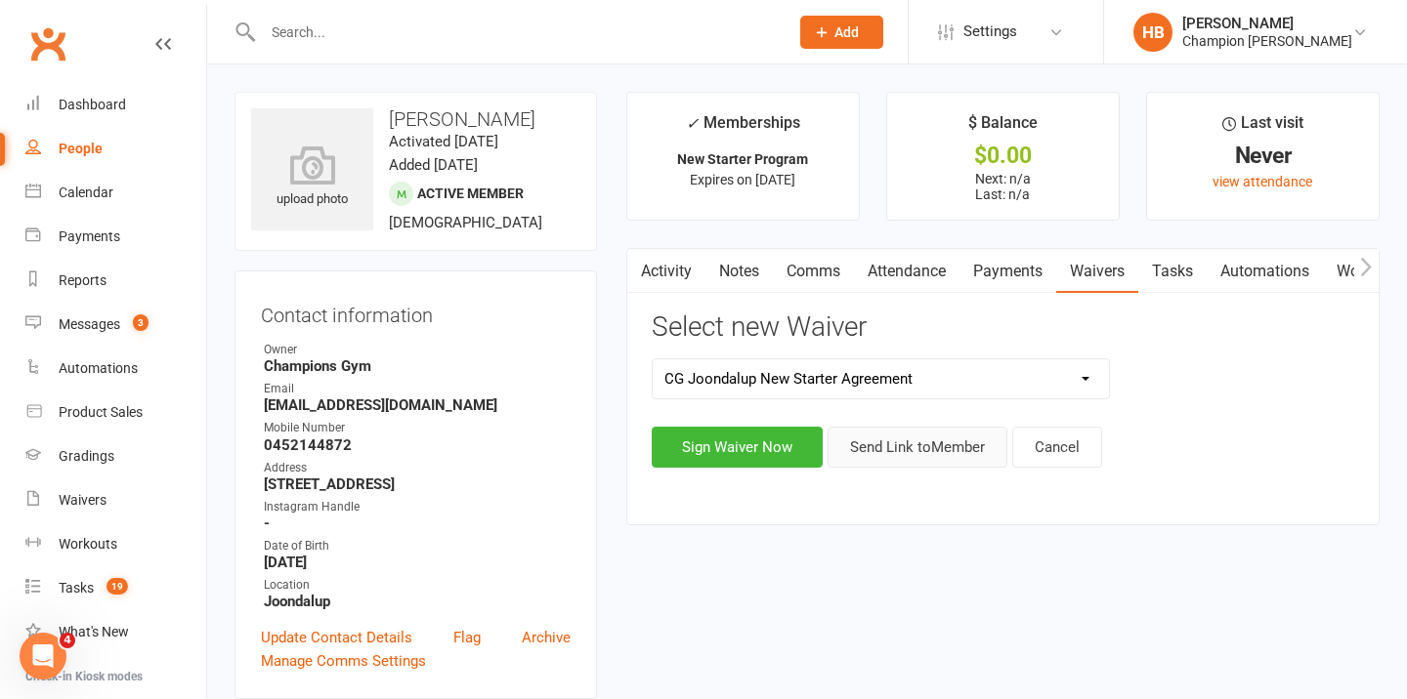
click at [917, 451] on button "Send Link to Member" at bounding box center [917, 447] width 180 height 41
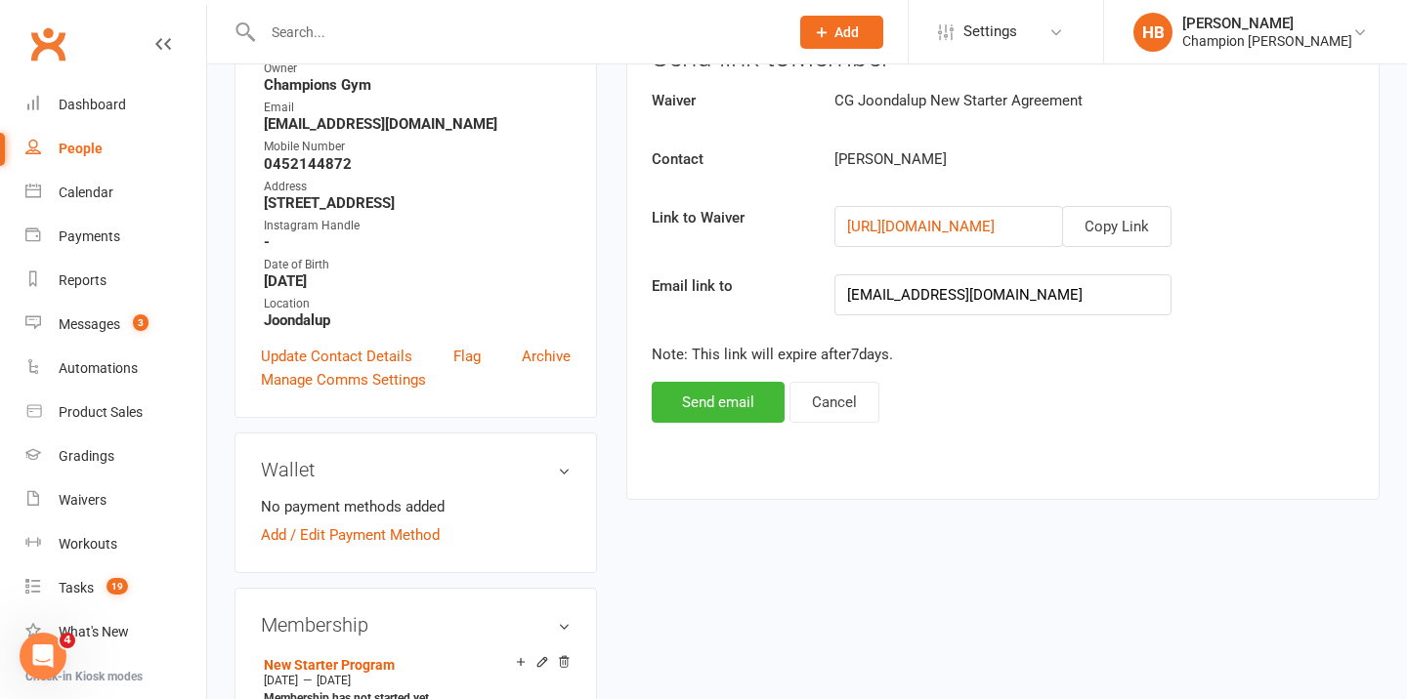
scroll to position [472, 0]
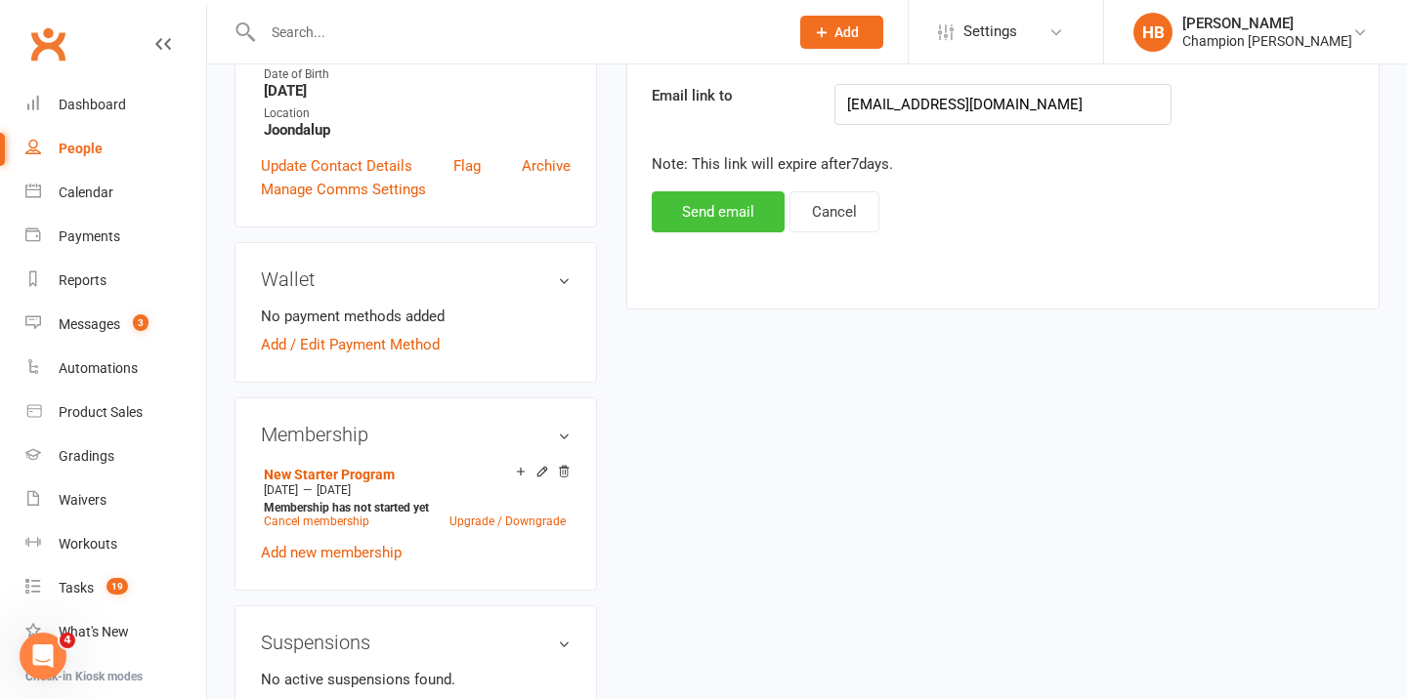
click at [742, 207] on button "Send email" at bounding box center [718, 211] width 133 height 41
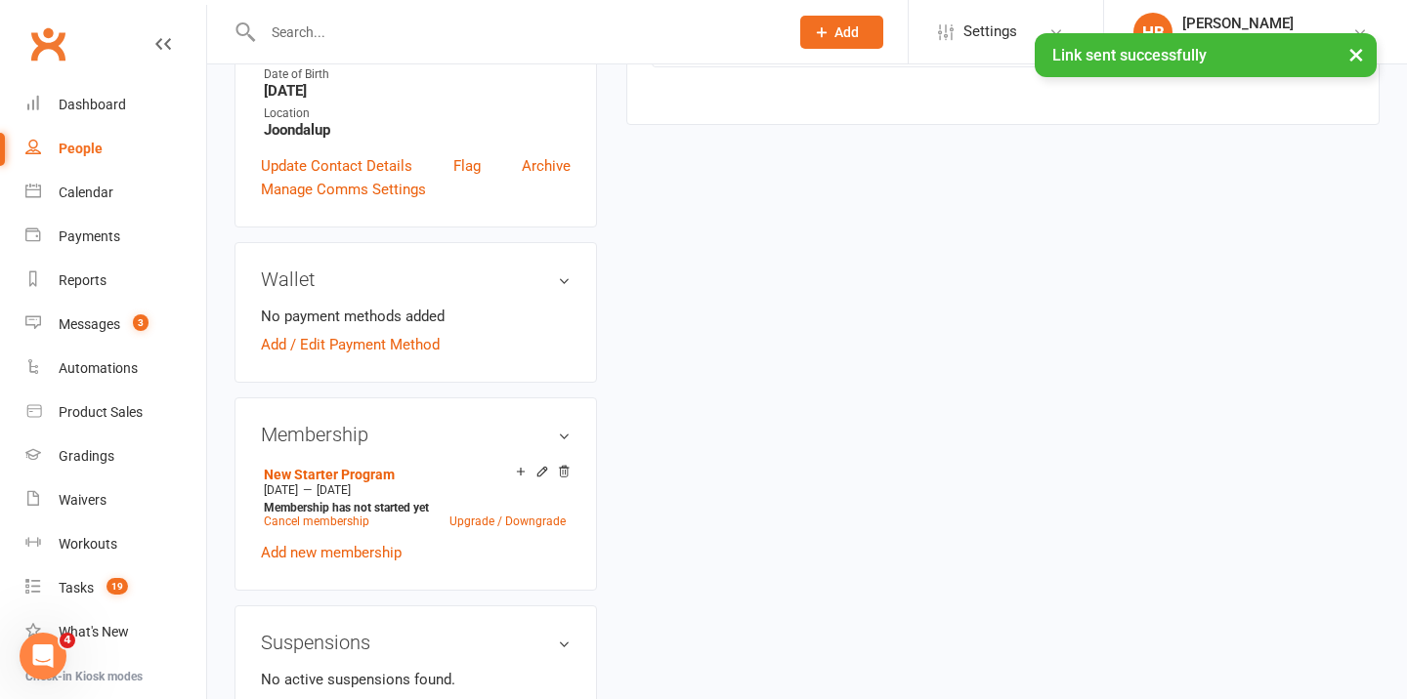
scroll to position [0, 0]
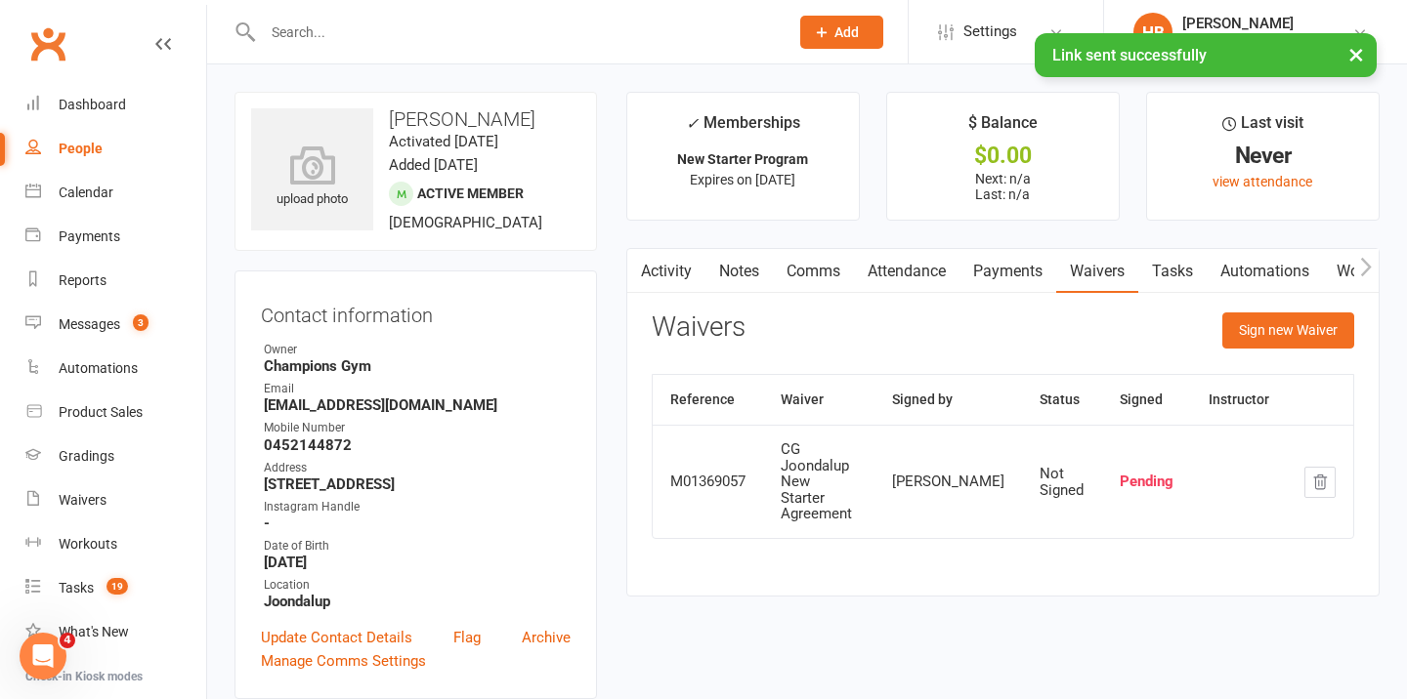
click at [902, 275] on link "Attendance" at bounding box center [906, 271] width 105 height 45
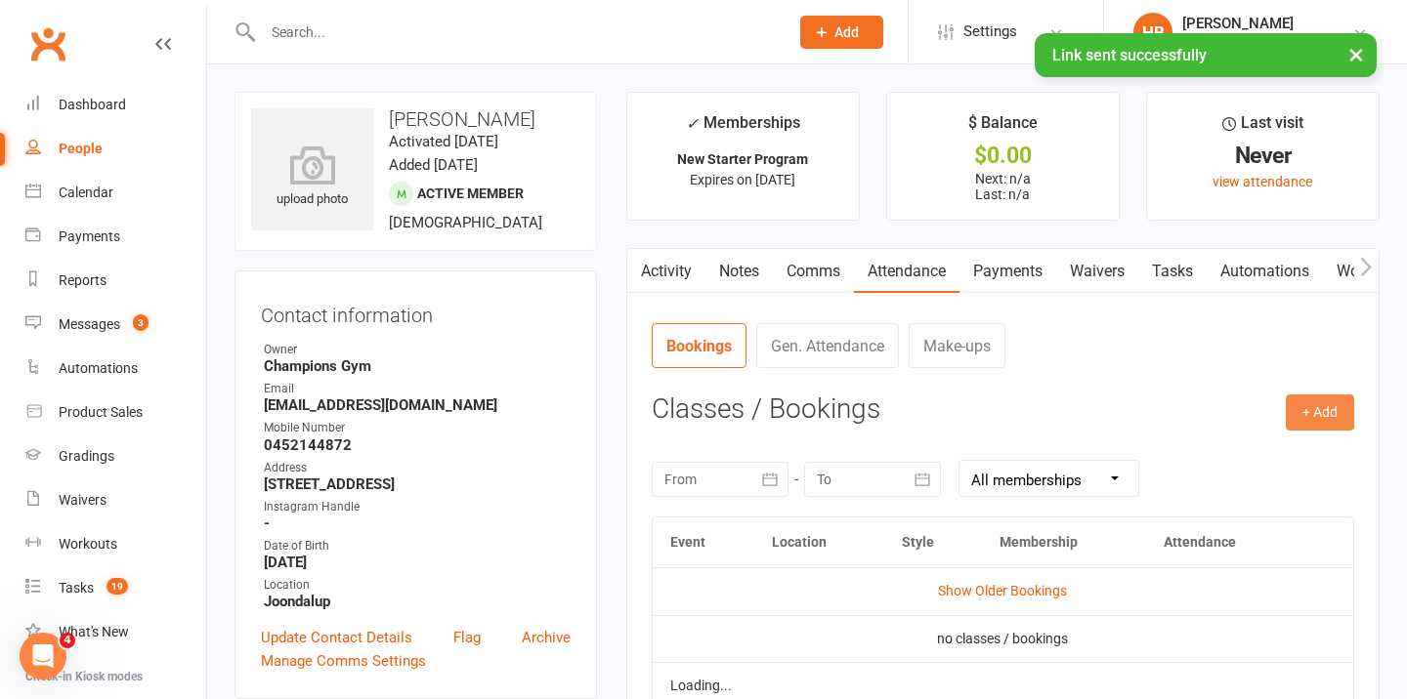
click at [1339, 401] on button "+ Add" at bounding box center [1320, 412] width 68 height 35
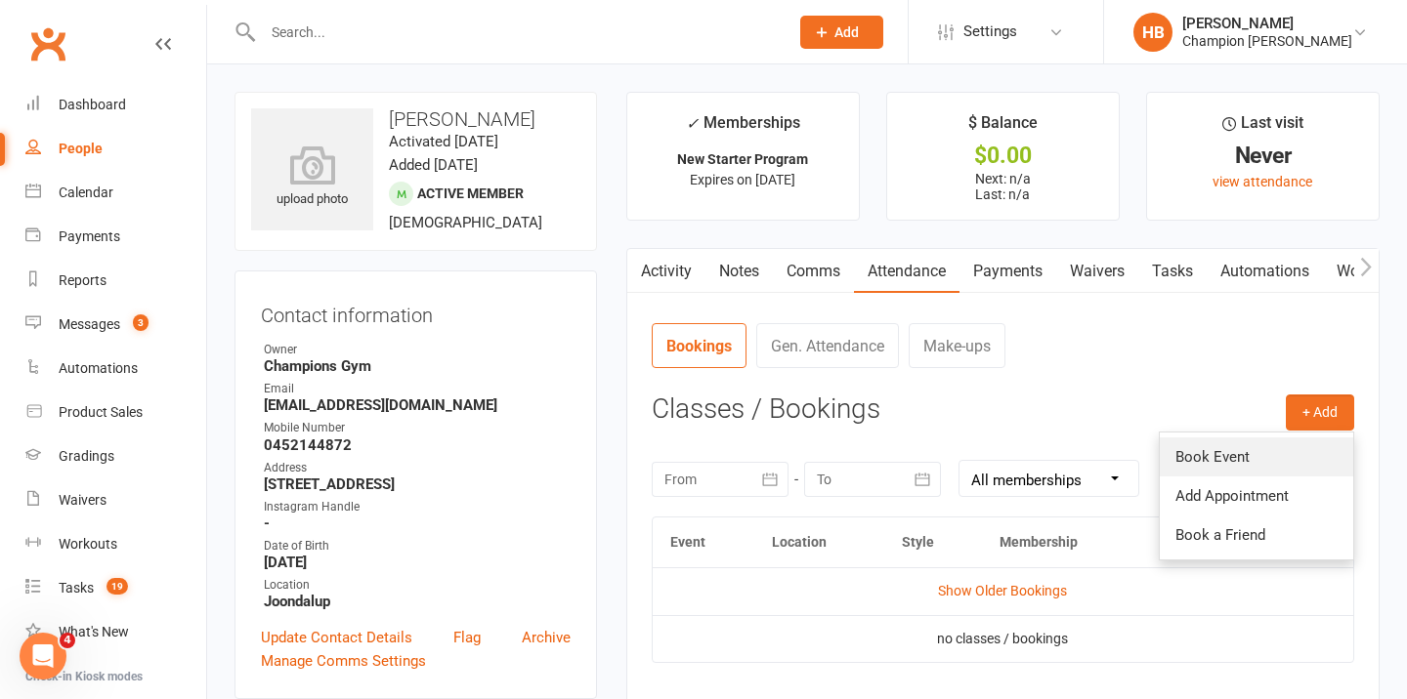
click at [1235, 462] on link "Book Event" at bounding box center [1256, 457] width 193 height 39
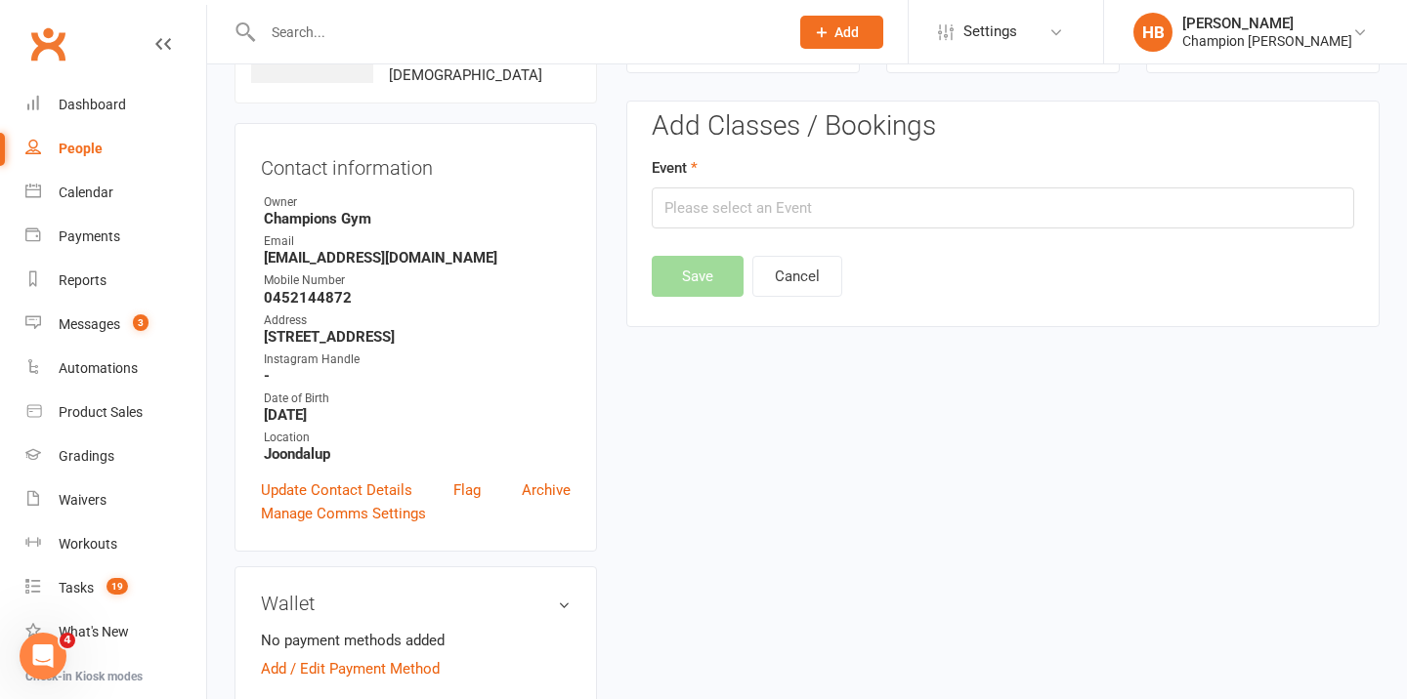
scroll to position [149, 0]
click at [857, 213] on input "text" at bounding box center [1003, 206] width 702 height 41
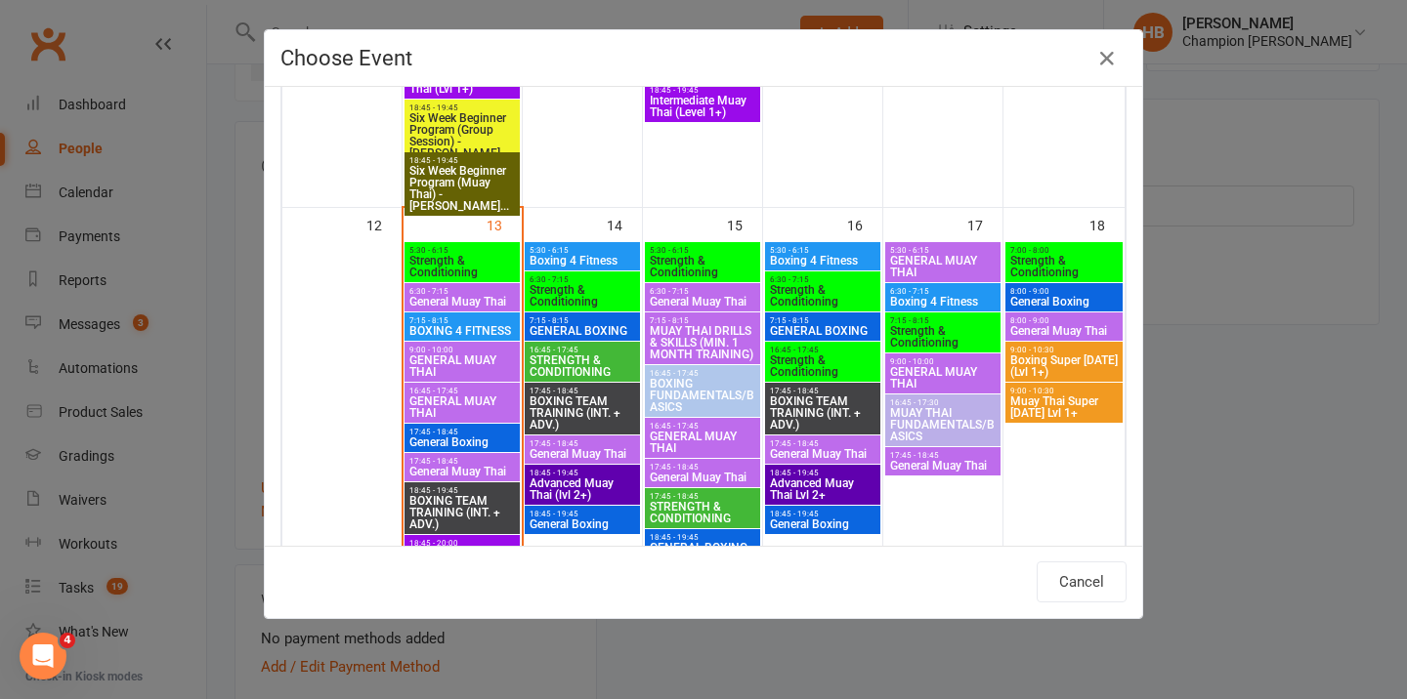
scroll to position [867, 0]
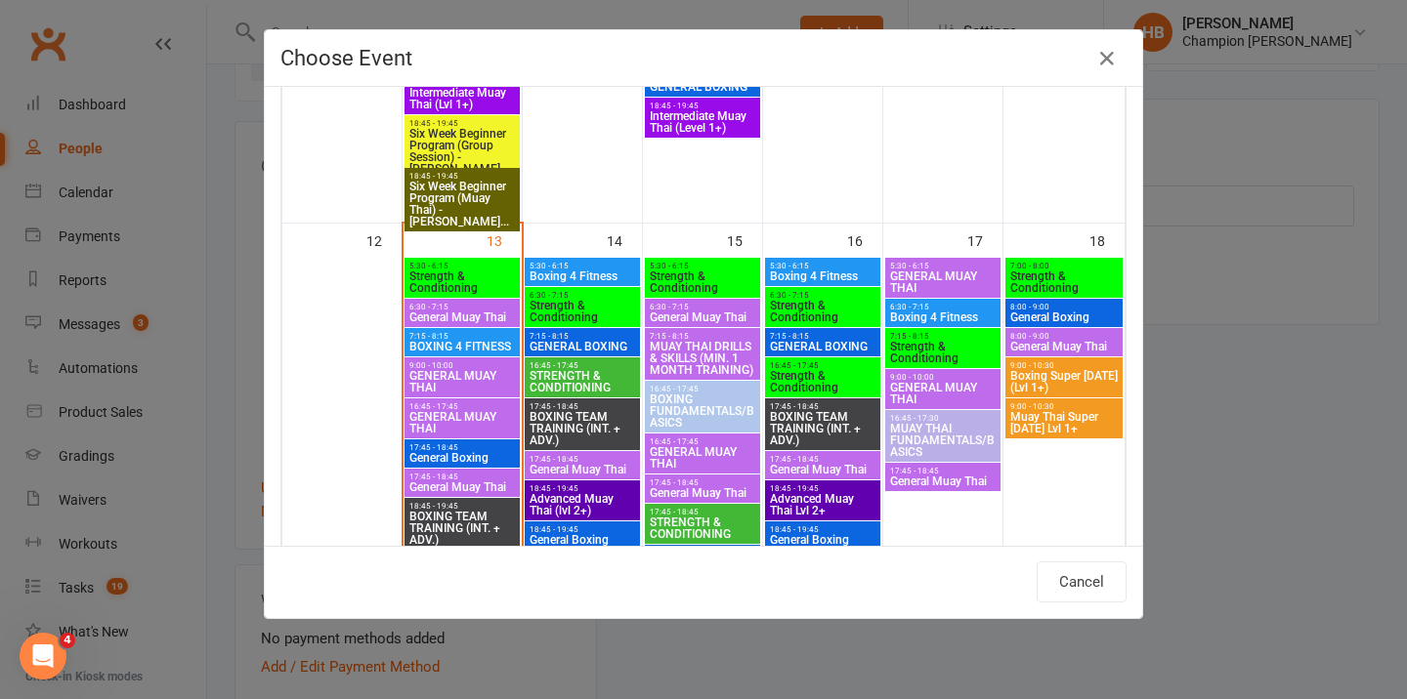
click at [697, 285] on span "Strength & Conditioning" at bounding box center [702, 282] width 107 height 23
type input "Strength & Conditioning - Oct 15, 2025 5:30:00 AM"
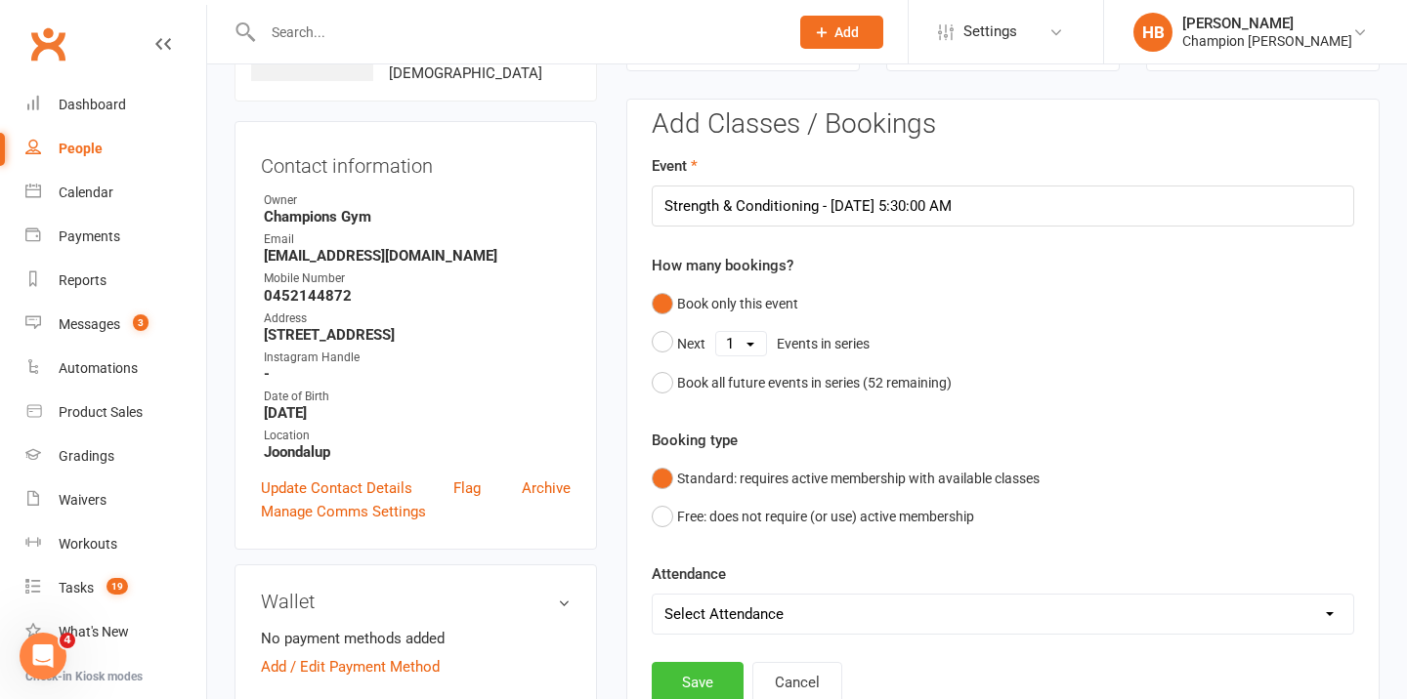
click at [680, 678] on button "Save" at bounding box center [698, 682] width 92 height 41
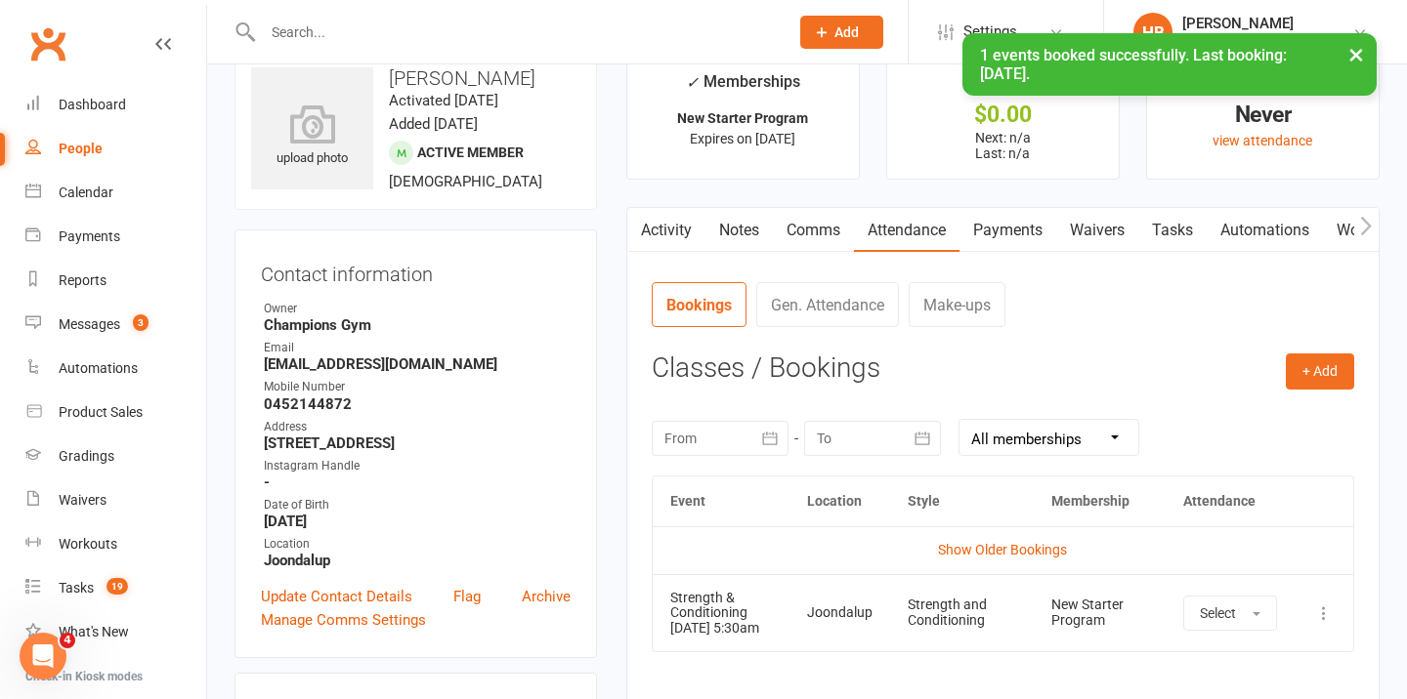
scroll to position [0, 0]
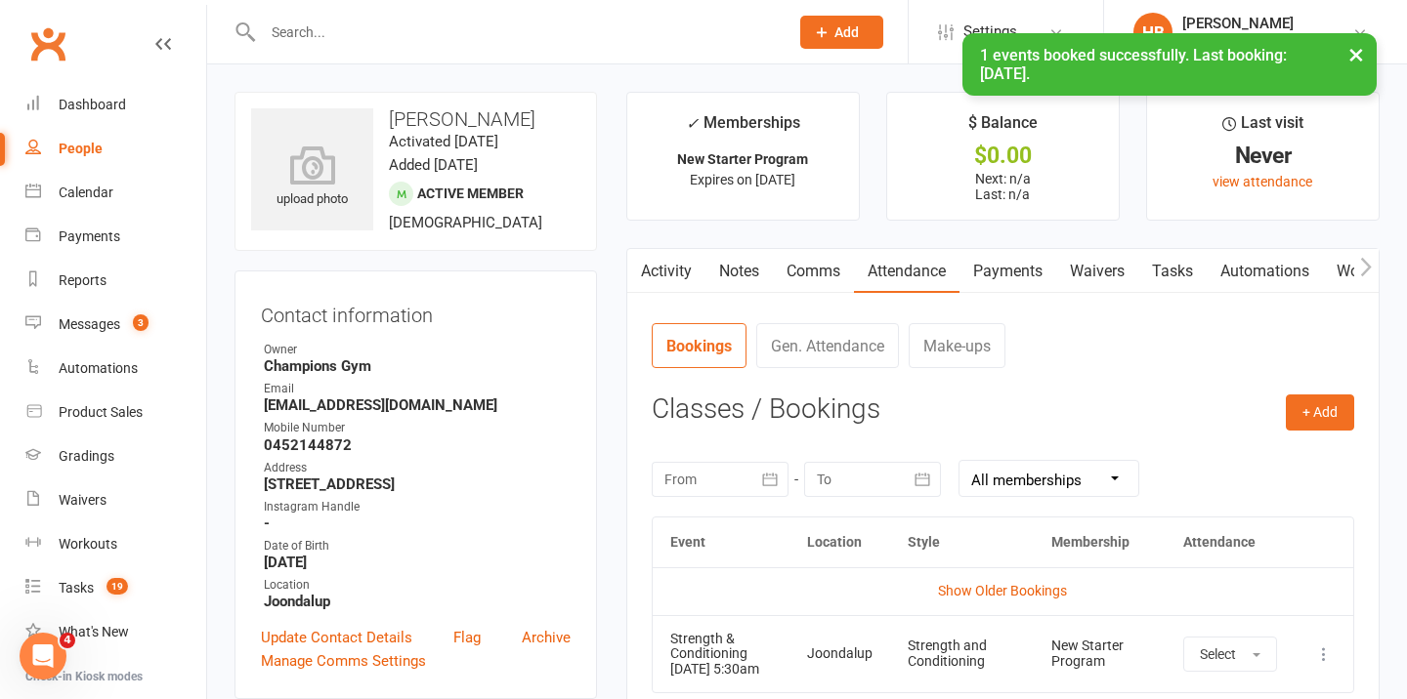
click at [729, 276] on link "Notes" at bounding box center [738, 271] width 67 height 45
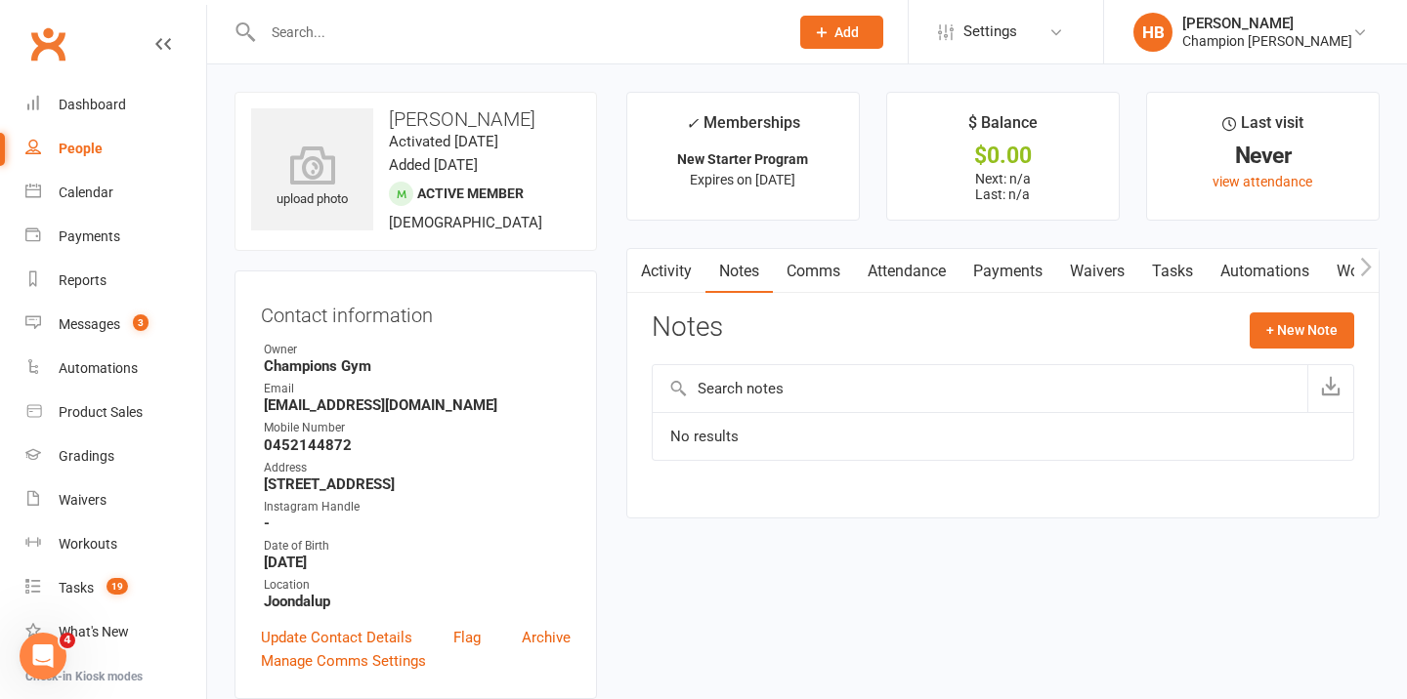
click at [1231, 342] on div "Notes + New Note" at bounding box center [1003, 338] width 702 height 51
click at [1275, 336] on button "+ New Note" at bounding box center [1301, 330] width 105 height 35
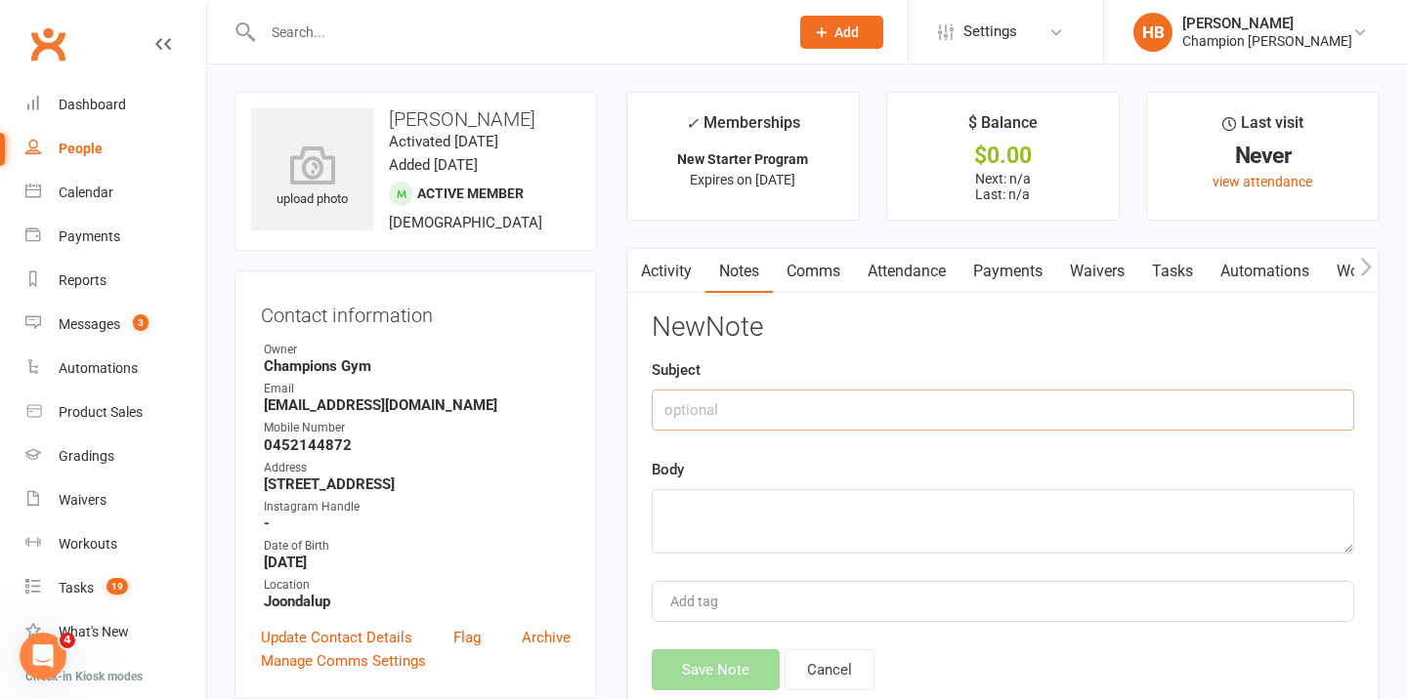
click at [823, 402] on input "text" at bounding box center [1003, 410] width 702 height 41
type input "SCHEDULE"
paste textarea "Works thurs-sun Prefer mornings - start the day right 2-3 times a week"
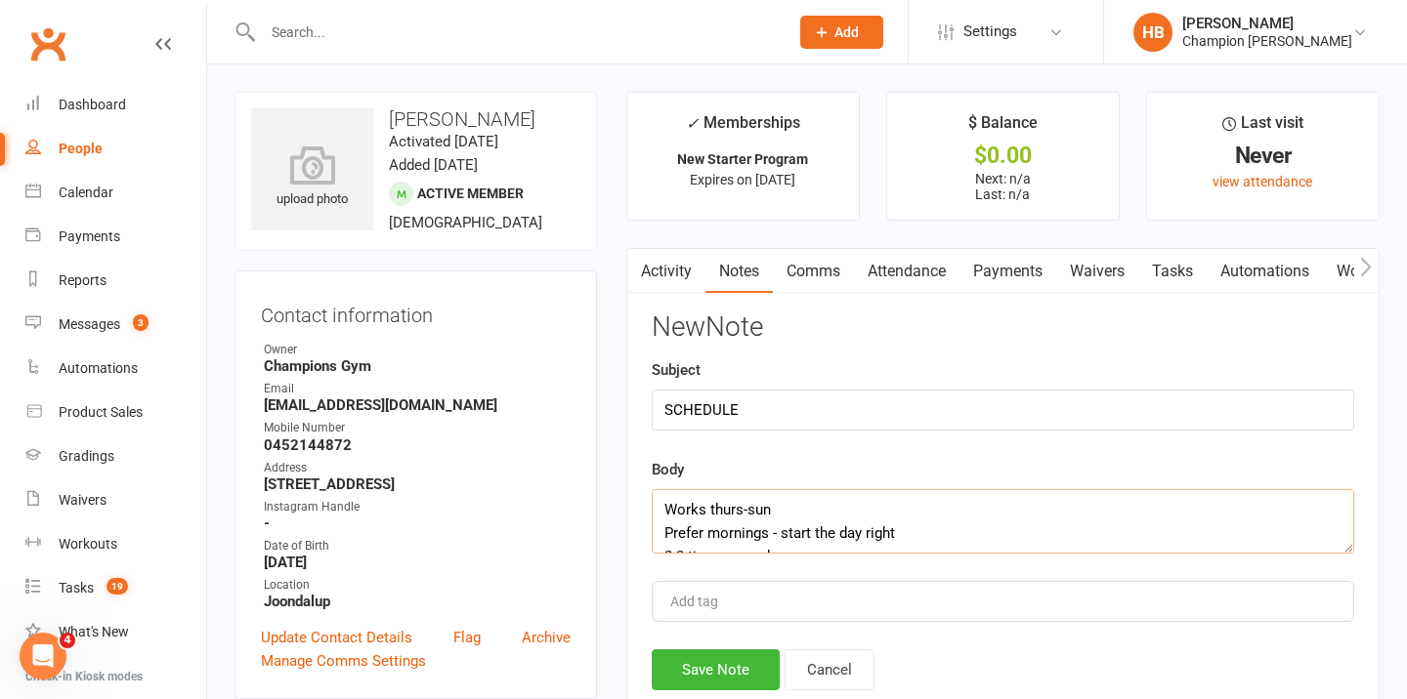
scroll to position [12, 0]
type textarea "Works thurs-sun Prefer mornings - start the day right 2-3 times a week"
click at [728, 682] on button "Save Note" at bounding box center [716, 670] width 128 height 41
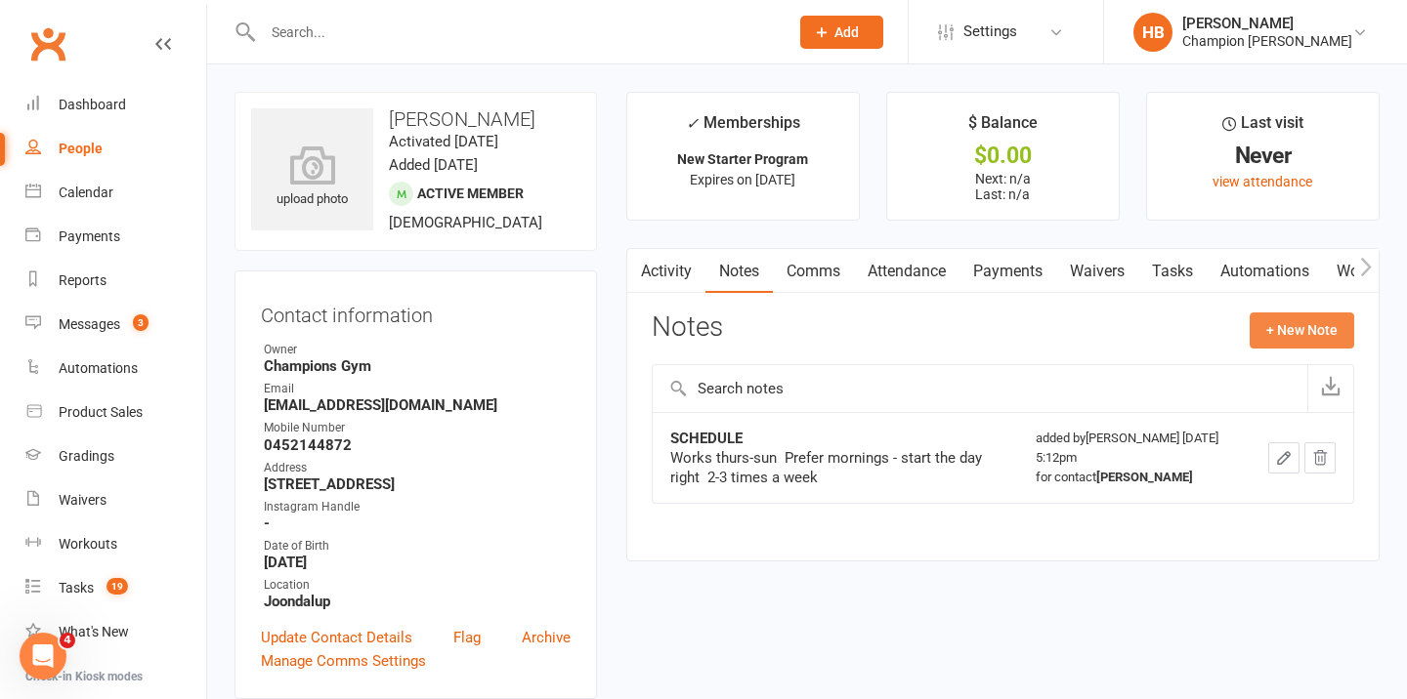
click at [1289, 327] on button "+ New Note" at bounding box center [1301, 330] width 105 height 35
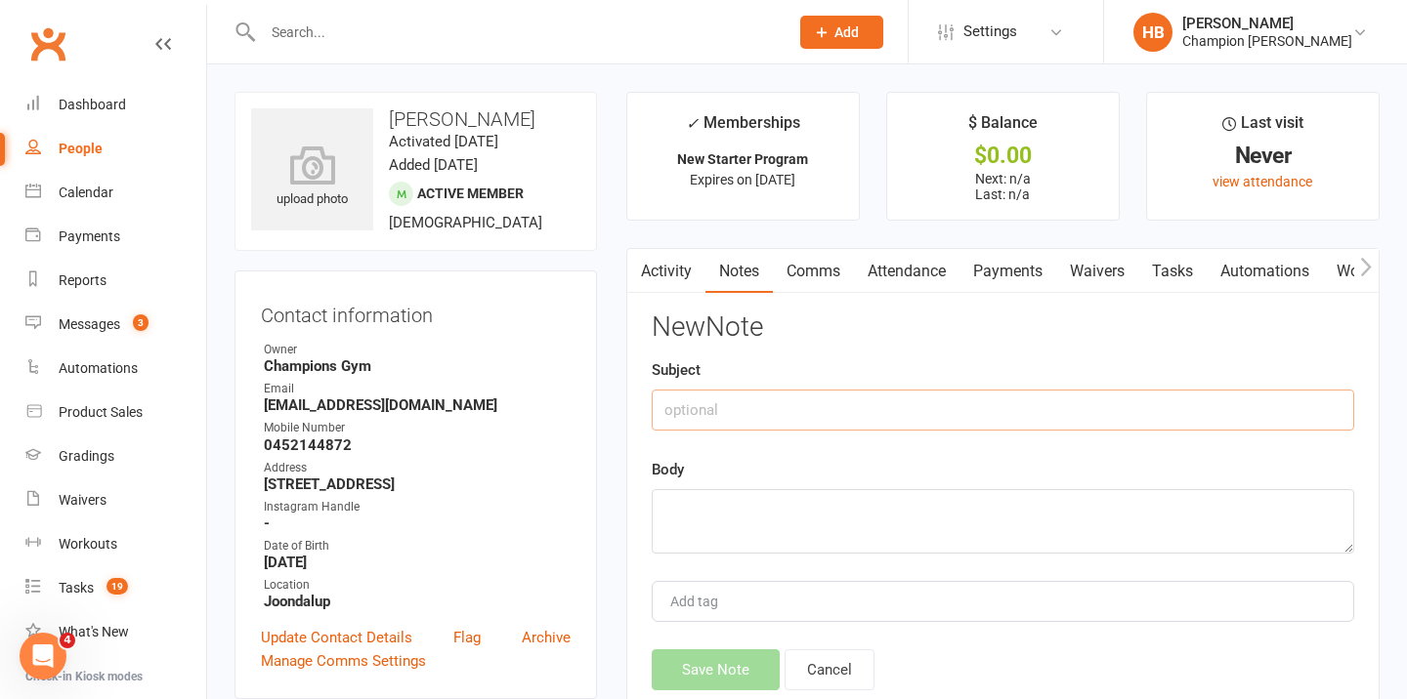
click at [812, 399] on input "text" at bounding box center [1003, 410] width 702 height 41
type input "CURRENT"
paste textarea "REVO - strength training - doesn't have the same feeling as she did when she fi…"
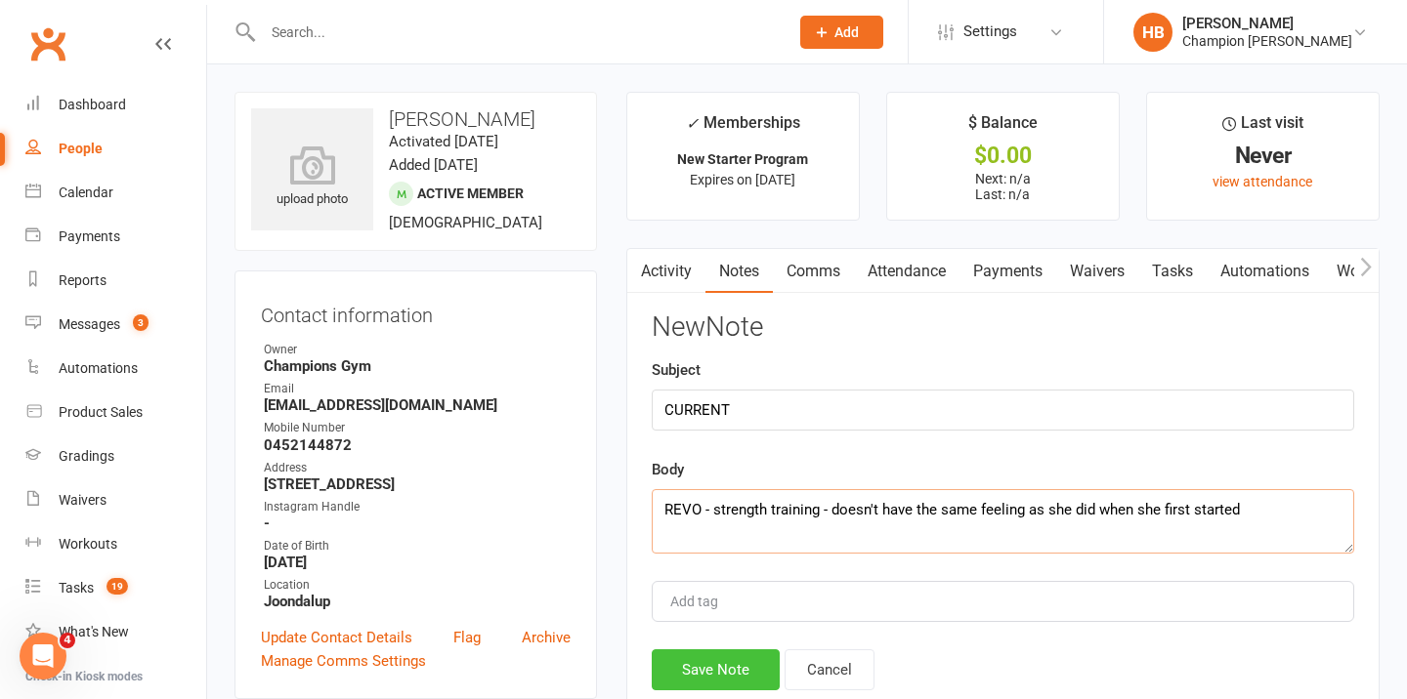
type textarea "REVO - strength training - doesn't have the same feeling as she did when she fi…"
click at [685, 670] on button "Save Note" at bounding box center [716, 670] width 128 height 41
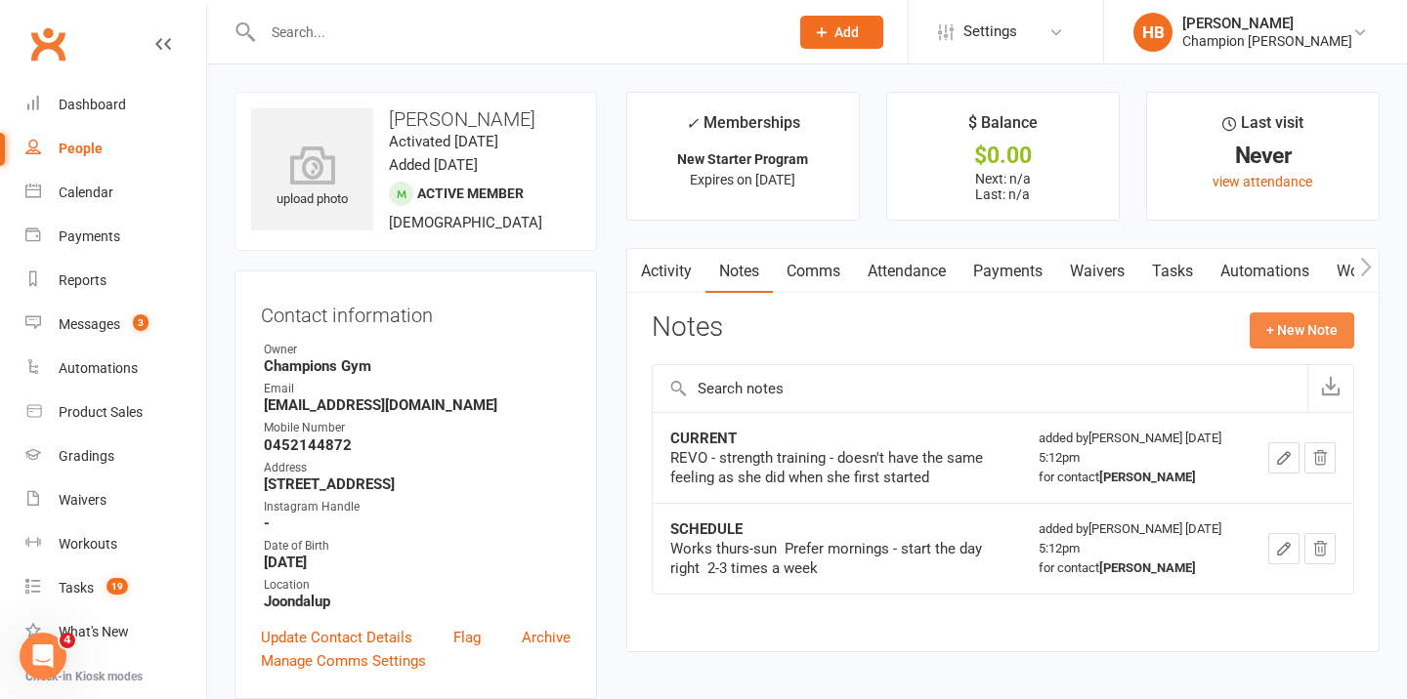
click at [1262, 331] on button "+ New Note" at bounding box center [1301, 330] width 105 height 35
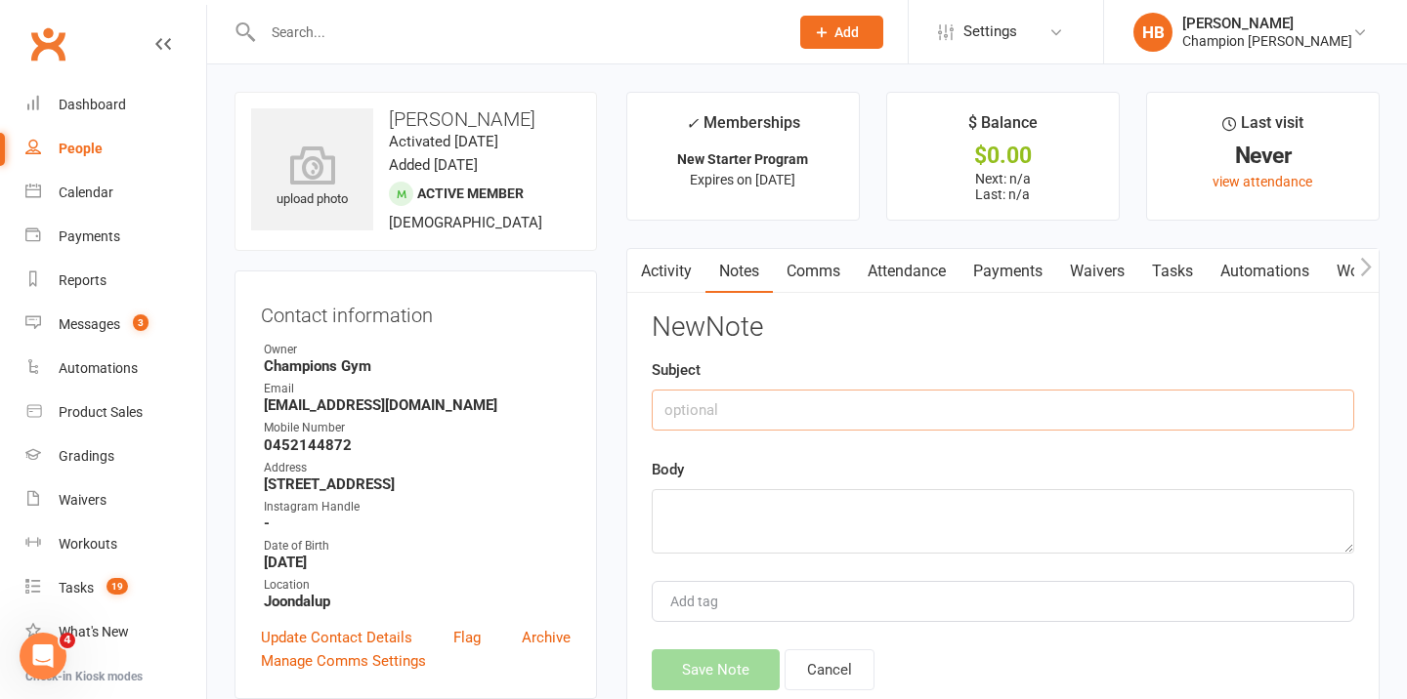
click at [945, 414] on input "text" at bounding box center [1003, 410] width 702 height 41
type input "GOALS"
paste textarea "Community - works from home, accountability & motivation Struggles with scolios…"
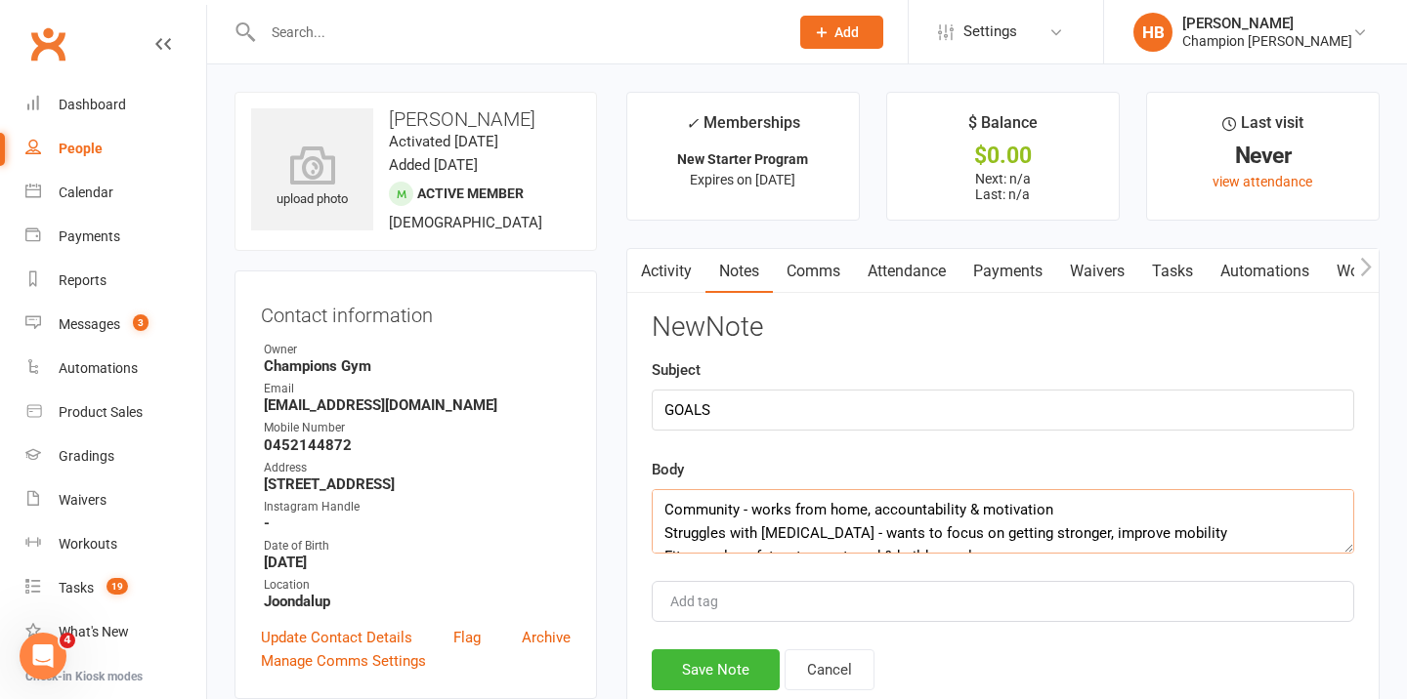
scroll to position [59, 0]
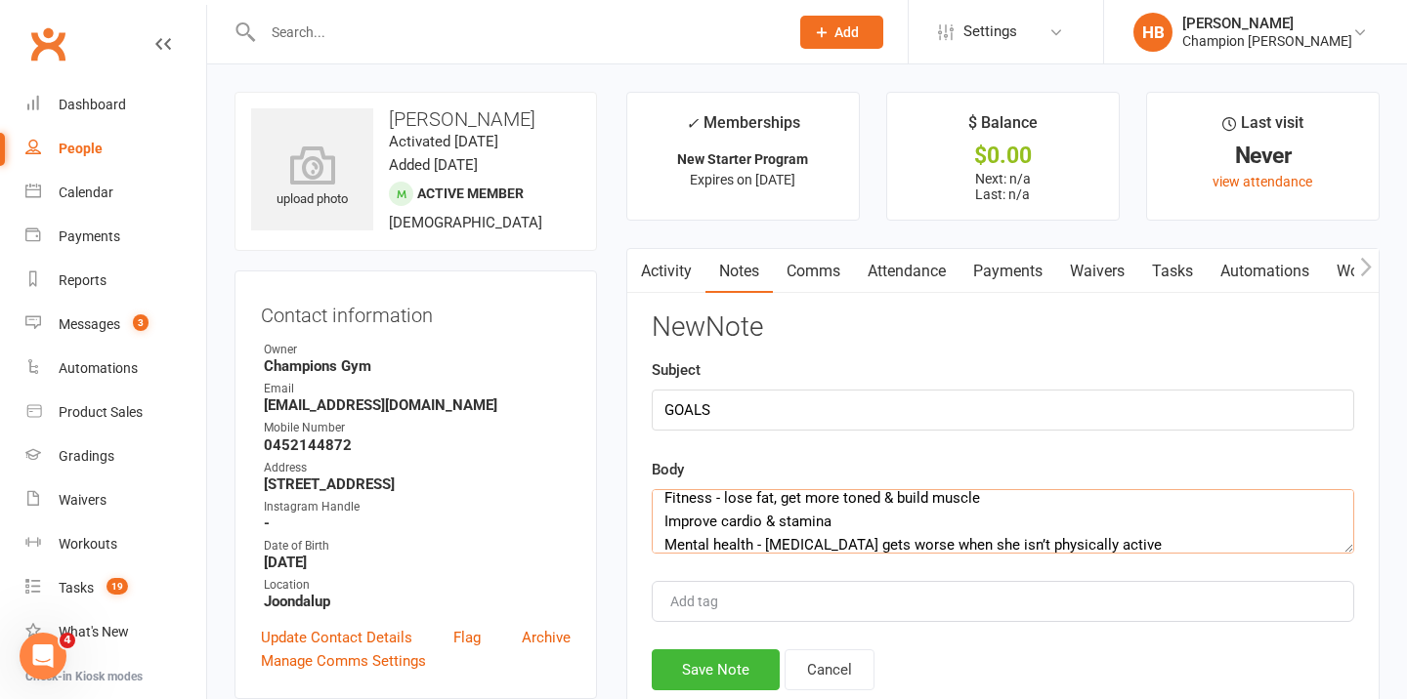
type textarea "Community - works from home, accountability & motivation Struggles with scolios…"
drag, startPoint x: 739, startPoint y: 695, endPoint x: 739, endPoint y: 684, distance: 10.7
click at [739, 694] on div "Activity Notes Comms Attendance Payments Waivers Tasks Automations Workouts Gra…" at bounding box center [1002, 498] width 753 height 501
click at [739, 671] on button "Save Note" at bounding box center [716, 670] width 128 height 41
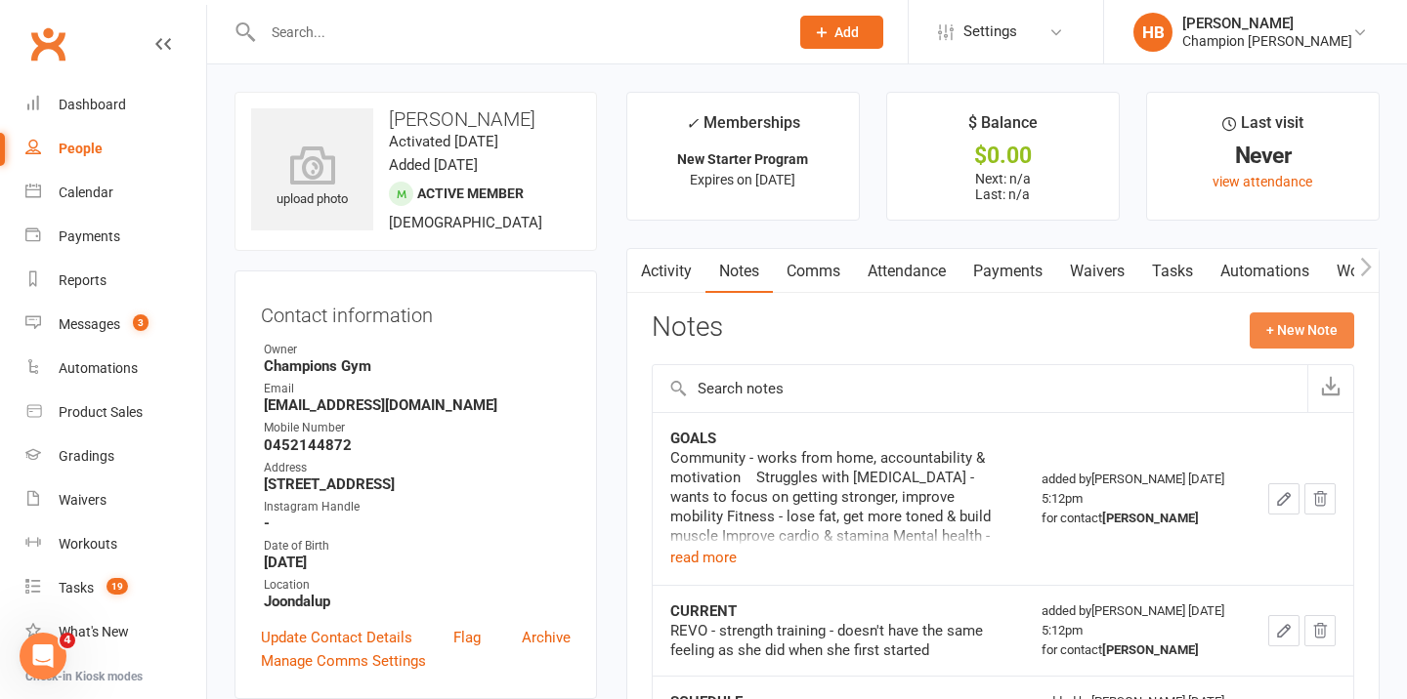
click at [1267, 334] on button "+ New Note" at bounding box center [1301, 330] width 105 height 35
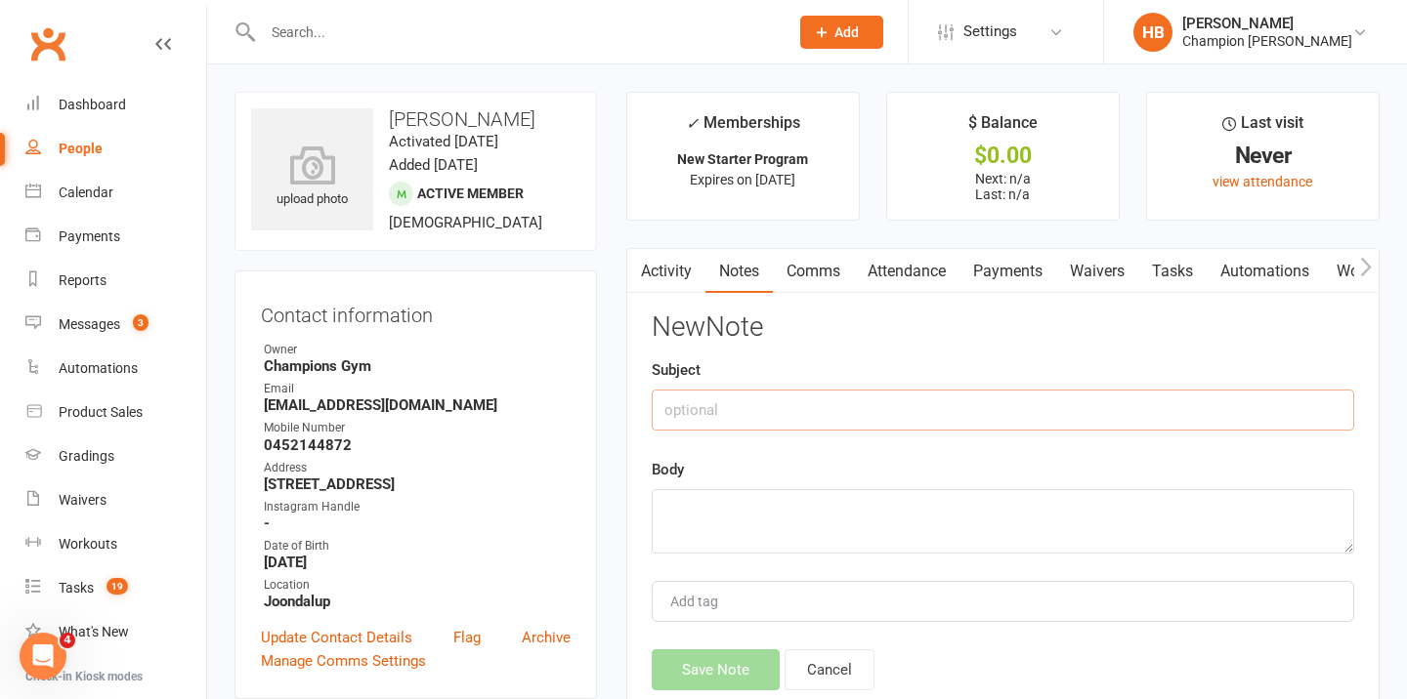
click at [941, 405] on input "text" at bounding box center [1003, 410] width 702 height 41
type input "PAST"
paste textarea "“Has tried every sport under the sun”"
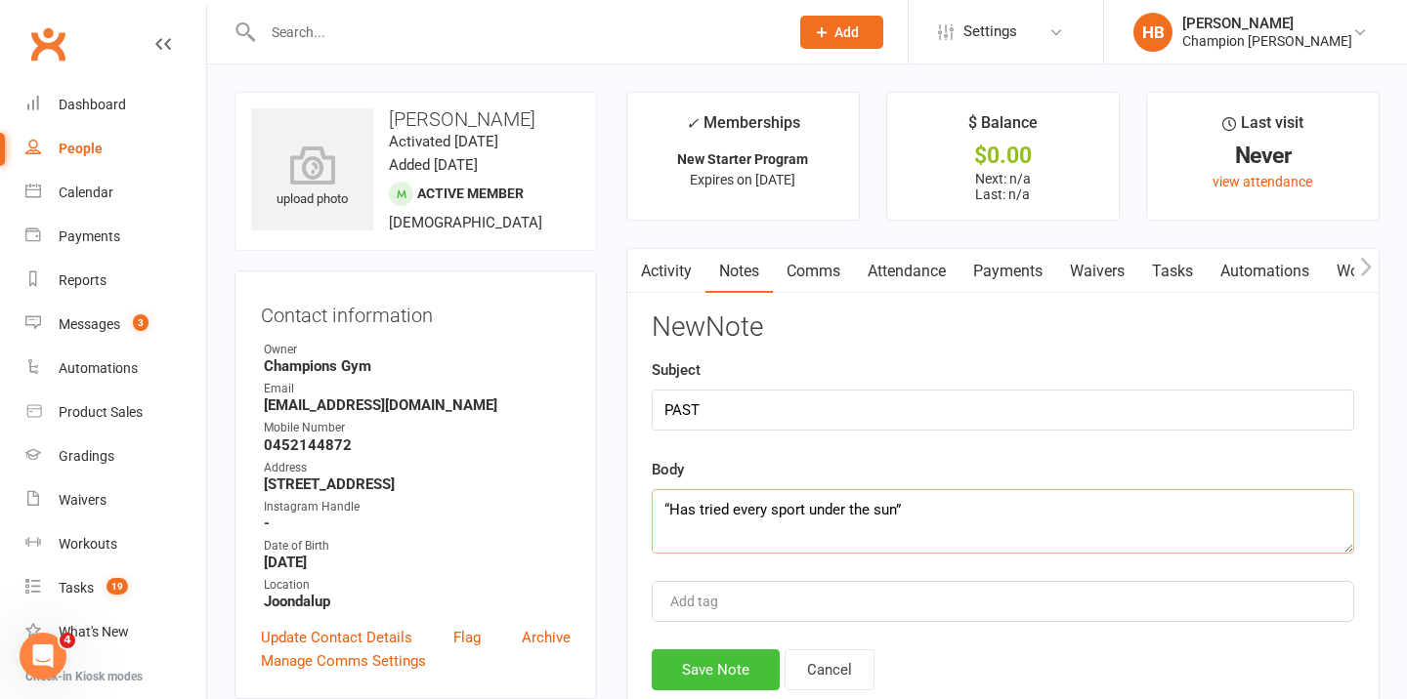
type textarea "“Has tried every sport under the sun”"
click at [732, 658] on button "Save Note" at bounding box center [716, 670] width 128 height 41
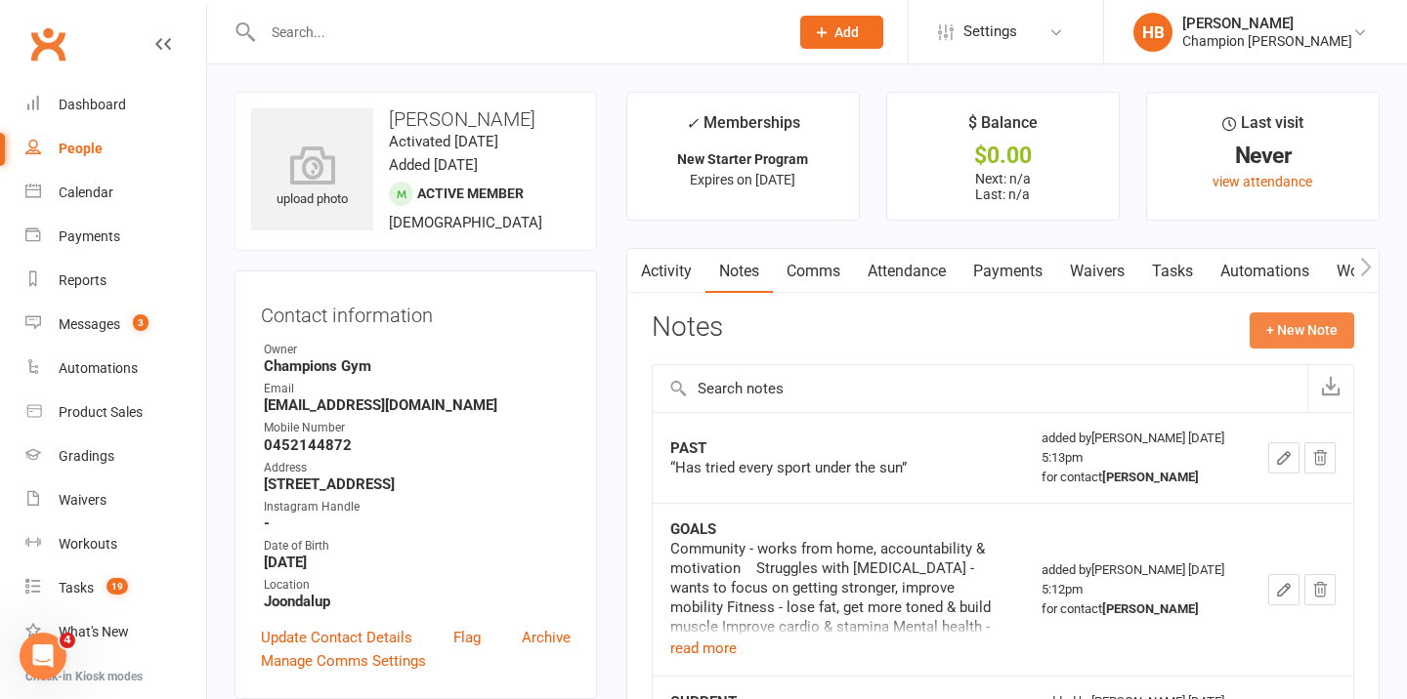
click at [1327, 329] on button "+ New Note" at bounding box center [1301, 330] width 105 height 35
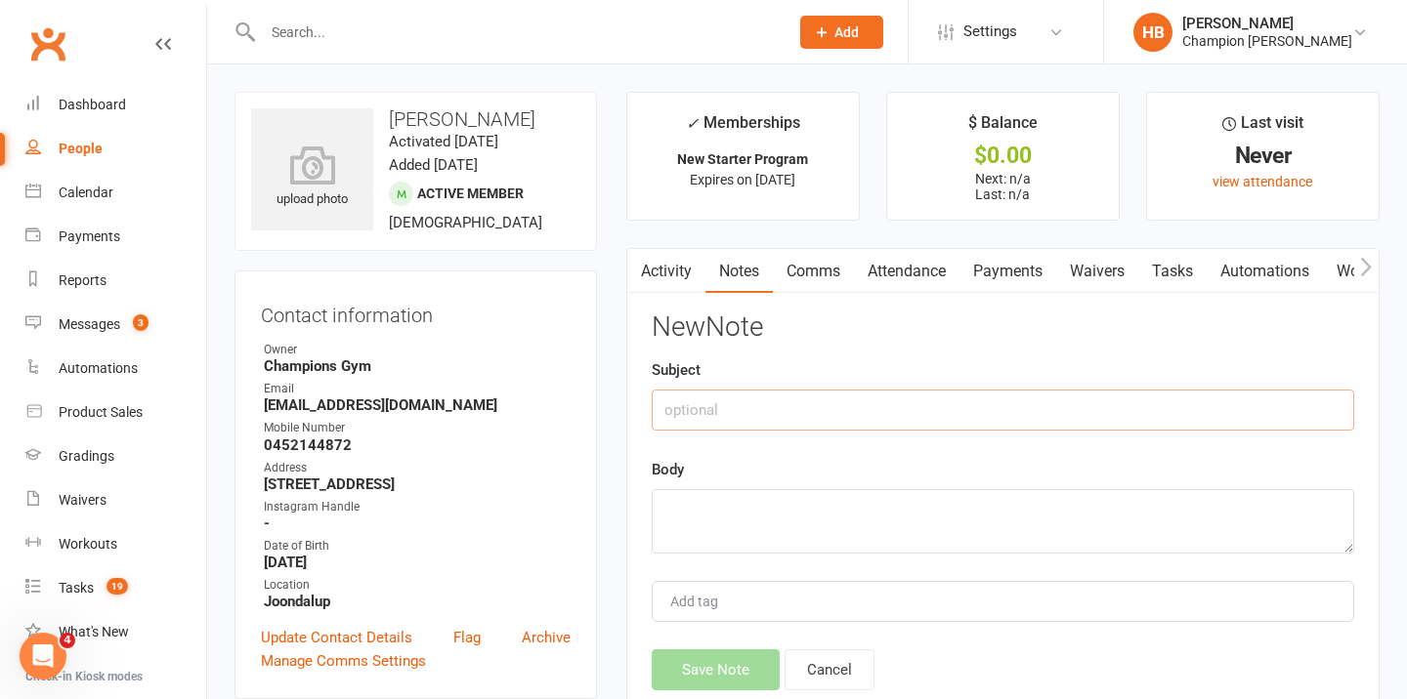
click at [887, 421] on input "text" at bounding box center [1003, 410] width 702 height 41
type input "INFO"
paste textarea "Support work Dog-sitting & dog-walking 25"
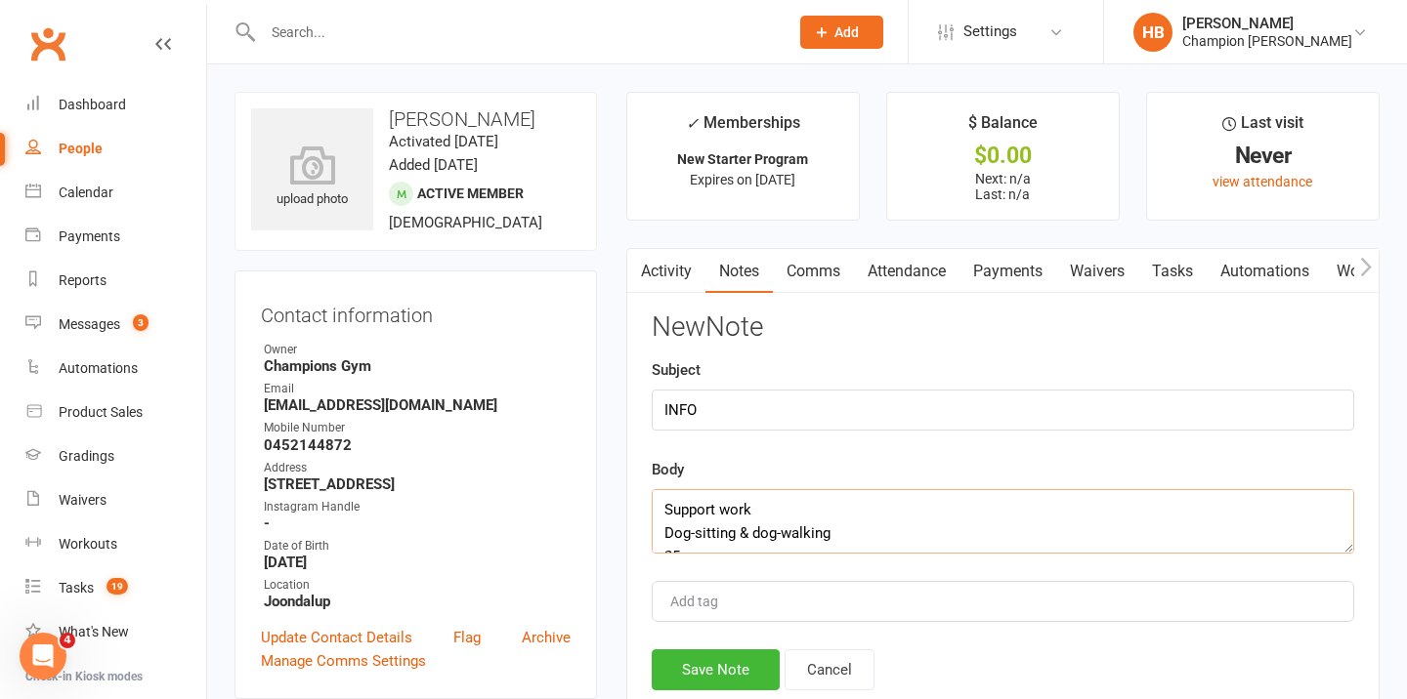
scroll to position [12, 0]
type textarea "Support work Dog-sitting & dog-walking 25"
click at [735, 661] on button "Save Note" at bounding box center [716, 670] width 128 height 41
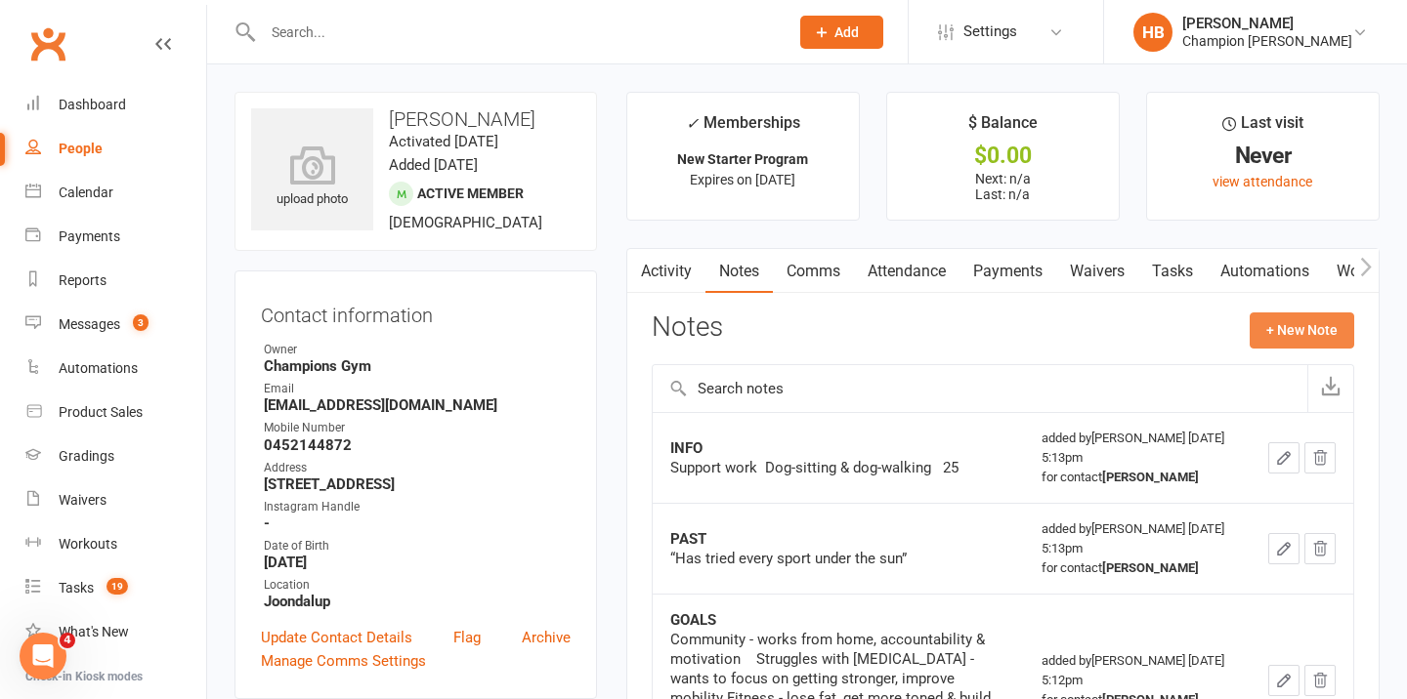
click at [1292, 333] on button "+ New Note" at bounding box center [1301, 330] width 105 height 35
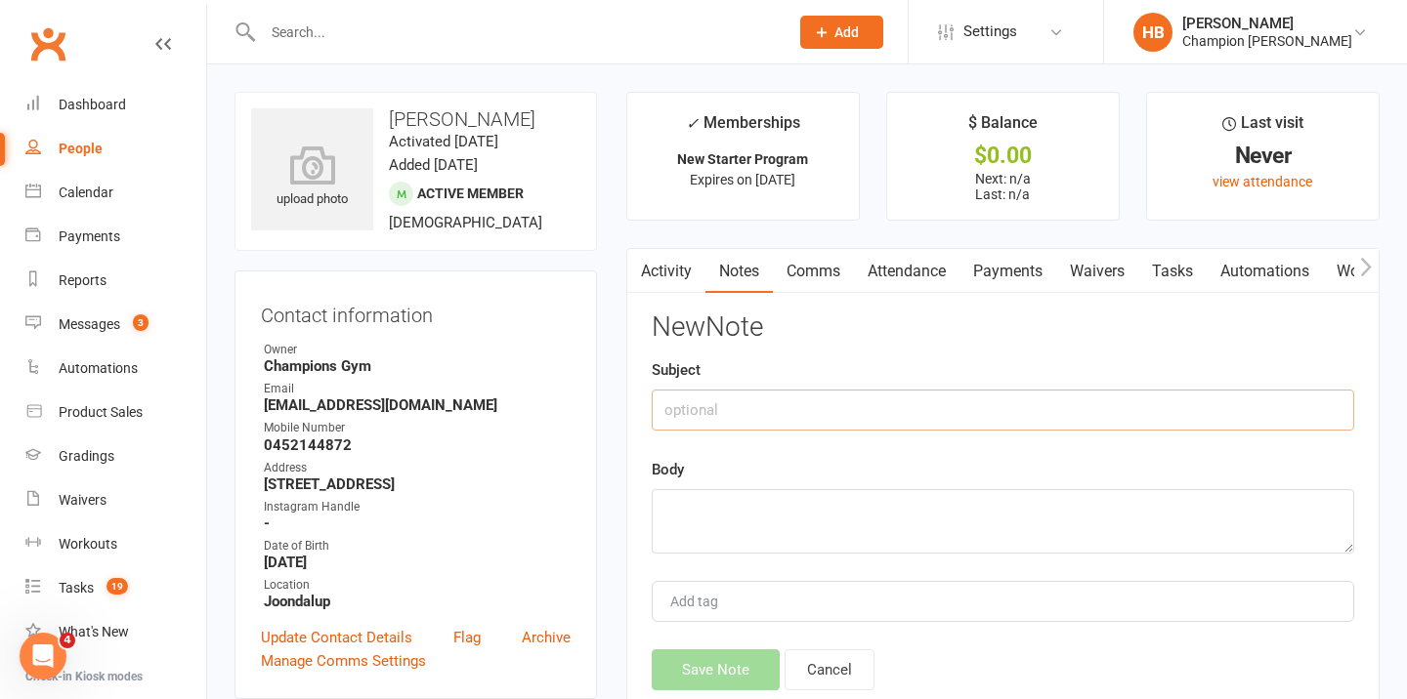
click at [832, 420] on input "text" at bounding box center [1003, 410] width 702 height 41
type input "WHY NOW"
paste textarea "Jazmine & Oscar signed up - needs to find a community to keep her motivated"
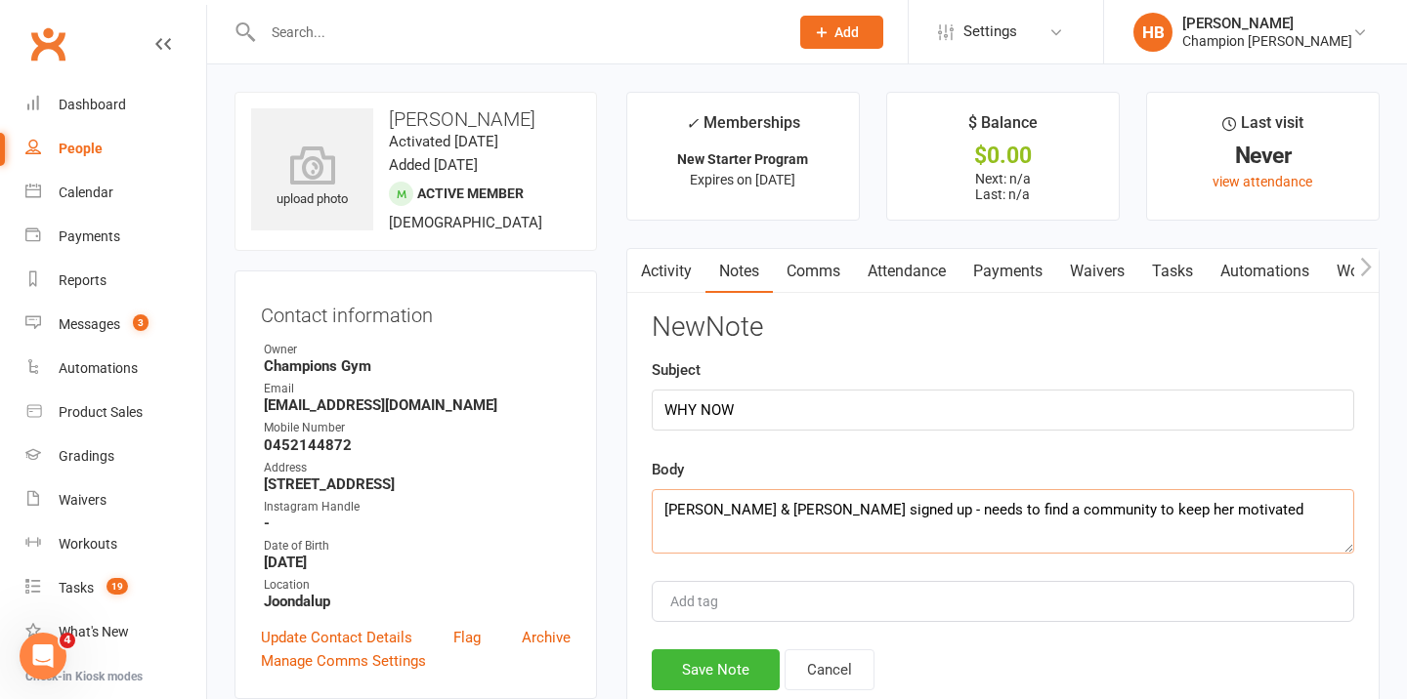
type textarea "Jazmine & Oscar signed up - needs to find a community to keep her motivated"
click at [668, 650] on div "New Note Subject WHY NOW Body Jazmine & Oscar signed up - needs to find a commu…" at bounding box center [1003, 502] width 702 height 378
click at [714, 672] on button "Save Note" at bounding box center [716, 670] width 128 height 41
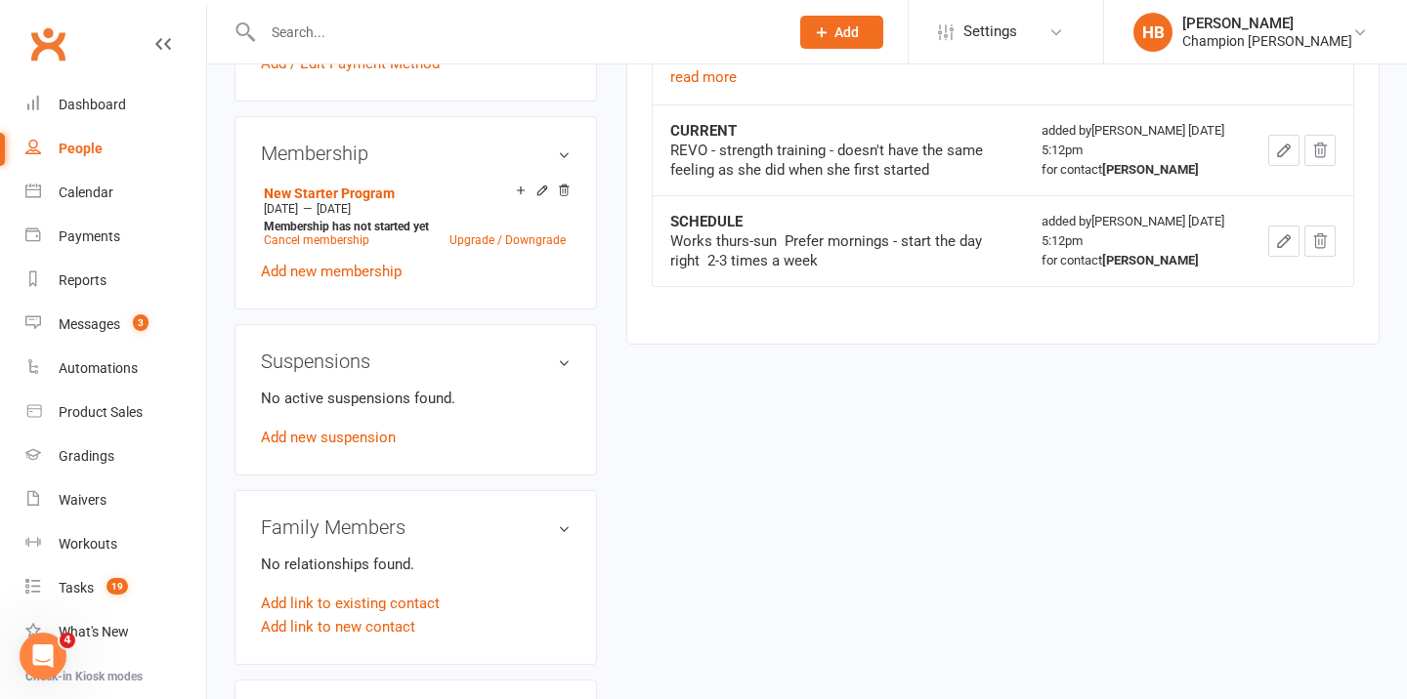
scroll to position [0, 0]
